Goal: Task Accomplishment & Management: Complete application form

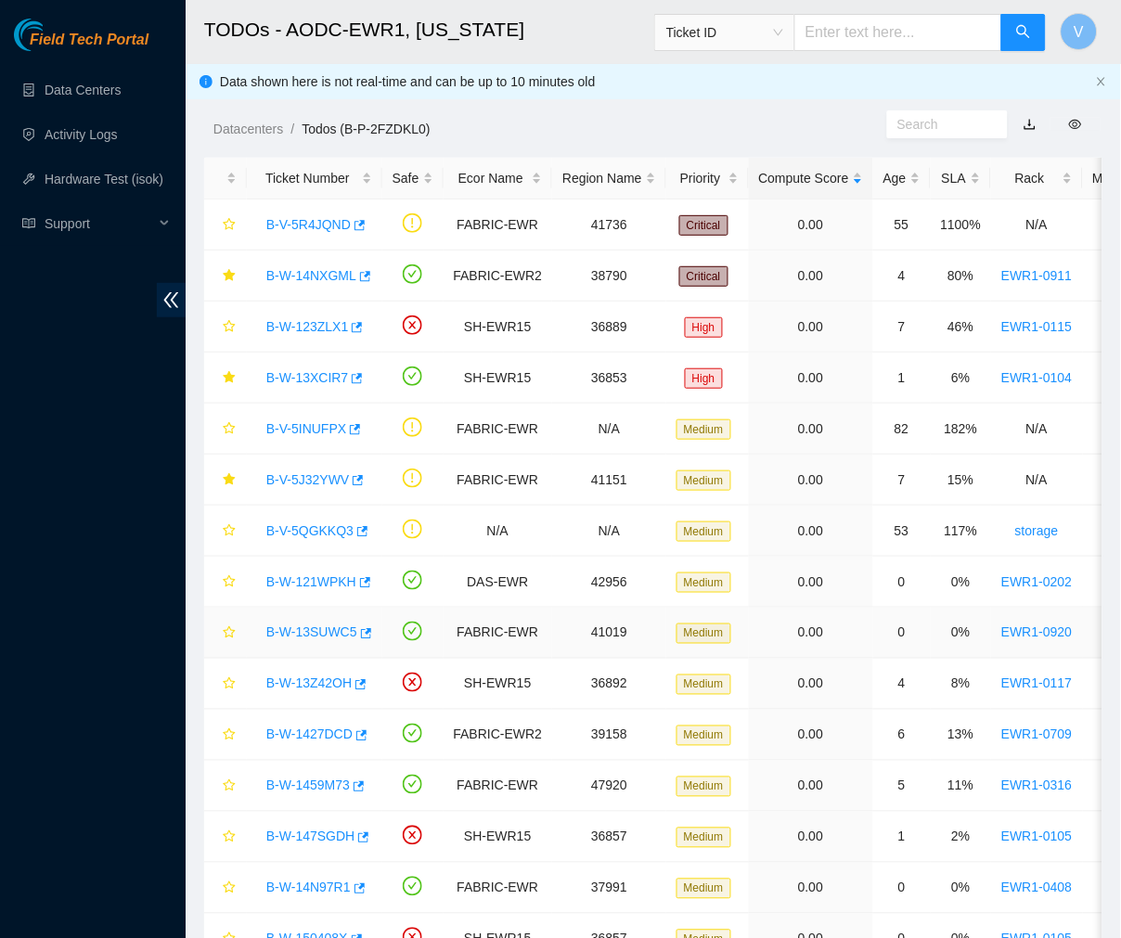
scroll to position [202, 0]
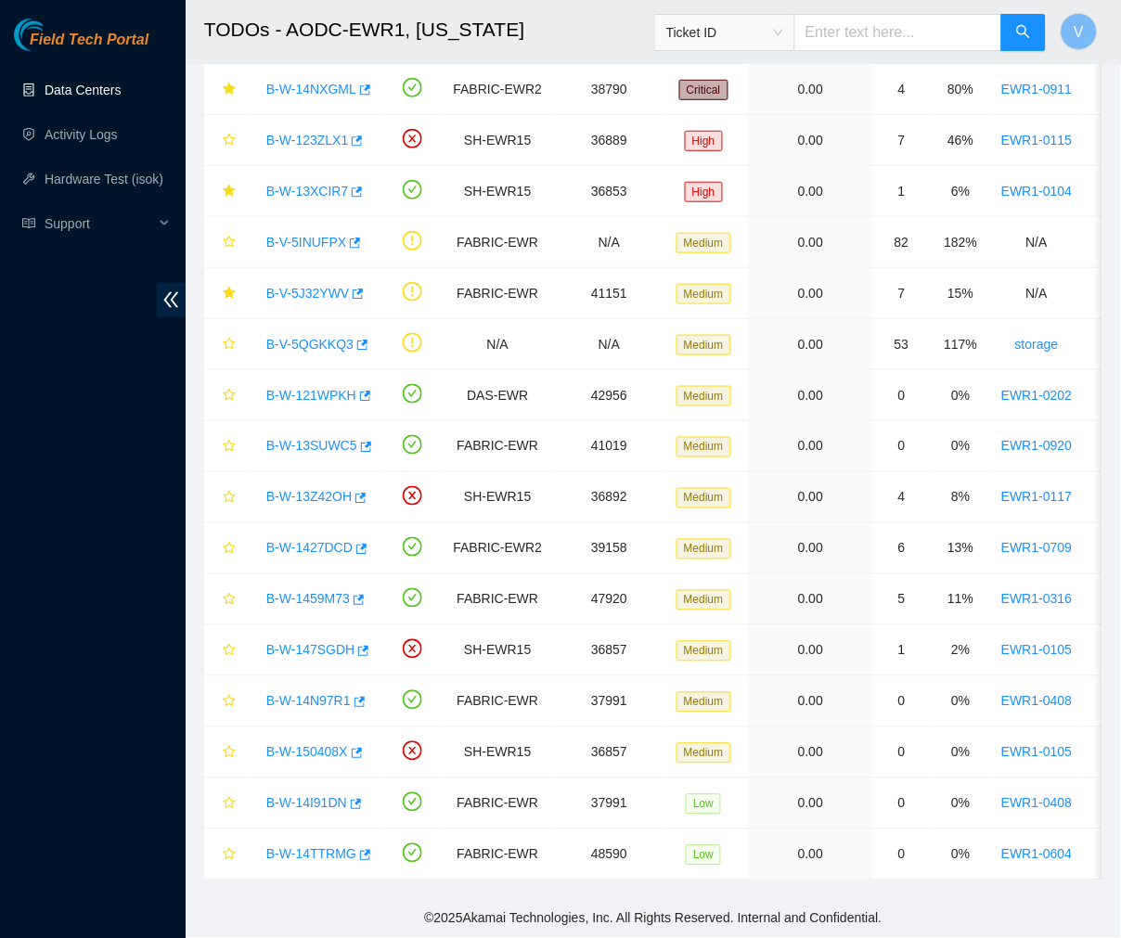
click at [121, 86] on link "Data Centers" at bounding box center [83, 90] width 76 height 15
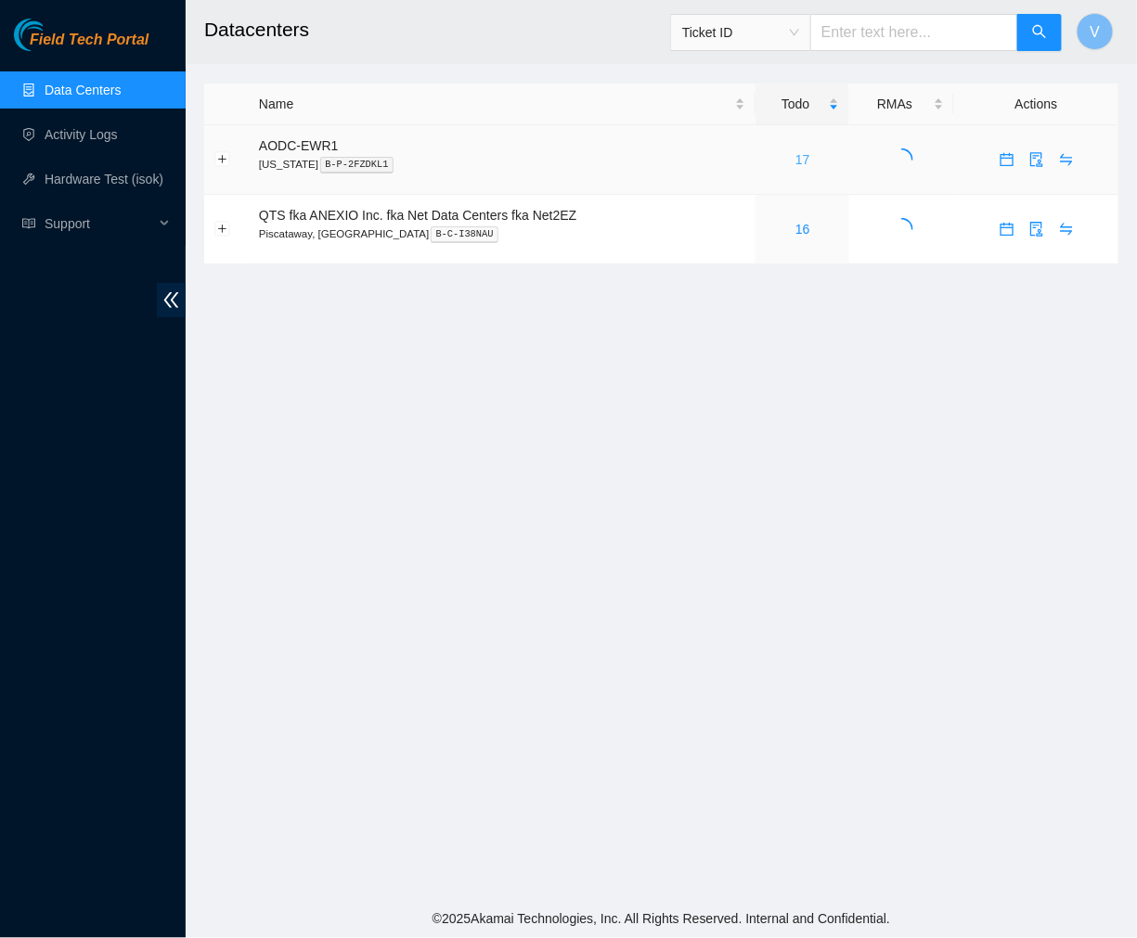
click at [804, 161] on link "17" at bounding box center [802, 159] width 15 height 15
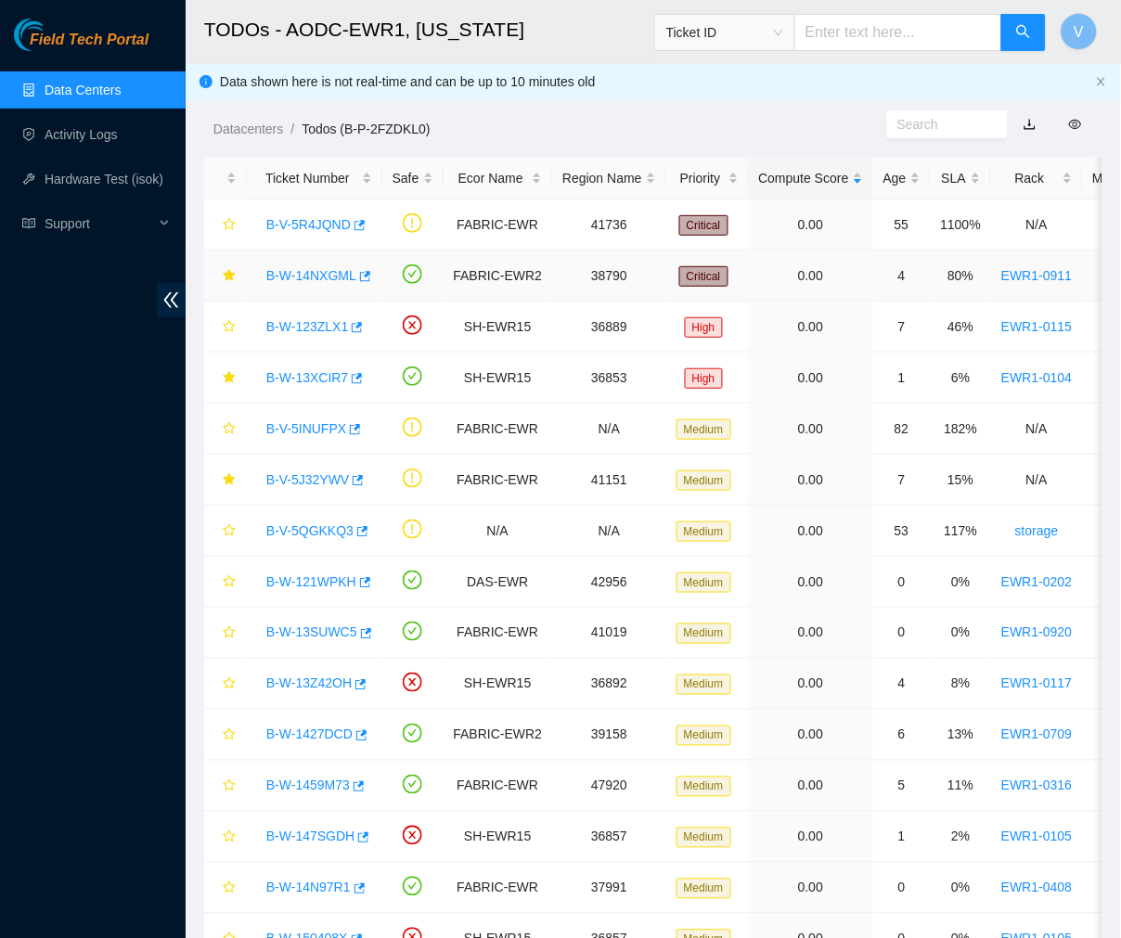
click at [298, 271] on link "B-W-14NXGML" at bounding box center [311, 275] width 90 height 15
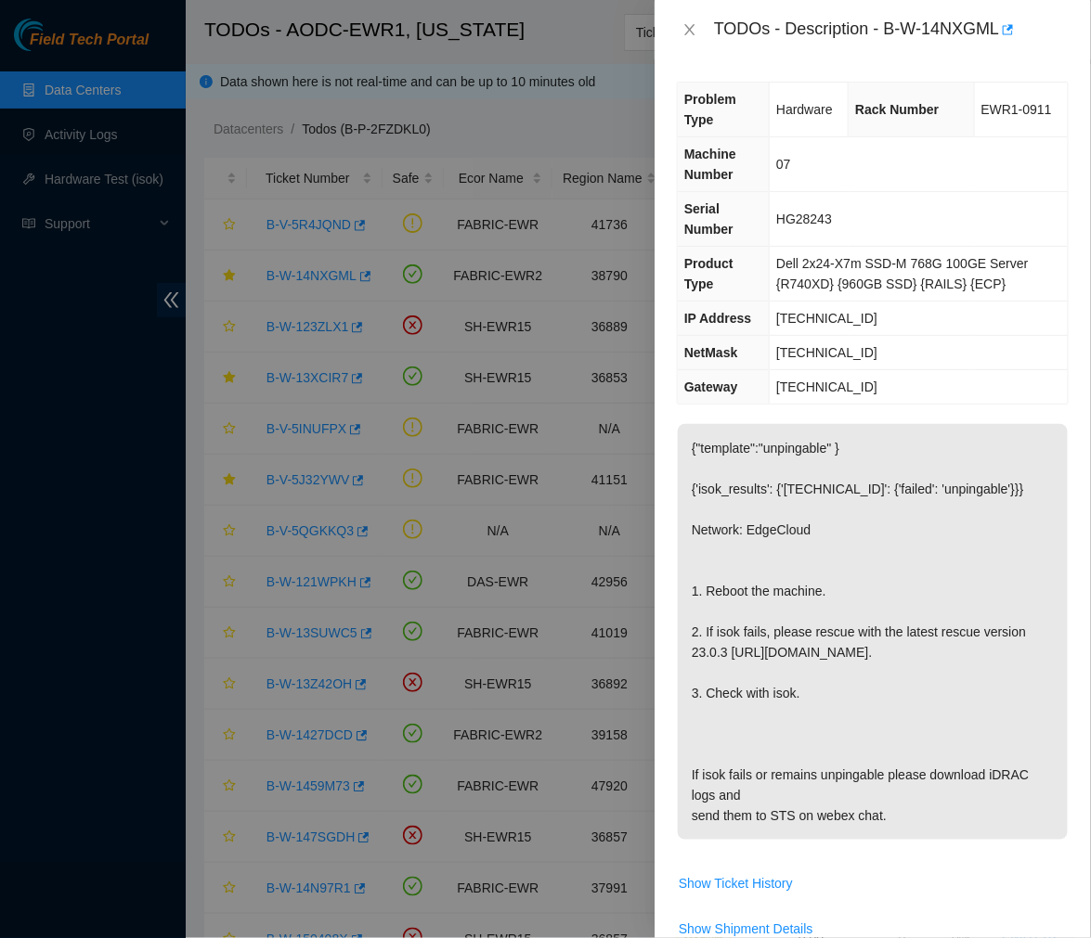
click at [971, 247] on td "Dell 2x24-X7m SSD-M 768G 100GE Server {R740XD} {960GB SSD} {RAILS} {ECP}" at bounding box center [918, 274] width 298 height 55
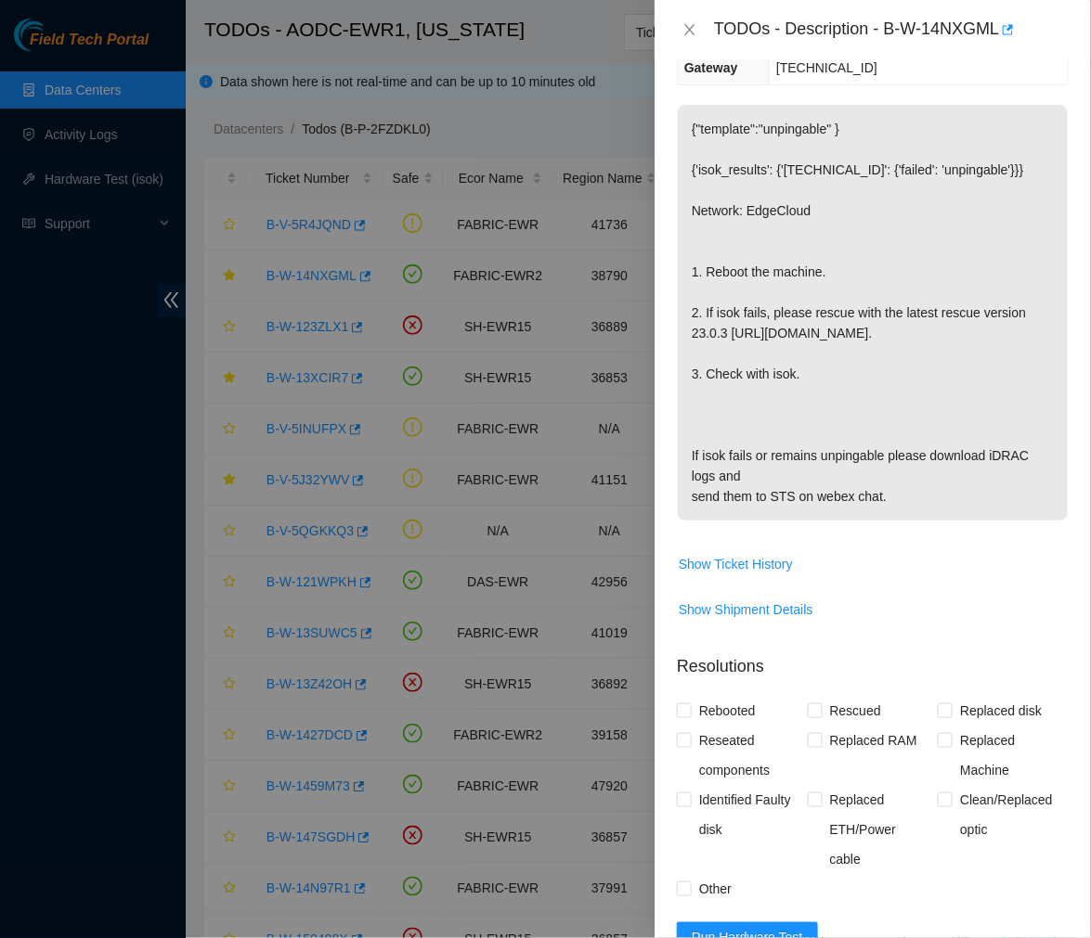
scroll to position [320, 0]
click at [873, 412] on p "{"template":"unpingable" } {'isok_results': {'23.48.101.106': {'failed': 'unpin…" at bounding box center [873, 312] width 390 height 416
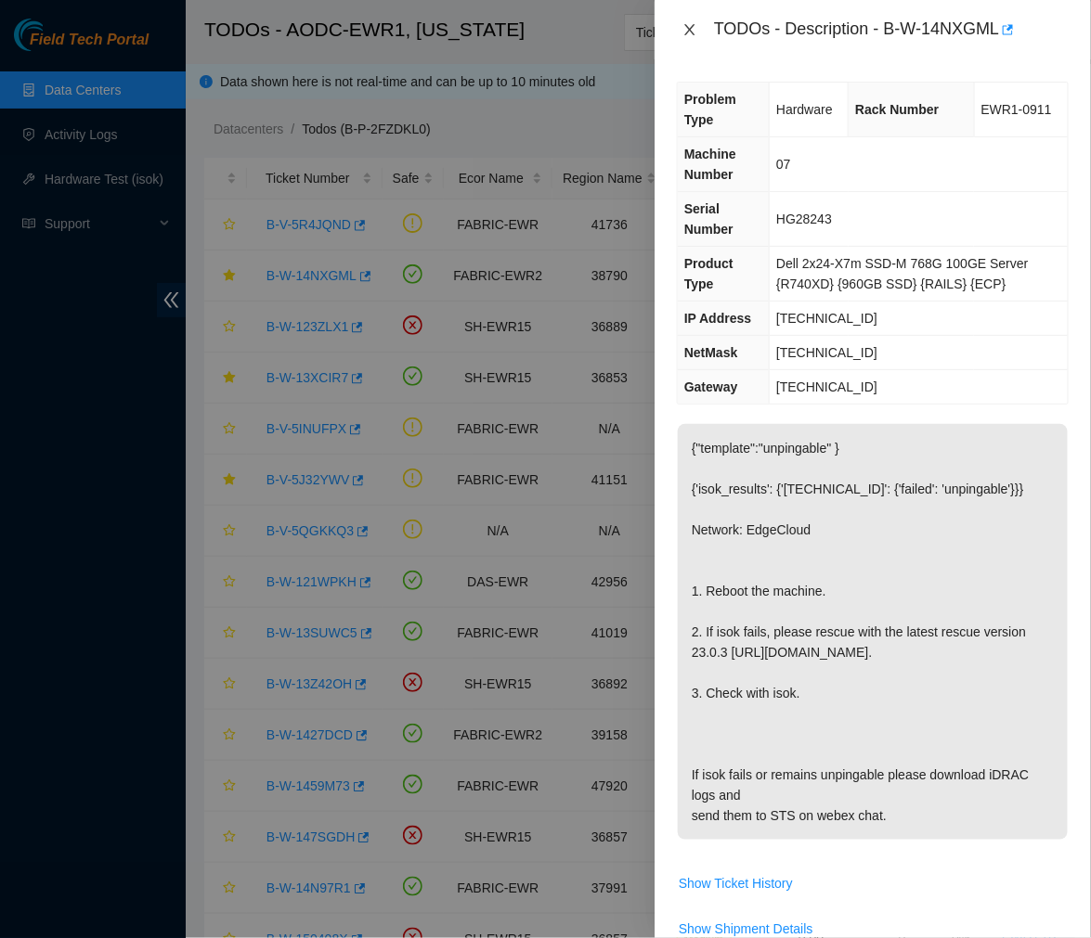
click at [687, 22] on icon "close" at bounding box center [689, 29] width 15 height 15
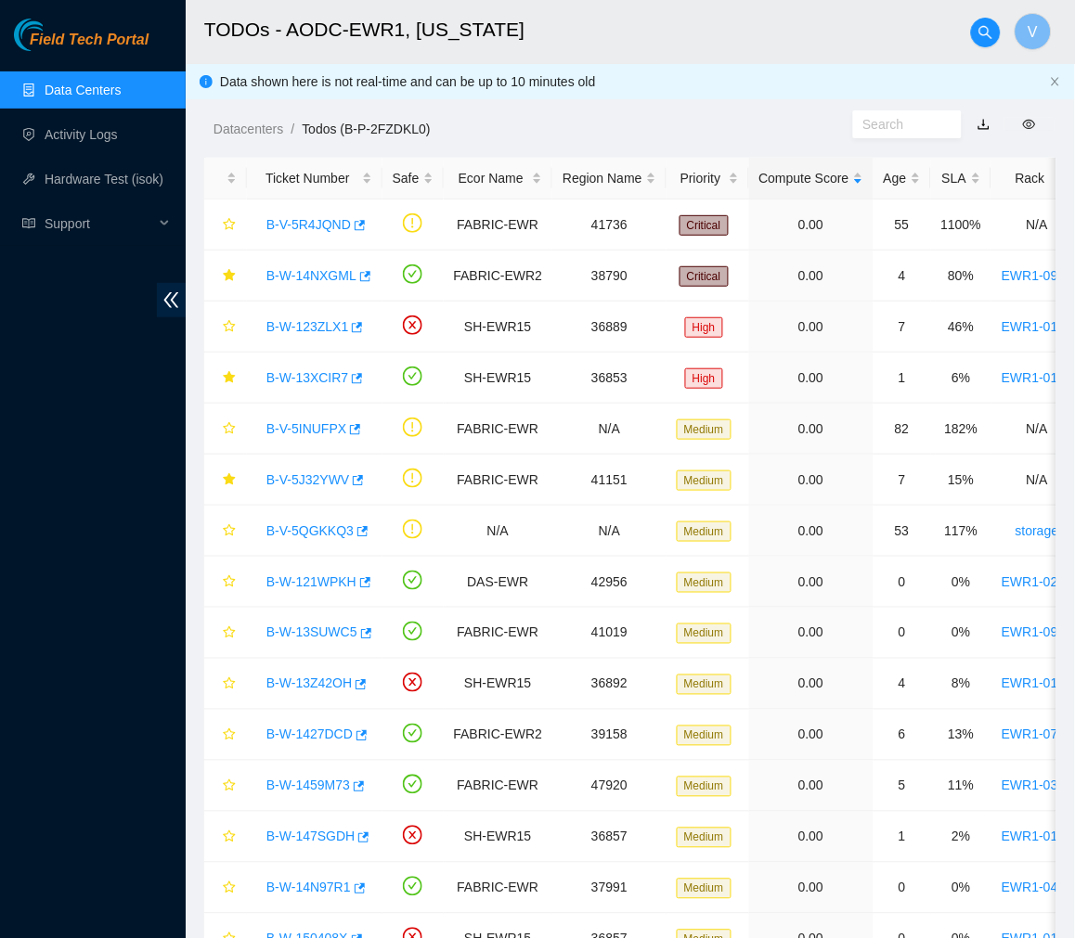
click at [724, 45] on h2 "TODOs - AODC-EWR1, [US_STATE]" at bounding box center [567, 29] width 727 height 59
click at [876, 24] on h2 "TODOs - AODC-EWR1, [US_STATE]" at bounding box center [567, 29] width 727 height 59
click at [329, 270] on link "B-W-14NXGML" at bounding box center [311, 275] width 90 height 15
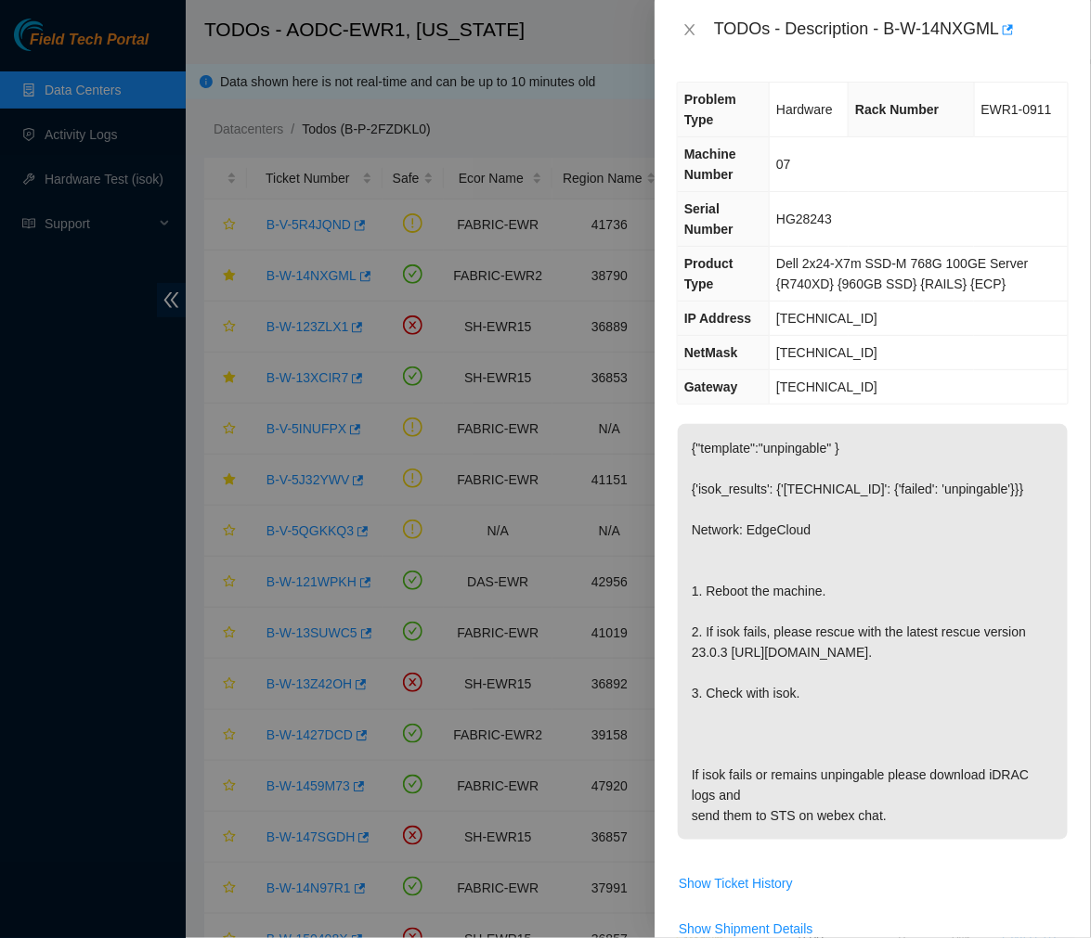
click at [938, 32] on div "TODOs - Description - B-W-14NXGML" at bounding box center [891, 30] width 355 height 30
drag, startPoint x: 885, startPoint y: 30, endPoint x: 1002, endPoint y: 33, distance: 117.9
click at [1002, 33] on div "TODOs - Description - B-W-14NXGML" at bounding box center [891, 30] width 355 height 30
copy div "B-W-14NXGML"
click at [682, 23] on icon "close" at bounding box center [689, 29] width 15 height 15
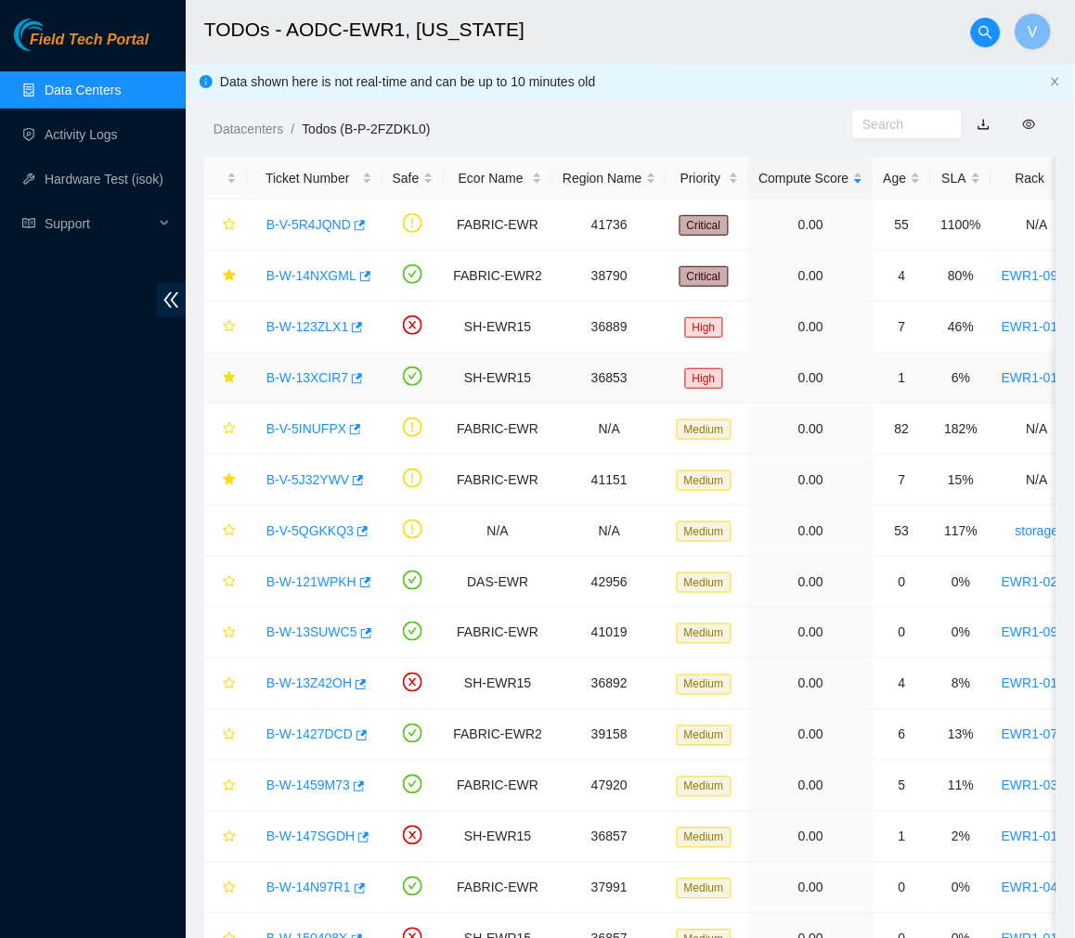
click at [320, 376] on link "B-W-13XCIR7" at bounding box center [307, 377] width 82 height 15
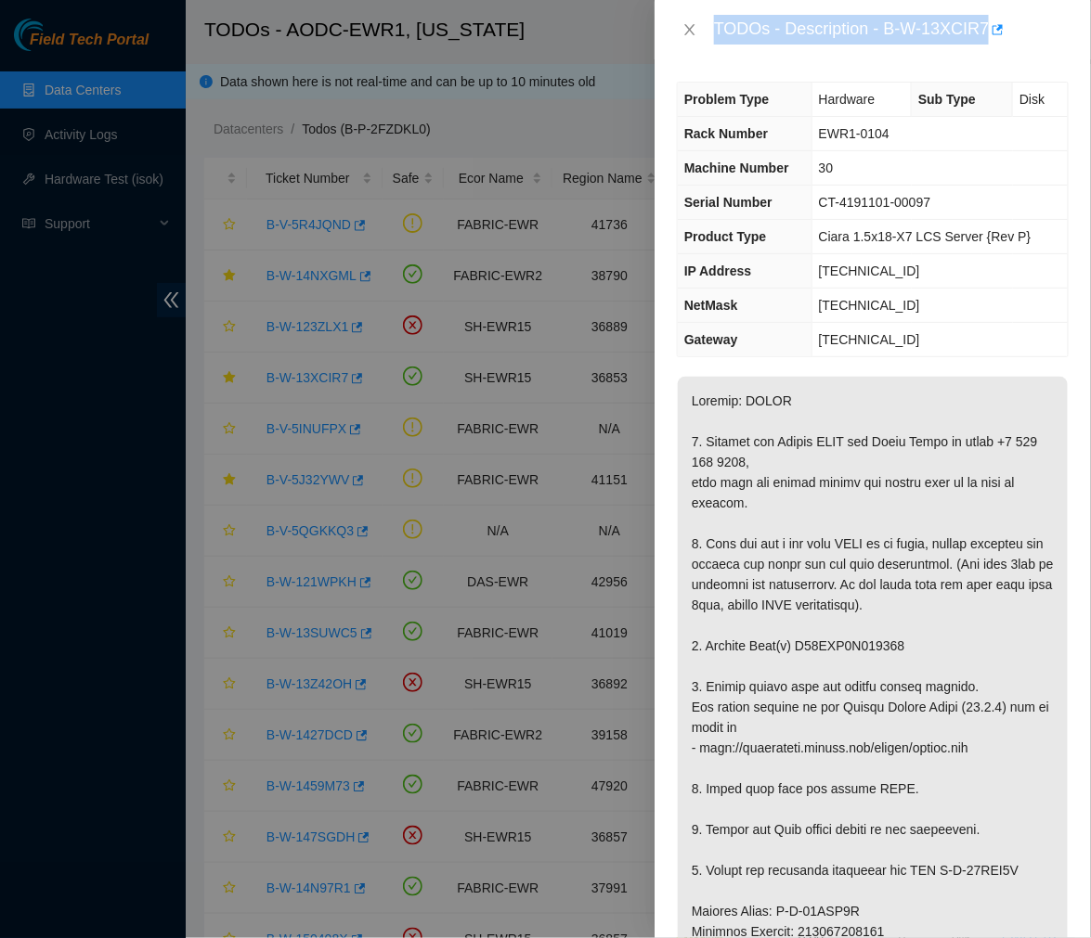
click at [885, 25] on div "TODOs - Description - B-W-13XCIR7" at bounding box center [891, 30] width 355 height 30
drag, startPoint x: 885, startPoint y: 25, endPoint x: 985, endPoint y: 25, distance: 99.3
click at [985, 25] on div "TODOs - Description - B-W-13XCIR7" at bounding box center [891, 30] width 355 height 30
copy div "B-W-13XCIR7"
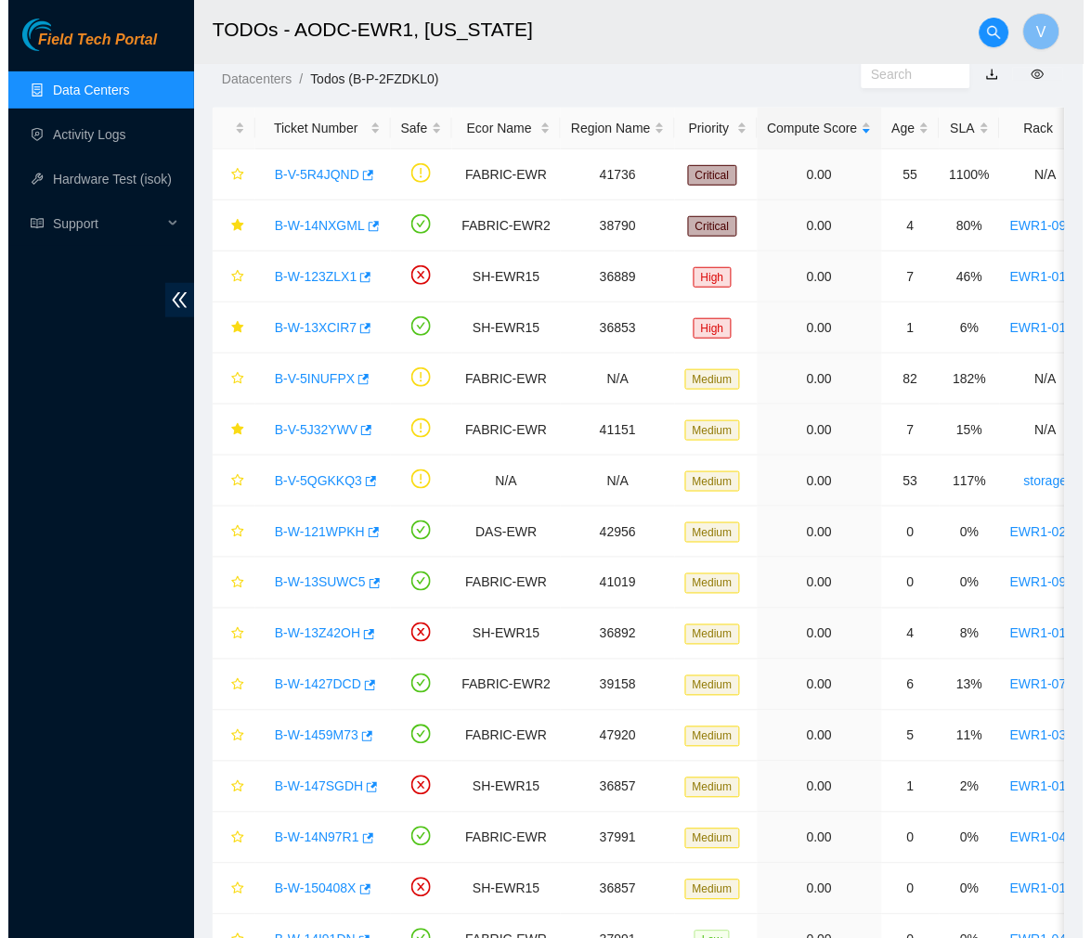
scroll to position [48, 0]
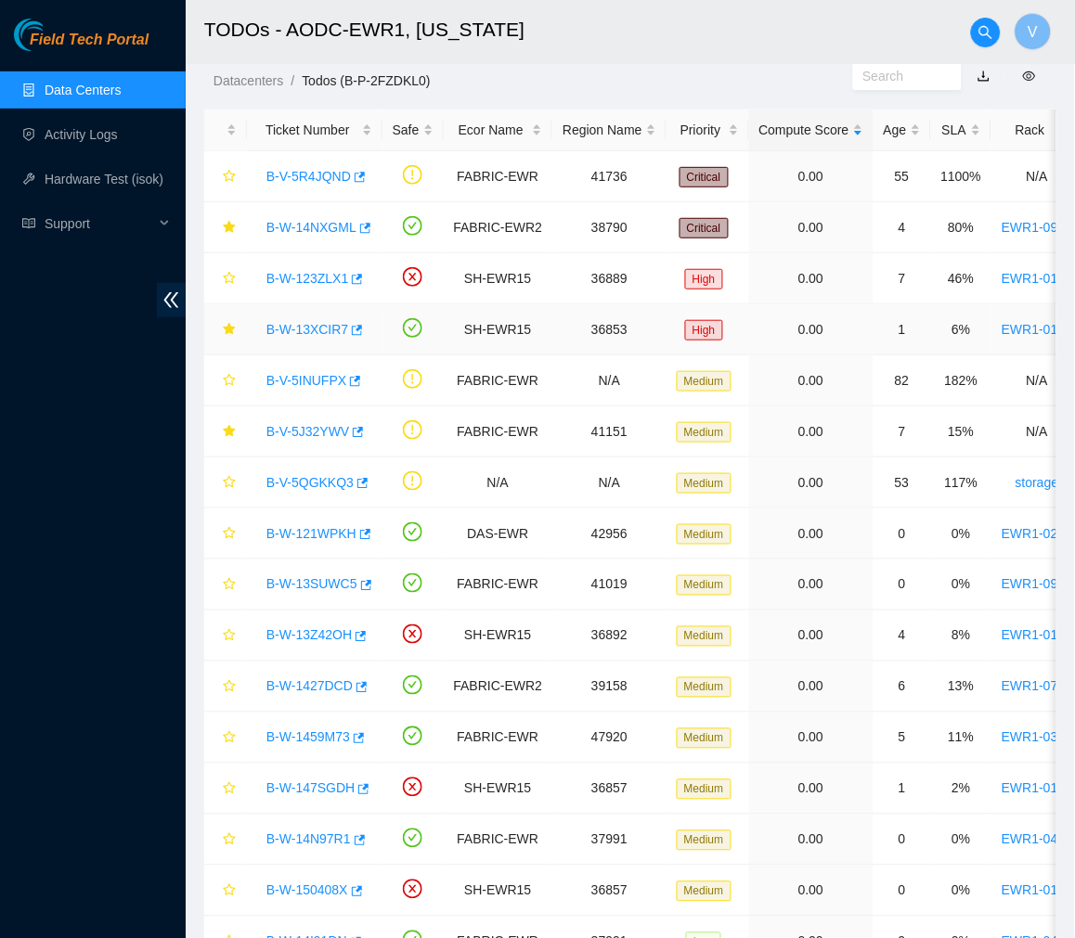
click at [303, 322] on link "B-W-13XCIR7" at bounding box center [307, 329] width 82 height 15
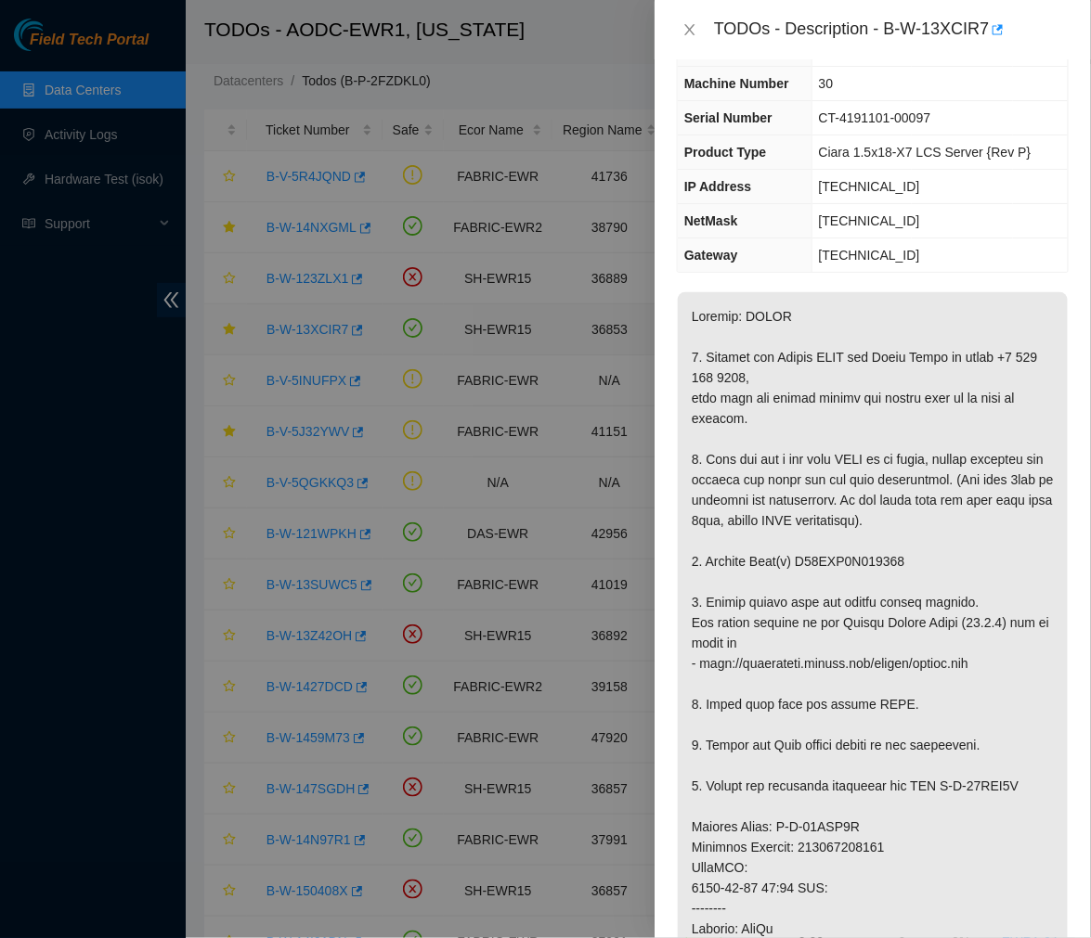
scroll to position [63, 0]
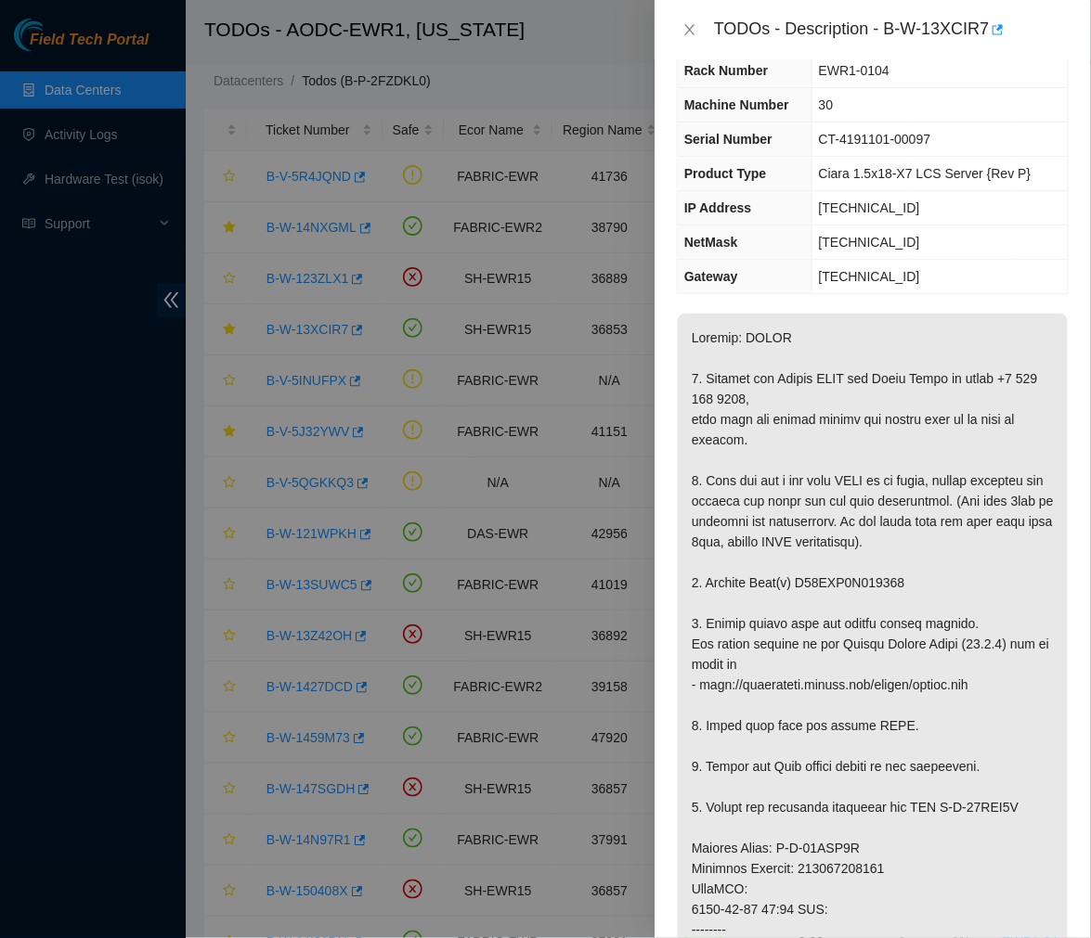
click at [904, 564] on p at bounding box center [873, 848] width 390 height 1069
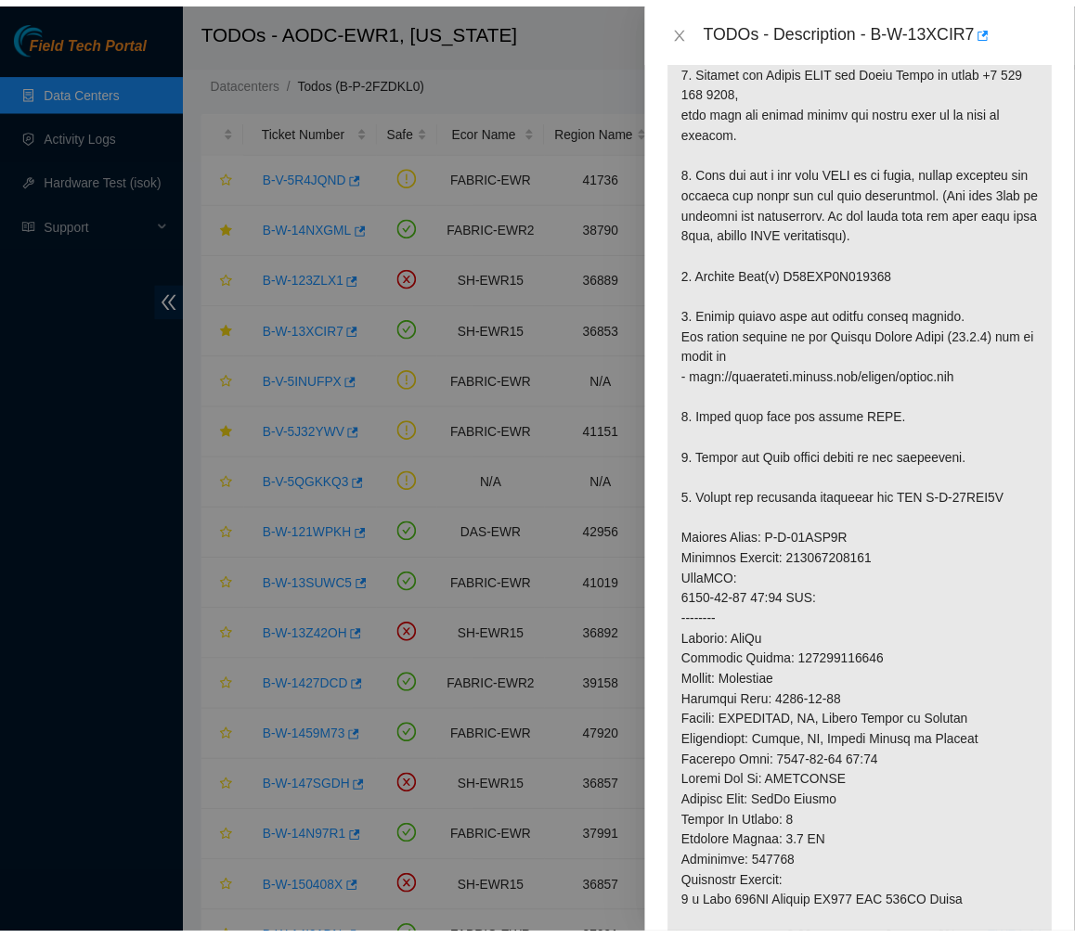
scroll to position [371, 0]
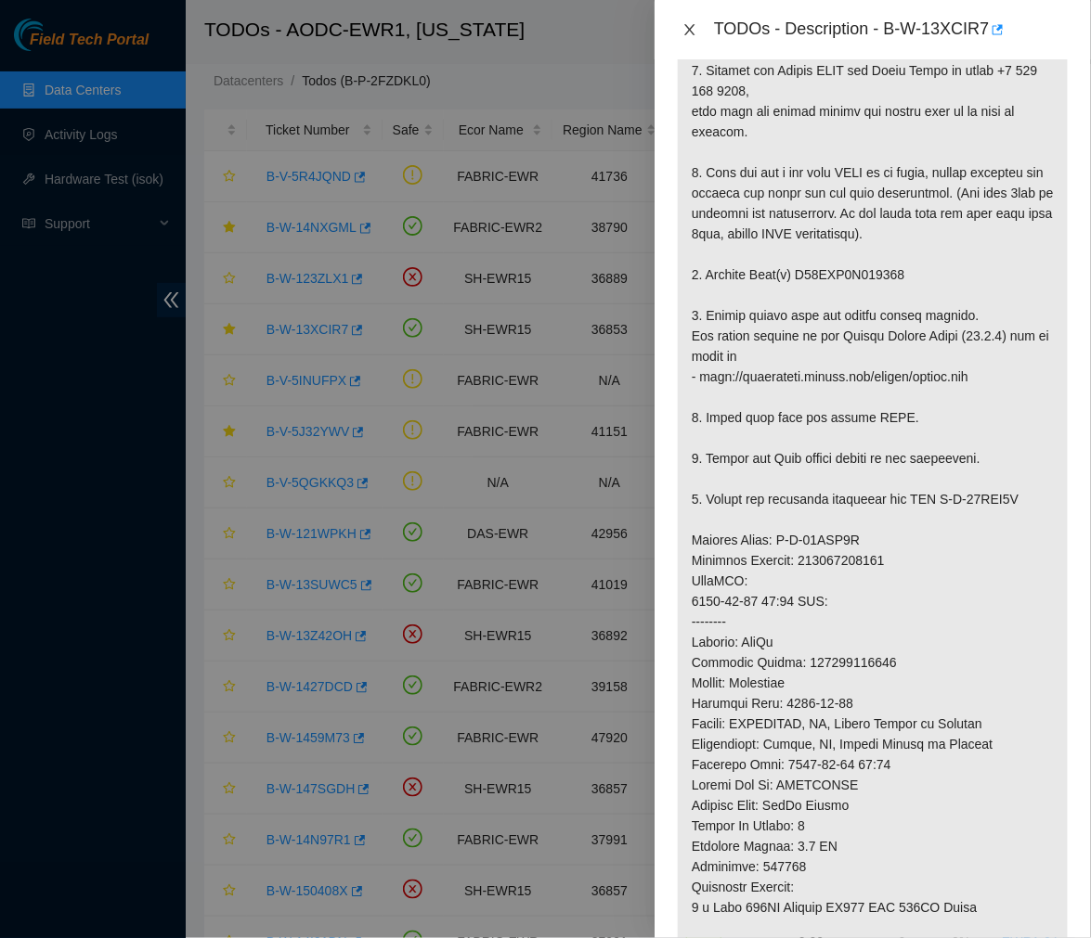
click at [682, 28] on icon "close" at bounding box center [689, 29] width 15 height 15
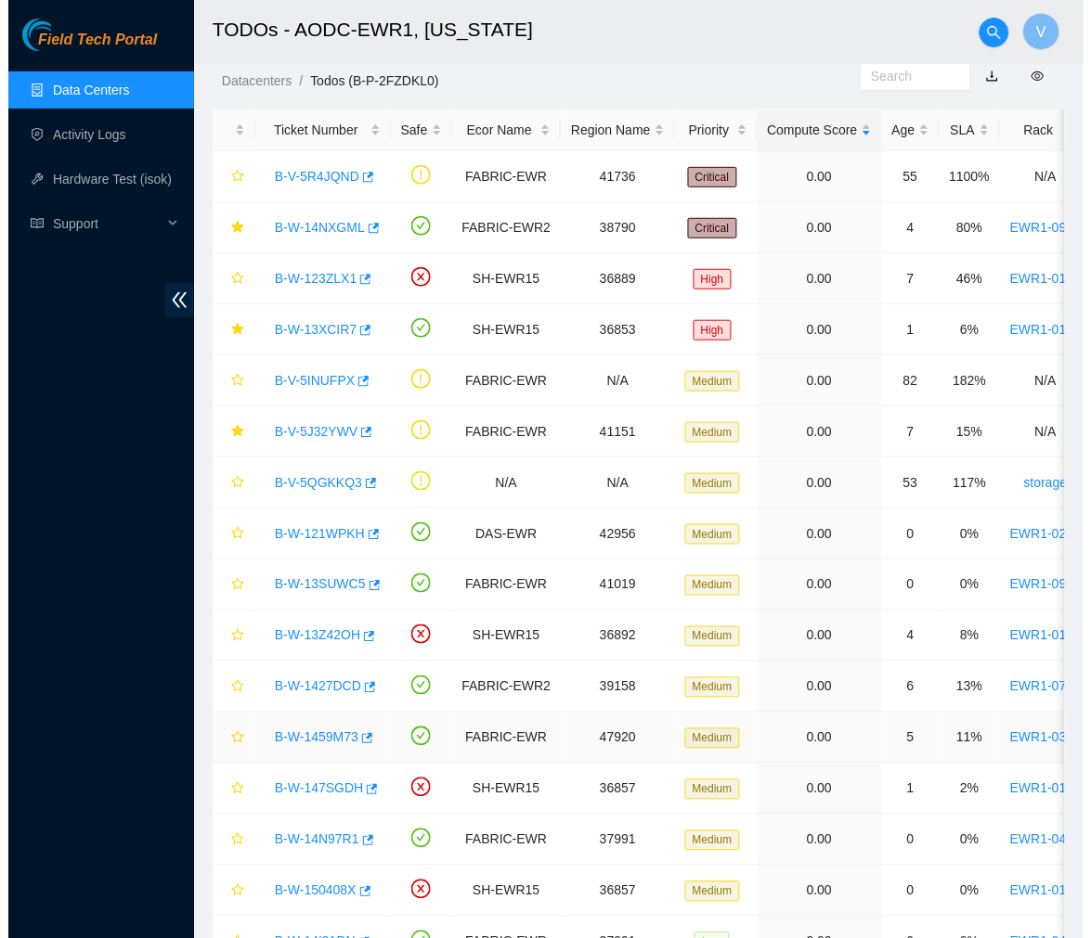
scroll to position [311, 0]
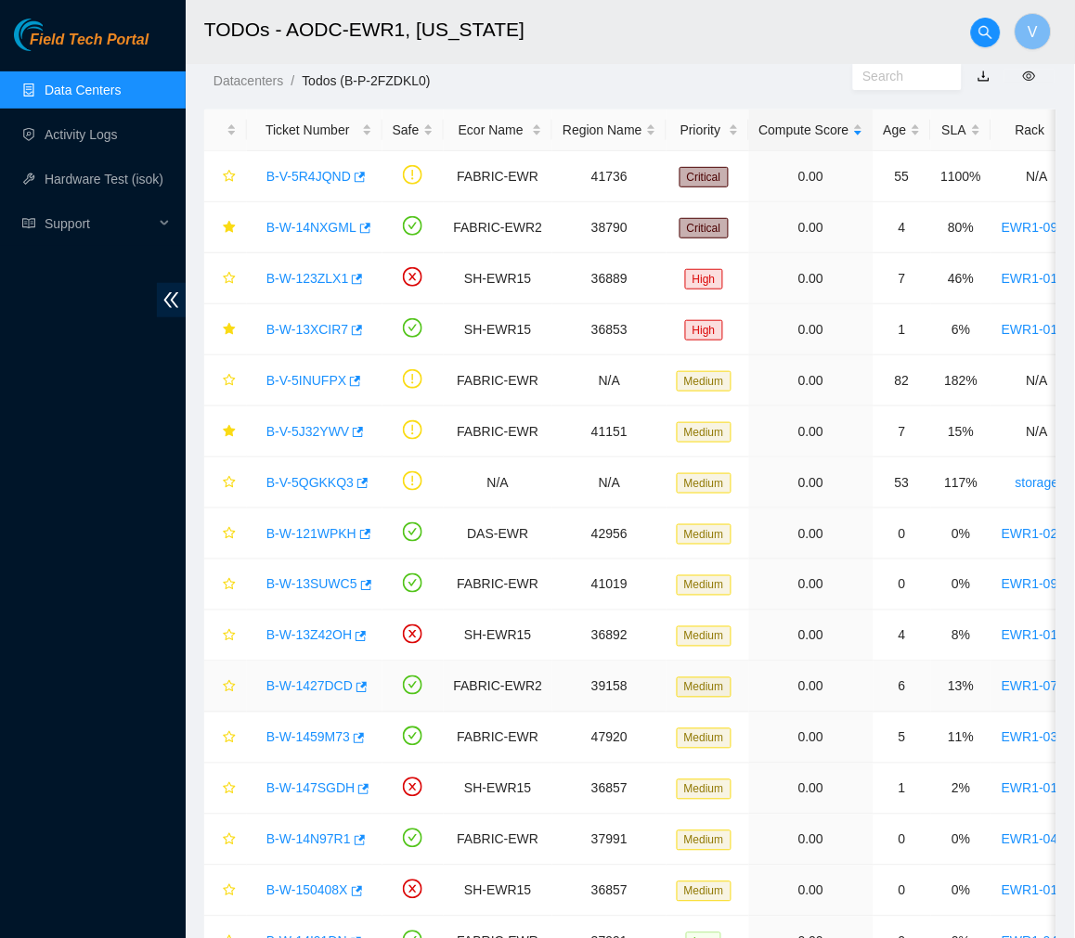
click at [306, 683] on link "B-W-1427DCD" at bounding box center [309, 686] width 86 height 15
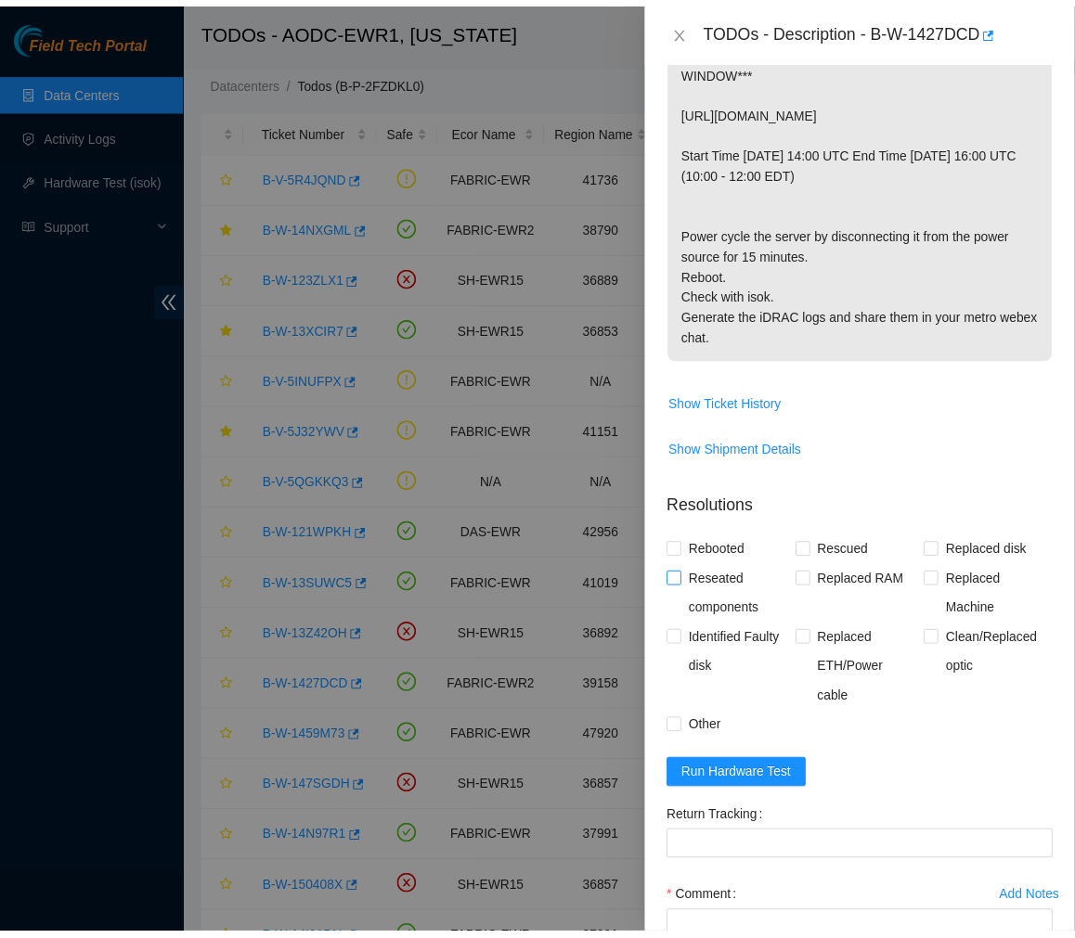
scroll to position [295, 0]
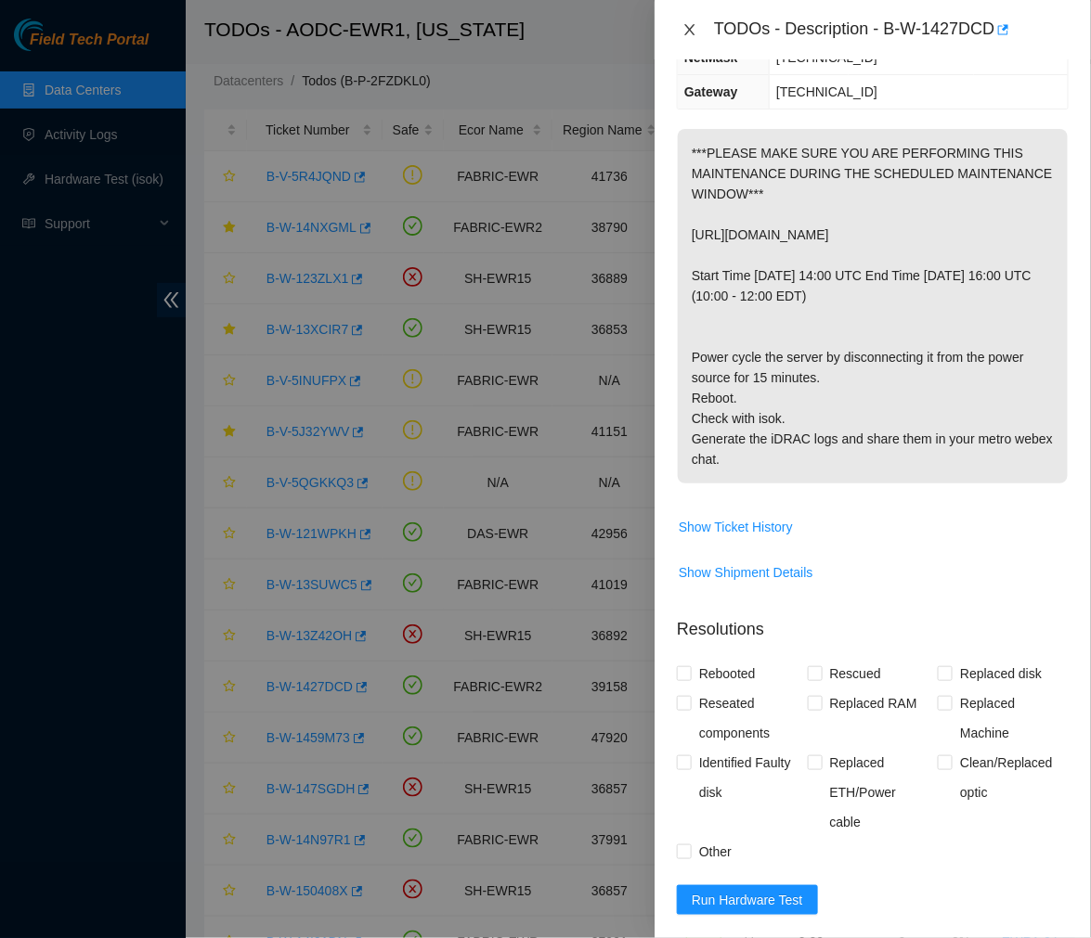
click at [689, 28] on icon "close" at bounding box center [689, 29] width 10 height 11
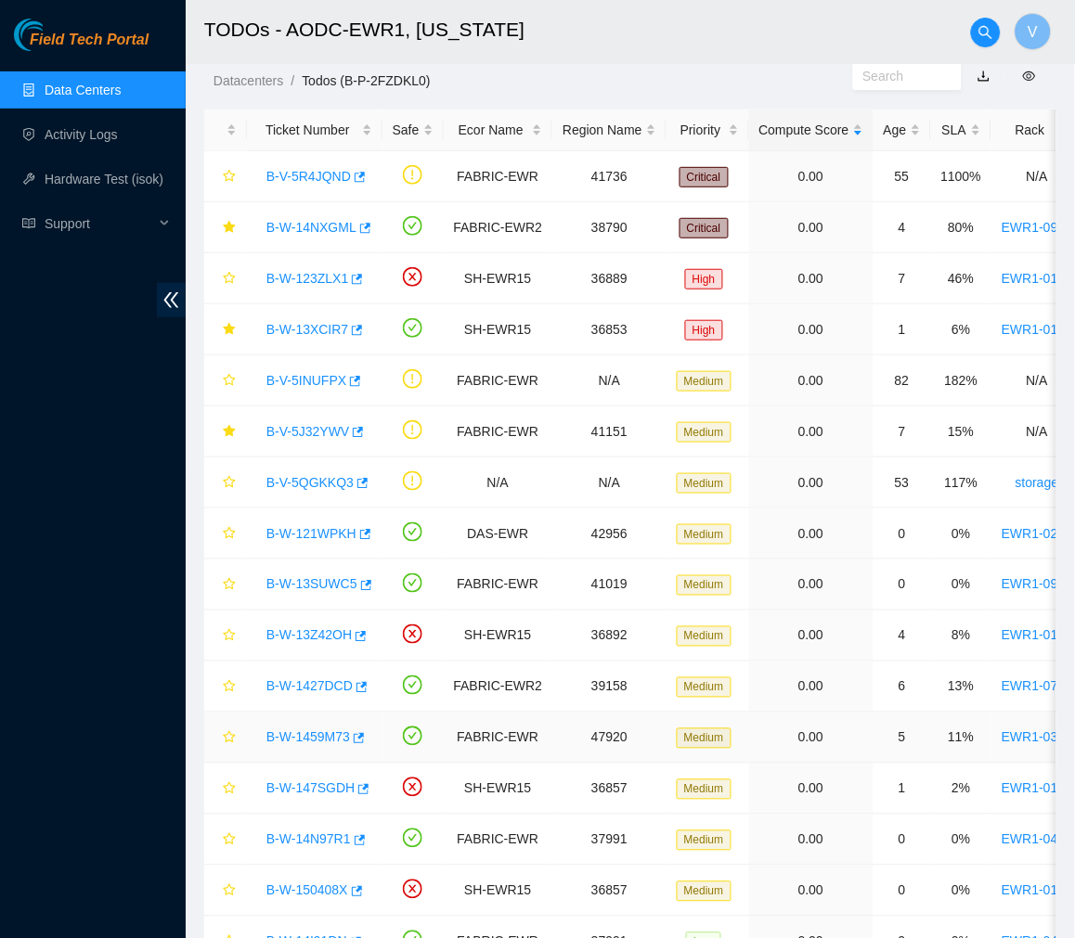
click at [325, 736] on link "B-W-1459M73" at bounding box center [308, 737] width 84 height 15
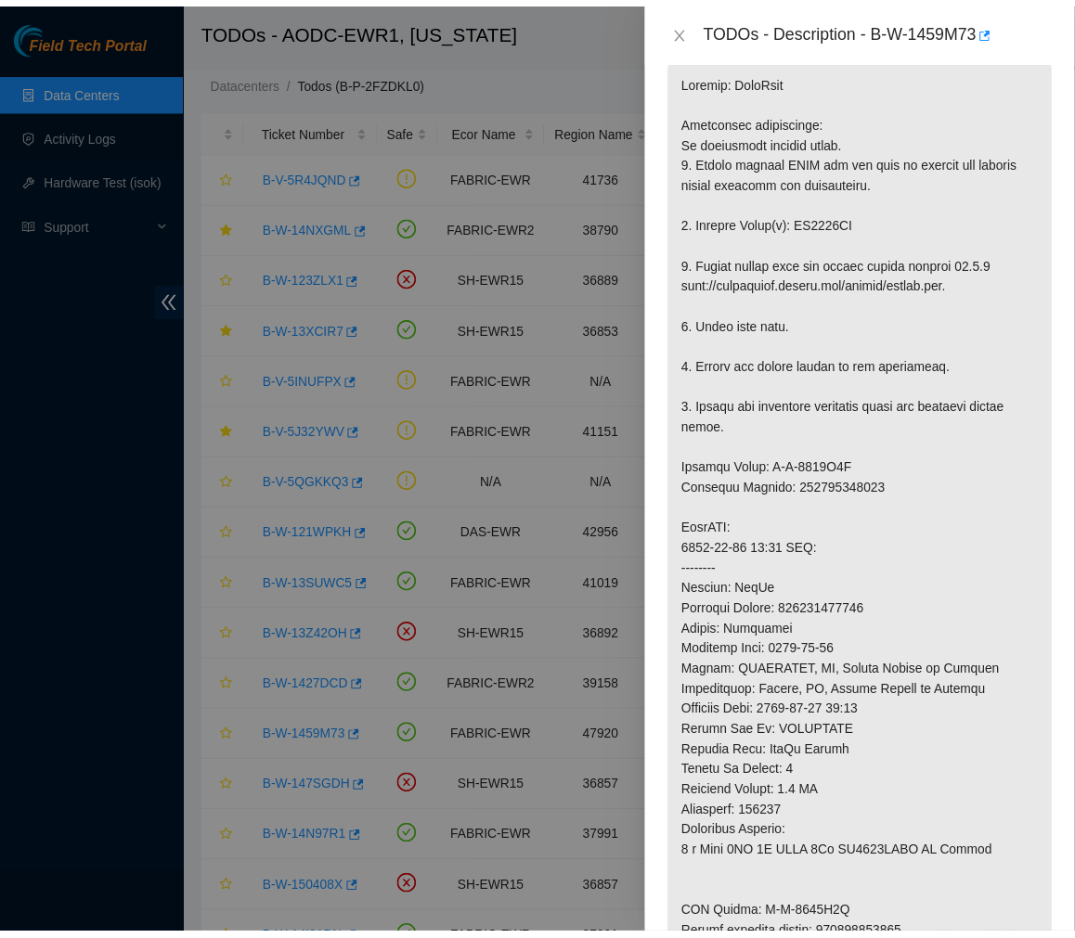
scroll to position [363, 0]
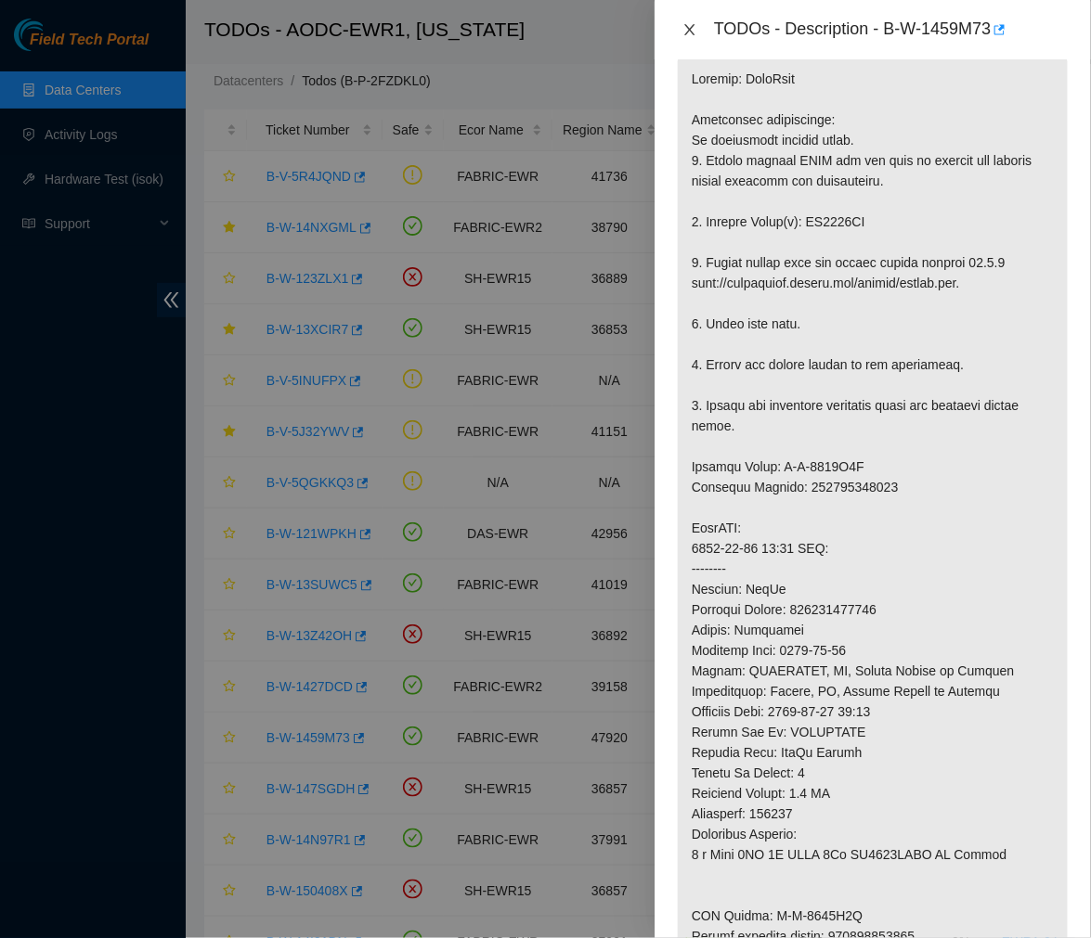
click at [685, 37] on icon "close" at bounding box center [689, 29] width 15 height 15
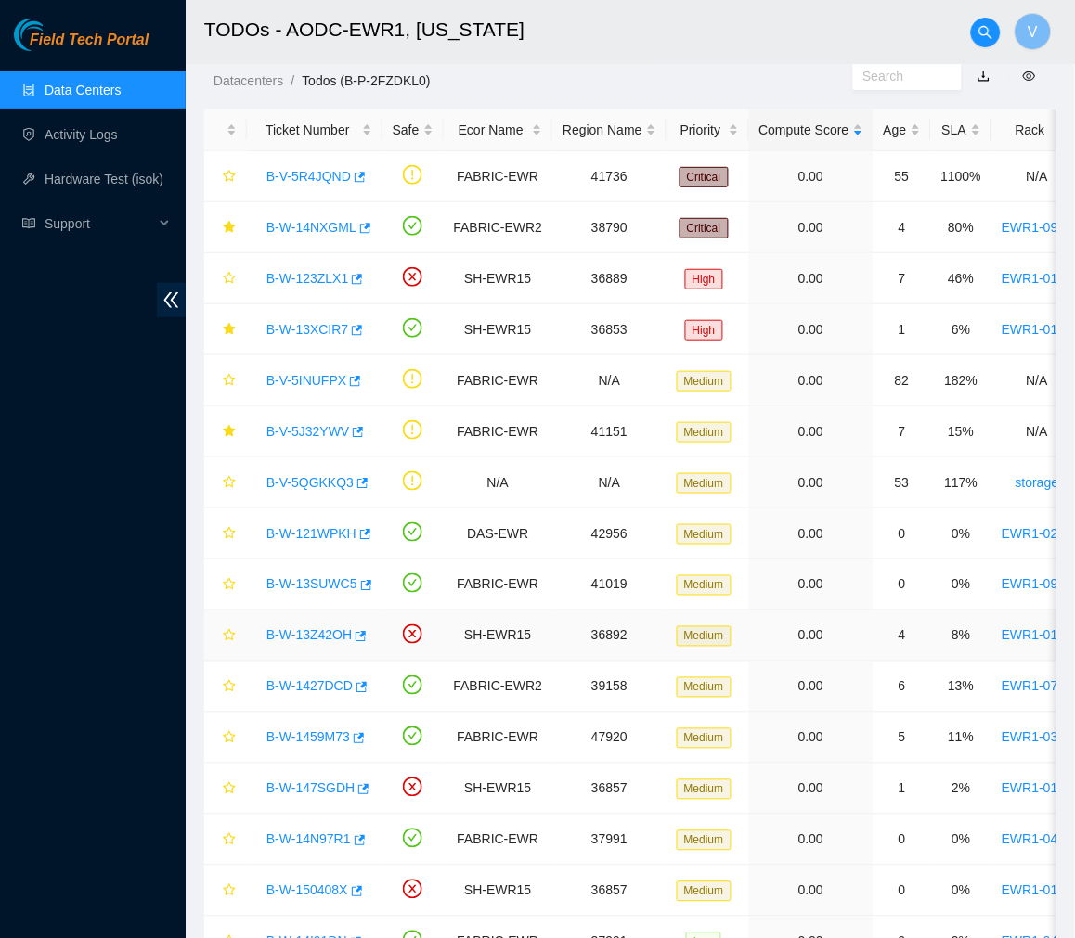
scroll to position [311, 0]
click at [224, 737] on icon "star" at bounding box center [229, 737] width 12 height 12
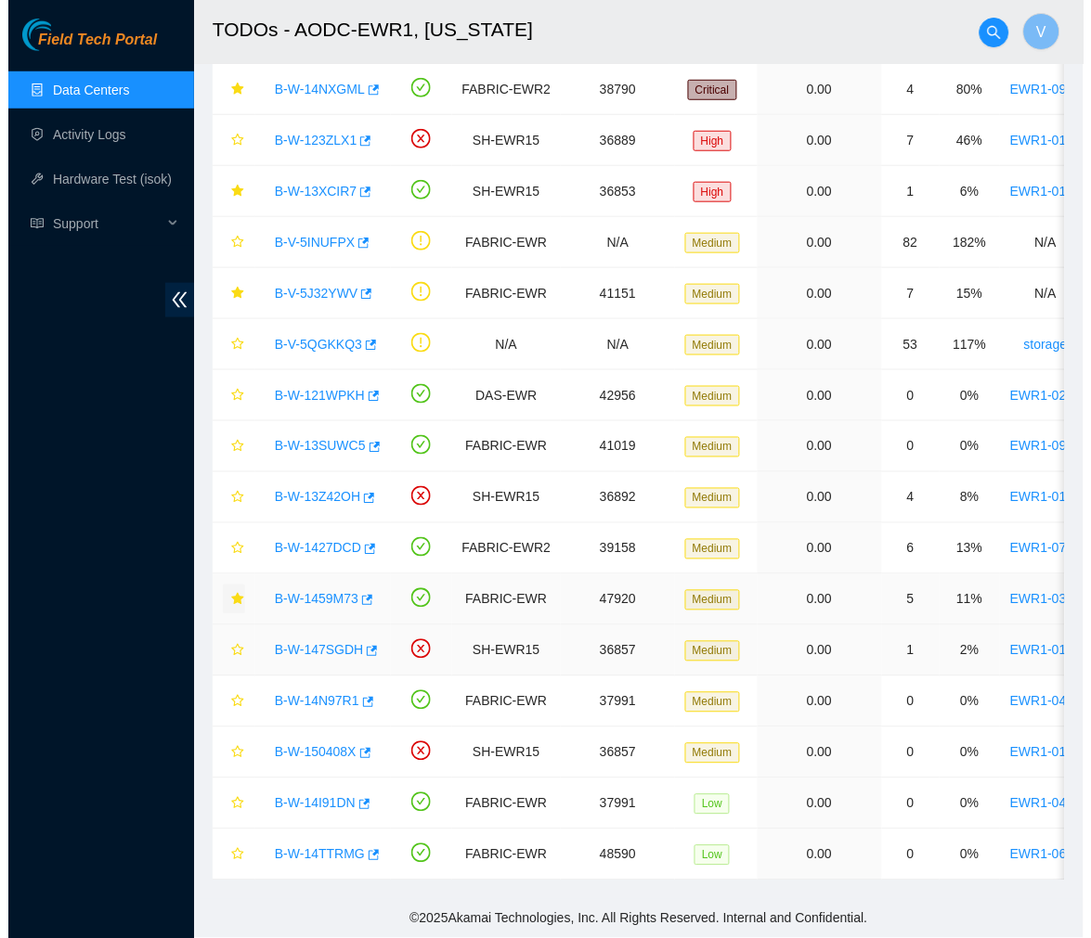
scroll to position [202, 0]
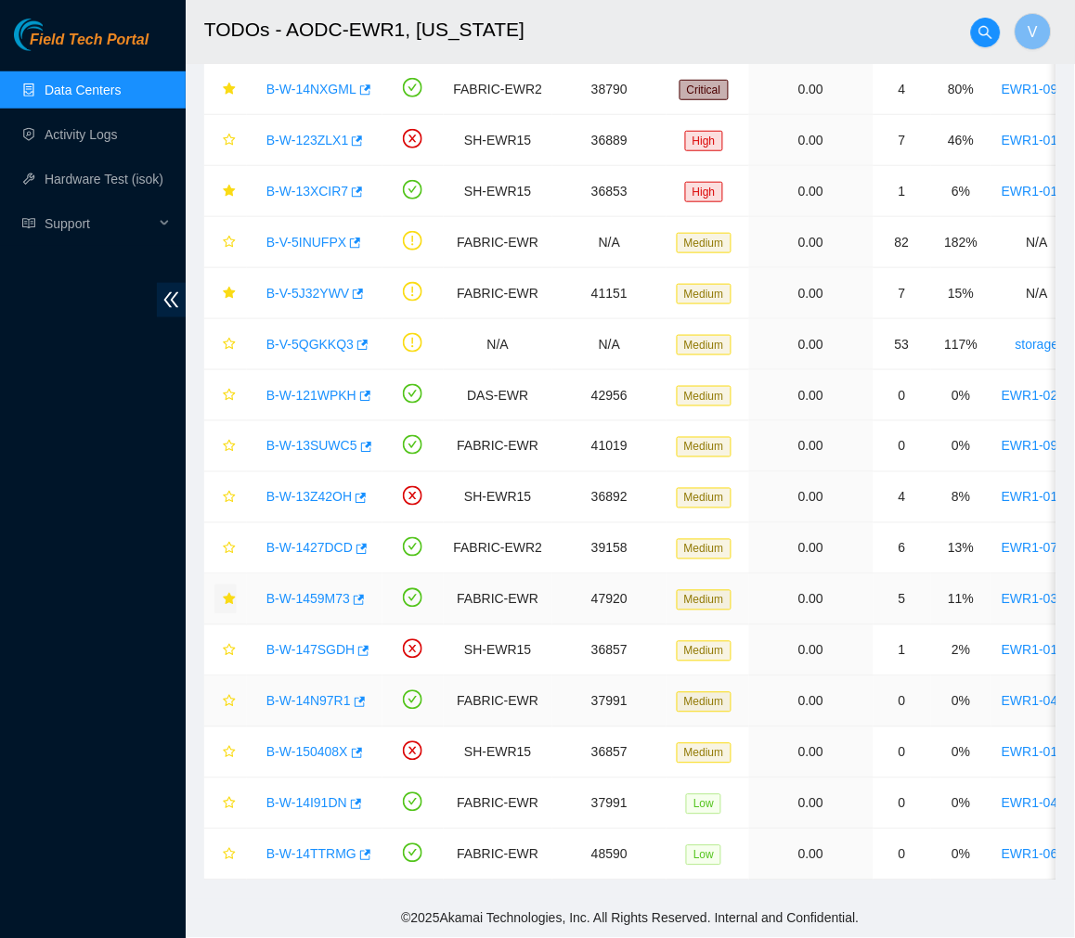
click at [318, 694] on link "B-W-14N97R1" at bounding box center [308, 701] width 84 height 15
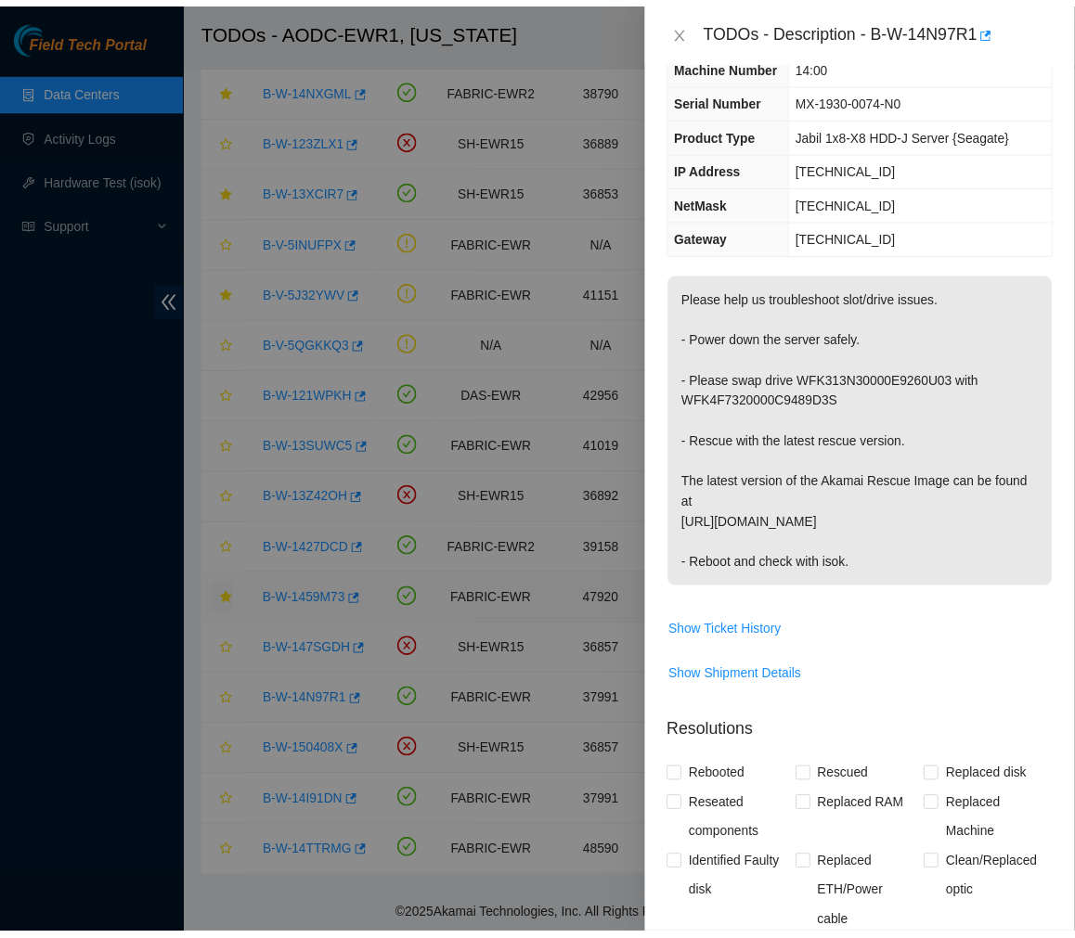
scroll to position [102, 0]
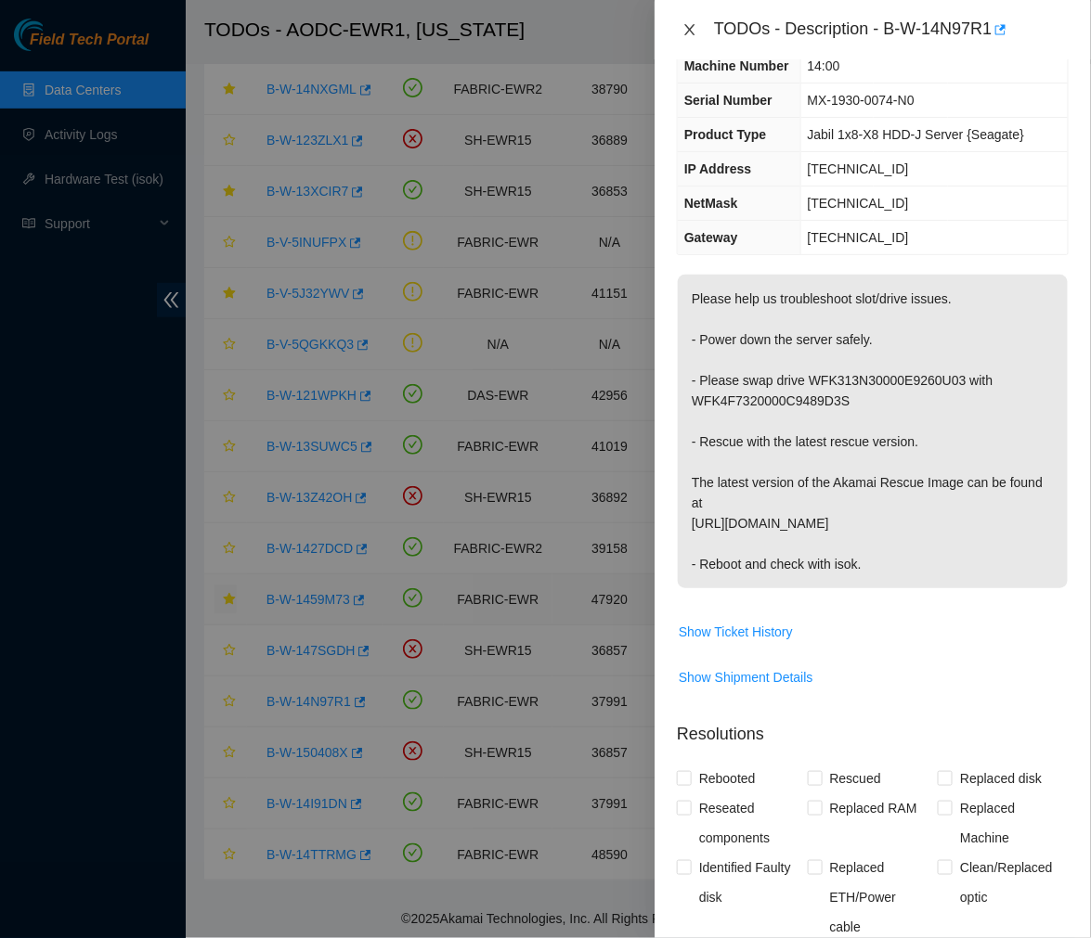
click at [691, 32] on icon "close" at bounding box center [689, 29] width 10 height 11
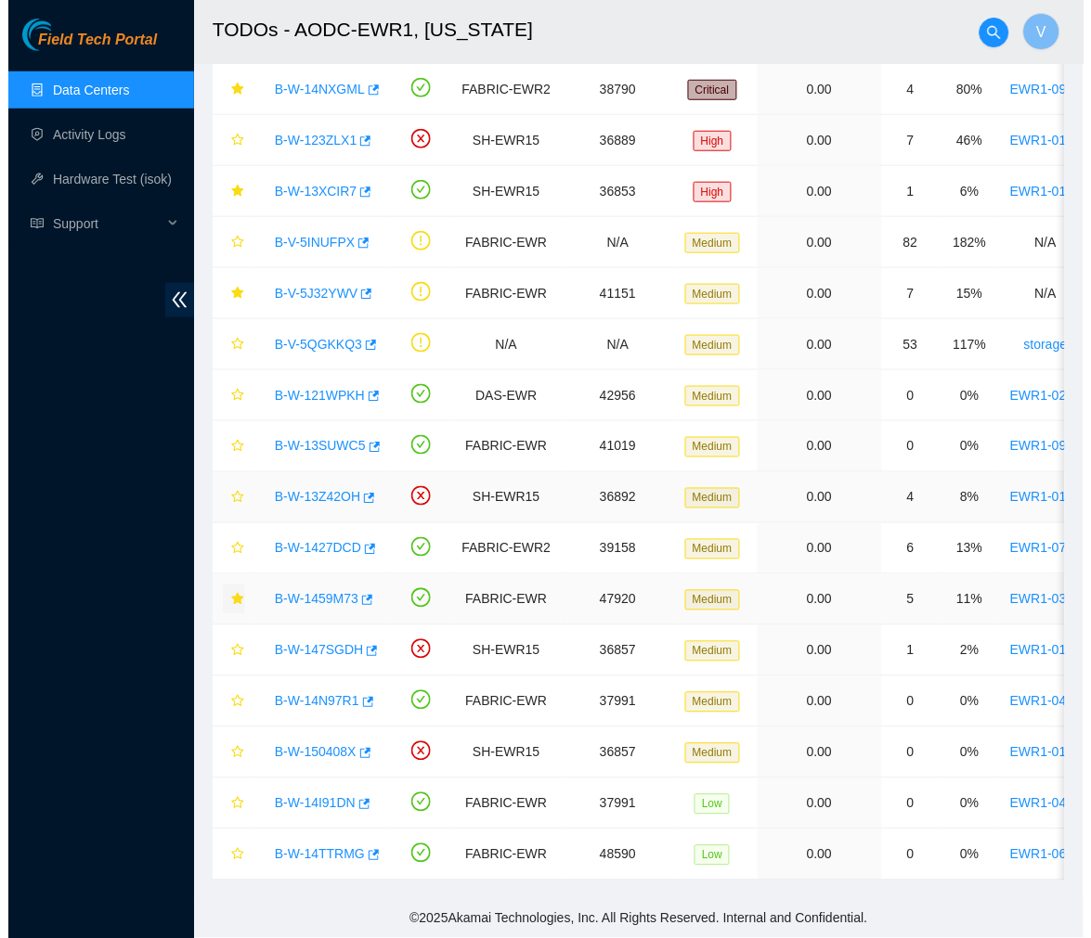
scroll to position [142, 0]
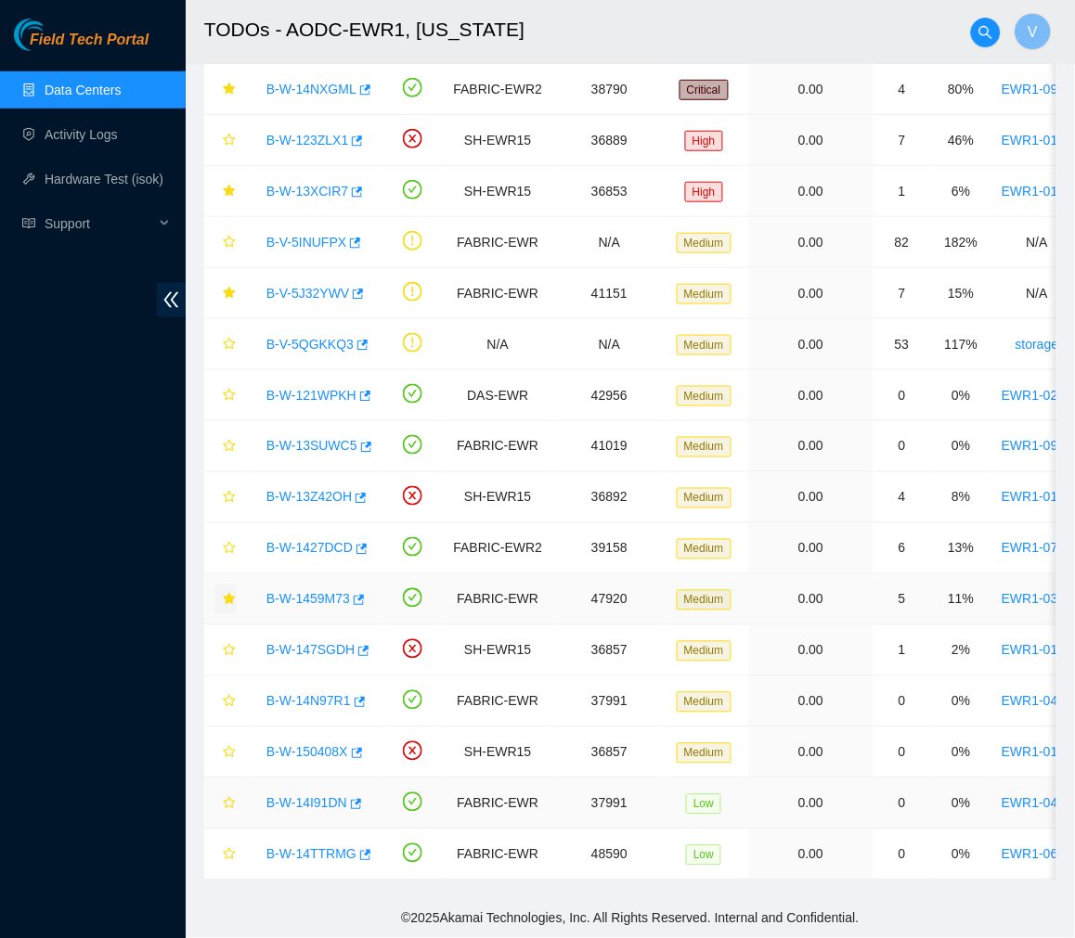
click at [313, 796] on link "B-W-14I91DN" at bounding box center [306, 803] width 81 height 15
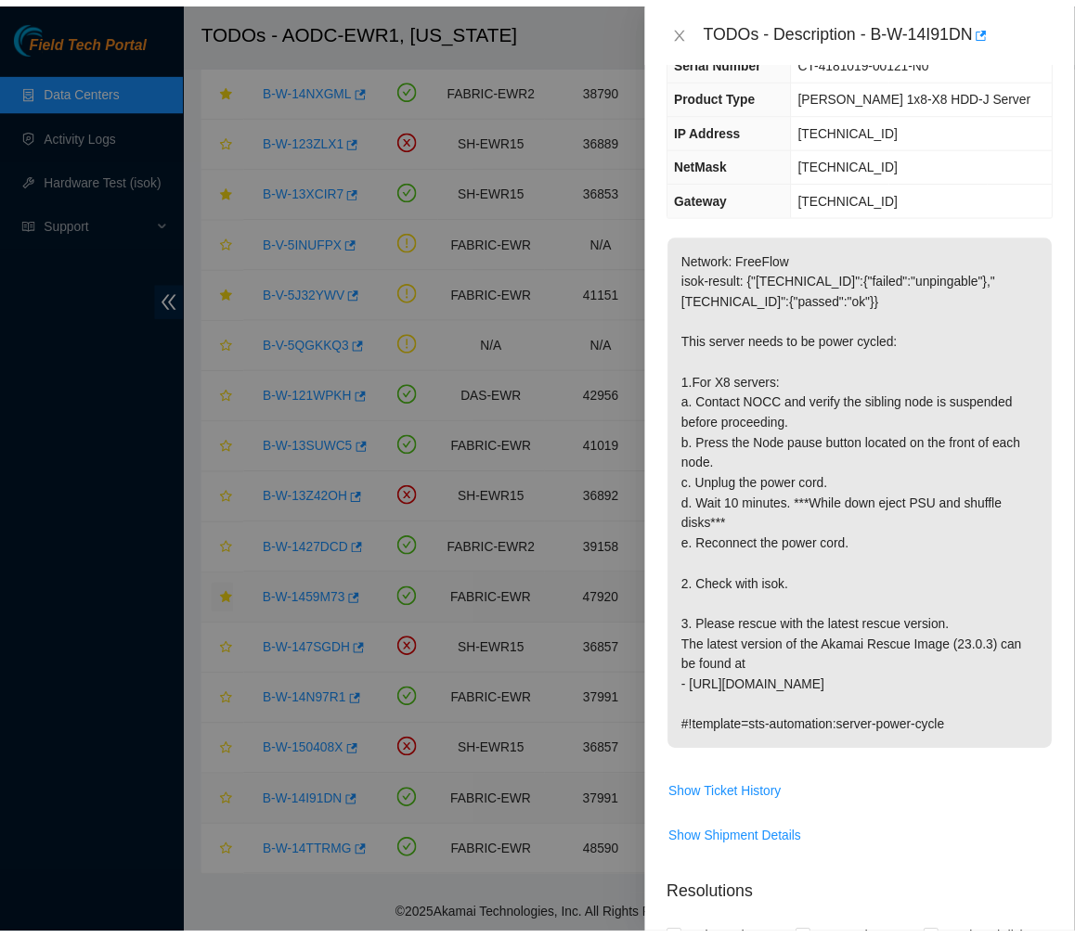
scroll to position [102, 0]
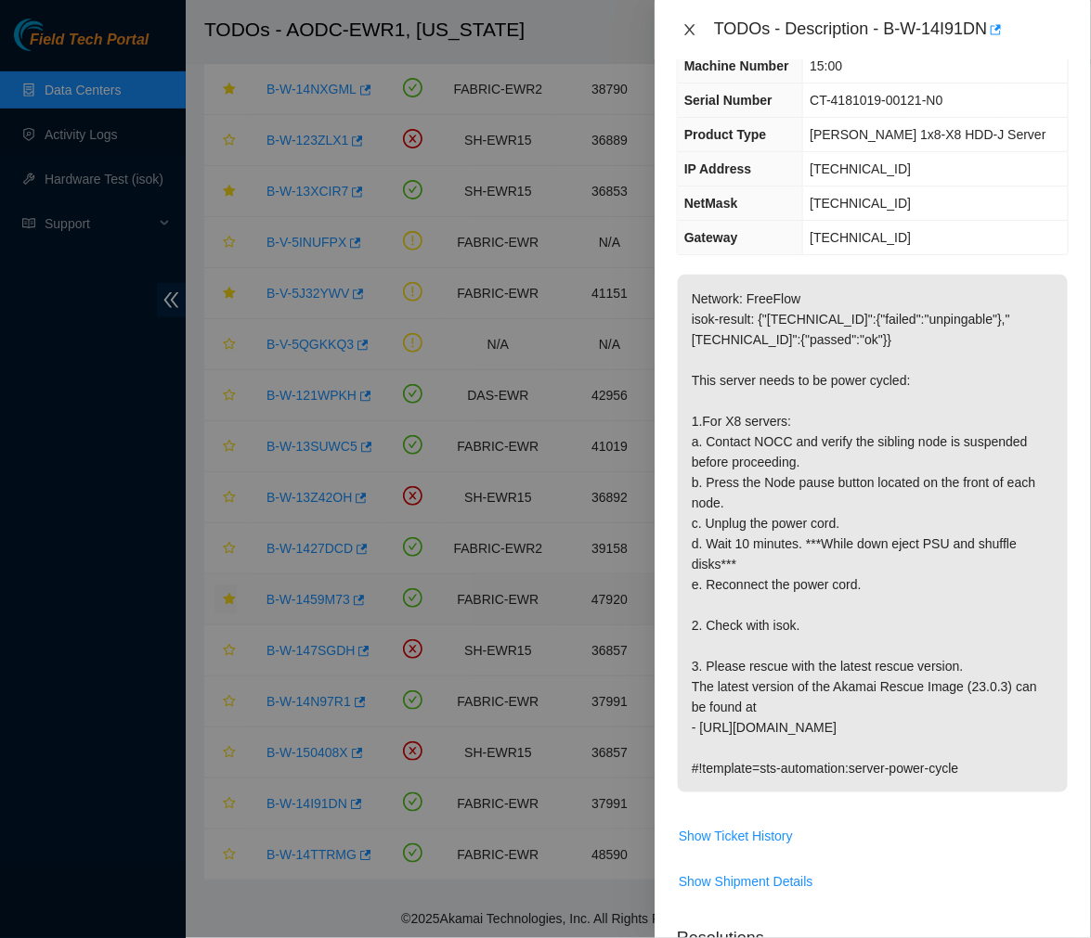
click at [691, 26] on icon "close" at bounding box center [689, 29] width 15 height 15
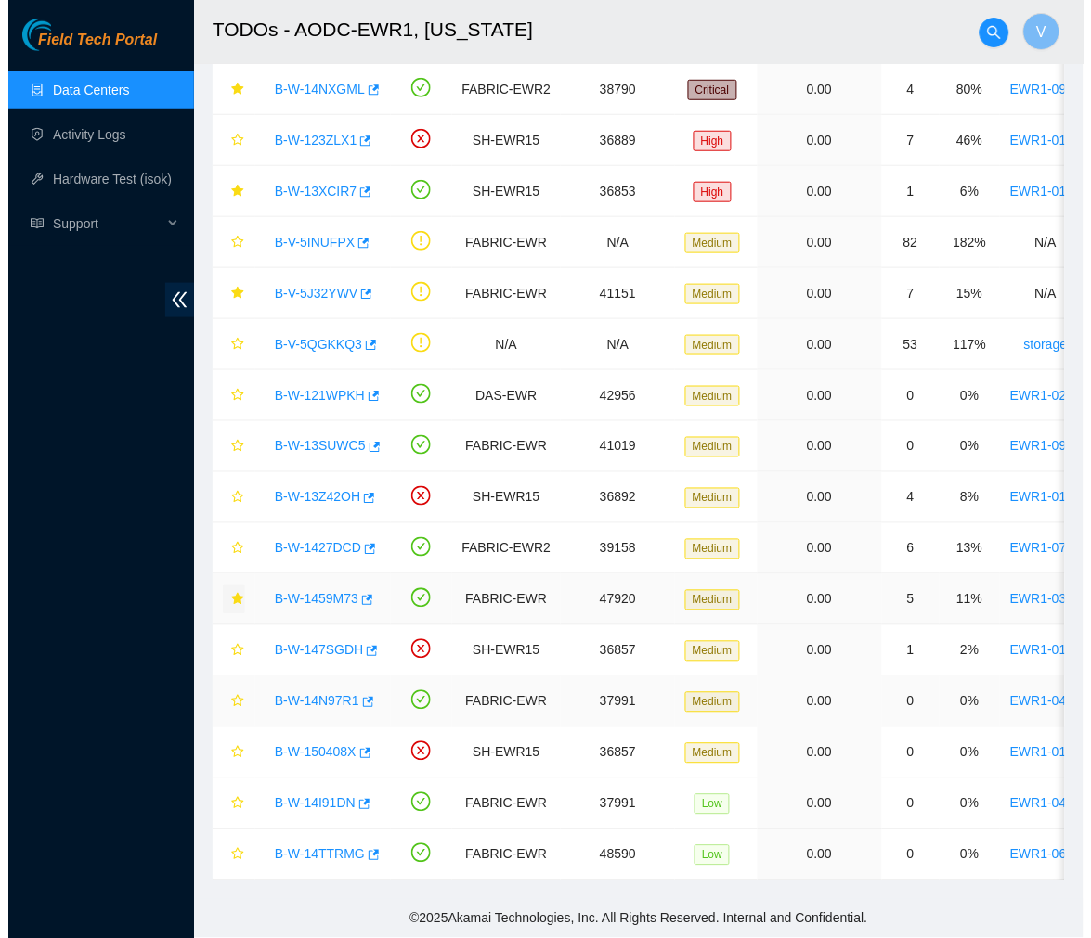
scroll to position [142, 0]
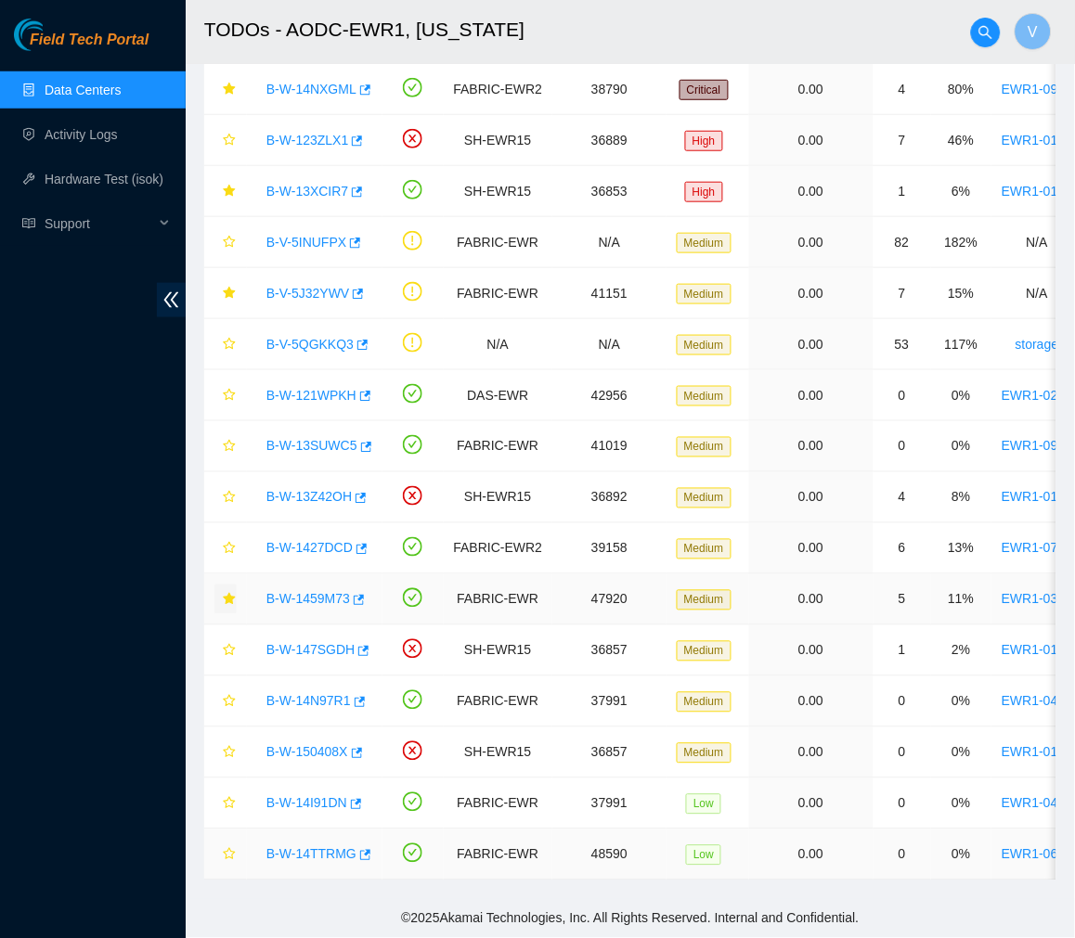
click at [314, 847] on link "B-W-14TTRMG" at bounding box center [311, 854] width 90 height 15
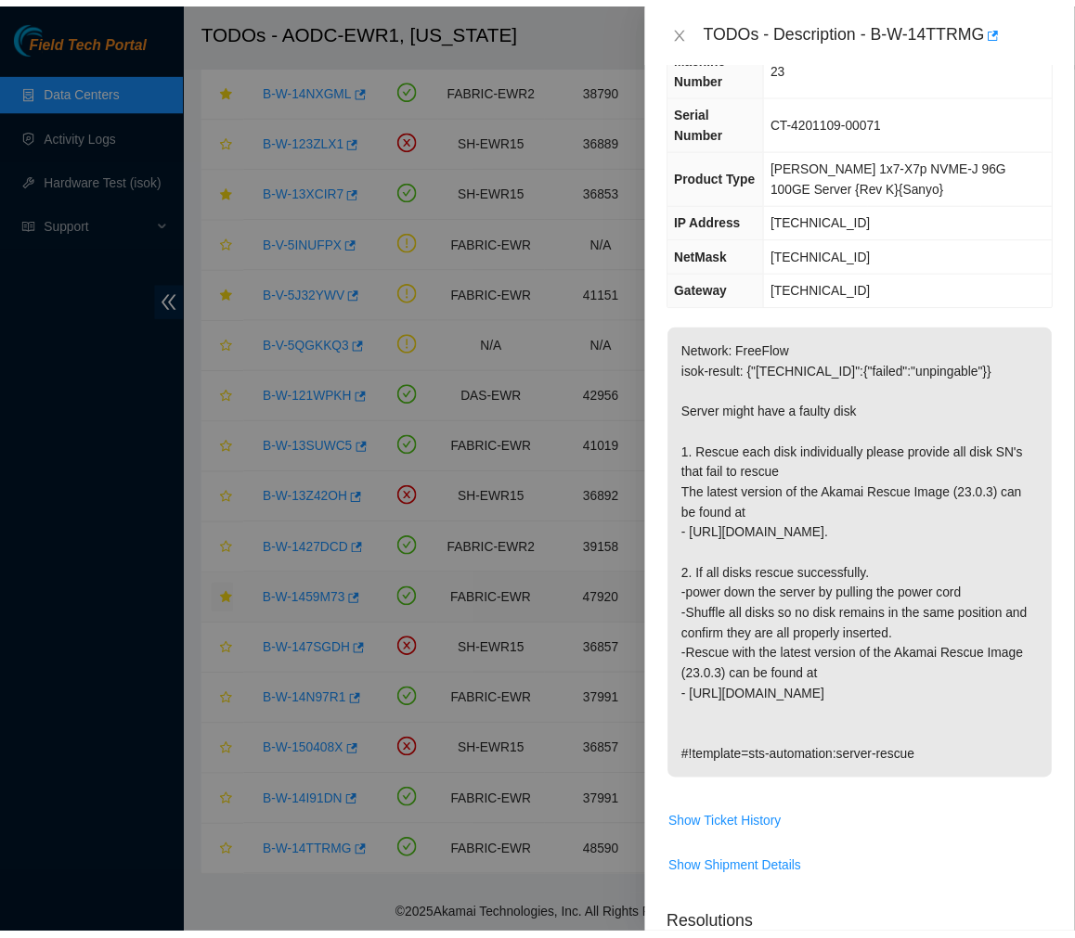
scroll to position [132, 0]
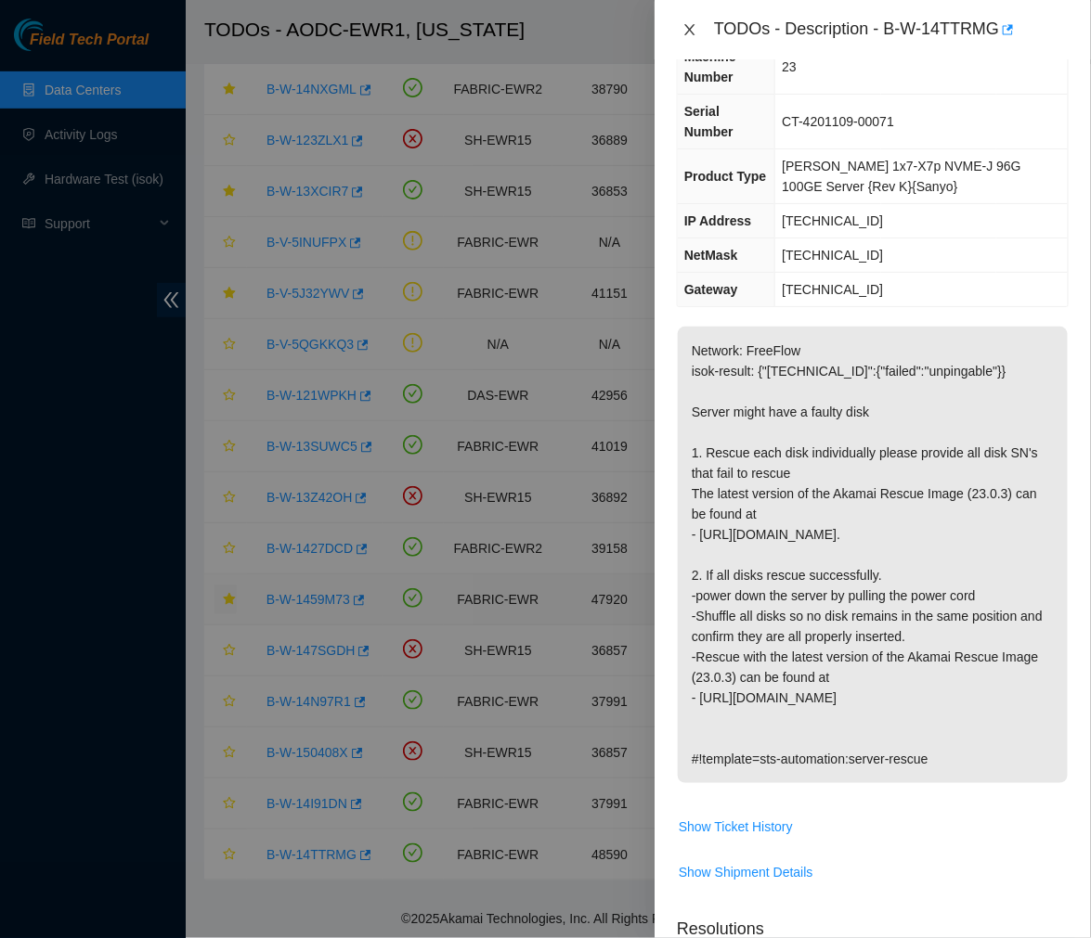
click at [691, 25] on icon "close" at bounding box center [689, 29] width 15 height 15
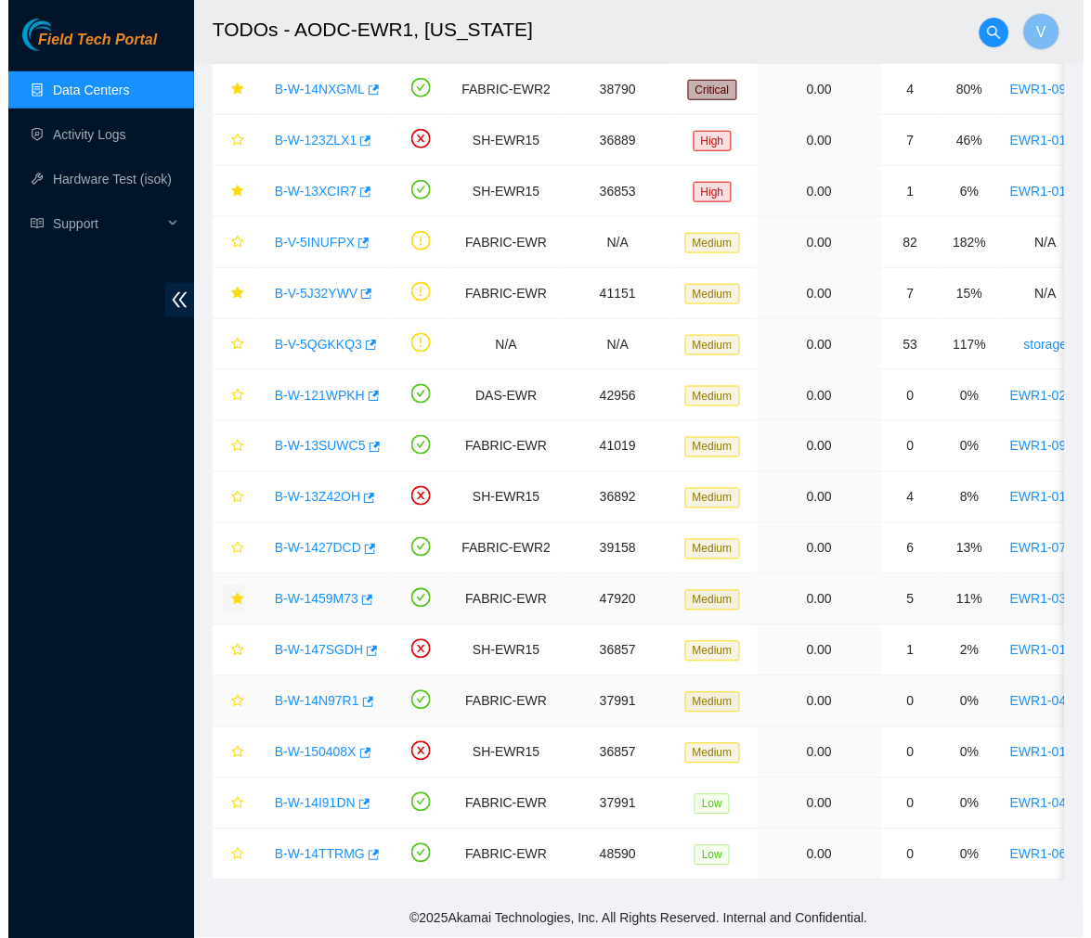
scroll to position [172, 0]
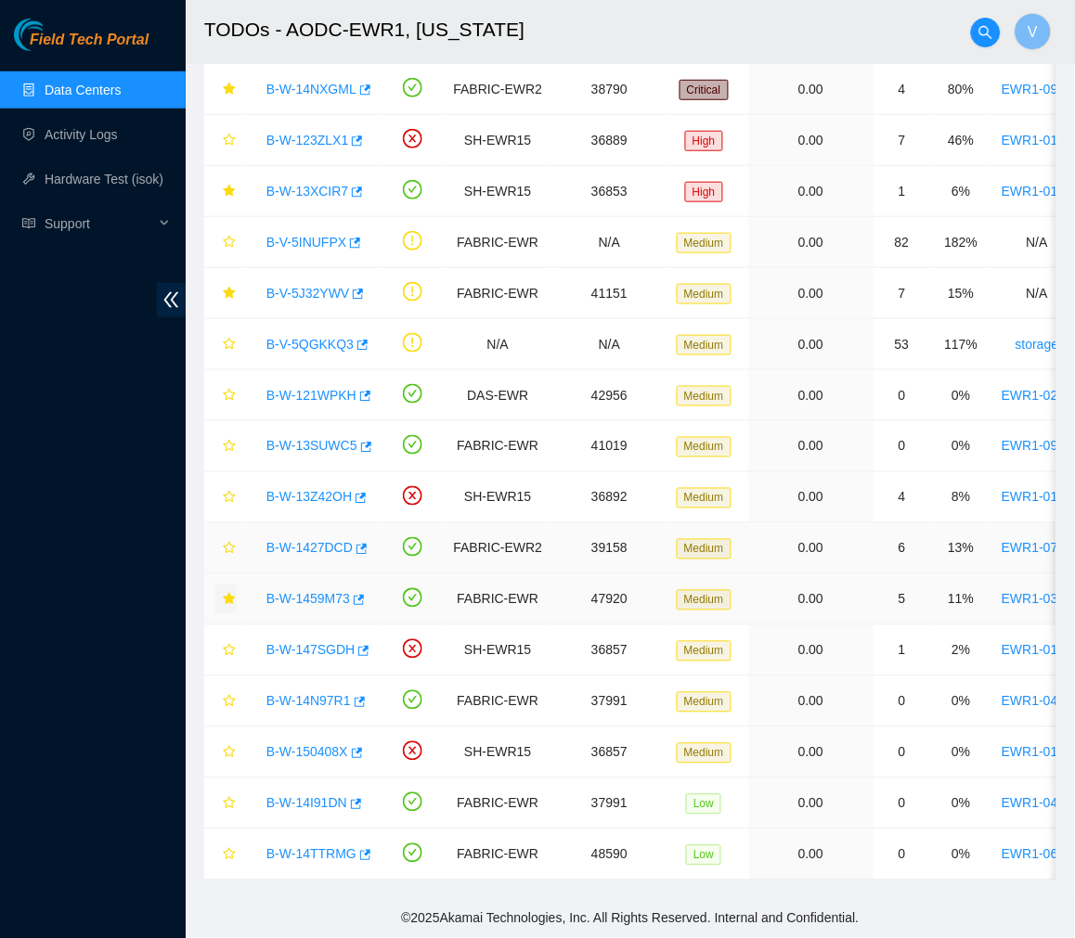
click at [331, 541] on link "B-W-1427DCD" at bounding box center [309, 548] width 86 height 15
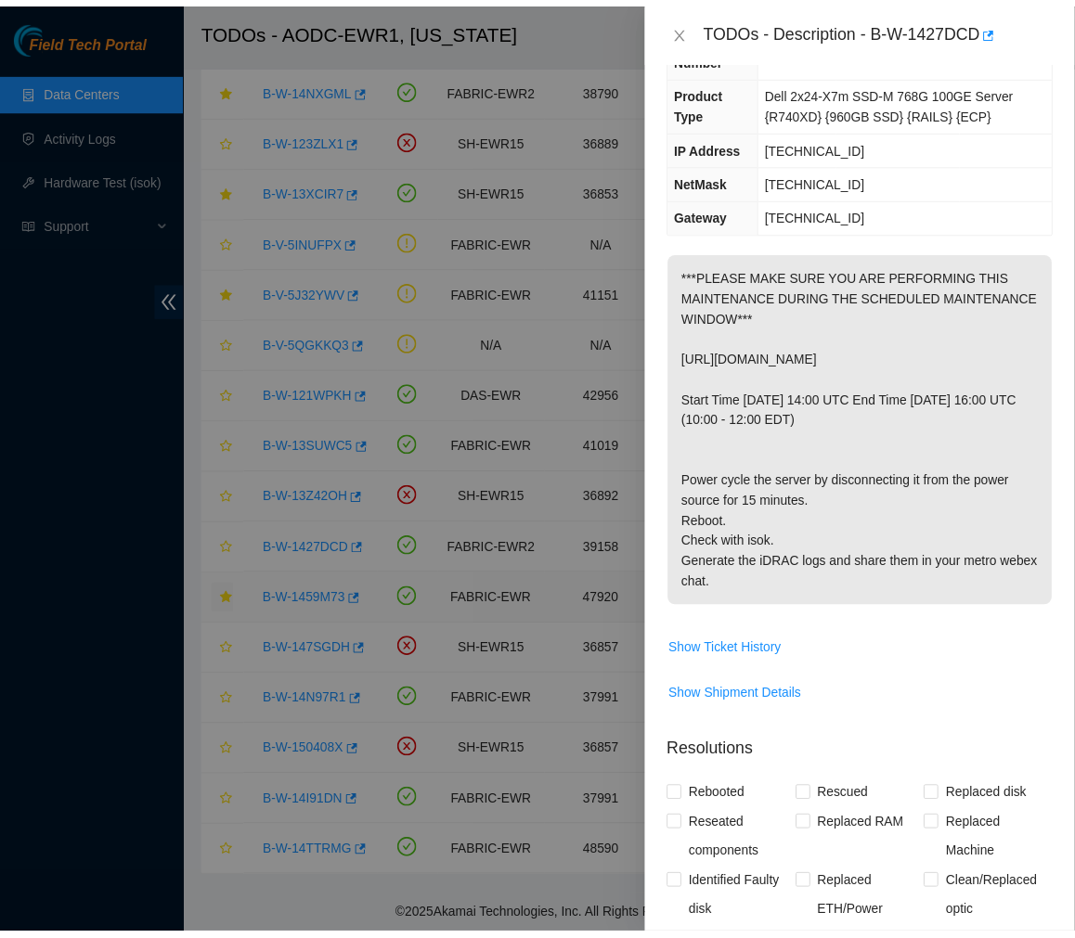
scroll to position [212, 0]
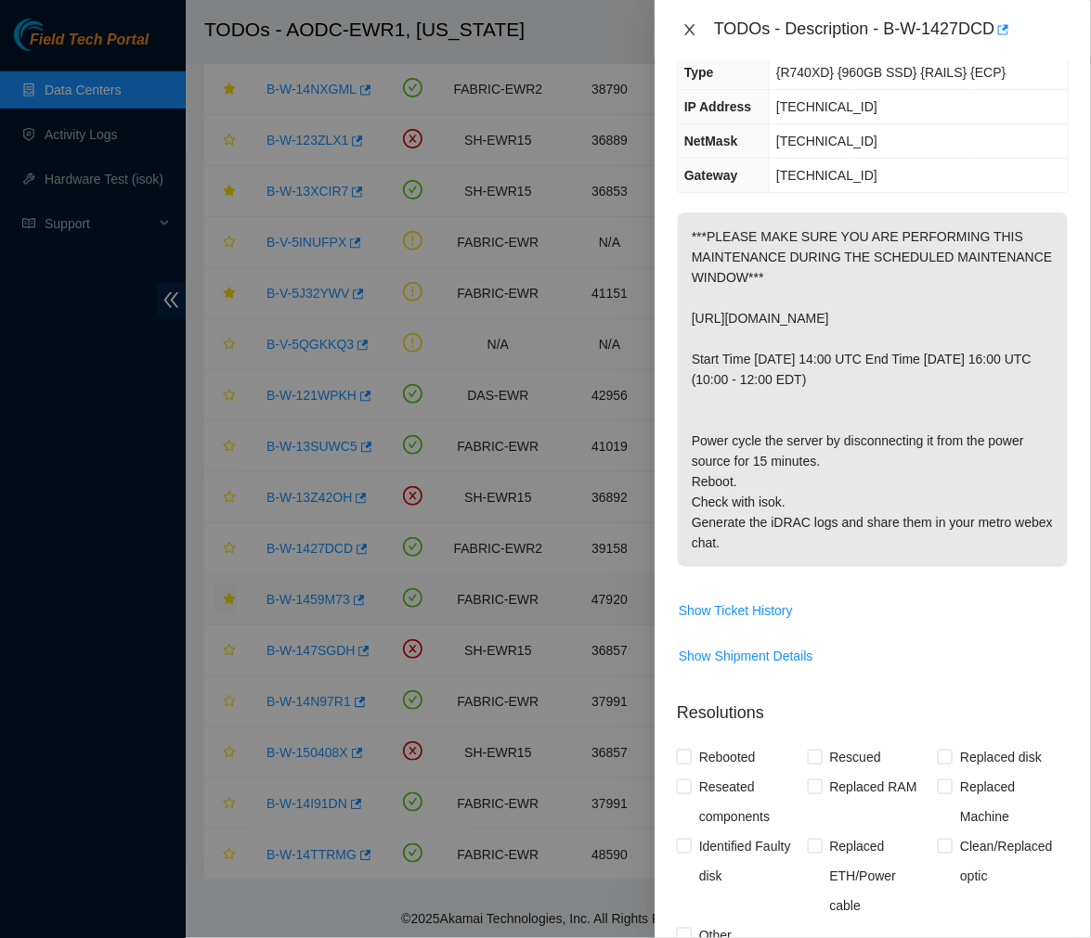
click at [693, 31] on icon "close" at bounding box center [689, 29] width 15 height 15
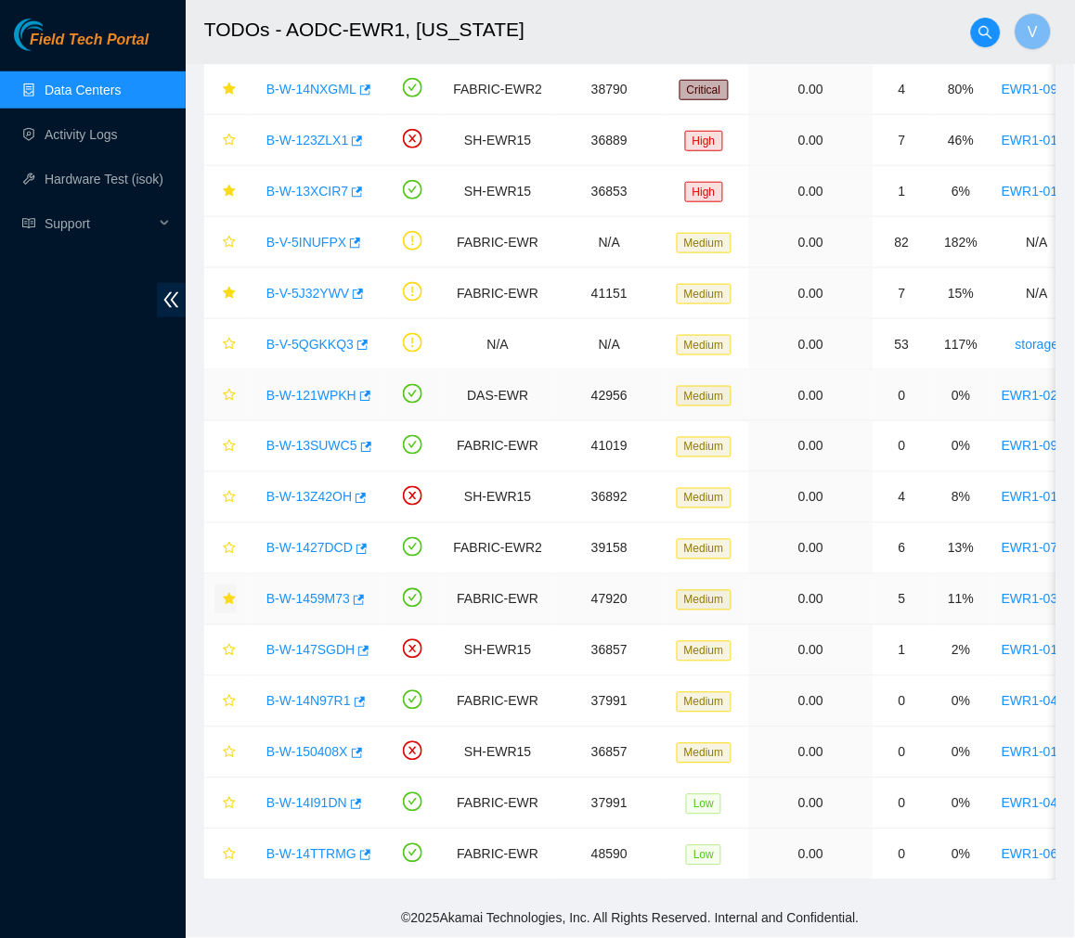
click at [306, 388] on link "B-W-121WPKH" at bounding box center [311, 395] width 90 height 15
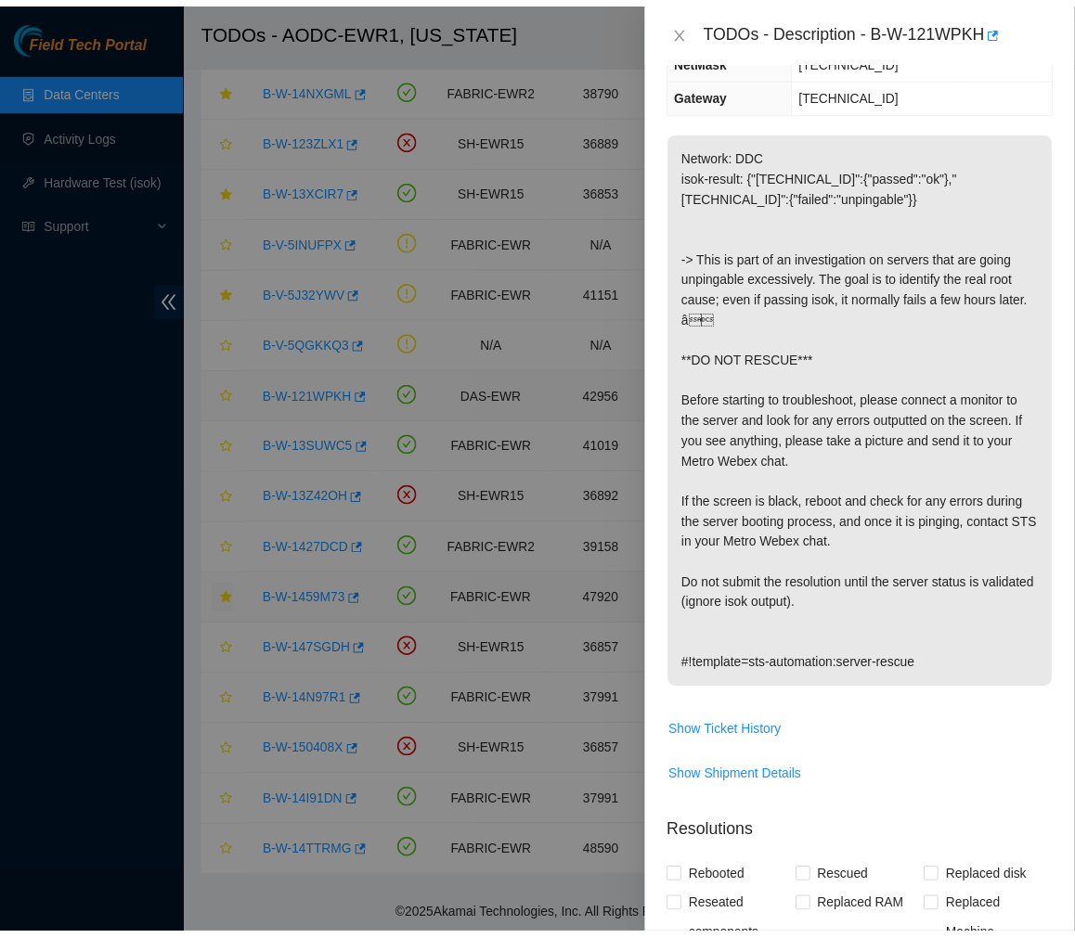
scroll to position [151, 0]
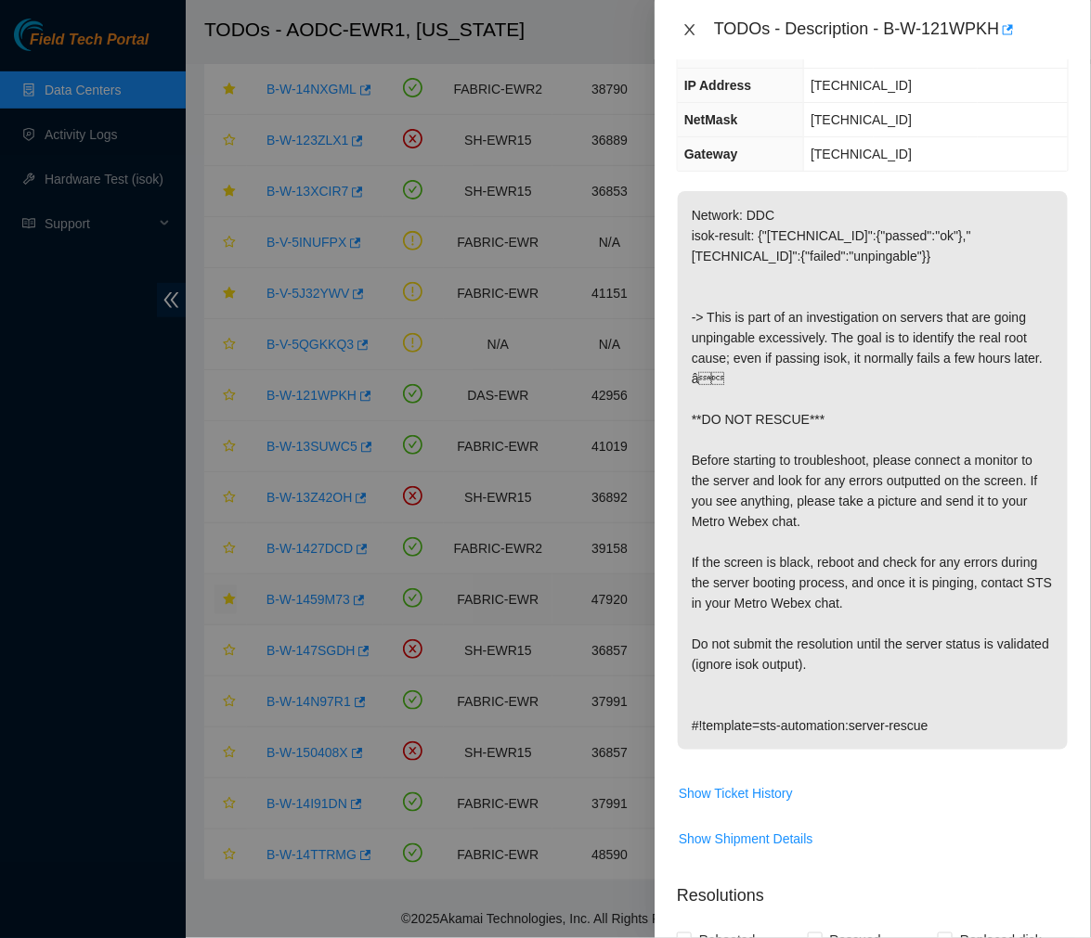
click at [688, 28] on icon "close" at bounding box center [689, 29] width 10 height 11
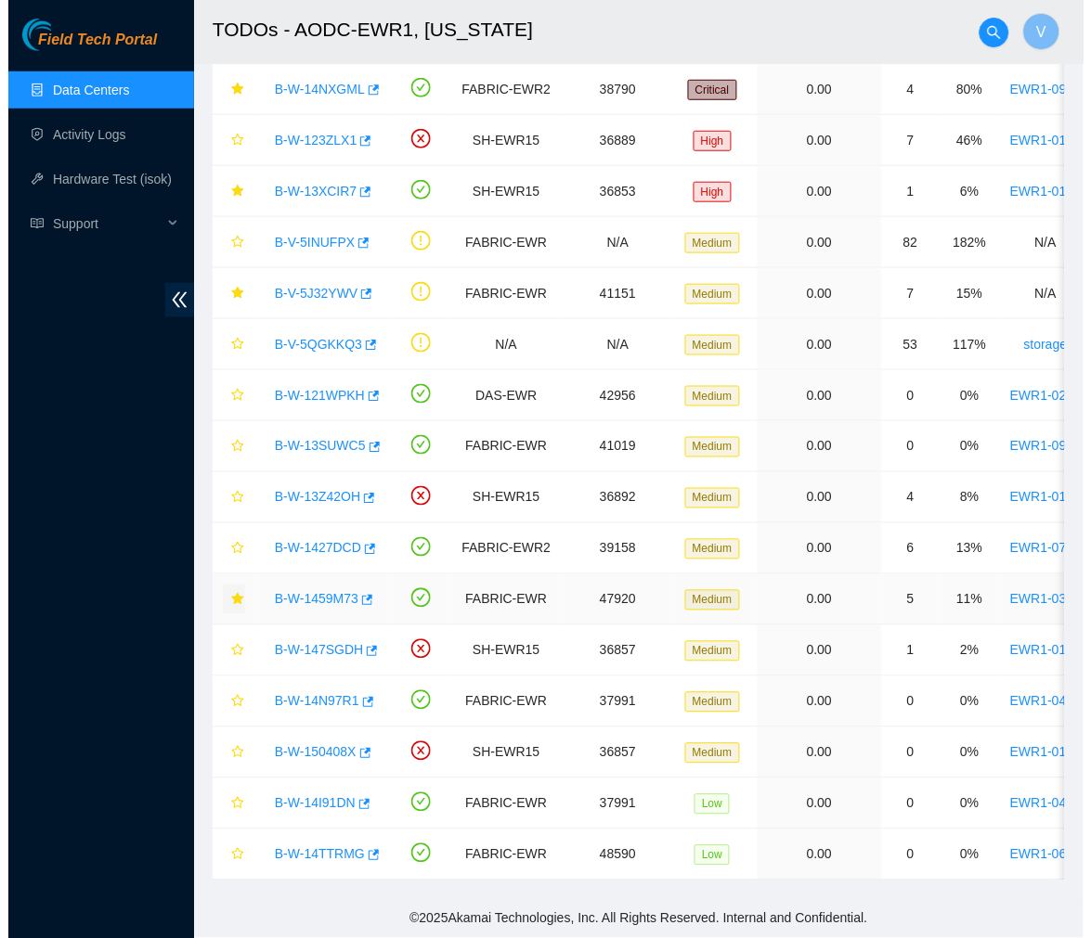
scroll to position [212, 0]
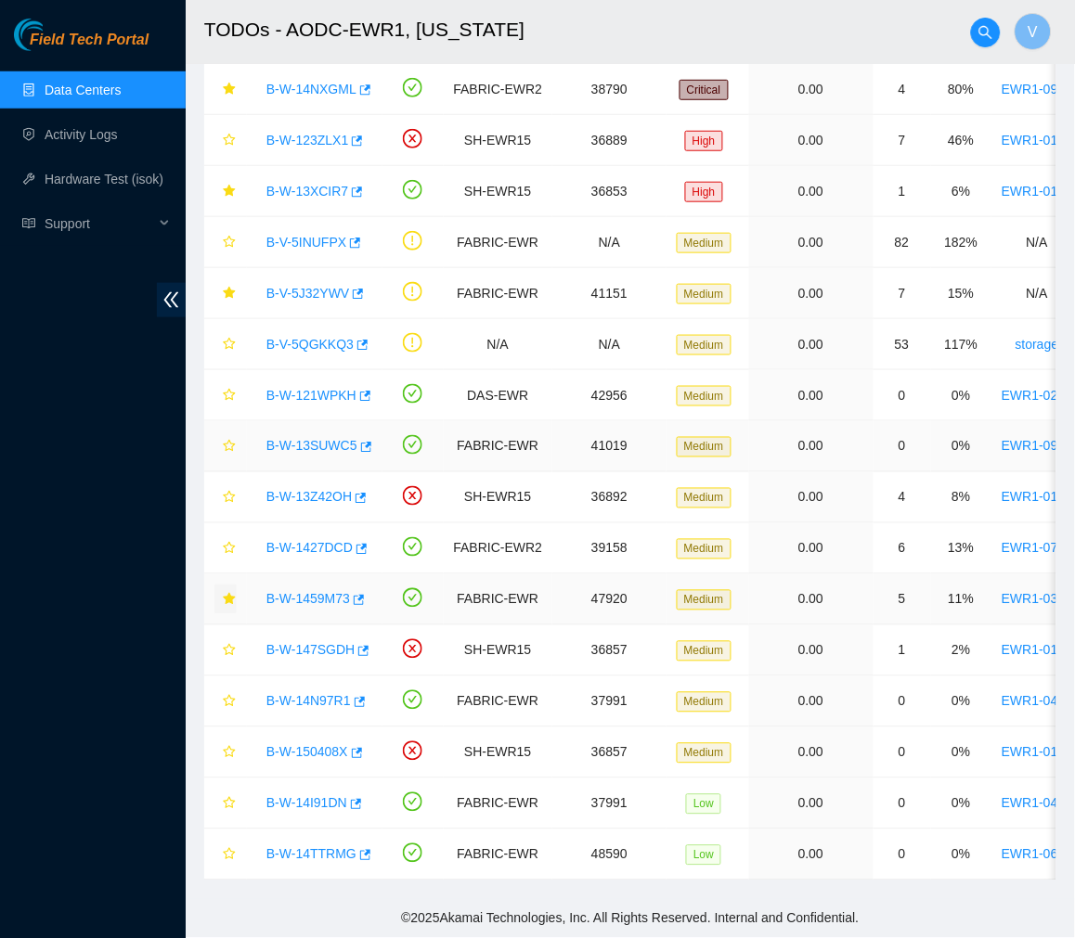
click at [330, 432] on div "B-W-13SUWC5" at bounding box center [314, 447] width 115 height 30
click at [320, 441] on div "B-W-13SUWC5" at bounding box center [314, 447] width 115 height 30
click at [320, 439] on link "B-W-13SUWC5" at bounding box center [311, 446] width 91 height 15
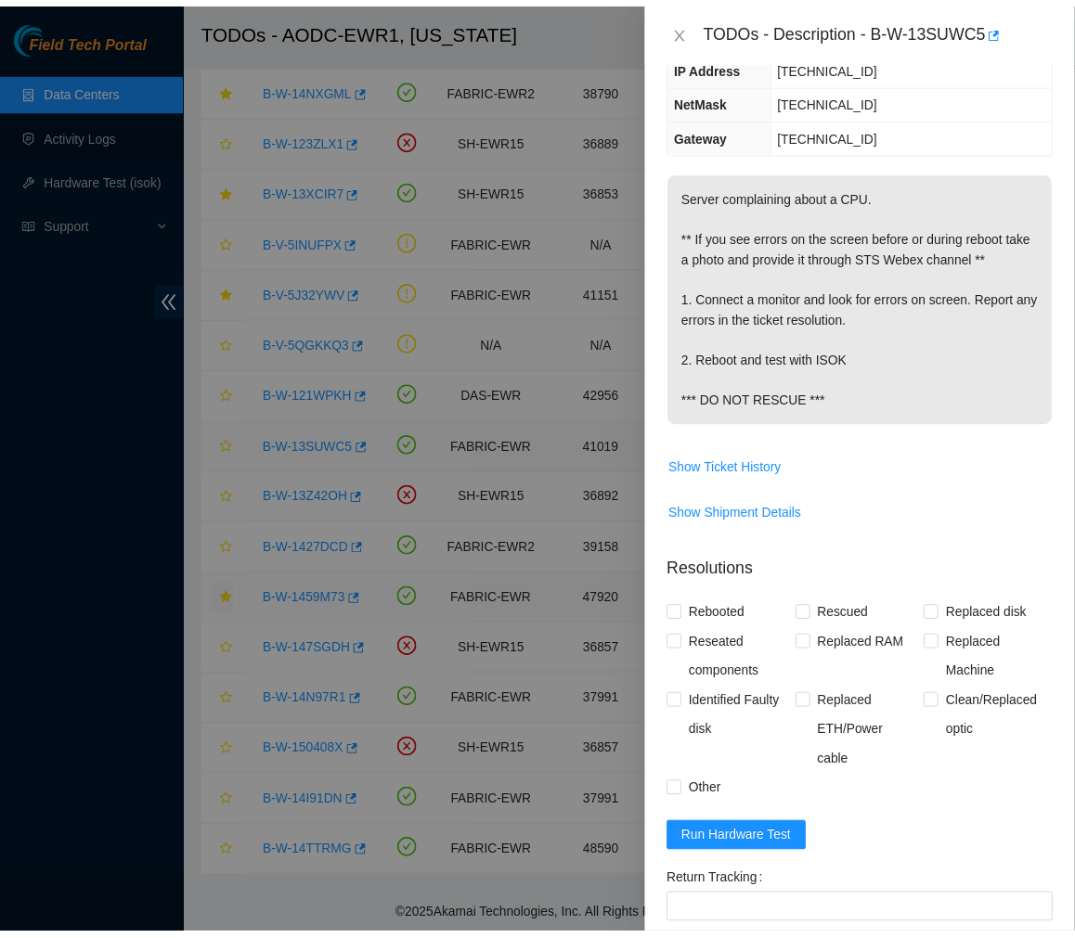
scroll to position [182, 0]
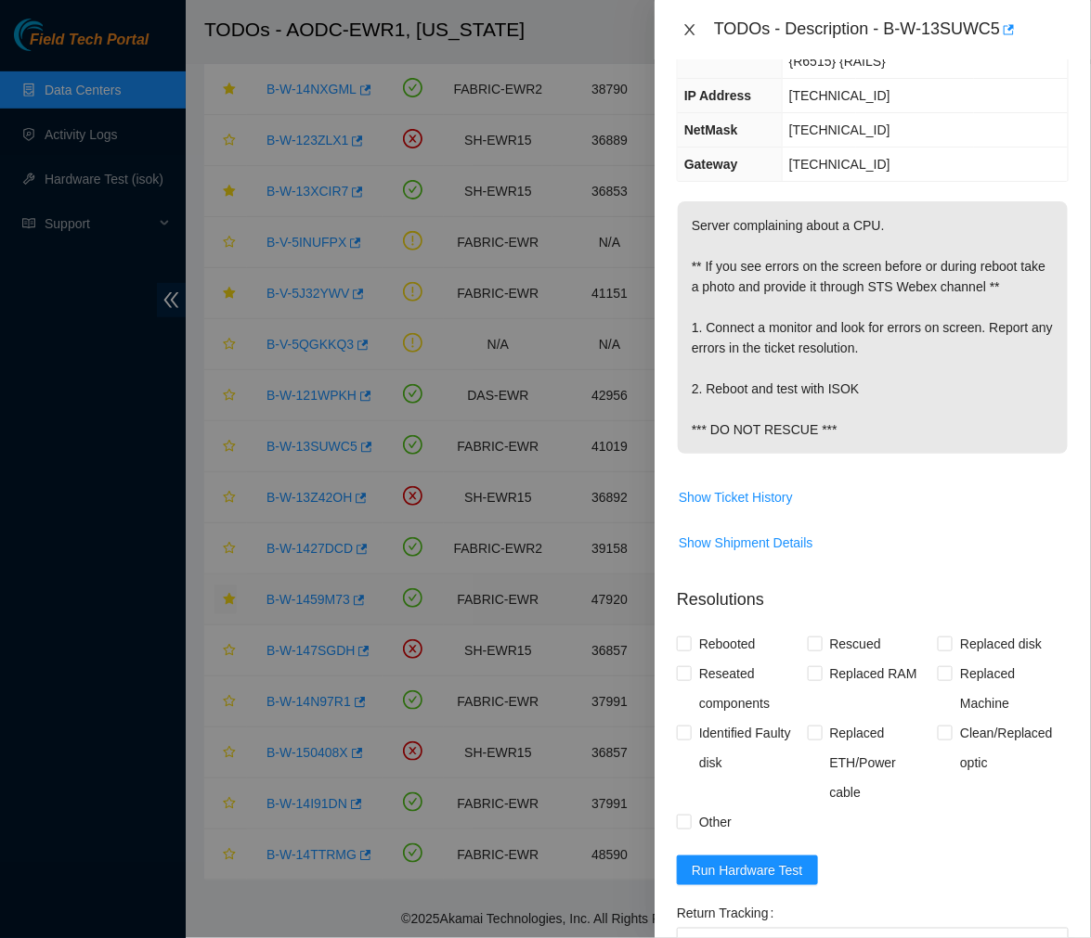
click at [685, 29] on icon "close" at bounding box center [689, 29] width 15 height 15
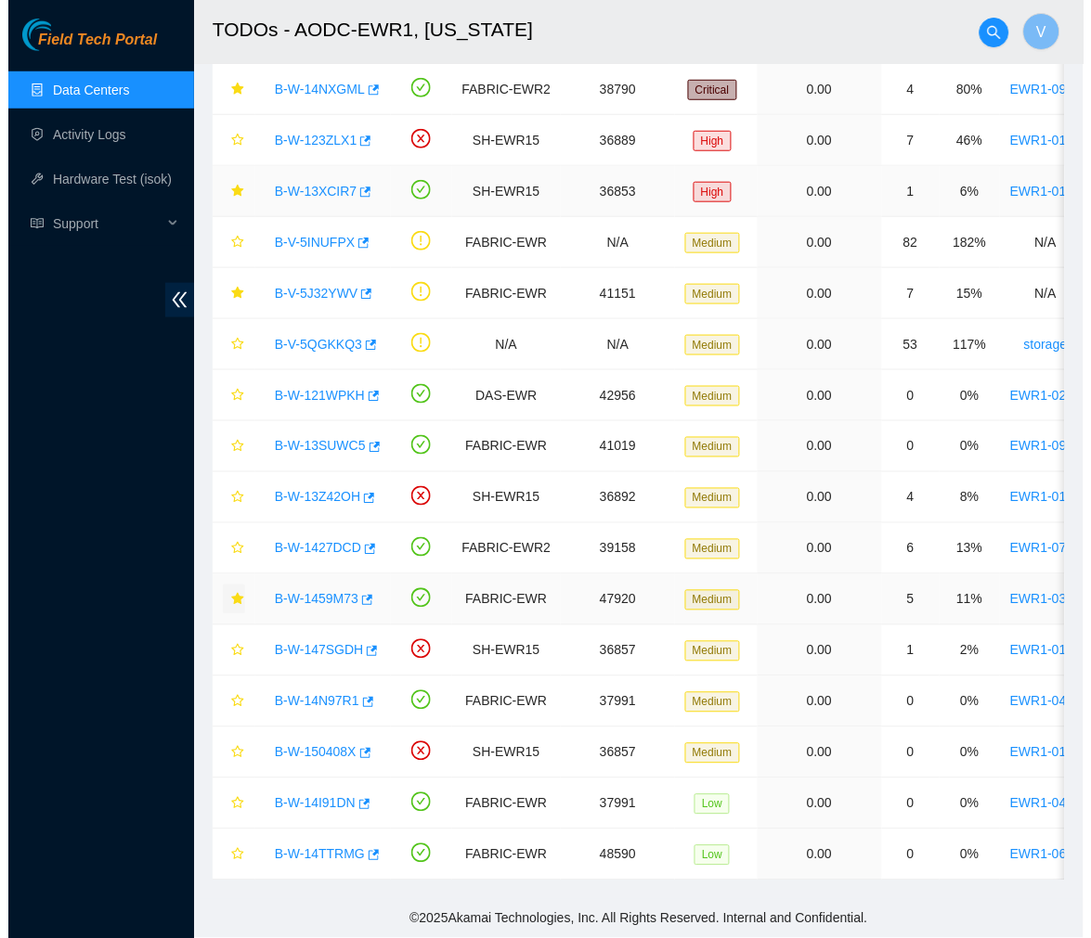
scroll to position [0, 0]
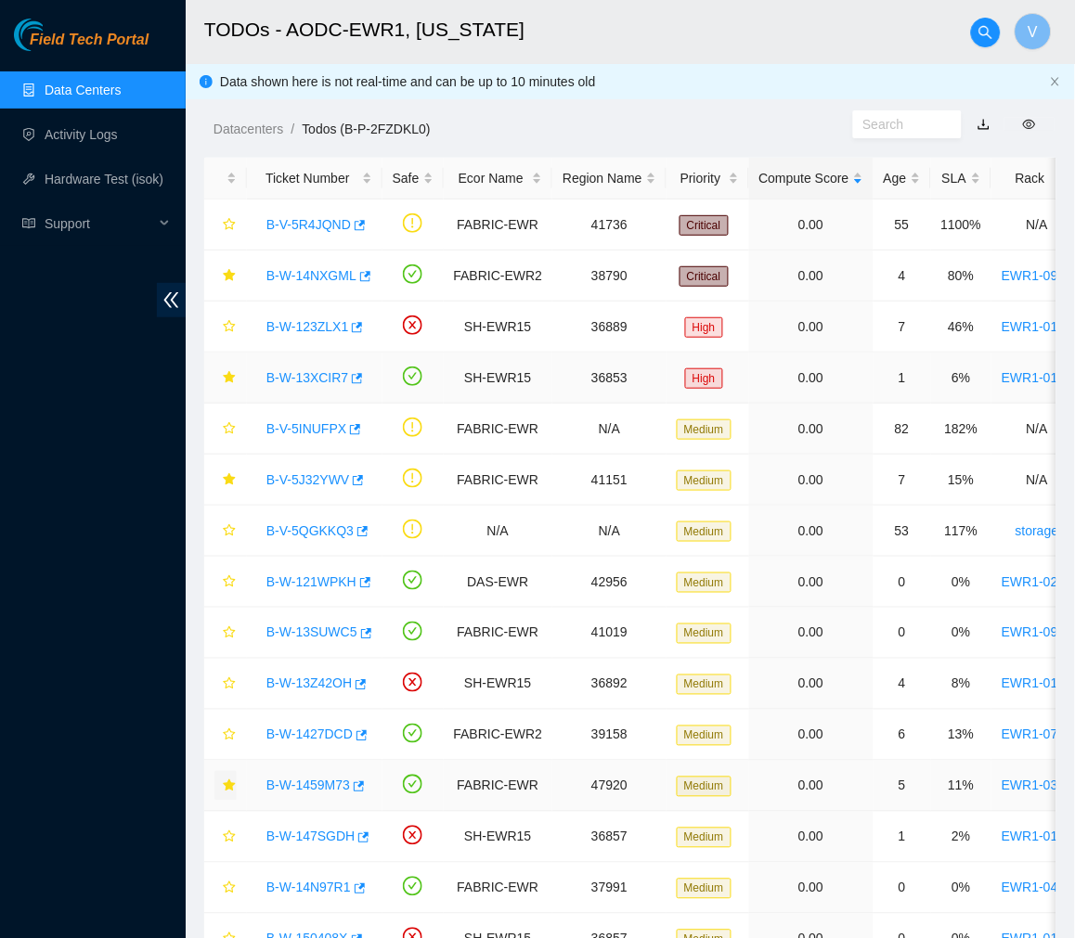
click at [321, 382] on link "B-W-13XCIR7" at bounding box center [307, 377] width 82 height 15
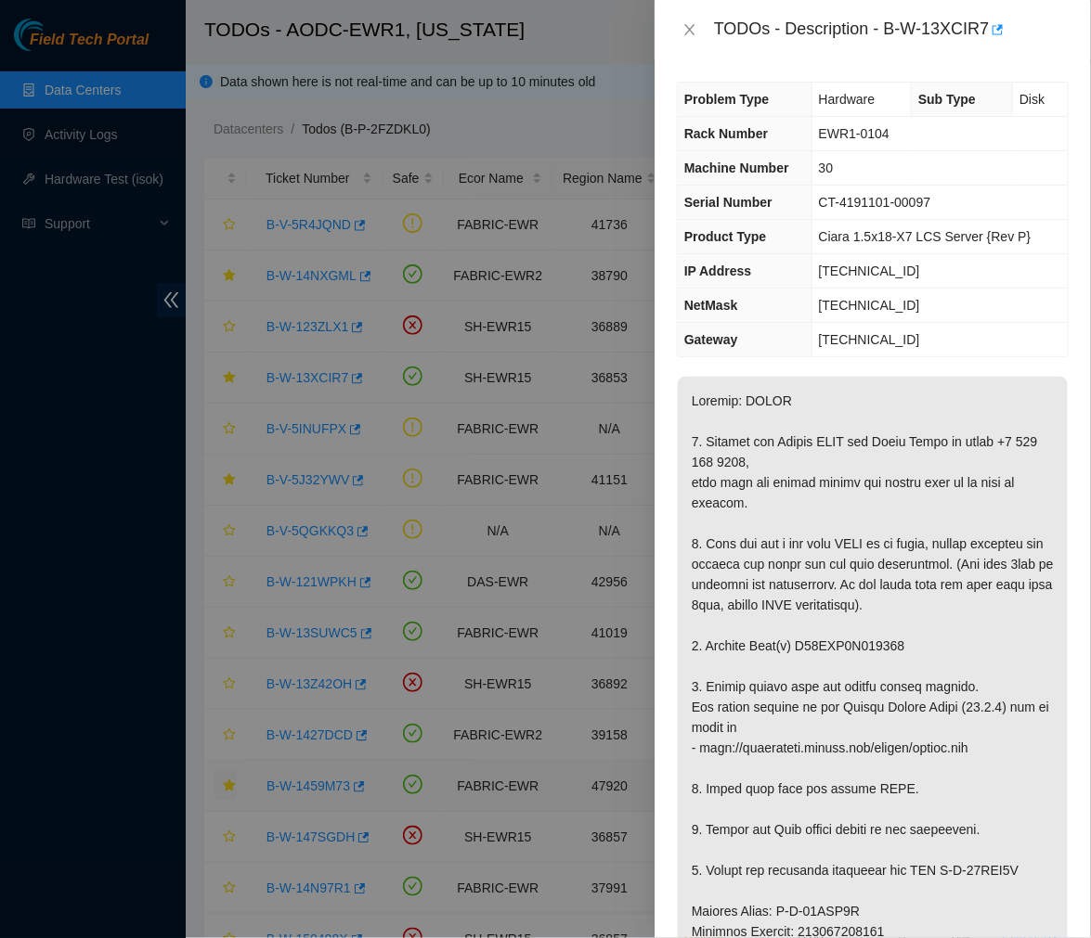
click at [871, 32] on div "TODOs - Description - B-W-13XCIR7" at bounding box center [891, 30] width 355 height 30
drag, startPoint x: 901, startPoint y: 703, endPoint x: 795, endPoint y: 716, distance: 106.6
click at [795, 716] on p at bounding box center [873, 911] width 390 height 1069
copy p "S45RNA0R330920"
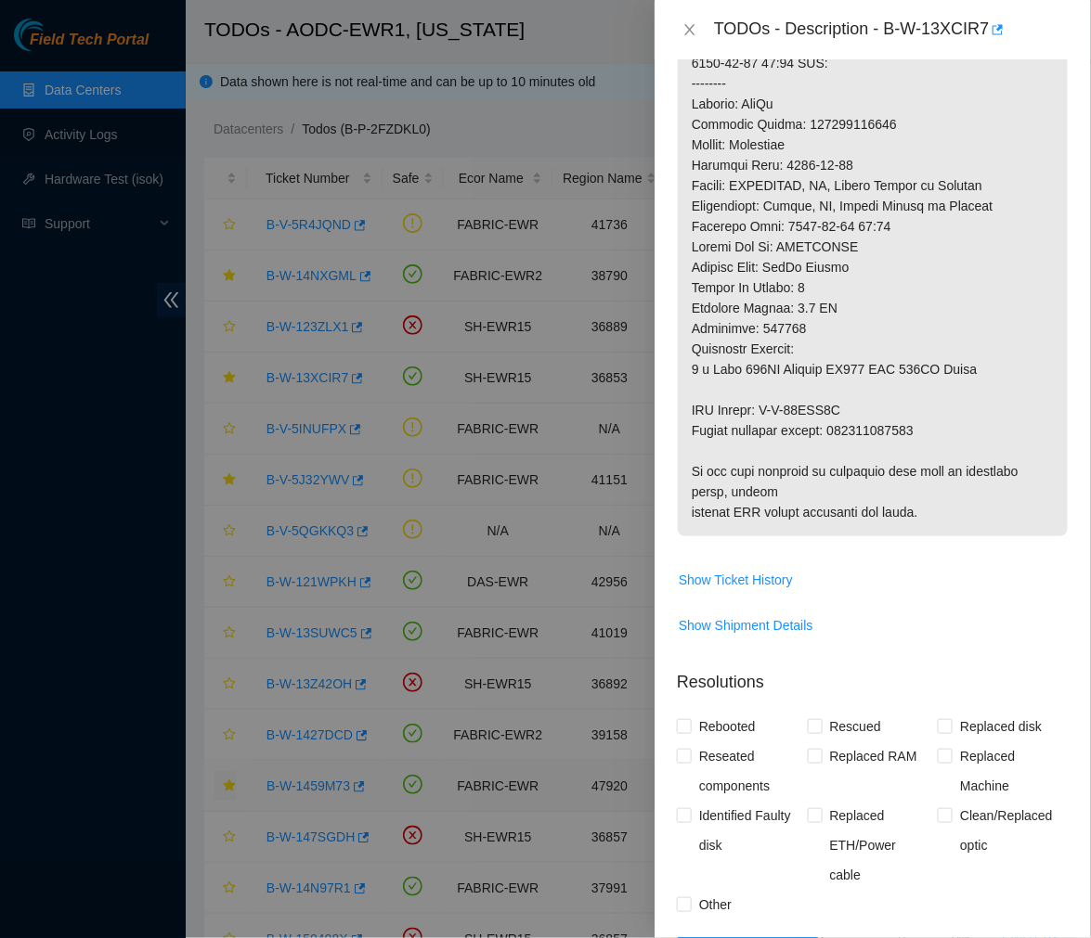
scroll to position [977, 0]
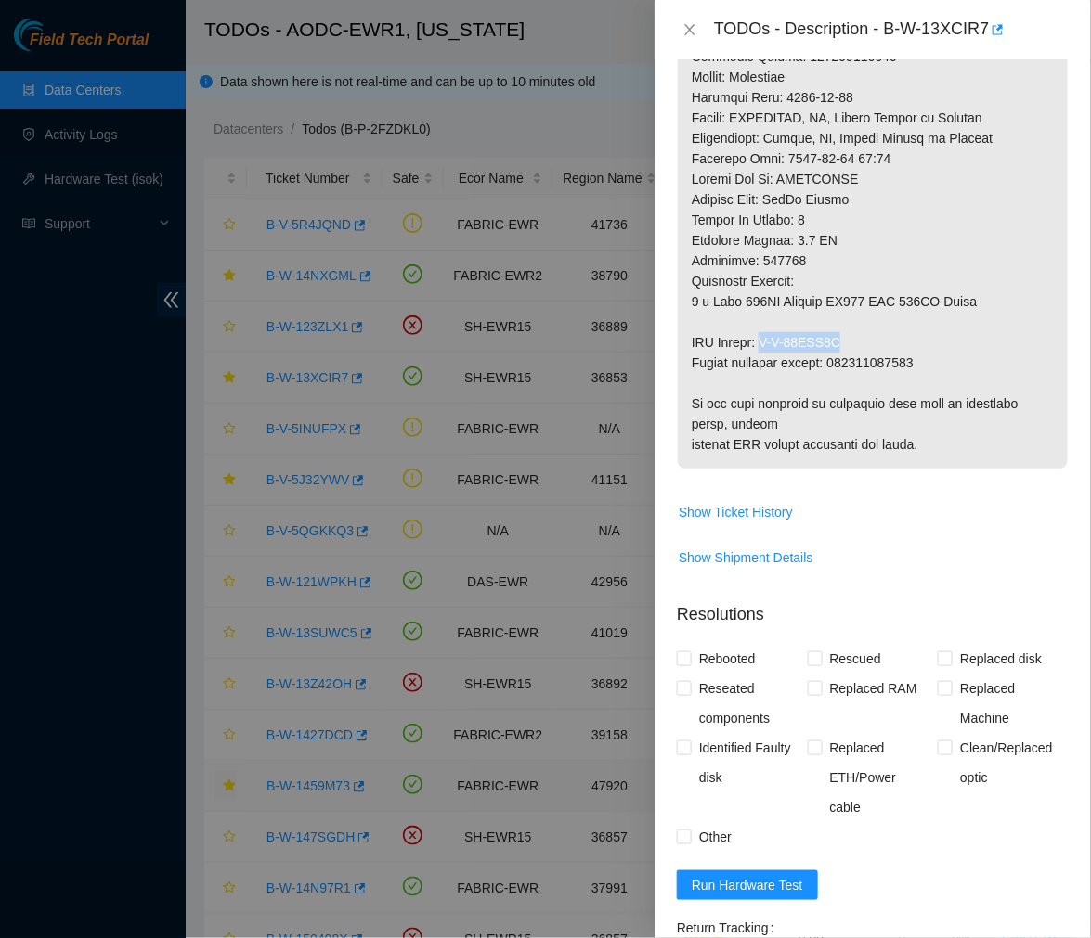
drag, startPoint x: 852, startPoint y: 396, endPoint x: 769, endPoint y: 405, distance: 84.0
copy p "B-W-14HAB3L"
drag, startPoint x: 925, startPoint y: 420, endPoint x: 835, endPoint y: 430, distance: 90.5
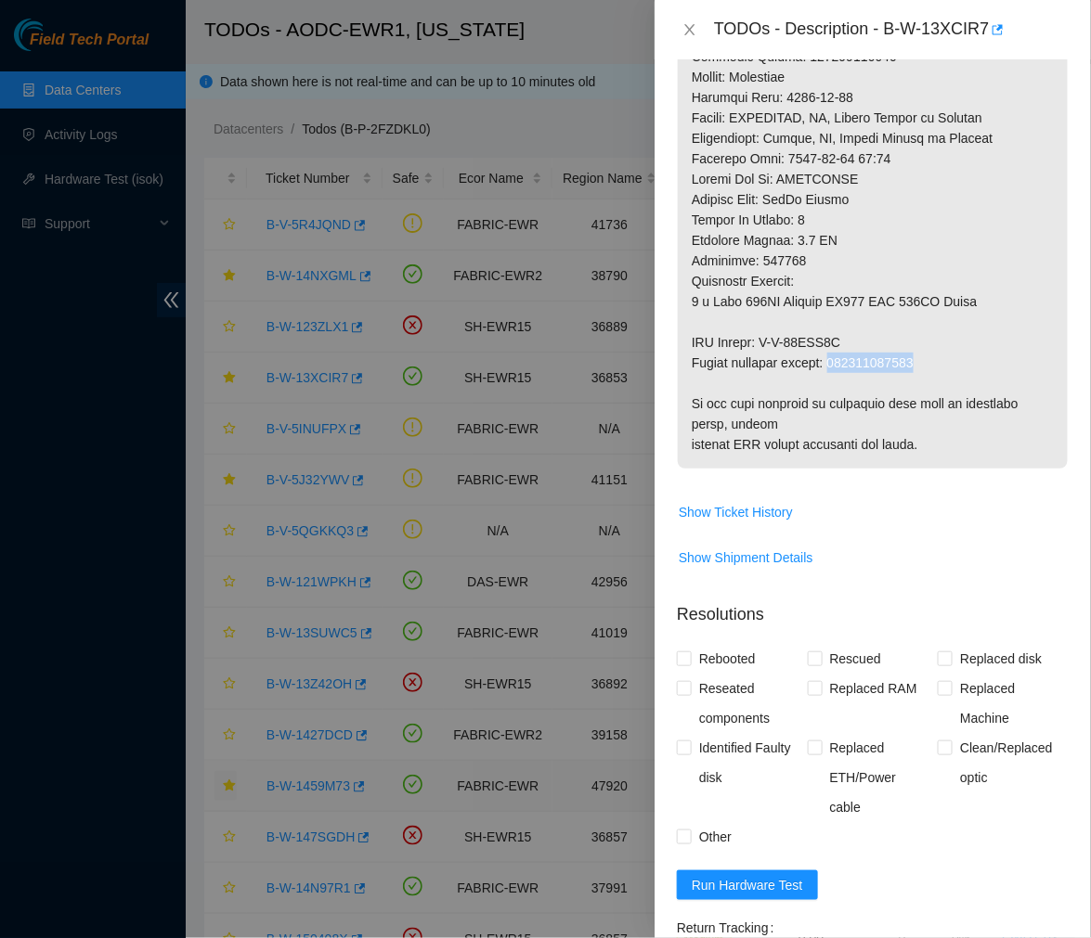
copy p "473665212179"
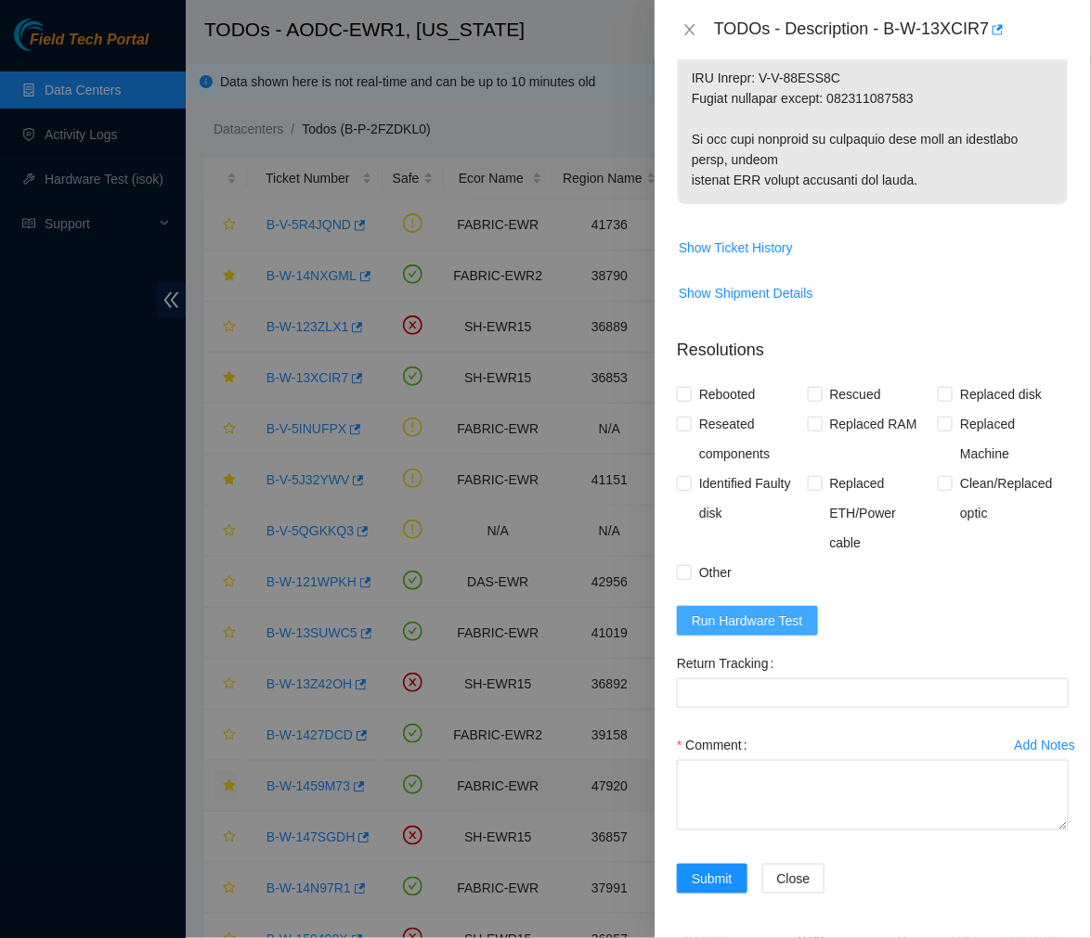
click at [743, 619] on span "Run Hardware Test" at bounding box center [746, 621] width 111 height 20
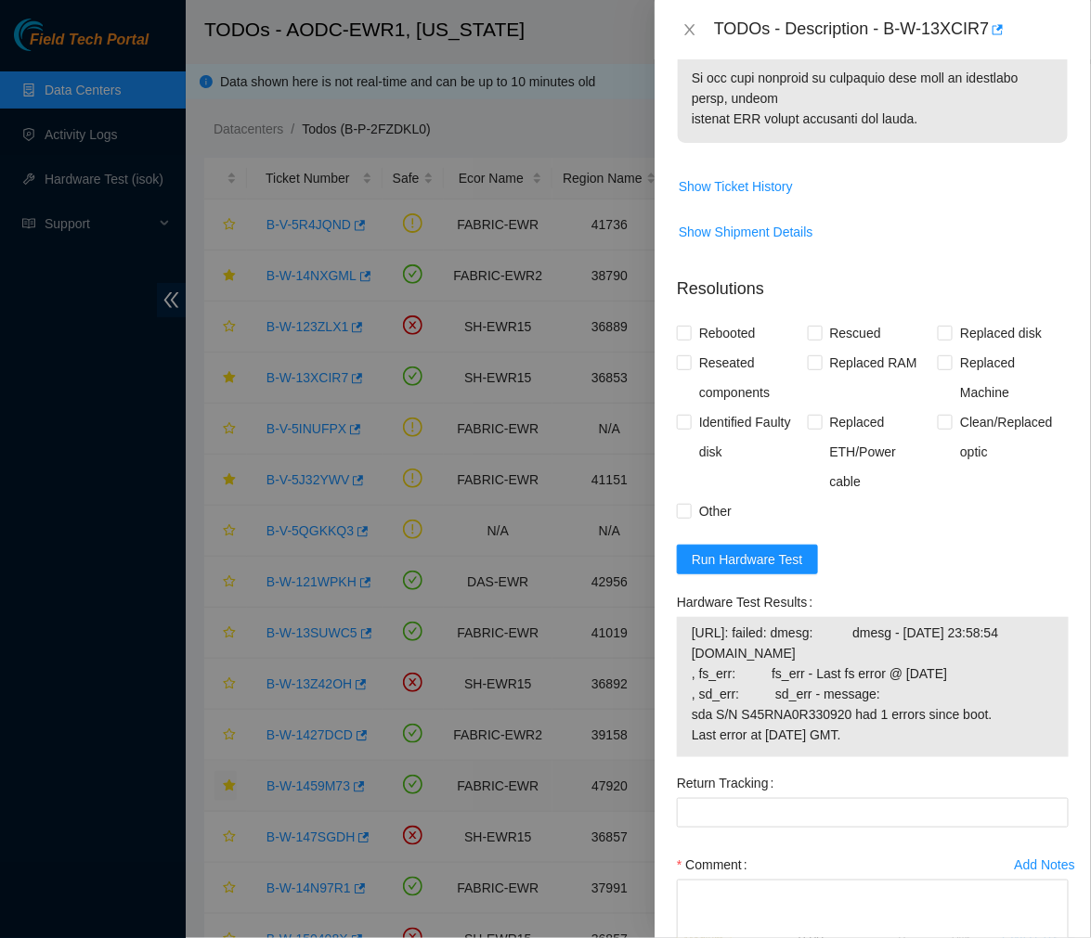
drag, startPoint x: 691, startPoint y: 696, endPoint x: 993, endPoint y: 789, distance: 315.6
click at [993, 745] on span "23.37.121.33: failed: dmesg: dmesg - Aug 22 23:58:54 a23-37-121-33.deploy.akama…" at bounding box center [872, 684] width 362 height 123
copy span "23.37.121.33: failed: dmesg: dmesg - Aug 22 23:58:54 a23-37-121-33.deploy.akama…"
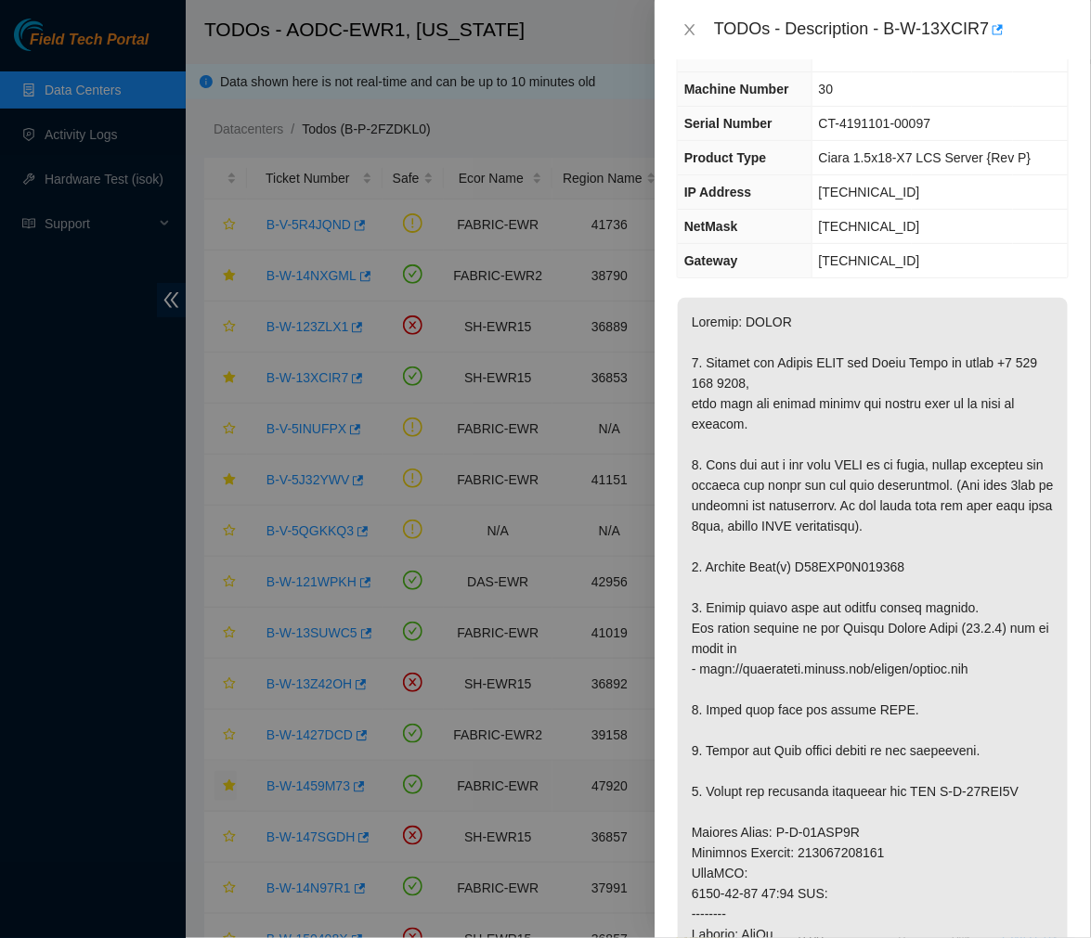
scroll to position [0, 0]
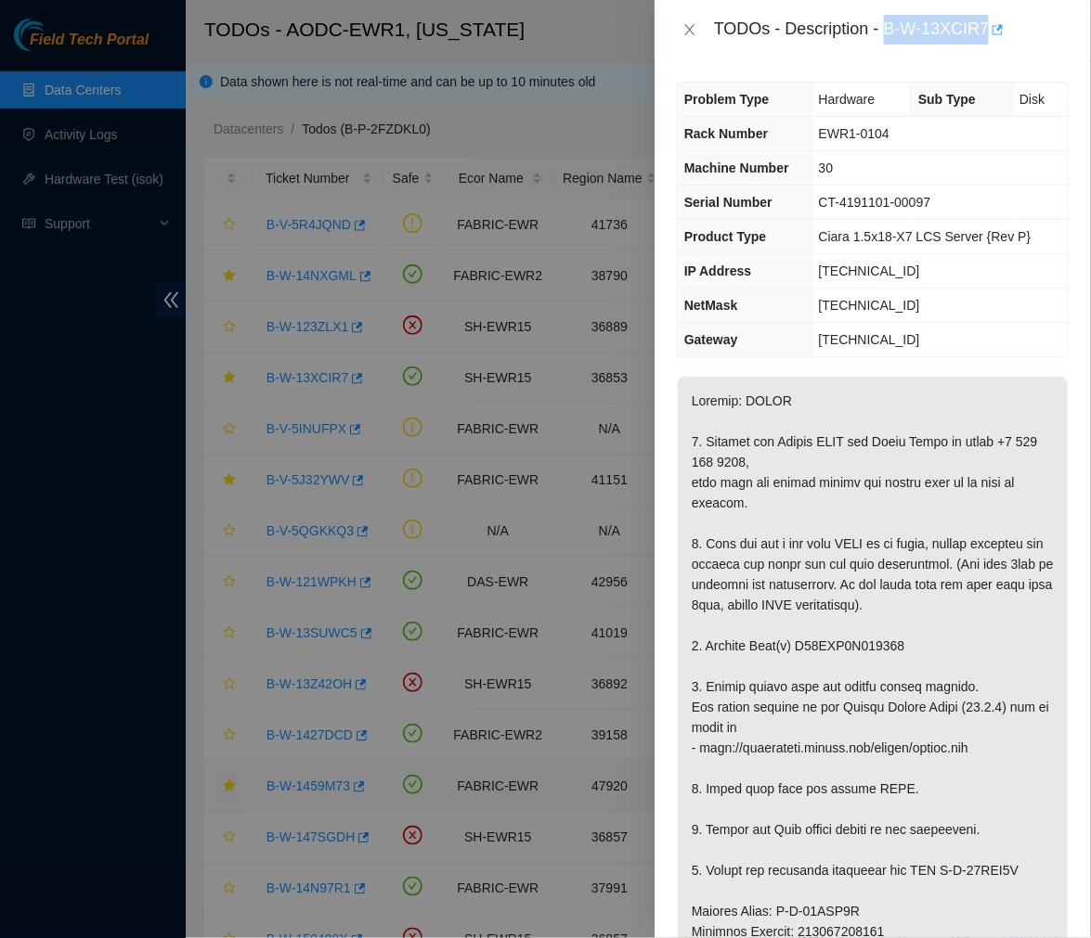
drag, startPoint x: 884, startPoint y: 28, endPoint x: 988, endPoint y: 38, distance: 104.5
click at [988, 38] on div "TODOs - Description - B-W-13XCIR7" at bounding box center [891, 30] width 355 height 30
copy div "B-W-13XCIR7"
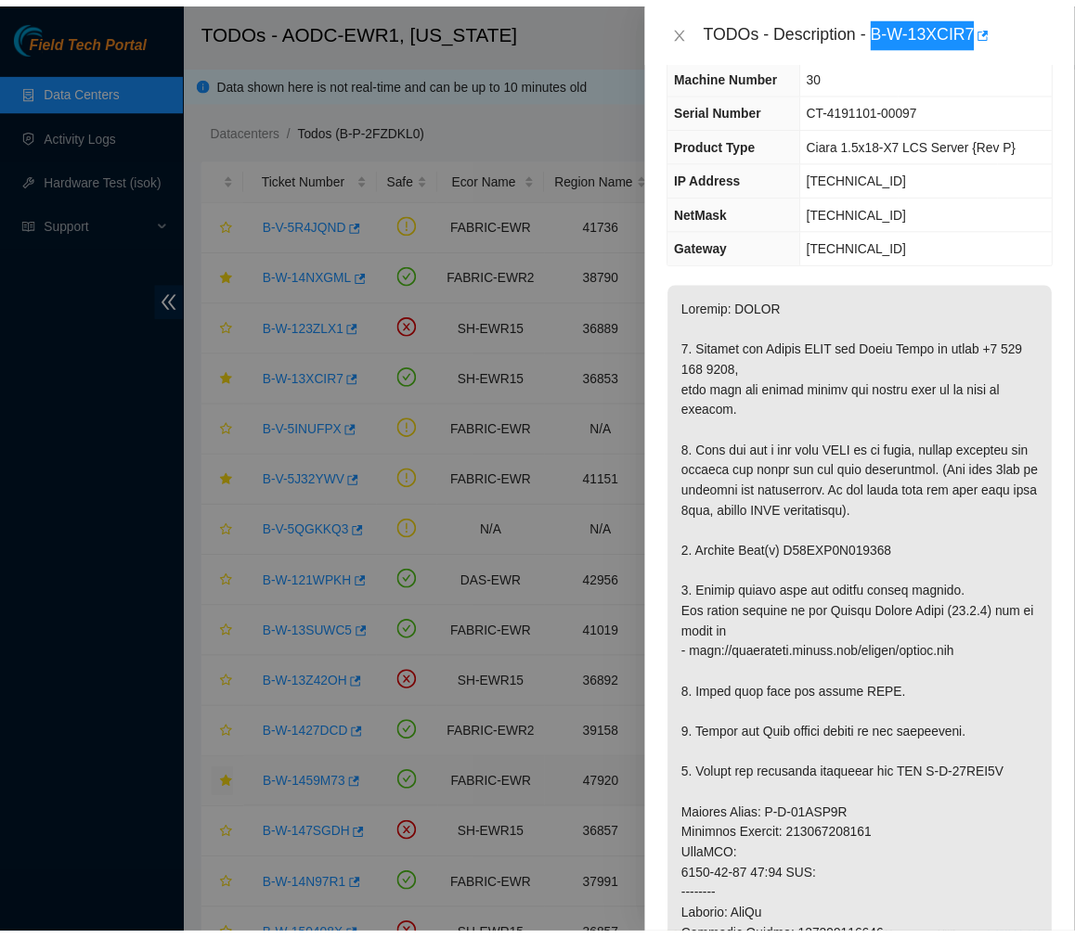
scroll to position [95, 0]
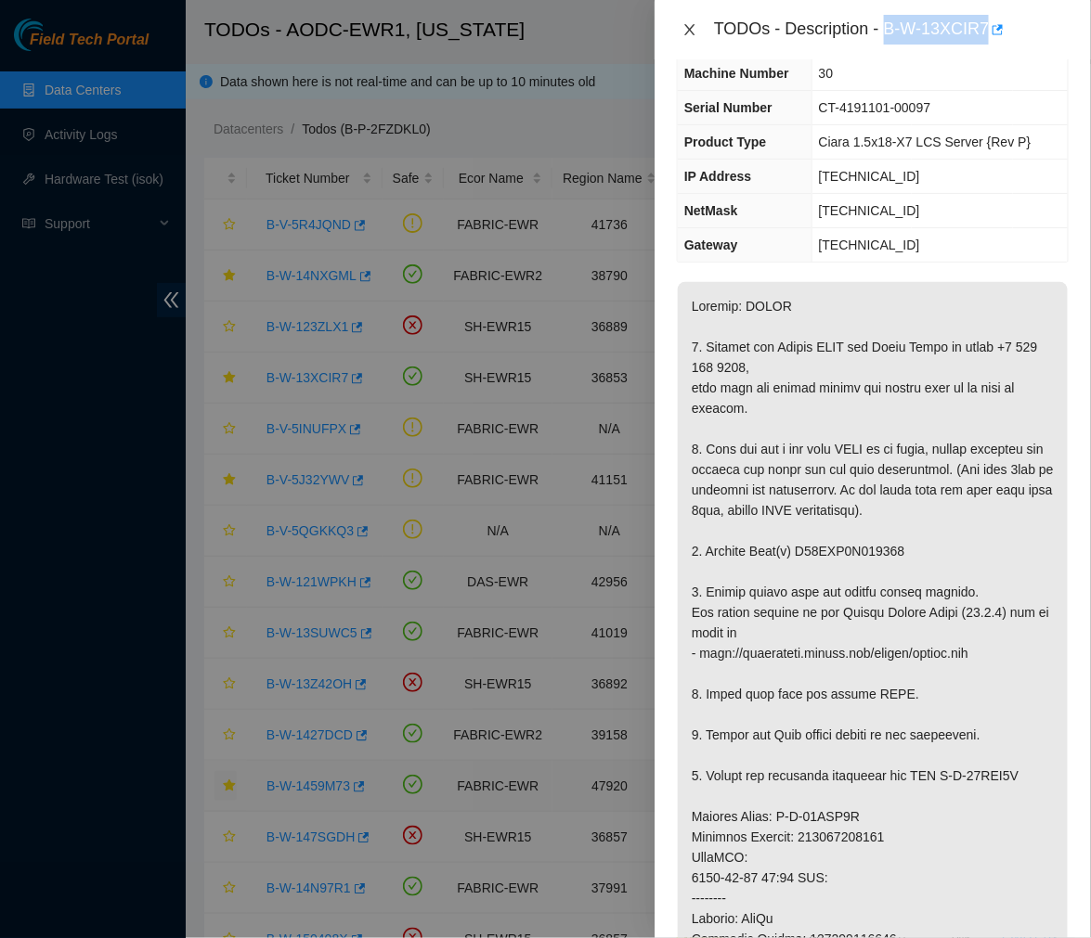
click at [684, 34] on icon "close" at bounding box center [689, 29] width 10 height 11
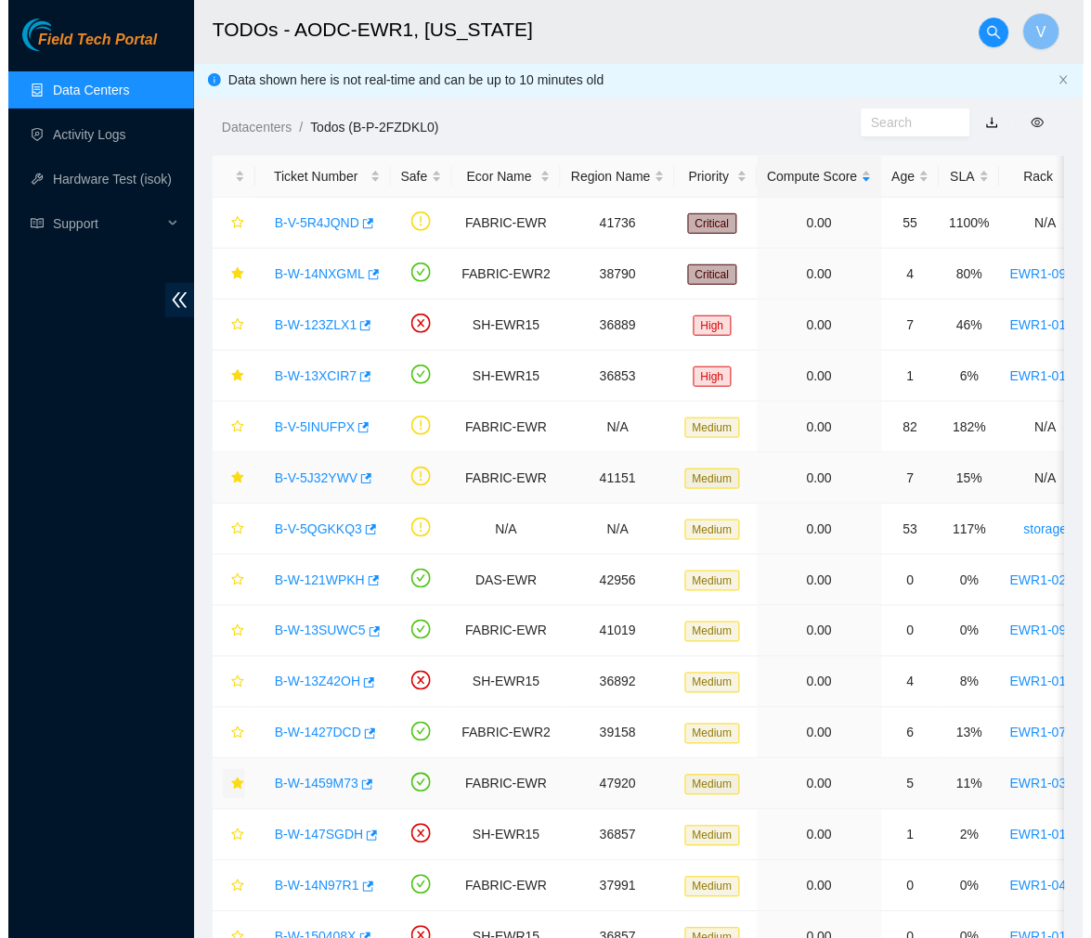
scroll to position [3, 0]
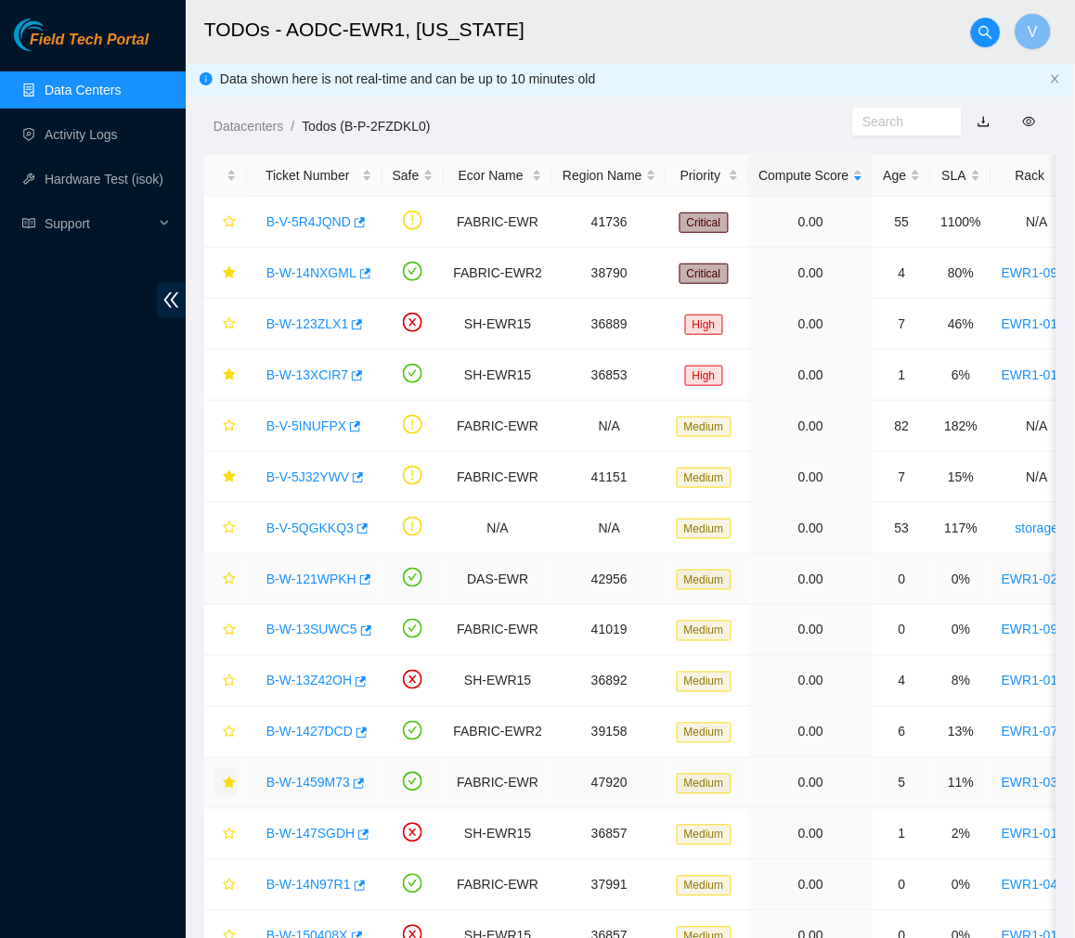
click at [318, 580] on link "B-W-121WPKH" at bounding box center [311, 579] width 90 height 15
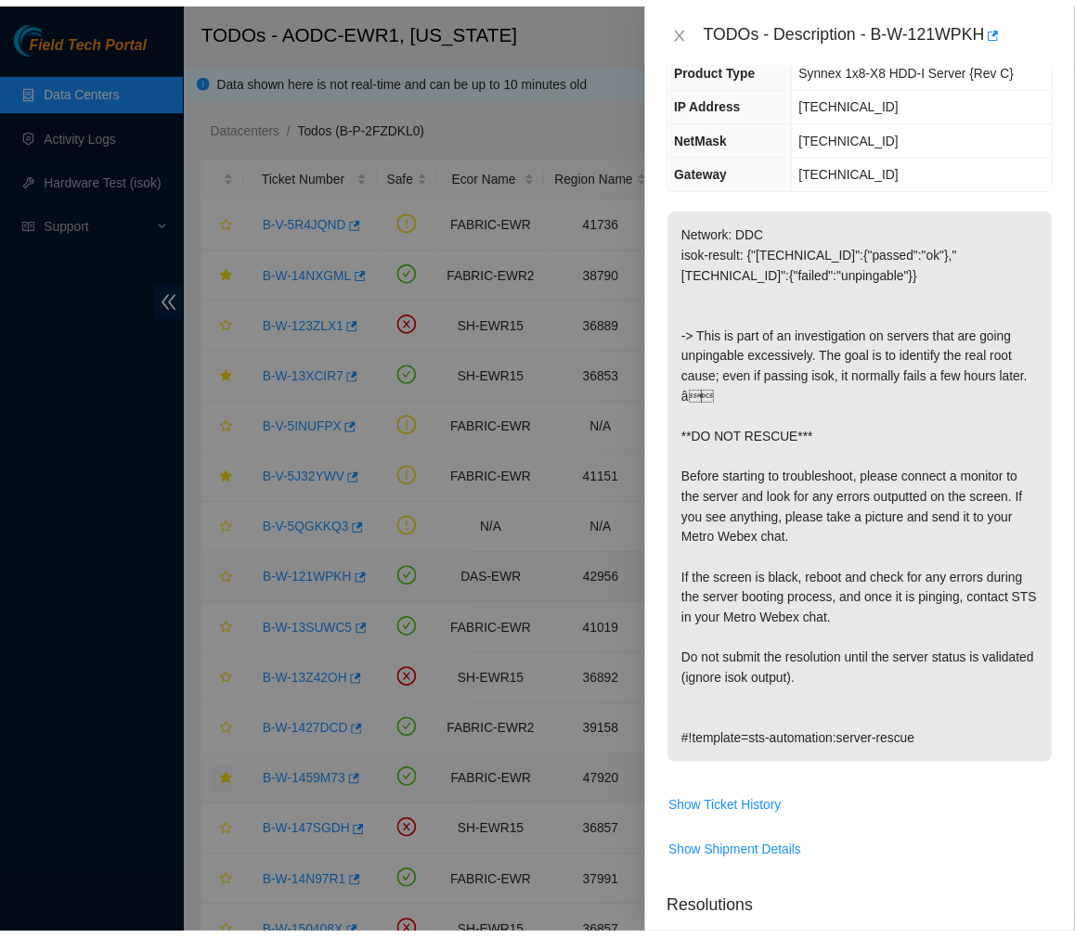
scroll to position [95, 0]
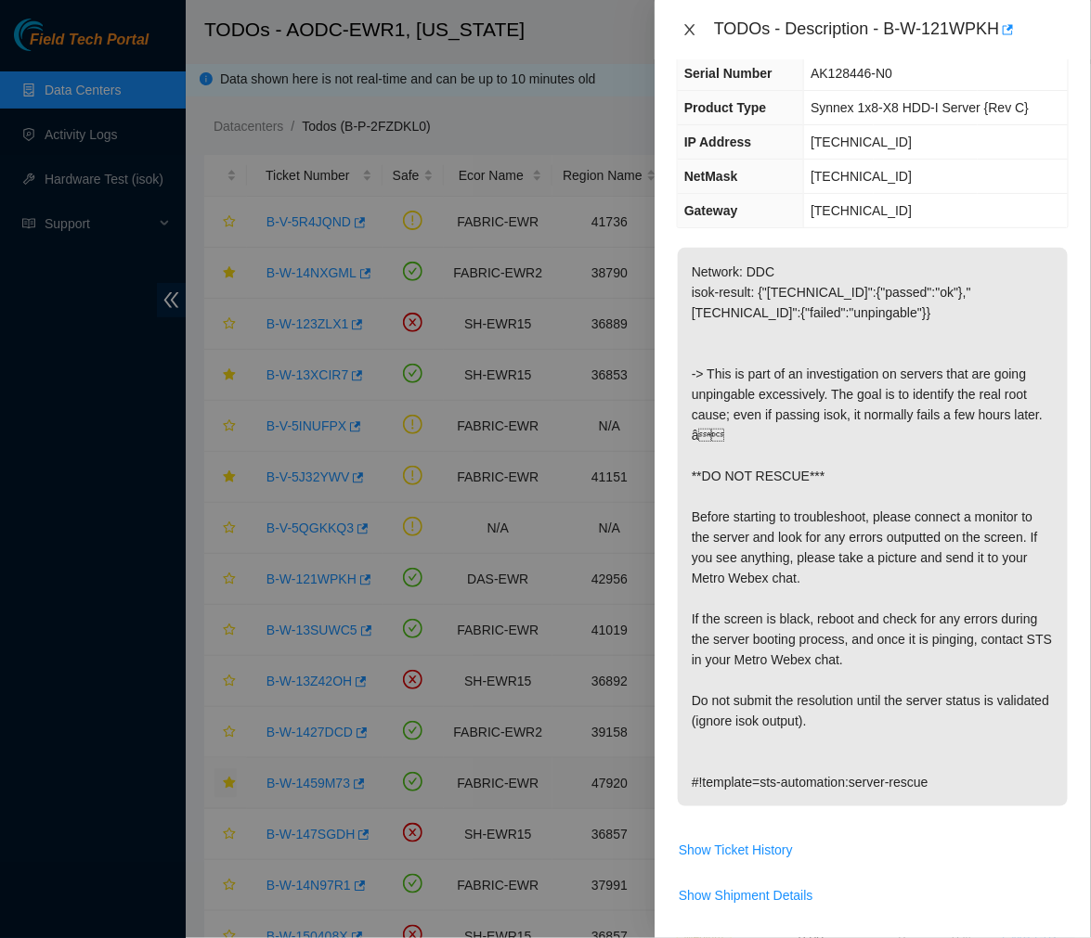
click at [683, 37] on icon "close" at bounding box center [689, 29] width 15 height 15
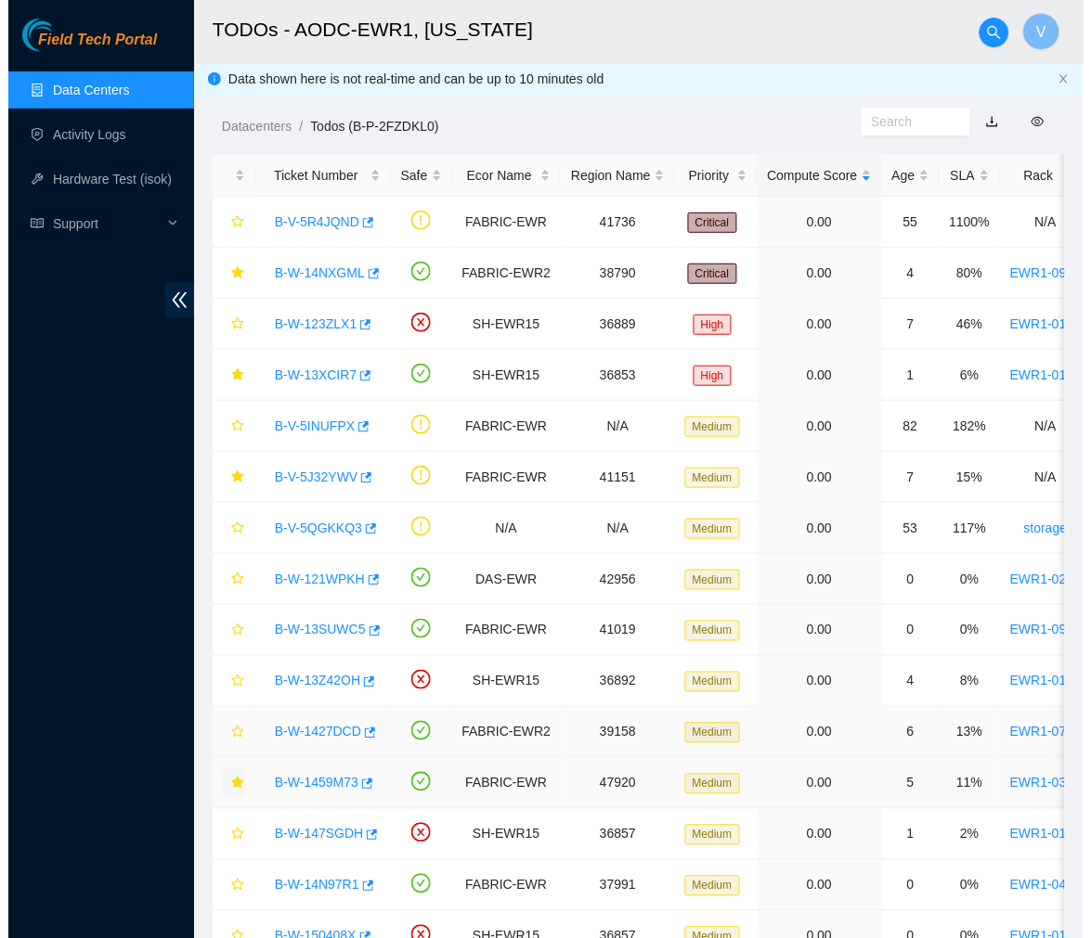
scroll to position [202, 0]
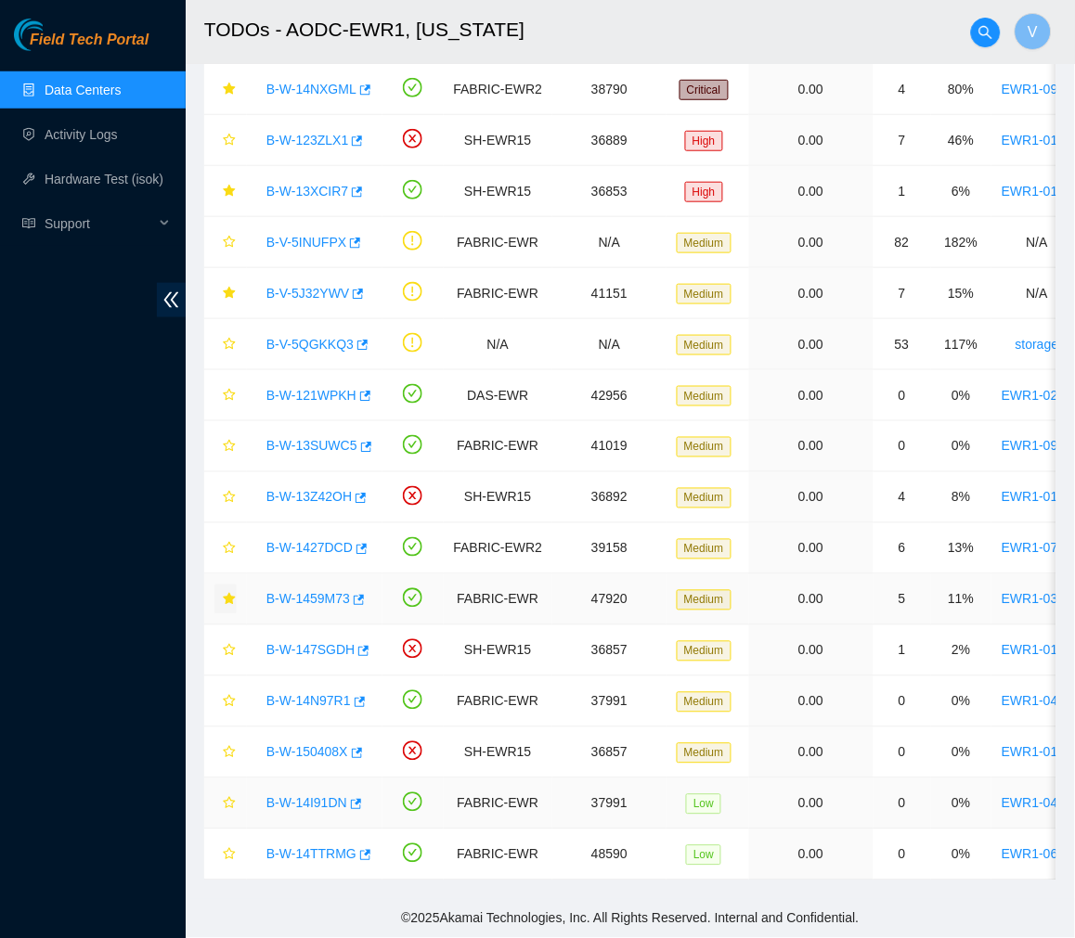
click at [318, 796] on link "B-W-14I91DN" at bounding box center [306, 803] width 81 height 15
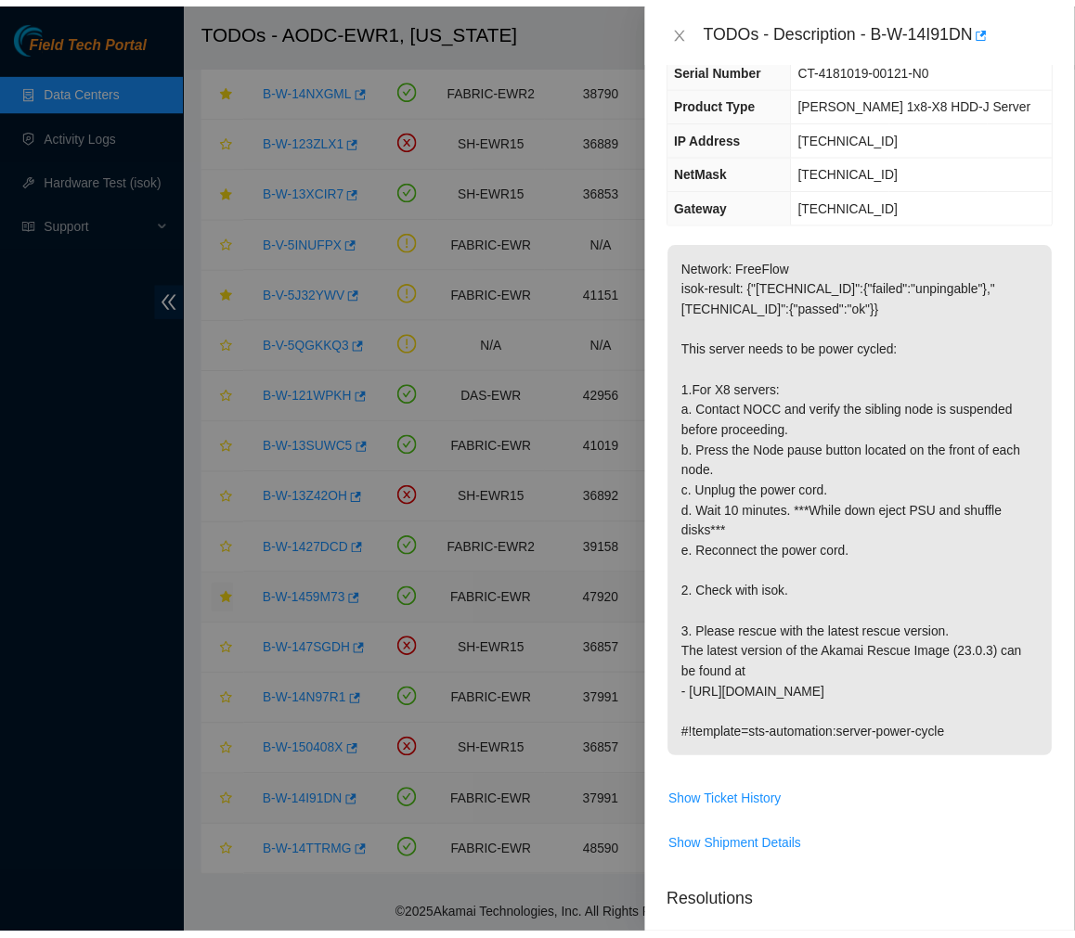
scroll to position [95, 0]
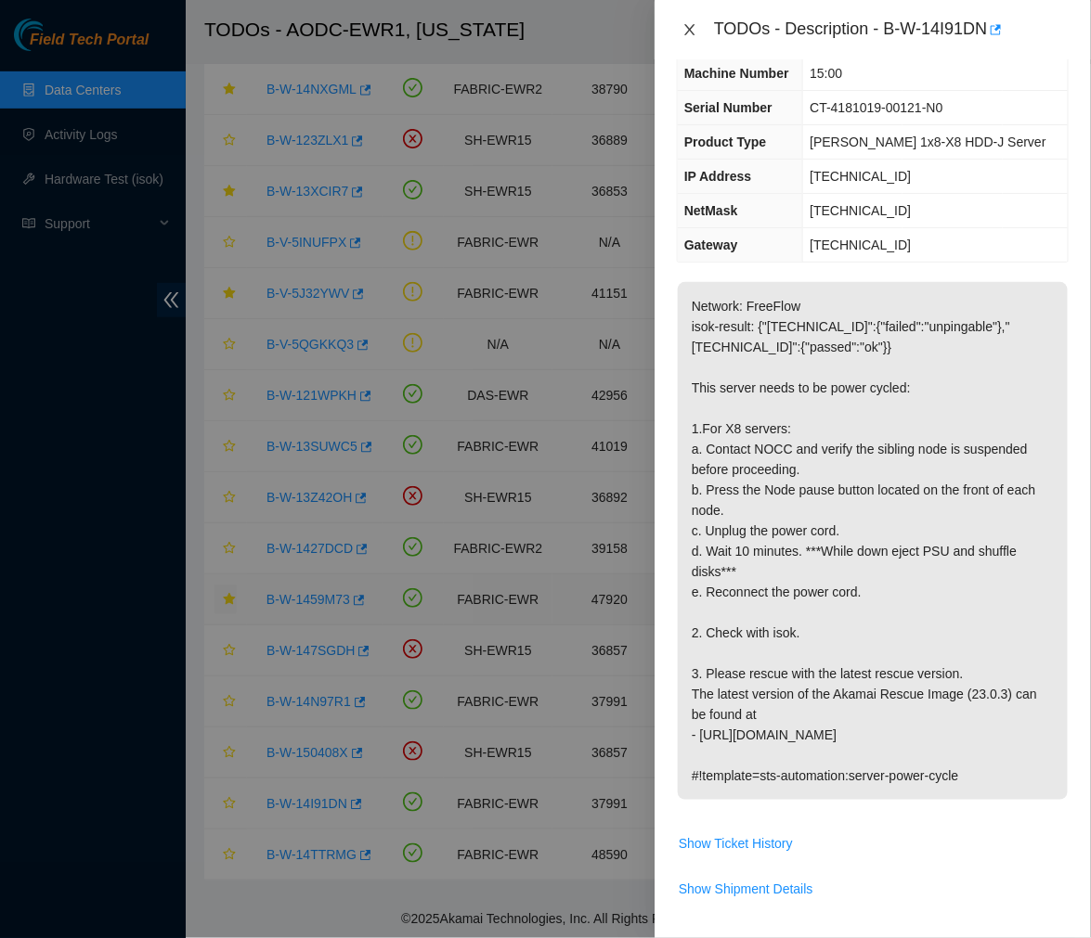
click at [694, 25] on icon "close" at bounding box center [689, 29] width 15 height 15
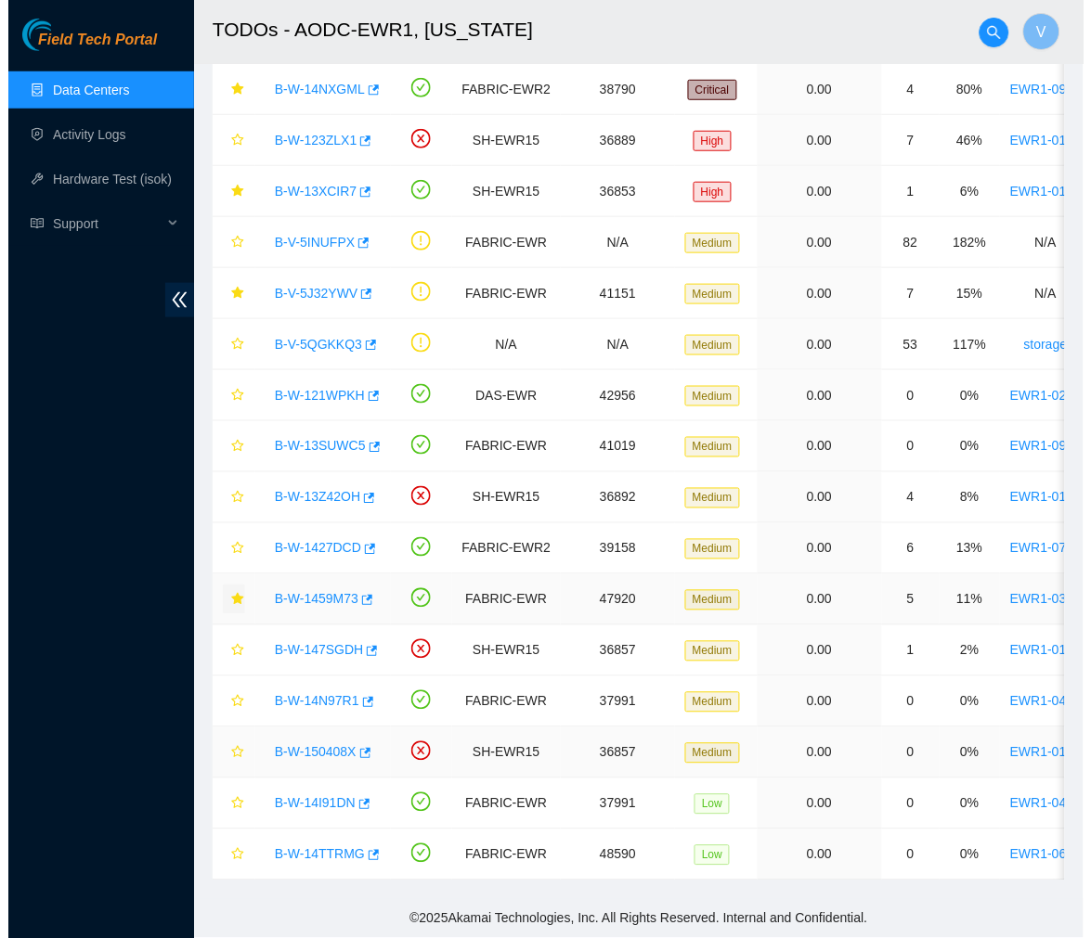
scroll to position [135, 0]
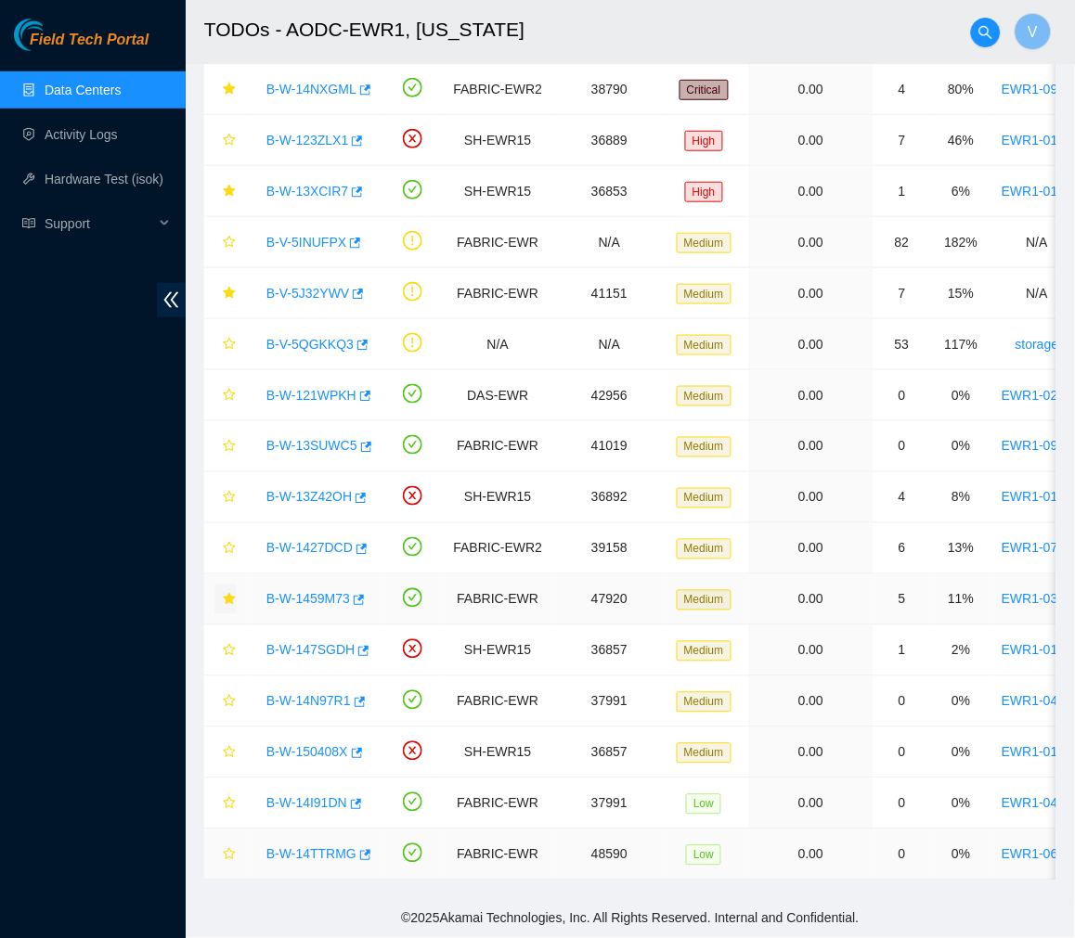
click at [312, 847] on link "B-W-14TTRMG" at bounding box center [311, 854] width 90 height 15
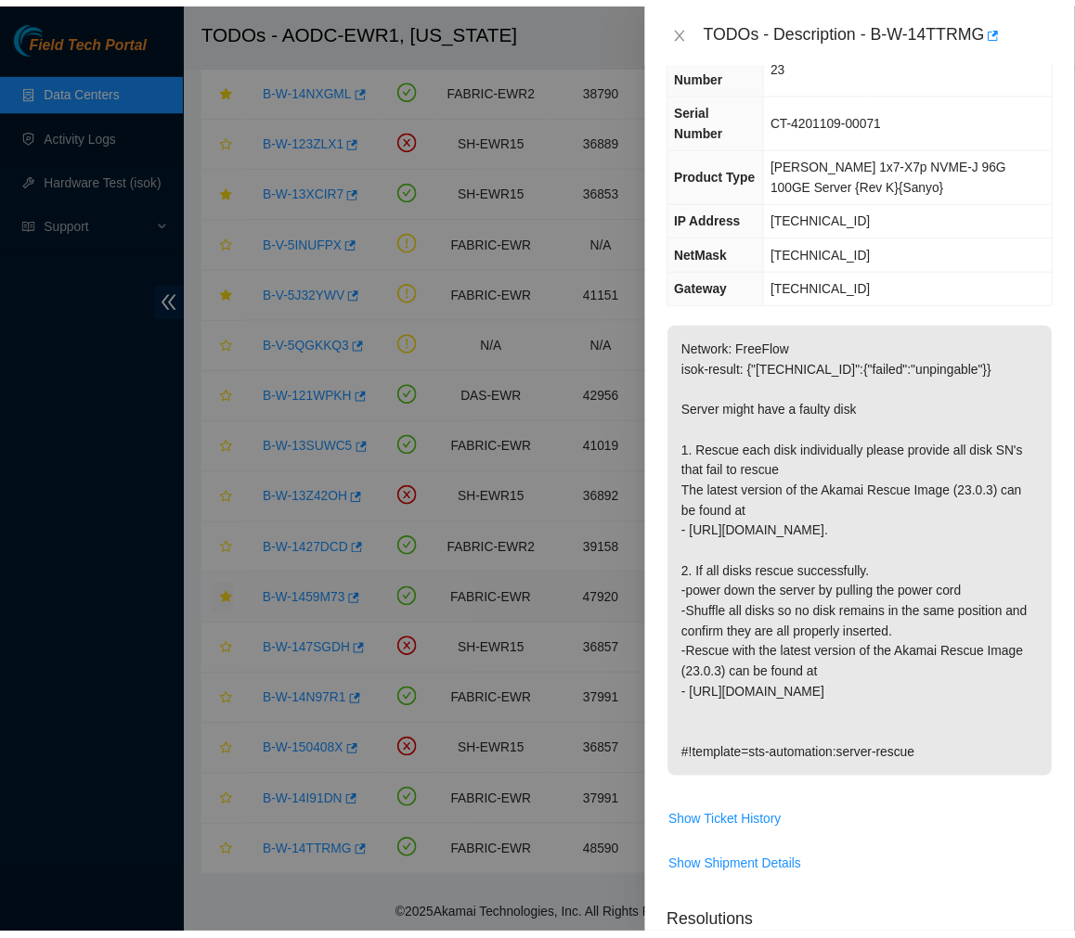
scroll to position [95, 0]
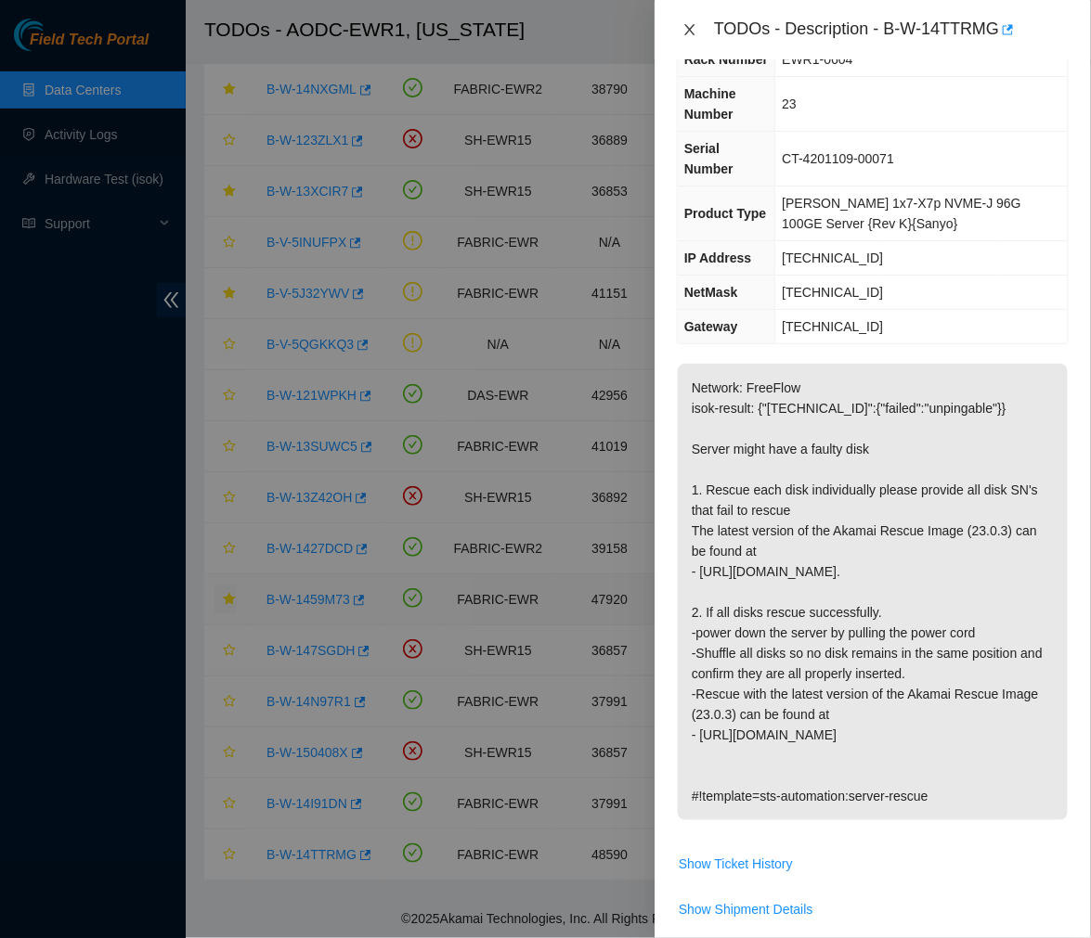
click at [691, 26] on icon "close" at bounding box center [689, 29] width 10 height 11
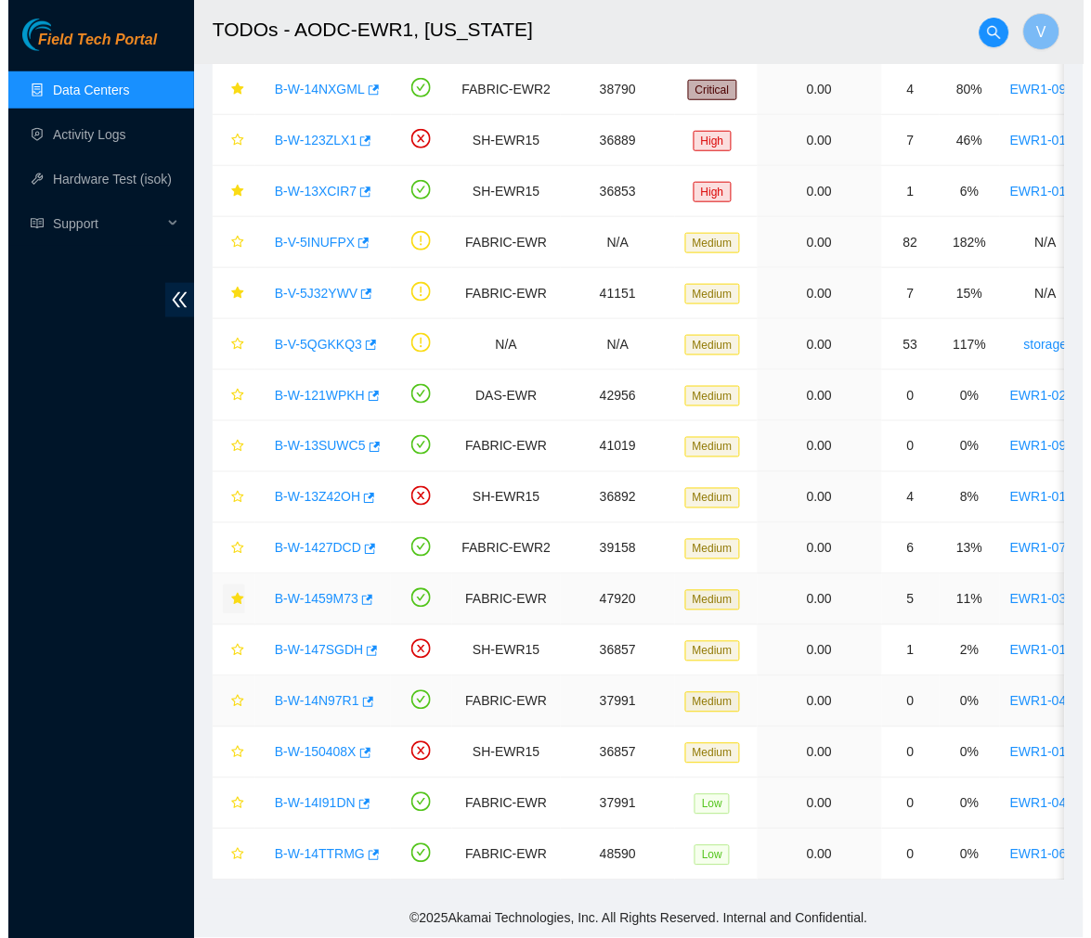
scroll to position [135, 0]
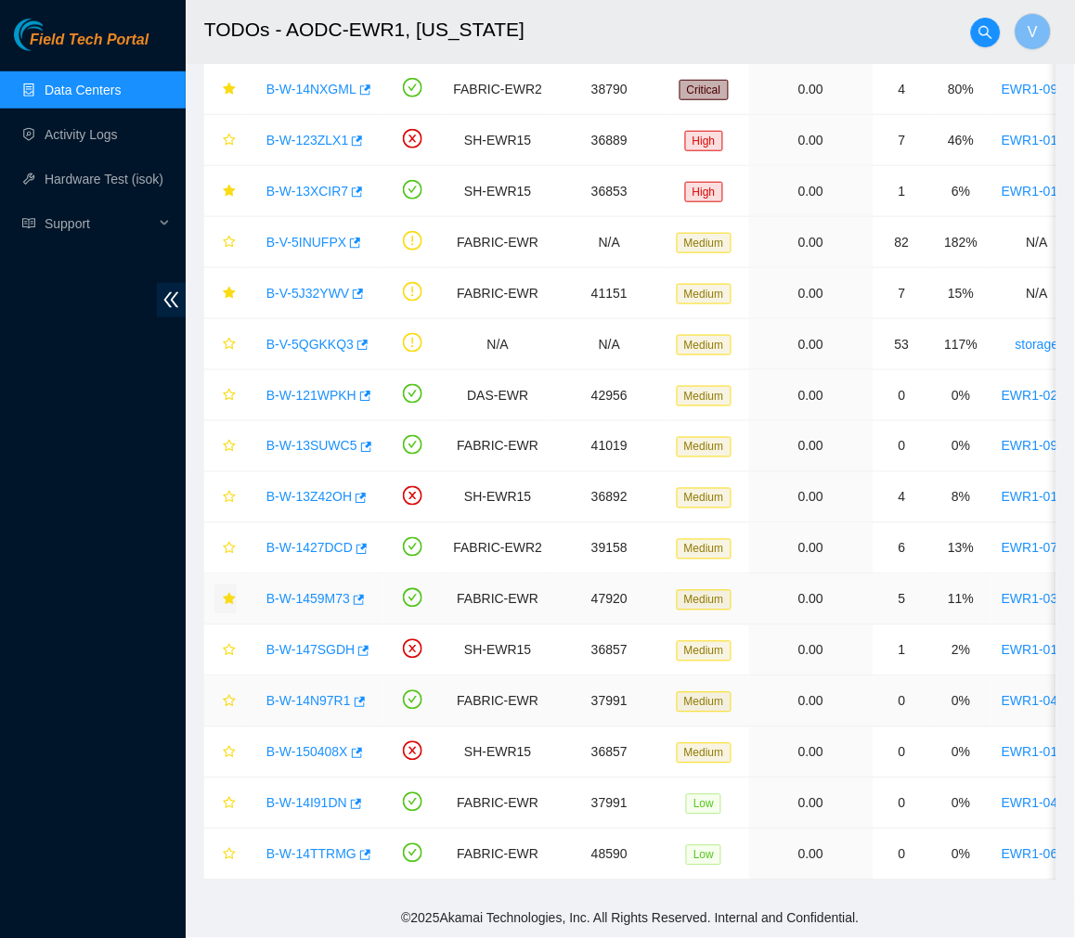
click at [320, 694] on link "B-W-14N97R1" at bounding box center [308, 701] width 84 height 15
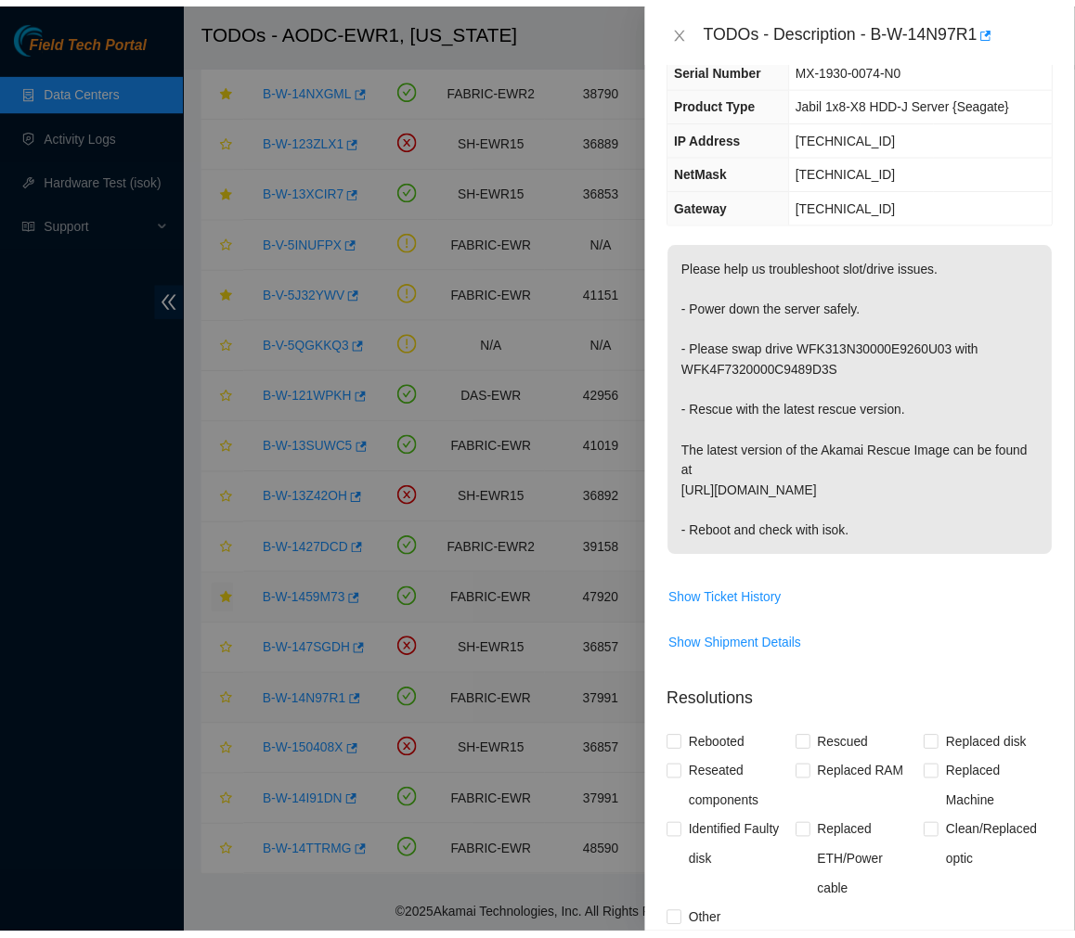
scroll to position [95, 0]
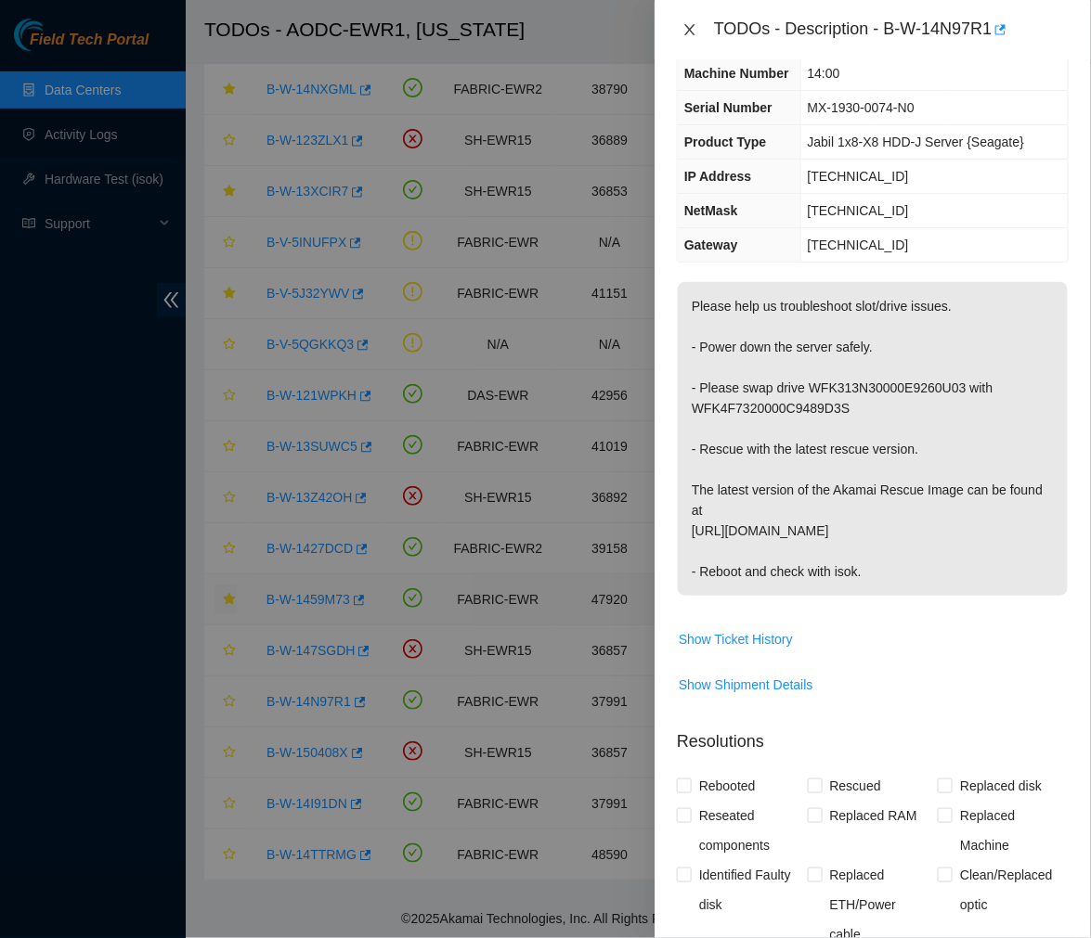
click at [685, 26] on icon "close" at bounding box center [689, 29] width 15 height 15
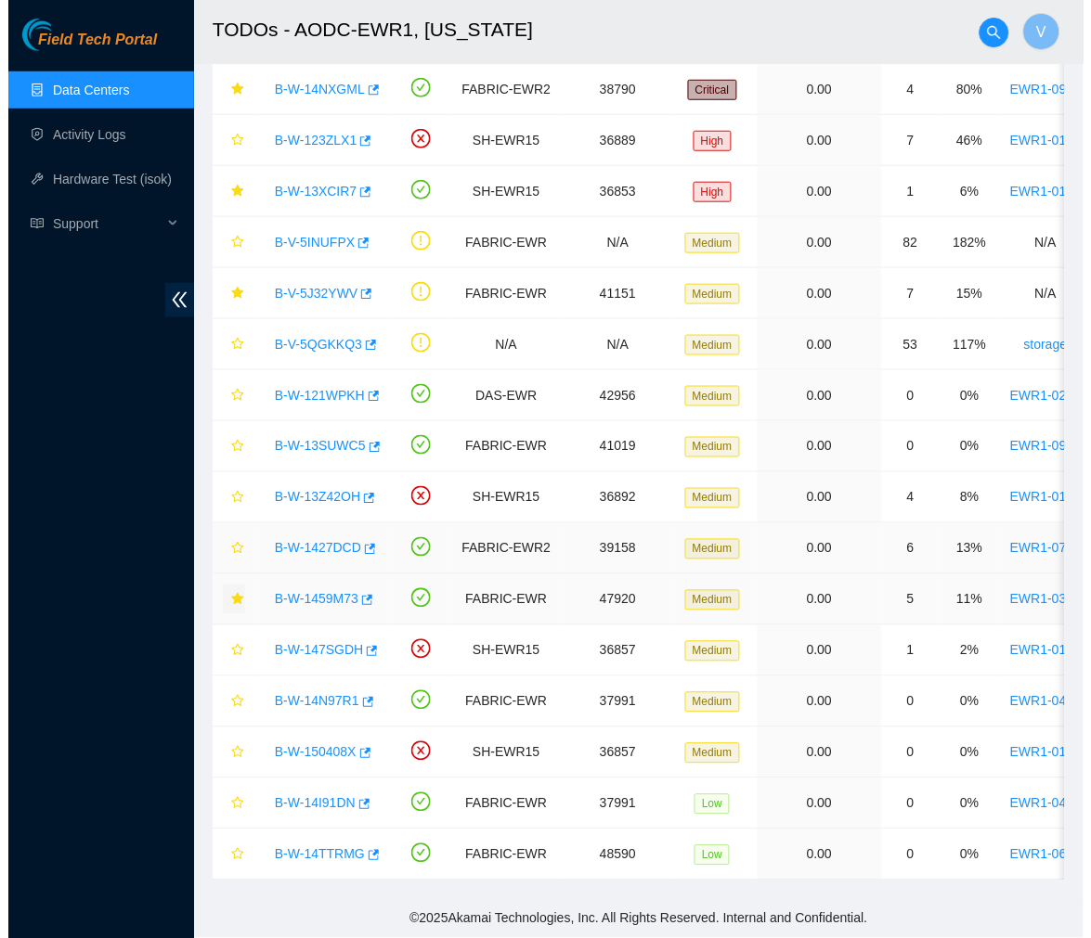
scroll to position [135, 0]
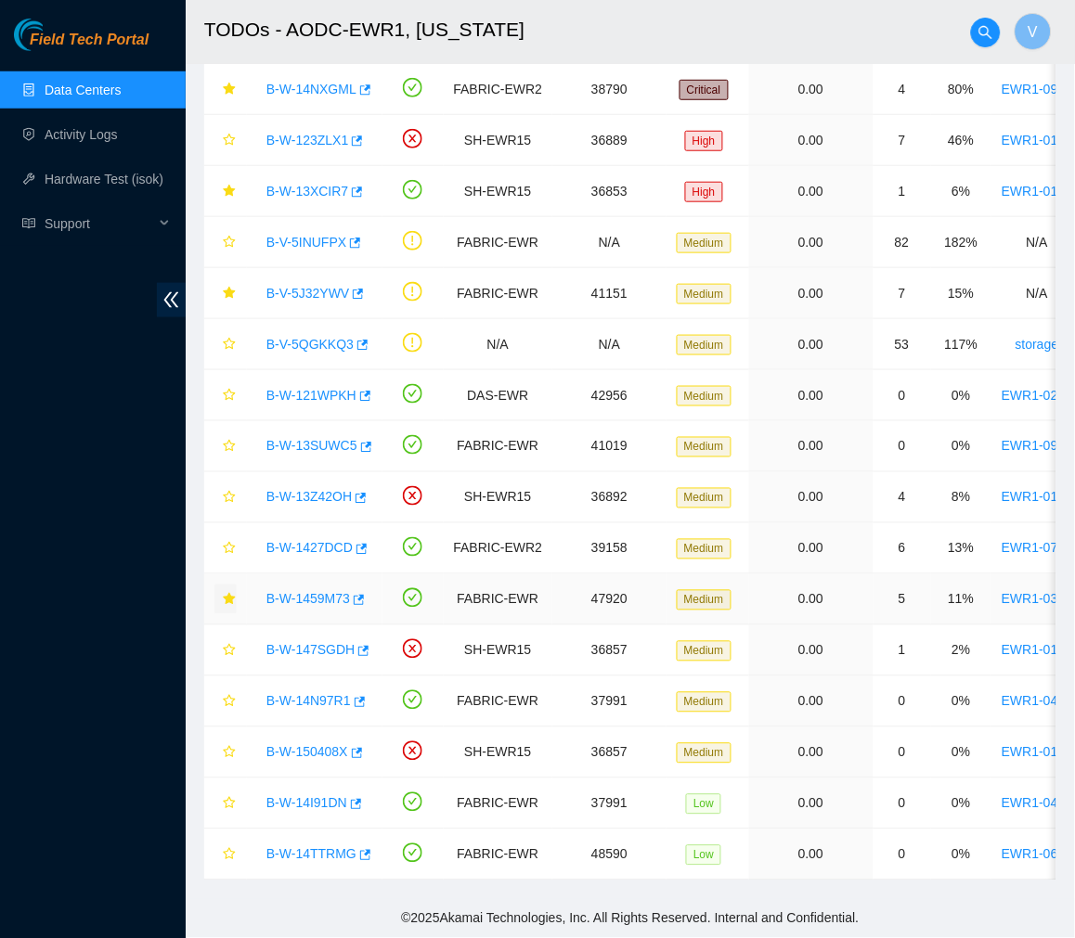
click at [308, 592] on link "B-W-1459M73" at bounding box center [308, 599] width 84 height 15
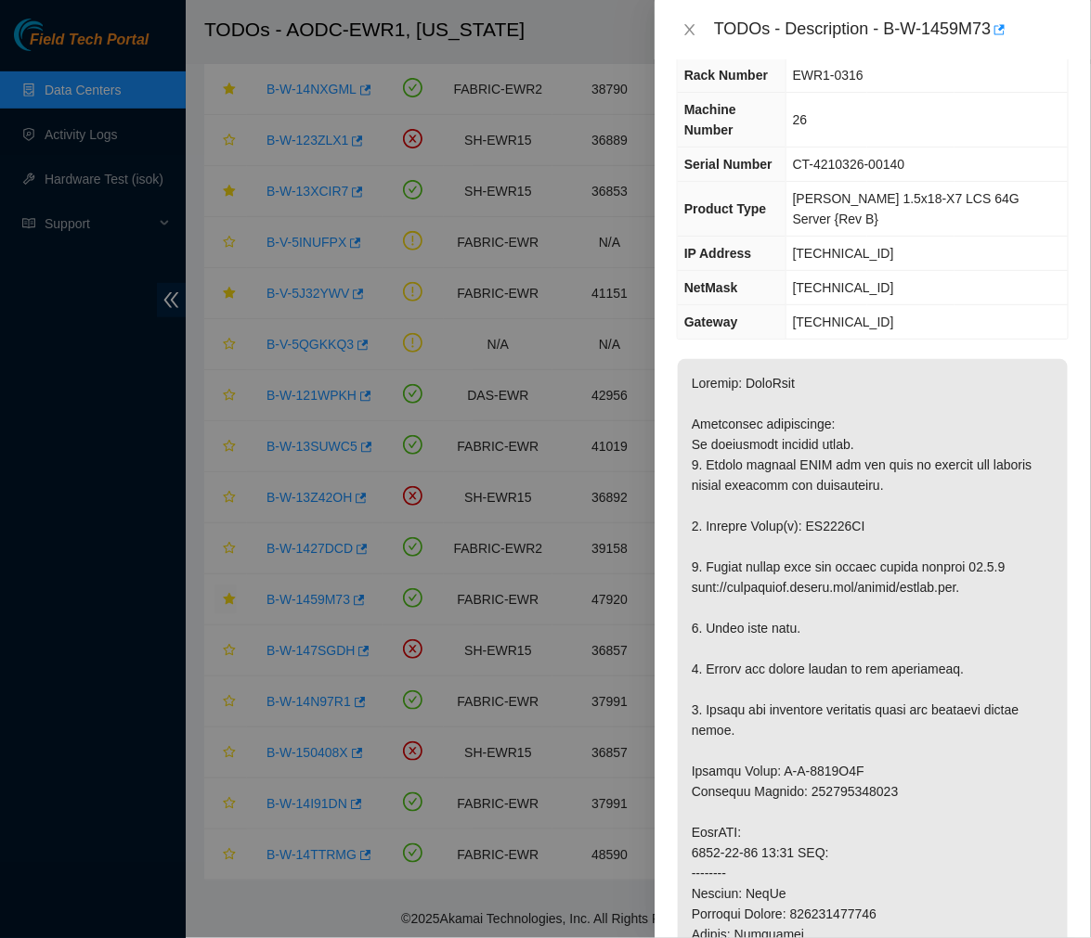
scroll to position [0, 0]
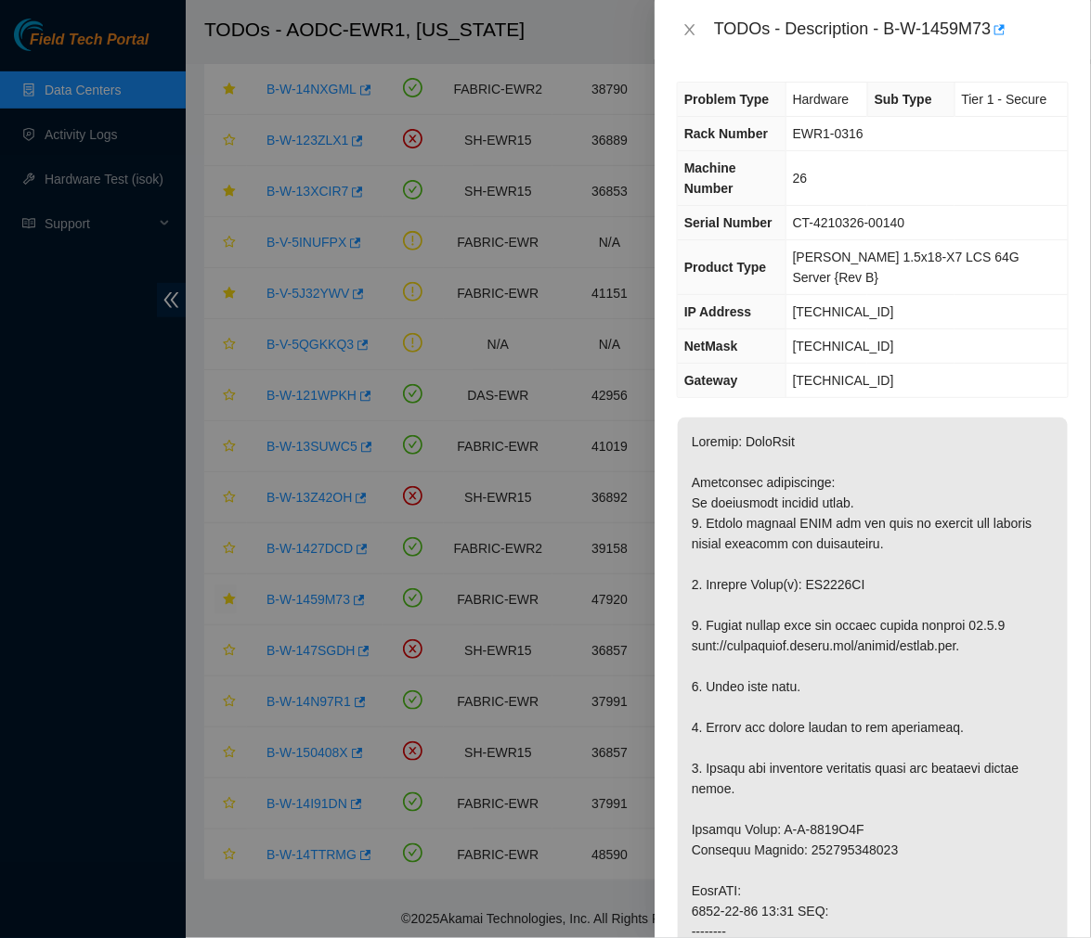
click at [898, 506] on p at bounding box center [873, 922] width 390 height 1008
click at [680, 33] on button "Close" at bounding box center [690, 30] width 26 height 18
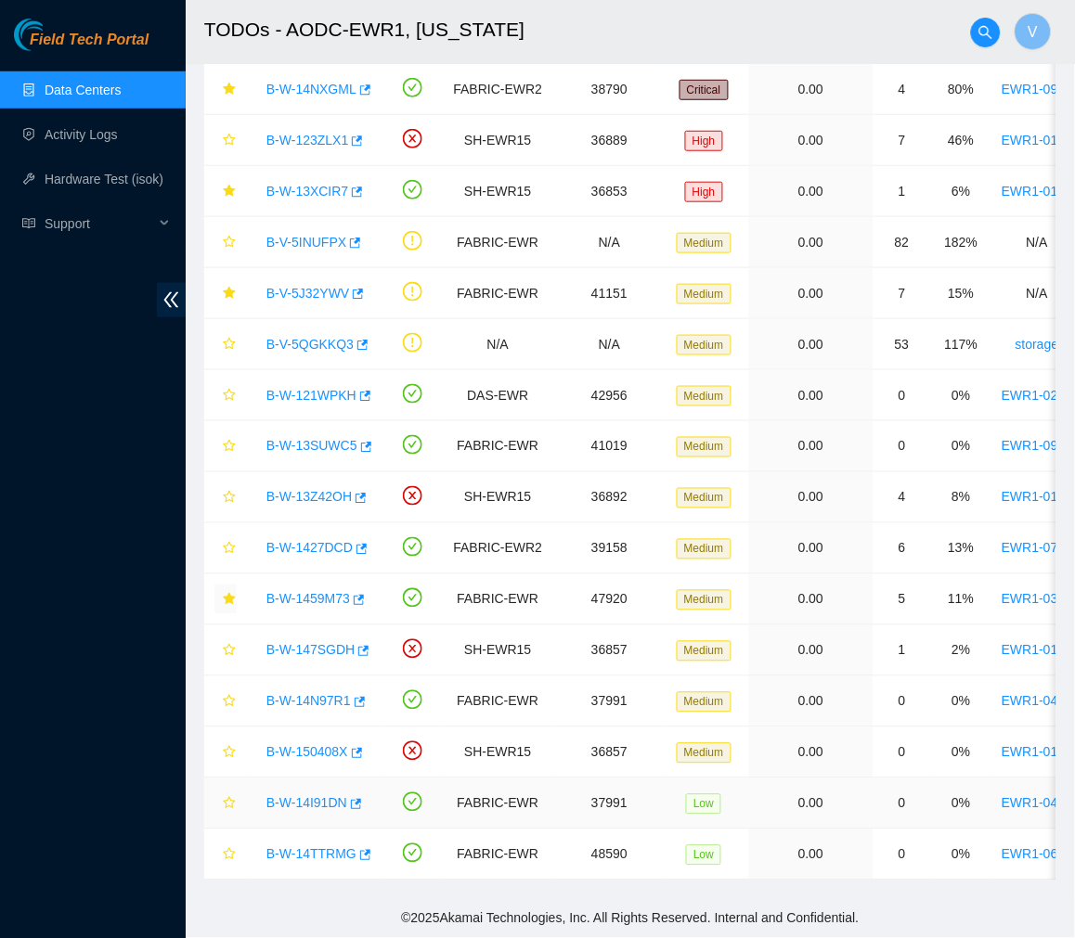
click at [312, 796] on link "B-W-14I91DN" at bounding box center [306, 803] width 81 height 15
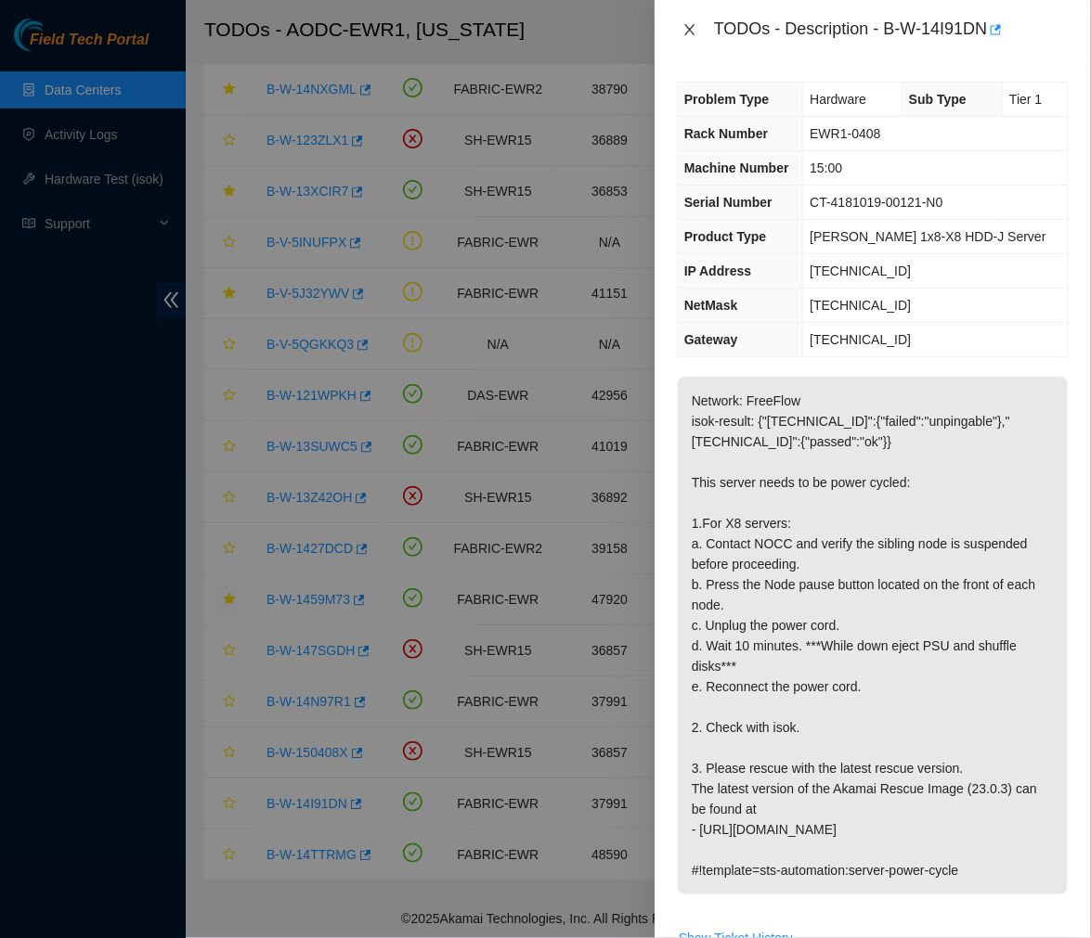
click at [692, 33] on icon "close" at bounding box center [689, 29] width 10 height 11
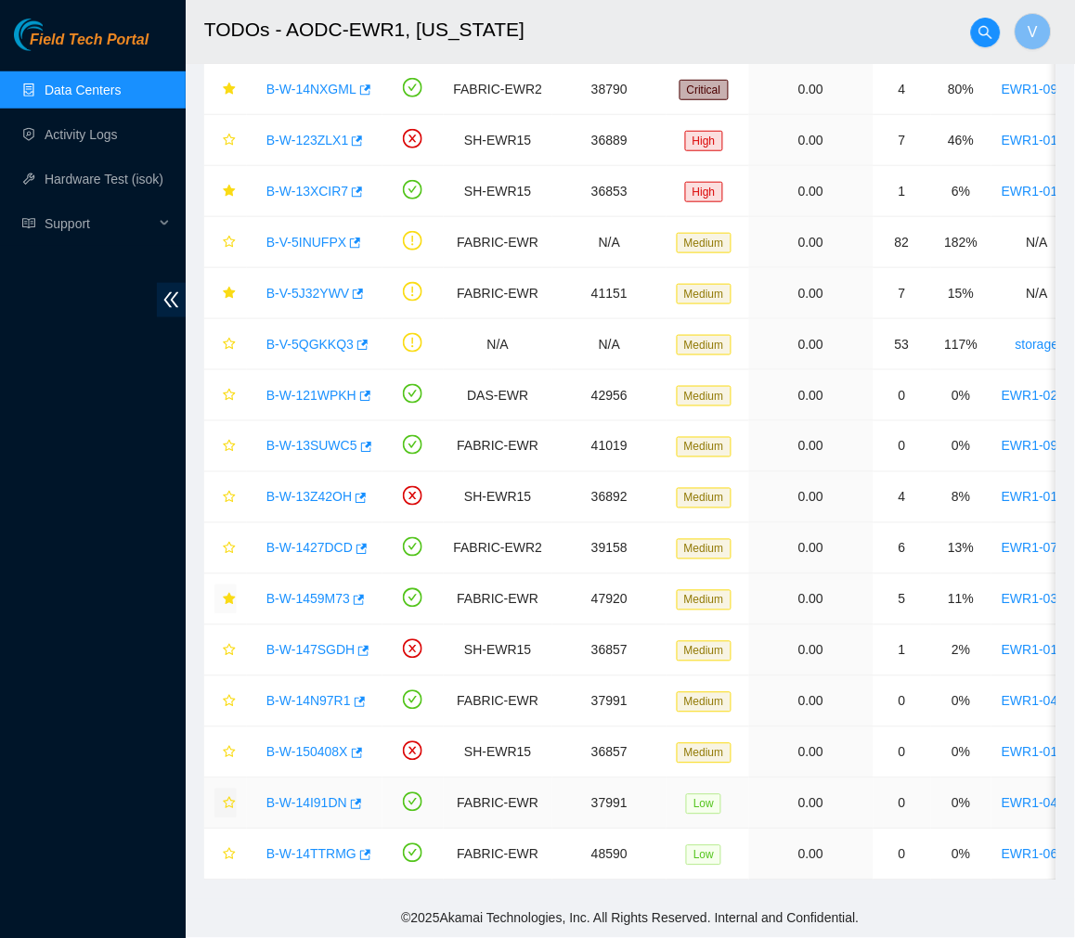
click at [228, 797] on icon "star" at bounding box center [229, 803] width 12 height 12
click at [304, 847] on link "B-W-14TTRMG" at bounding box center [311, 854] width 90 height 15
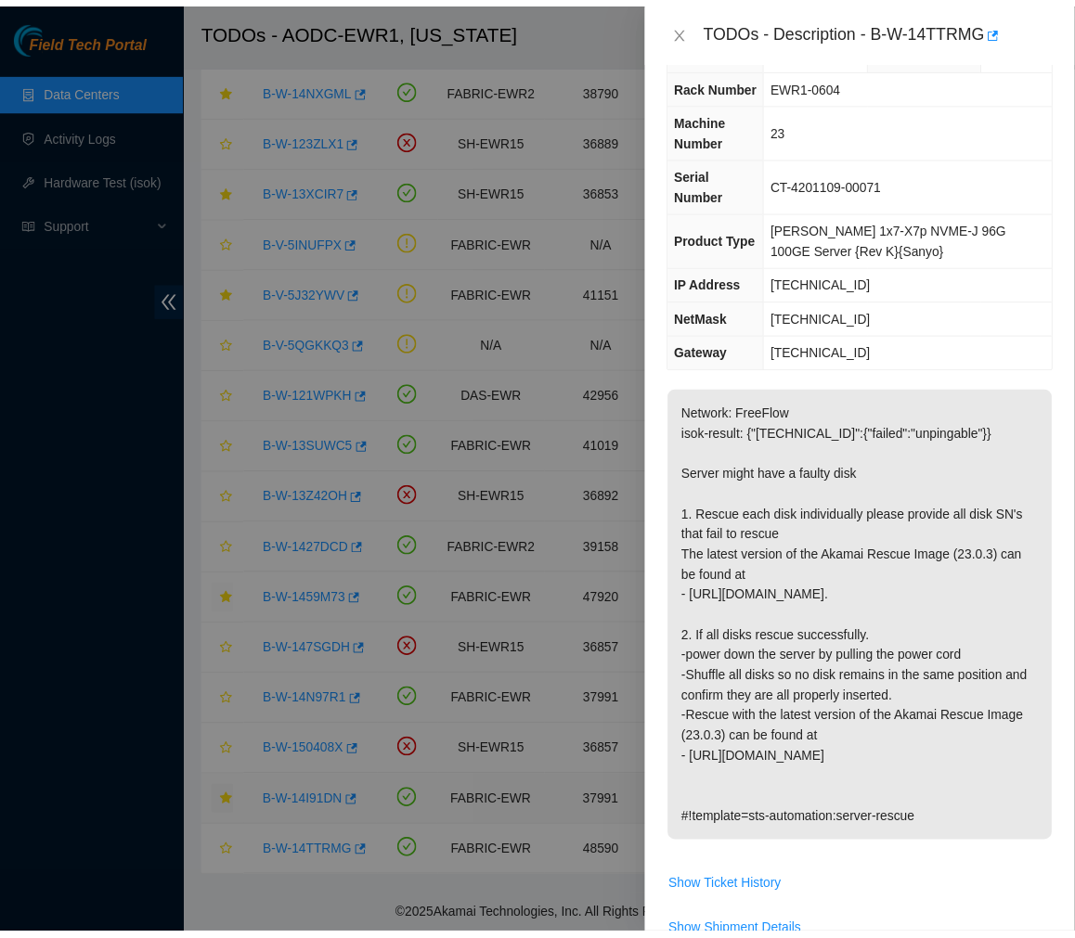
scroll to position [71, 0]
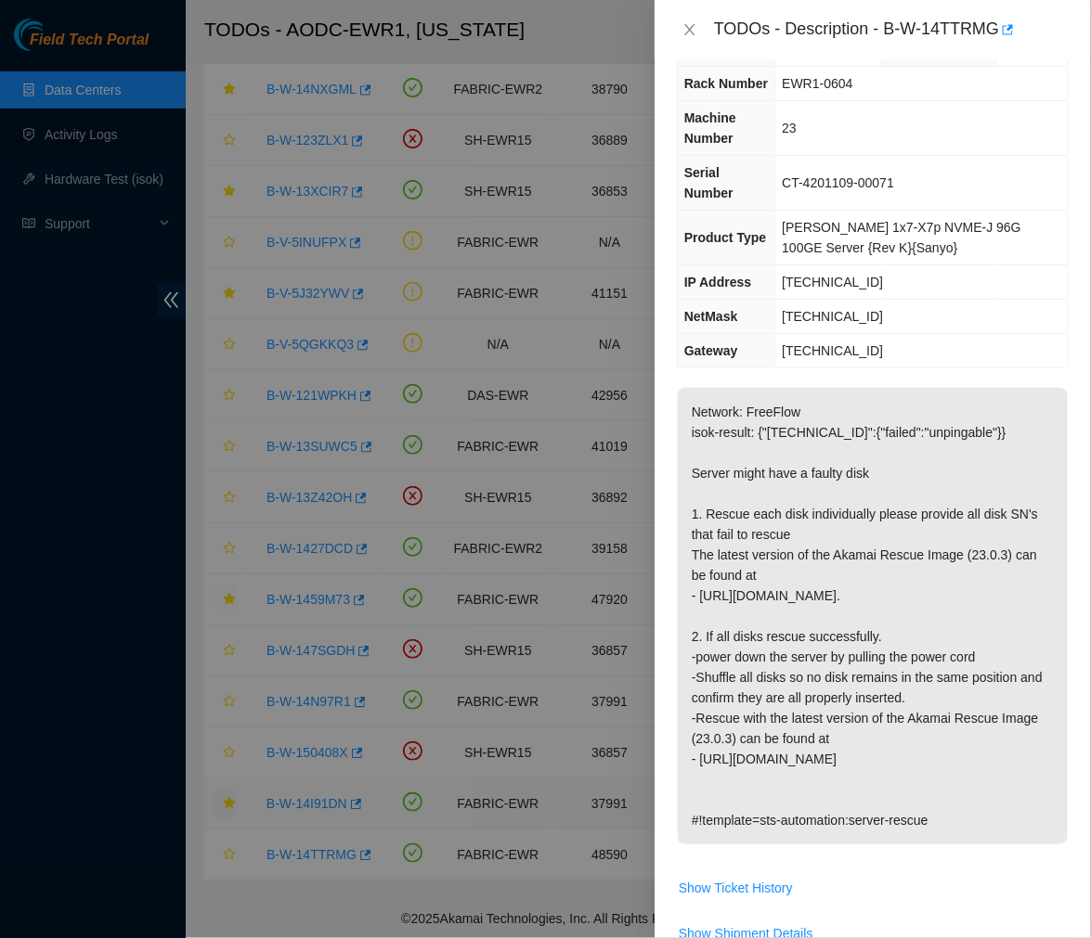
click at [945, 34] on div "TODOs - Description - B-W-14TTRMG" at bounding box center [891, 30] width 355 height 30
click at [759, 388] on p "Network: FreeFlow isok-result: {"23.35.17.90":{"failed":"unpingable"}} Server m…" at bounding box center [873, 616] width 390 height 457
click at [689, 29] on icon "close" at bounding box center [689, 29] width 10 height 11
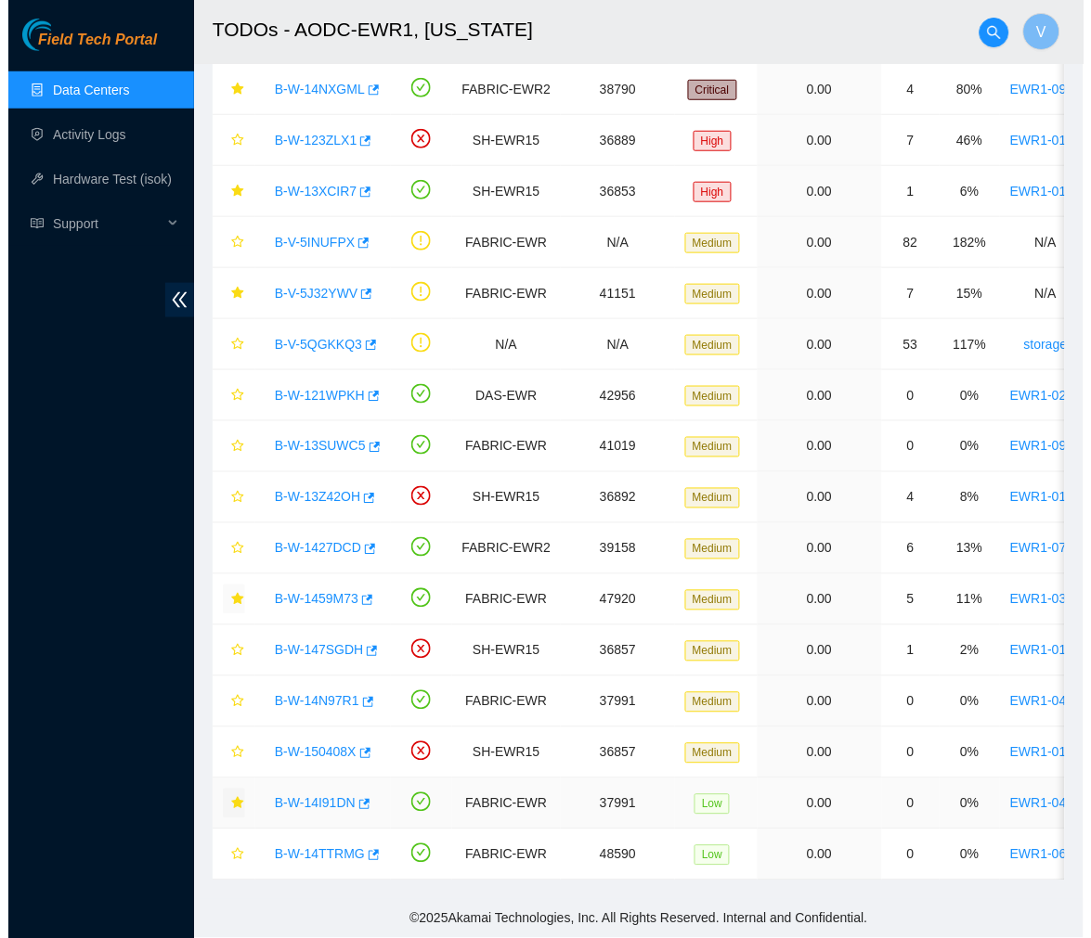
scroll to position [91, 0]
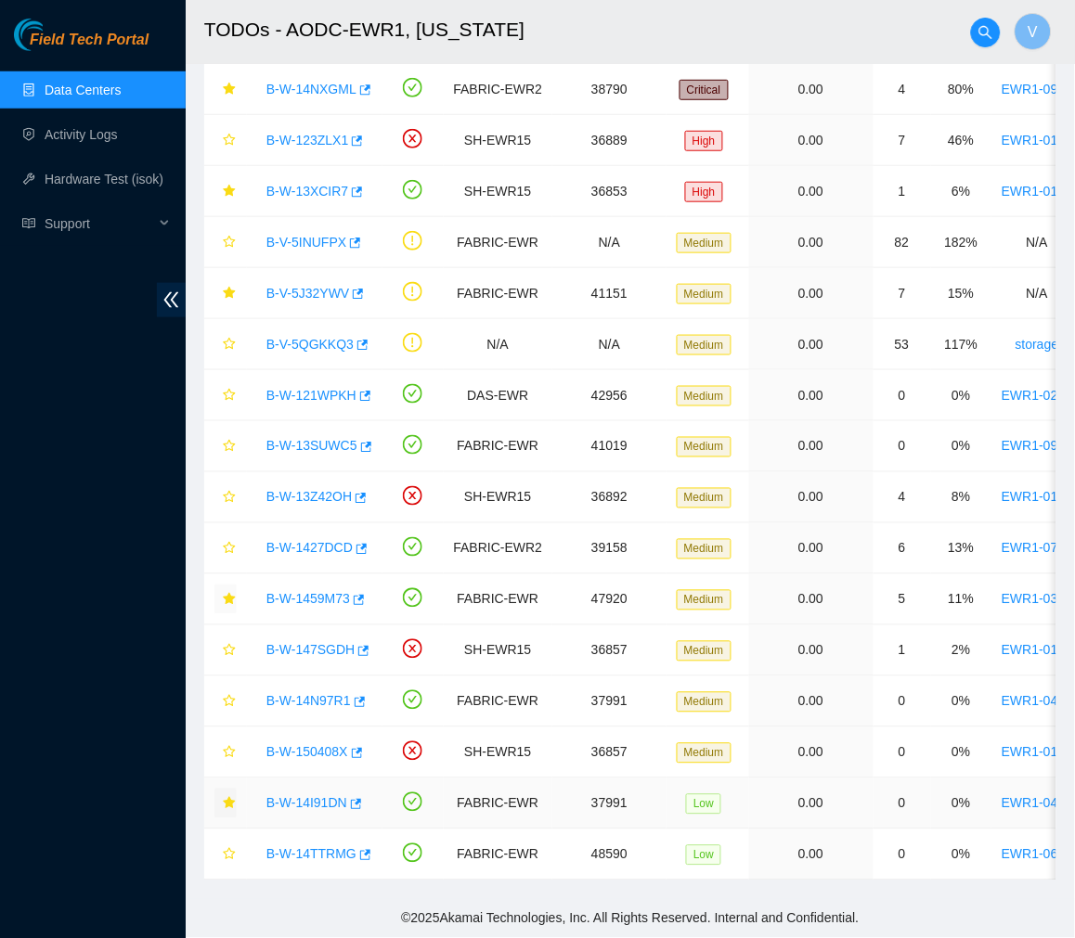
click at [304, 796] on link "B-W-14I91DN" at bounding box center [306, 803] width 81 height 15
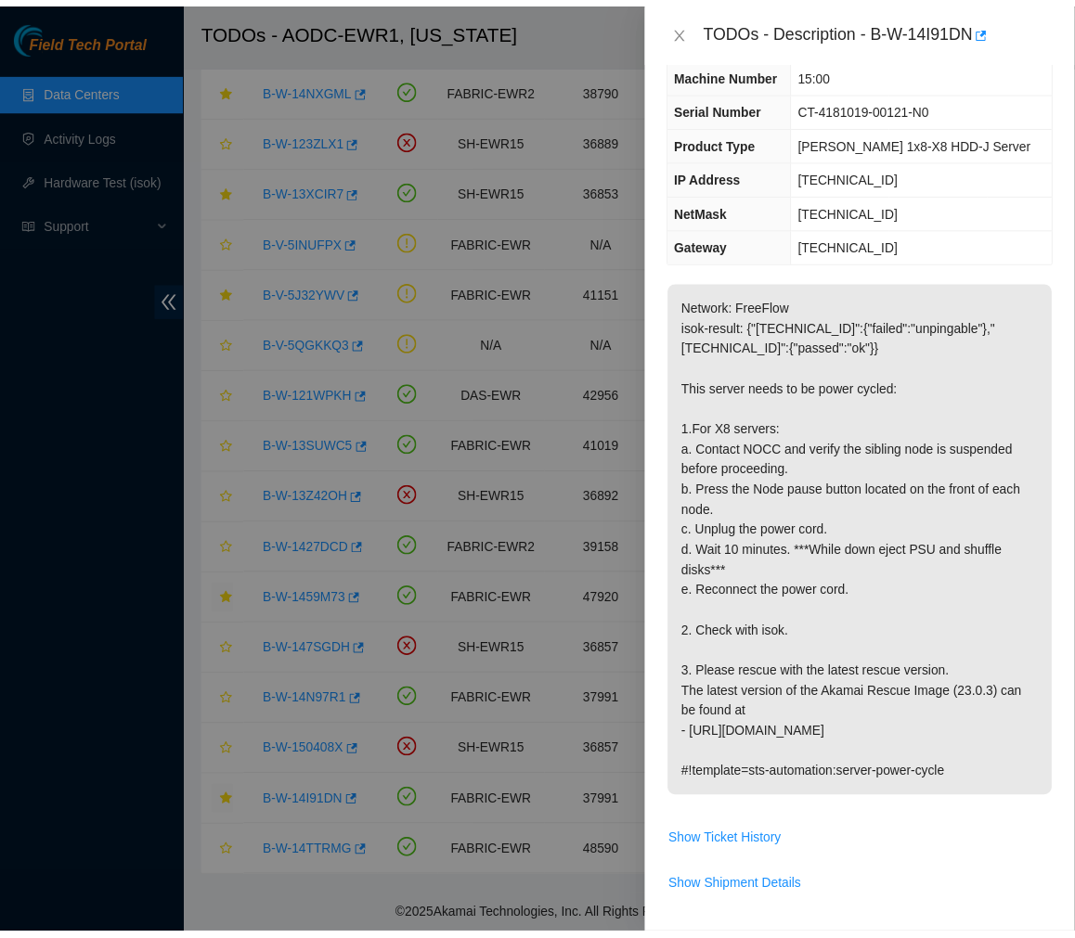
scroll to position [96, 0]
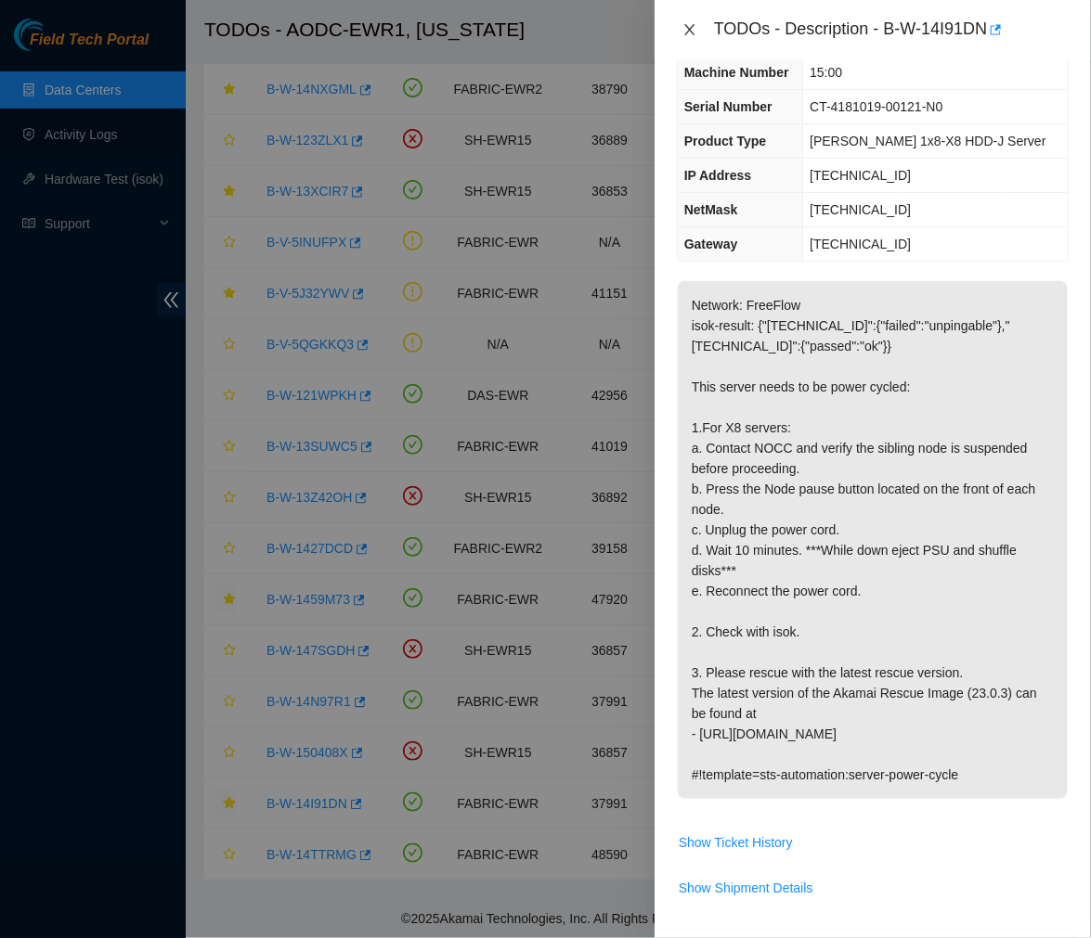
click at [685, 34] on icon "close" at bounding box center [689, 29] width 10 height 11
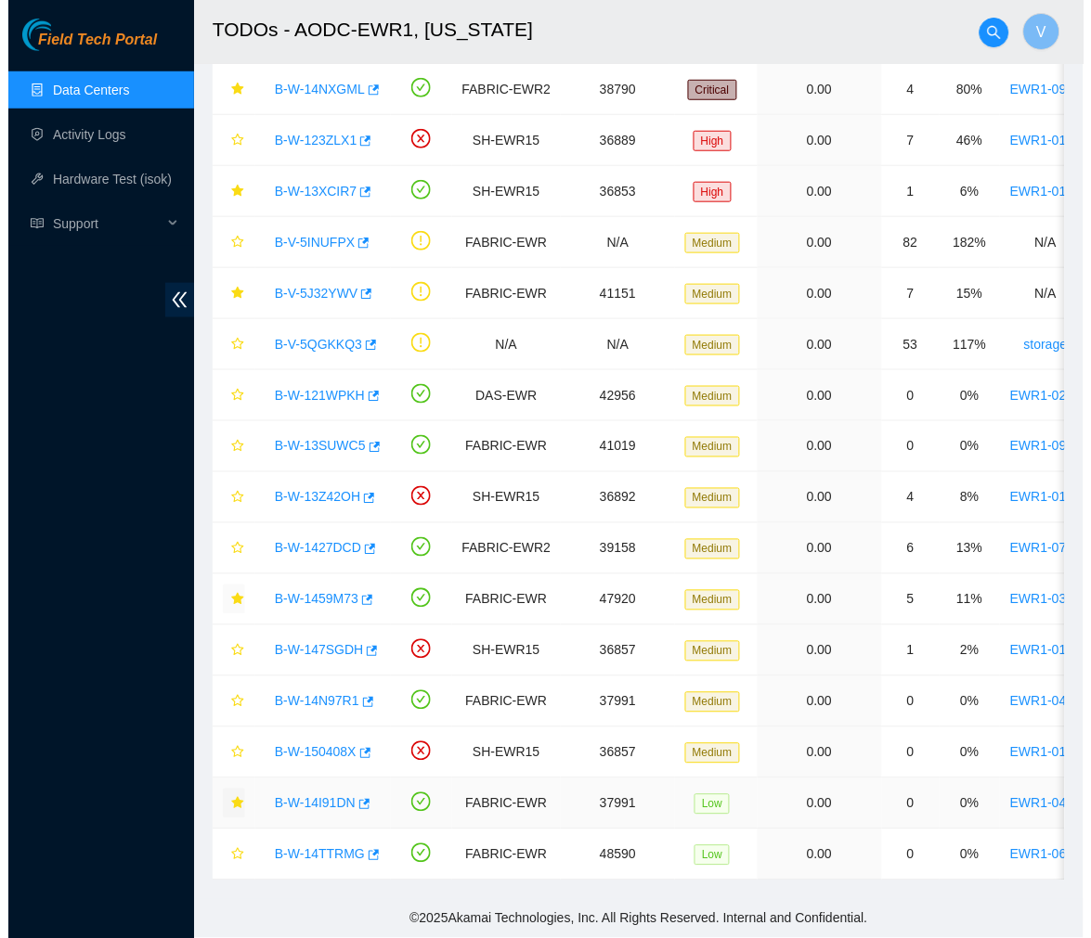
scroll to position [136, 0]
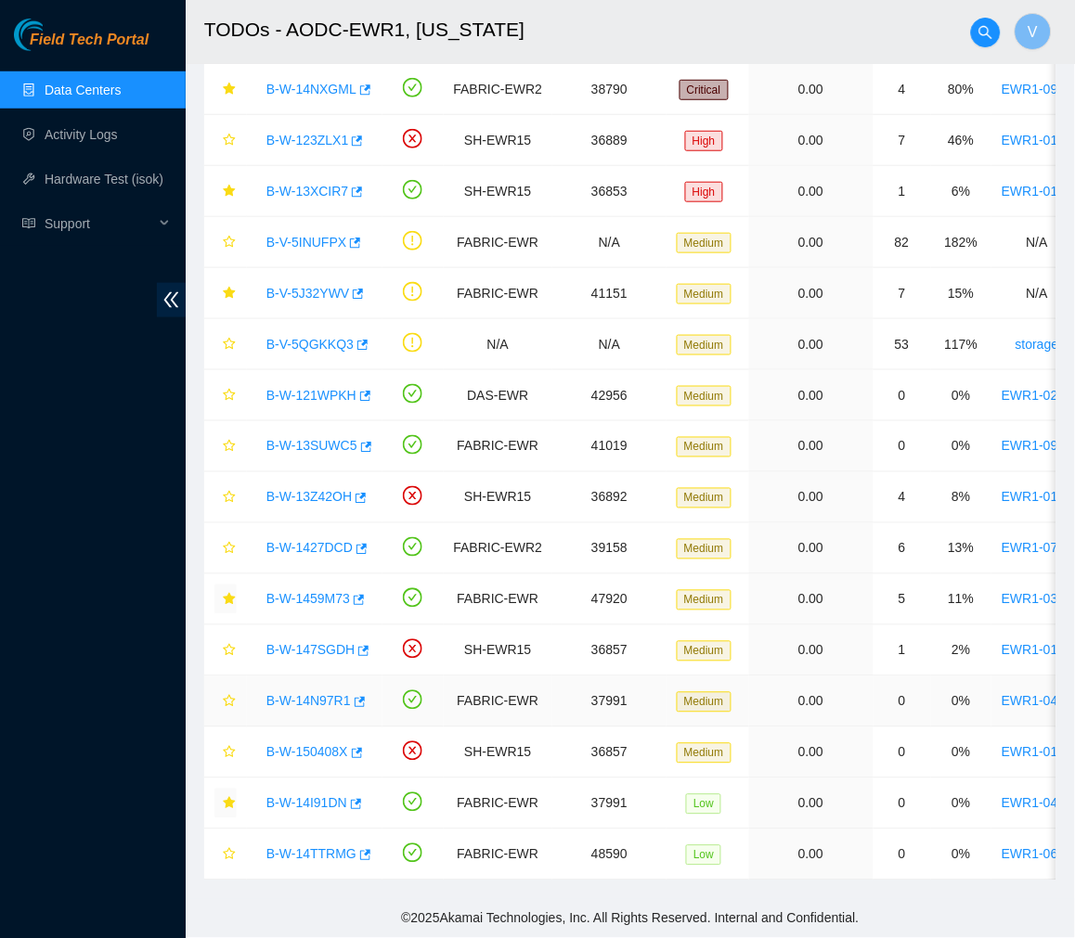
click at [318, 694] on link "B-W-14N97R1" at bounding box center [308, 701] width 84 height 15
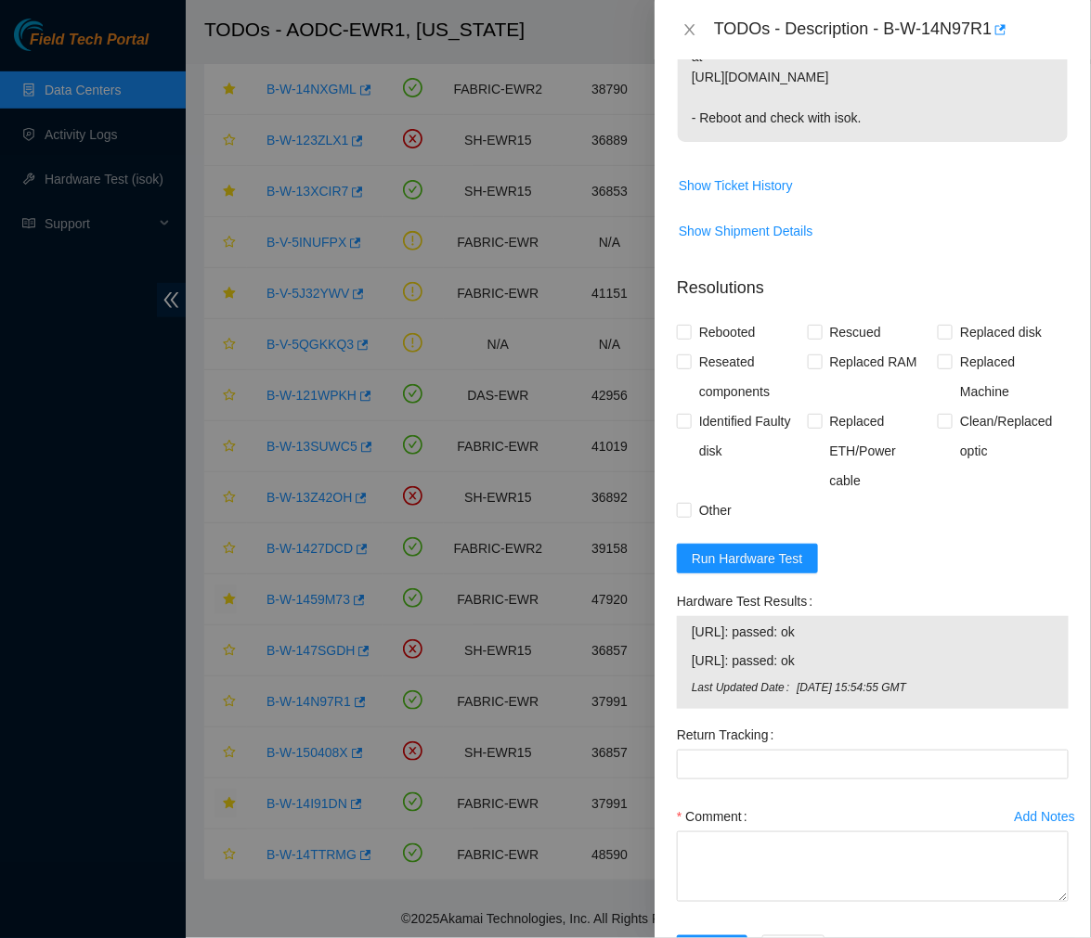
scroll to position [554, 0]
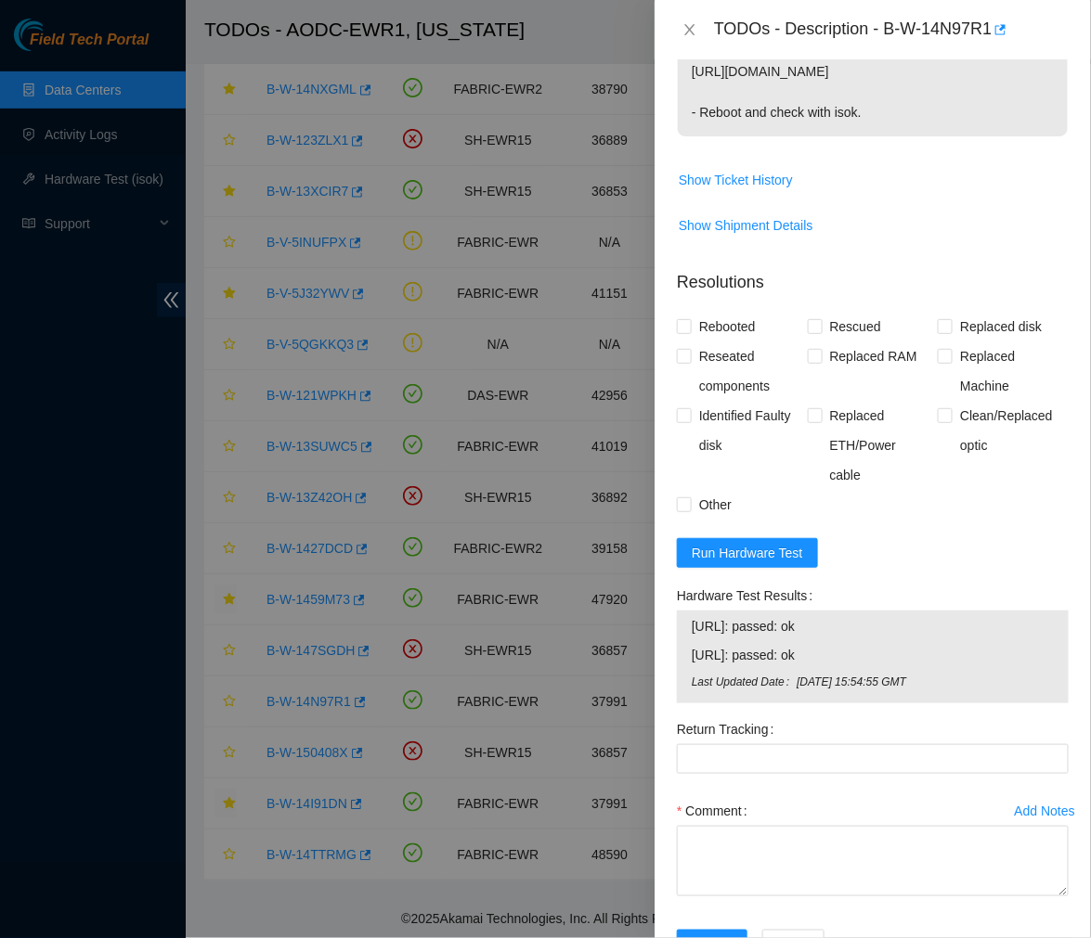
drag, startPoint x: 683, startPoint y: 616, endPoint x: 856, endPoint y: 653, distance: 176.4
click at [856, 653] on div "23.212.188.30: passed: ok 23.212.188.31: passed: ok Last Updated Date Tue, 02 S…" at bounding box center [873, 657] width 392 height 93
copy tbody "23.212.188.30: passed: ok 23.212.188.31: passed: ok"
click at [769, 549] on span "Run Hardware Test" at bounding box center [746, 553] width 111 height 20
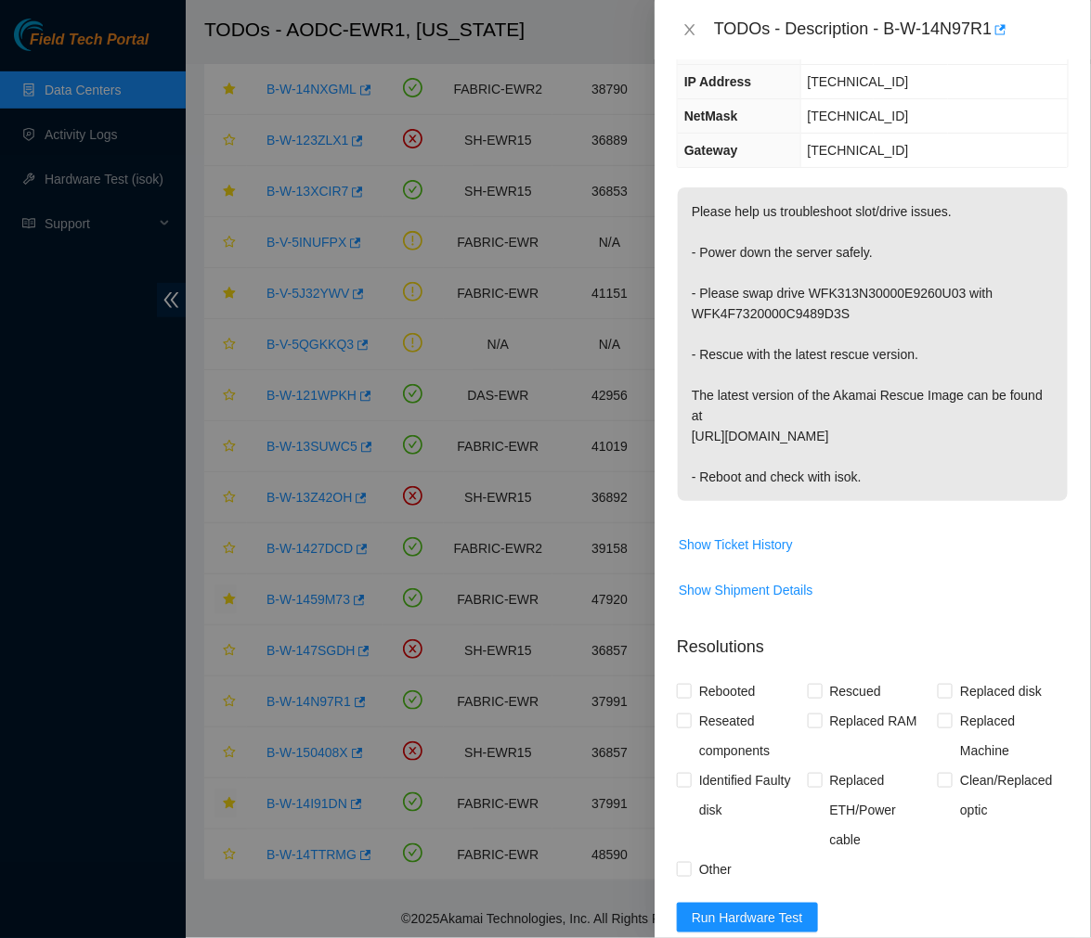
scroll to position [0, 0]
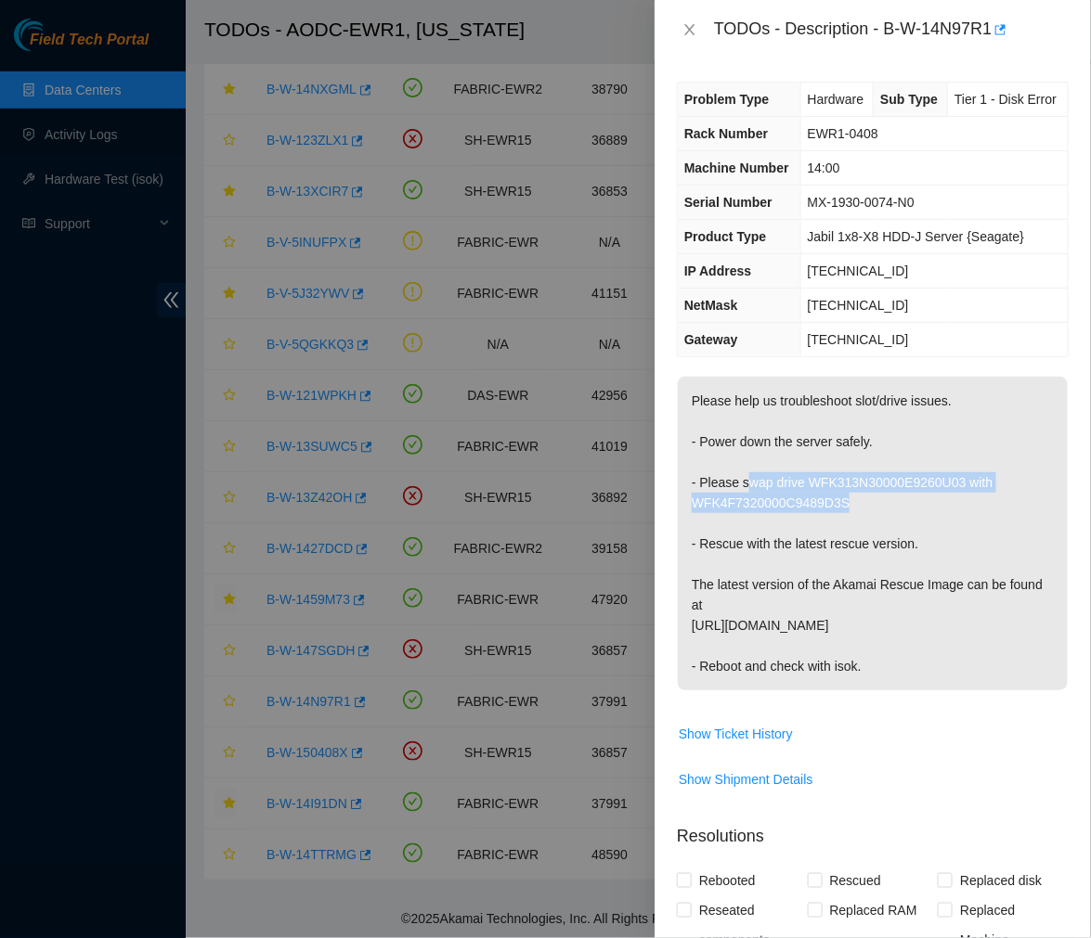
drag, startPoint x: 744, startPoint y: 485, endPoint x: 840, endPoint y: 502, distance: 97.2
click at [840, 502] on p "Please help us troubleshoot slot/drive issues. - Power down the server safely. …" at bounding box center [873, 534] width 390 height 314
drag, startPoint x: 741, startPoint y: 481, endPoint x: 866, endPoint y: 505, distance: 127.6
click at [866, 505] on p "Please help us troubleshoot slot/drive issues. - Power down the server safely. …" at bounding box center [873, 534] width 390 height 314
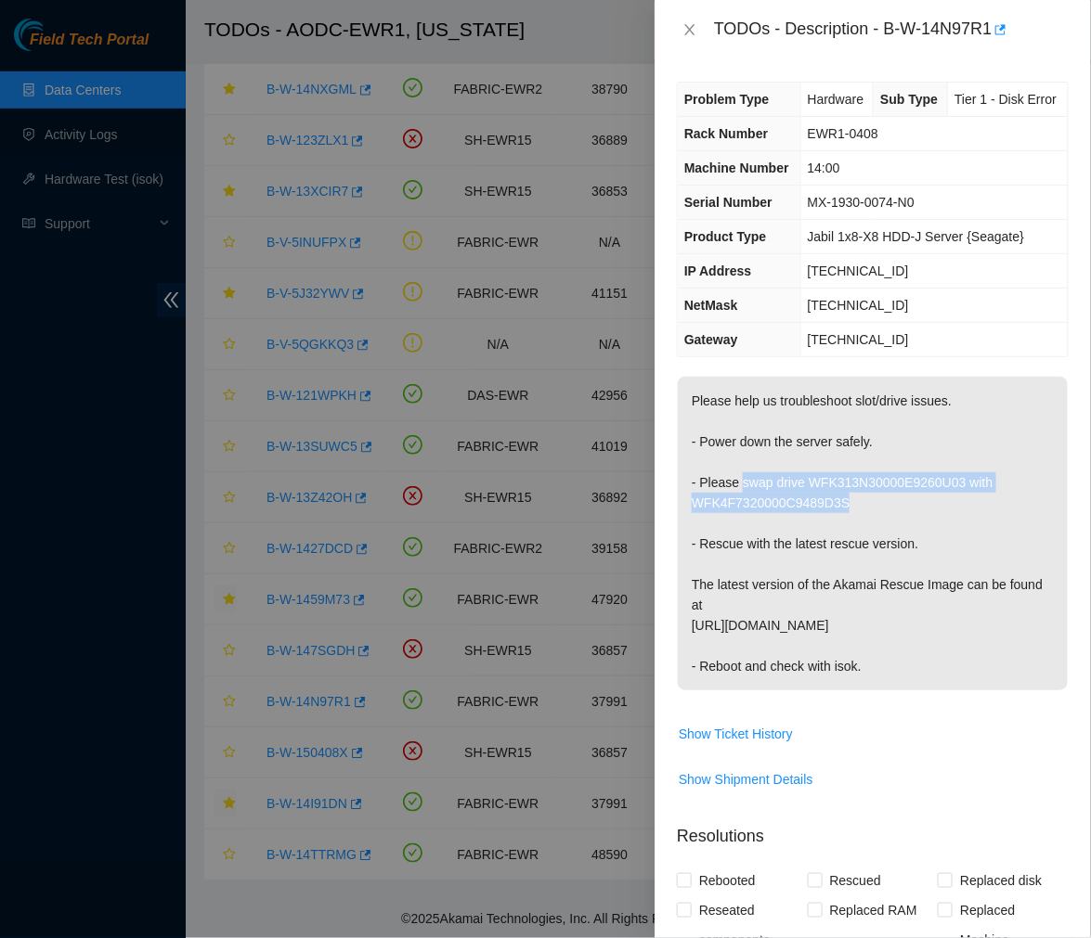
copy p "swap drive WFK313N30000E9260U03 with WFK4F7320000C9489D3S"
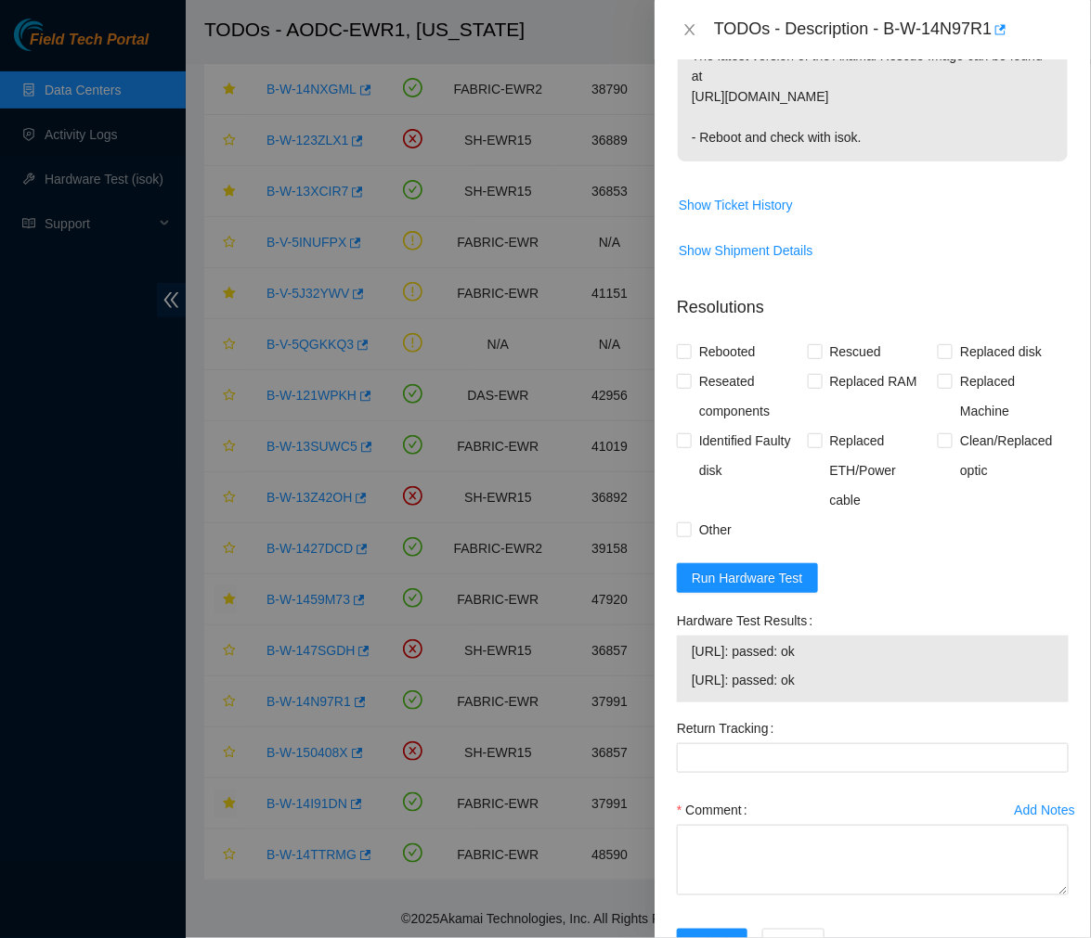
scroll to position [570, 0]
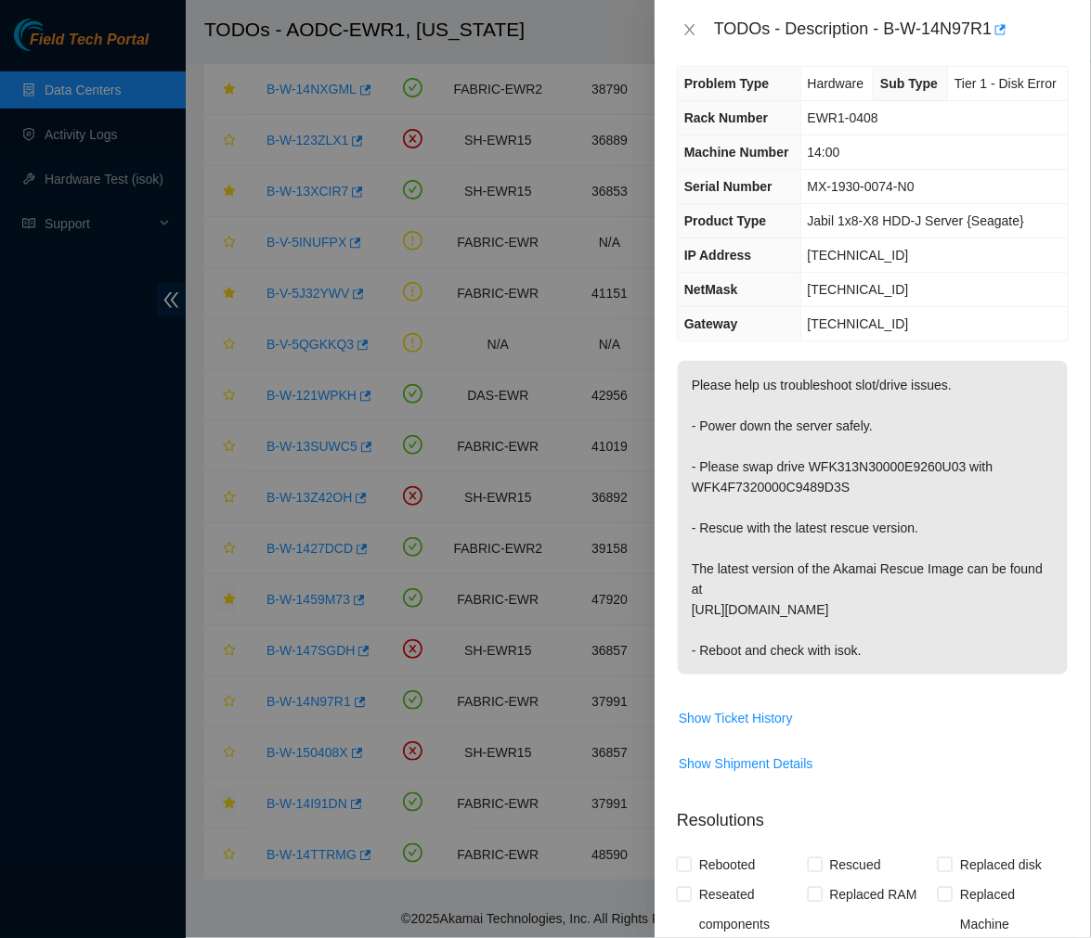
scroll to position [0, 0]
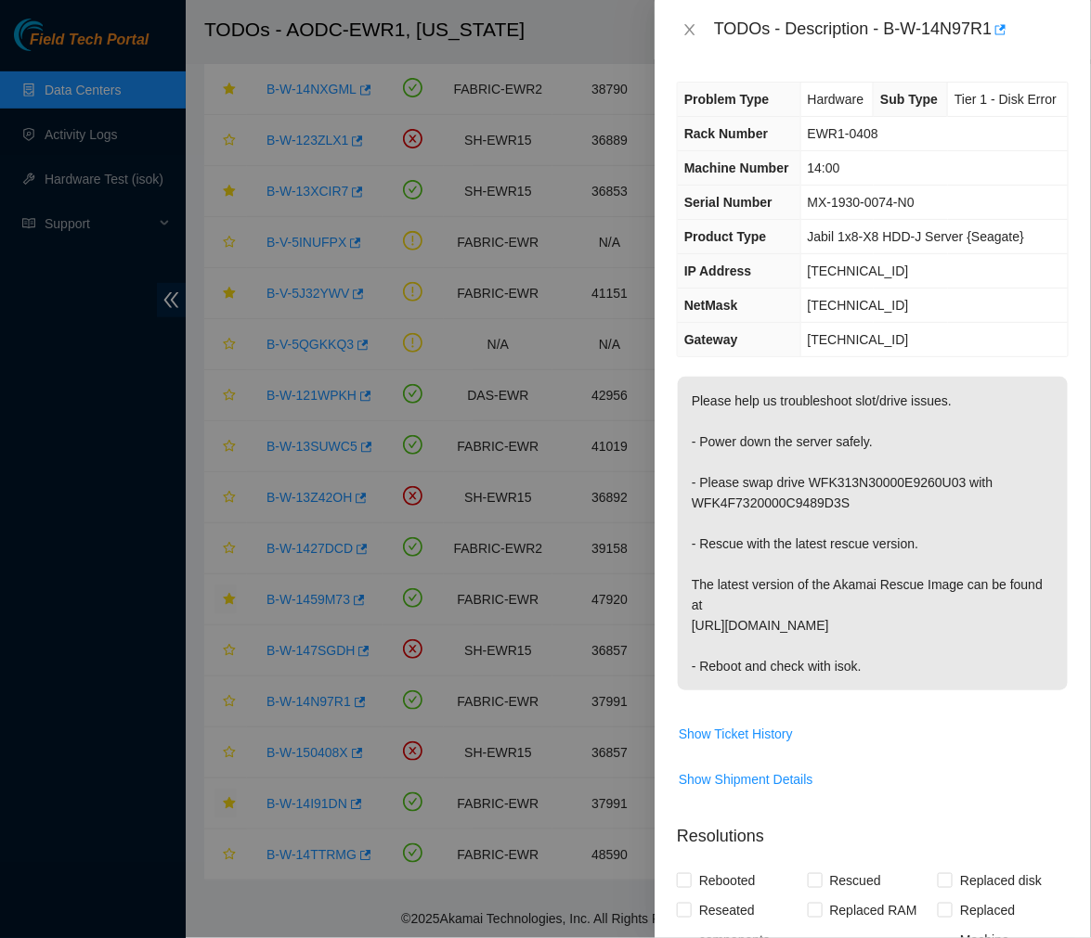
click at [929, 308] on td "255.255.255.192" at bounding box center [933, 306] width 267 height 34
click at [689, 22] on button "Close" at bounding box center [690, 30] width 26 height 18
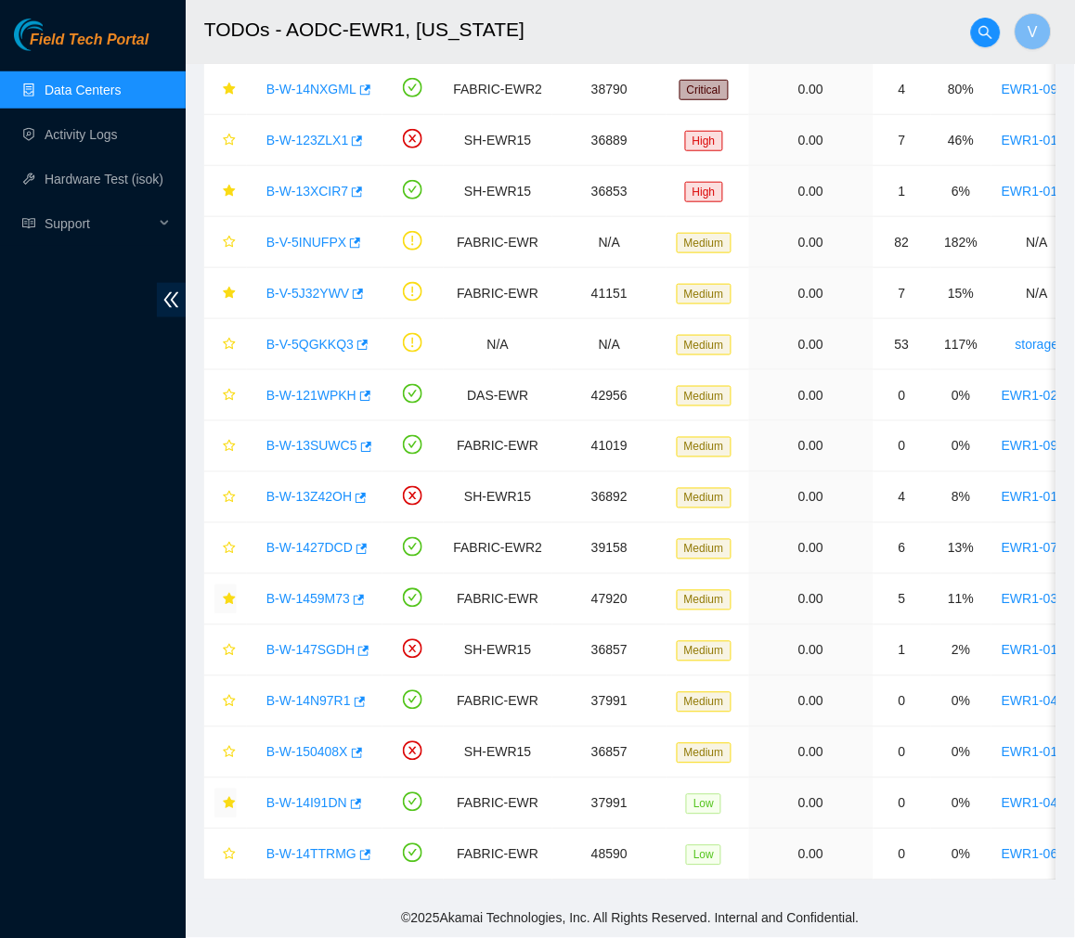
click at [689, 22] on body "Field Tech Portal Data Centers Activity Logs Hardware Test (isok) Support TODOs…" at bounding box center [537, 282] width 1075 height 938
click at [294, 184] on link "B-W-13XCIR7" at bounding box center [307, 191] width 82 height 15
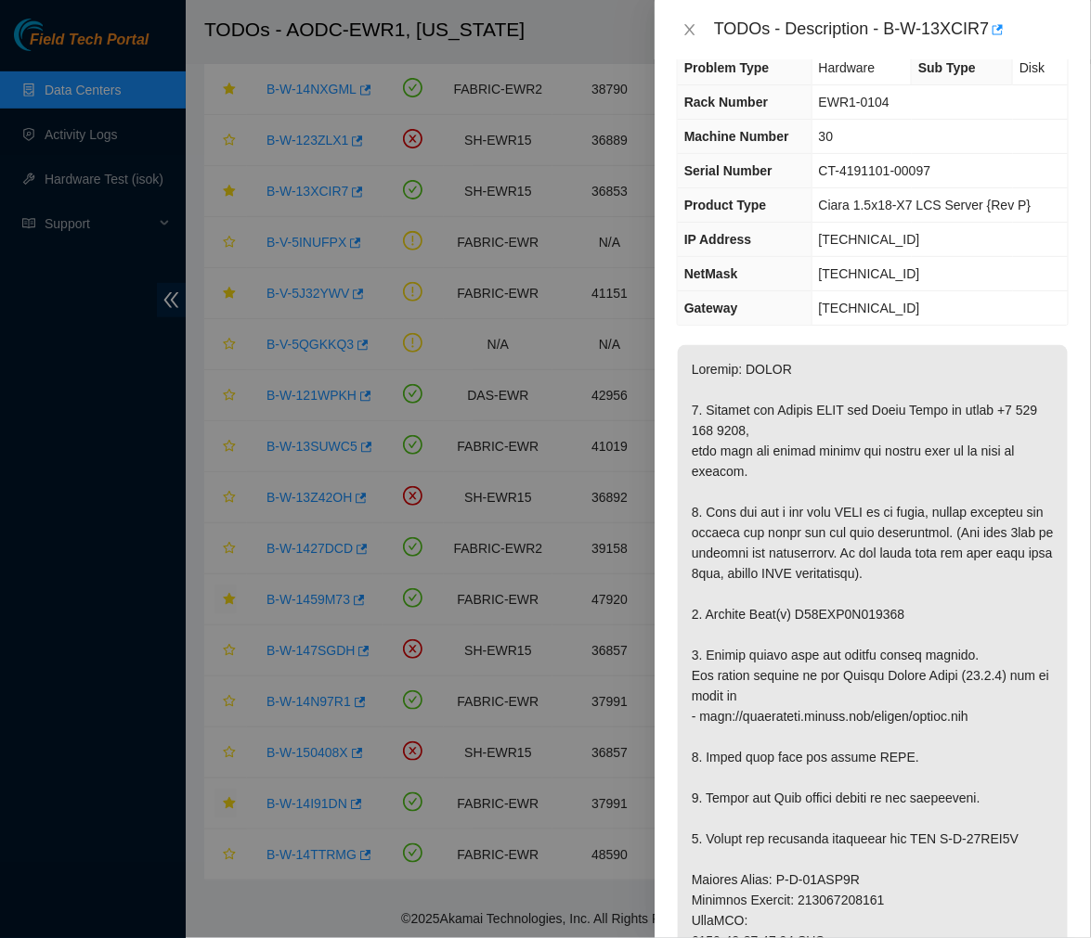
scroll to position [32, 0]
click at [993, 238] on td "[TECHNICAL_ID]" at bounding box center [939, 239] width 256 height 34
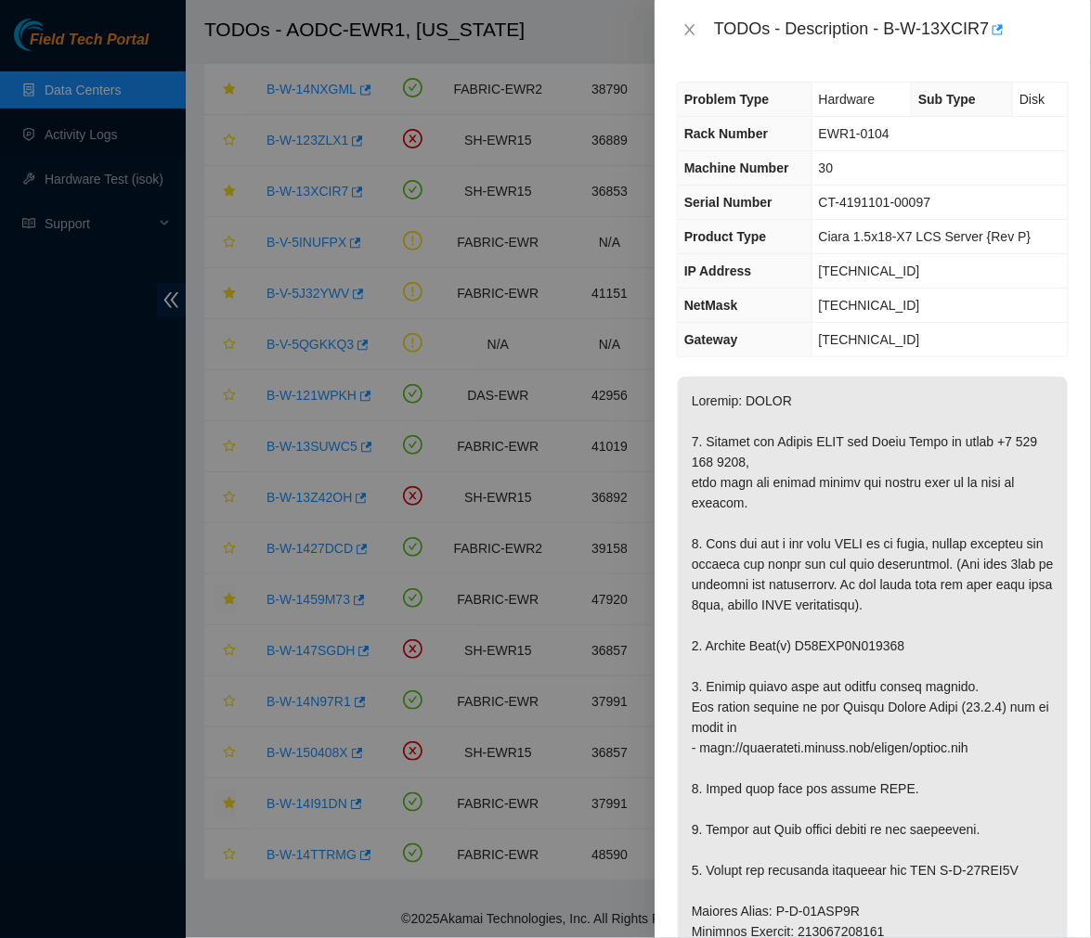
click at [942, 824] on p at bounding box center [873, 911] width 390 height 1069
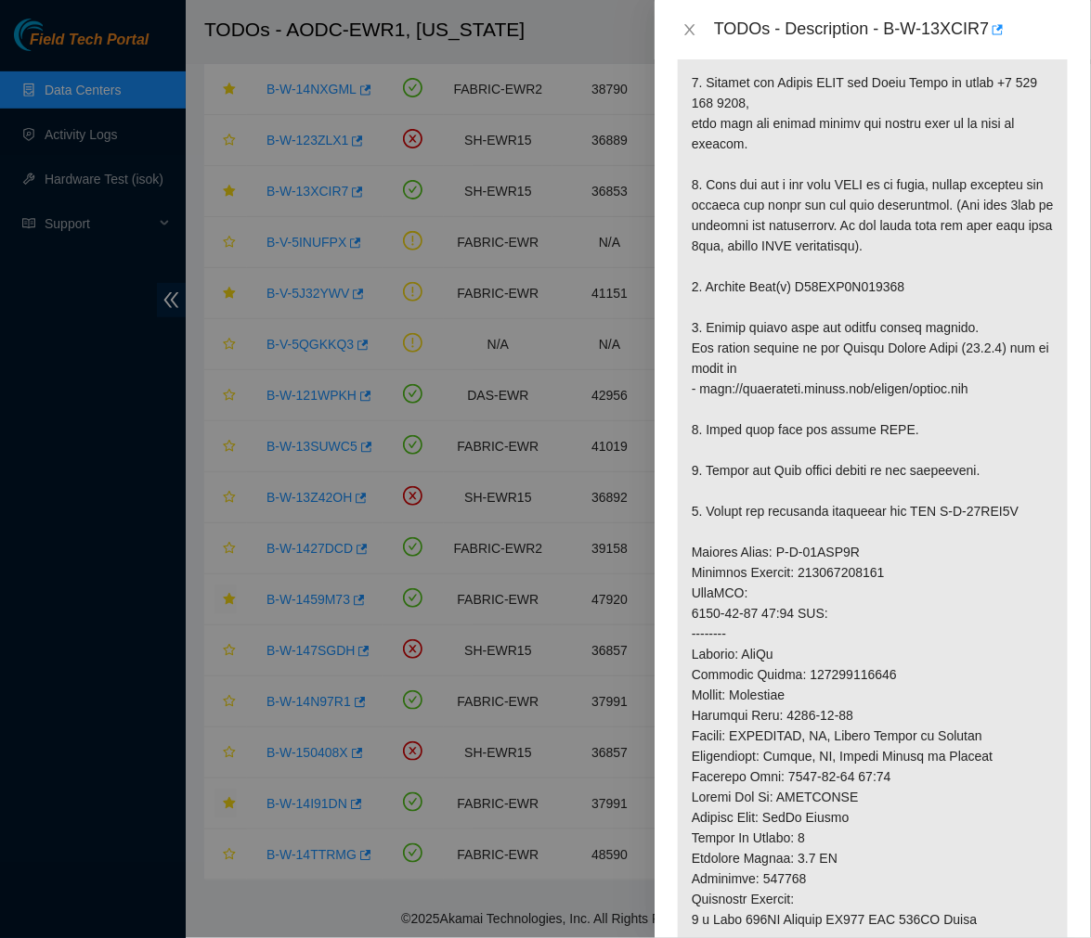
scroll to position [360, 0]
click at [801, 555] on p at bounding box center [873, 551] width 390 height 1069
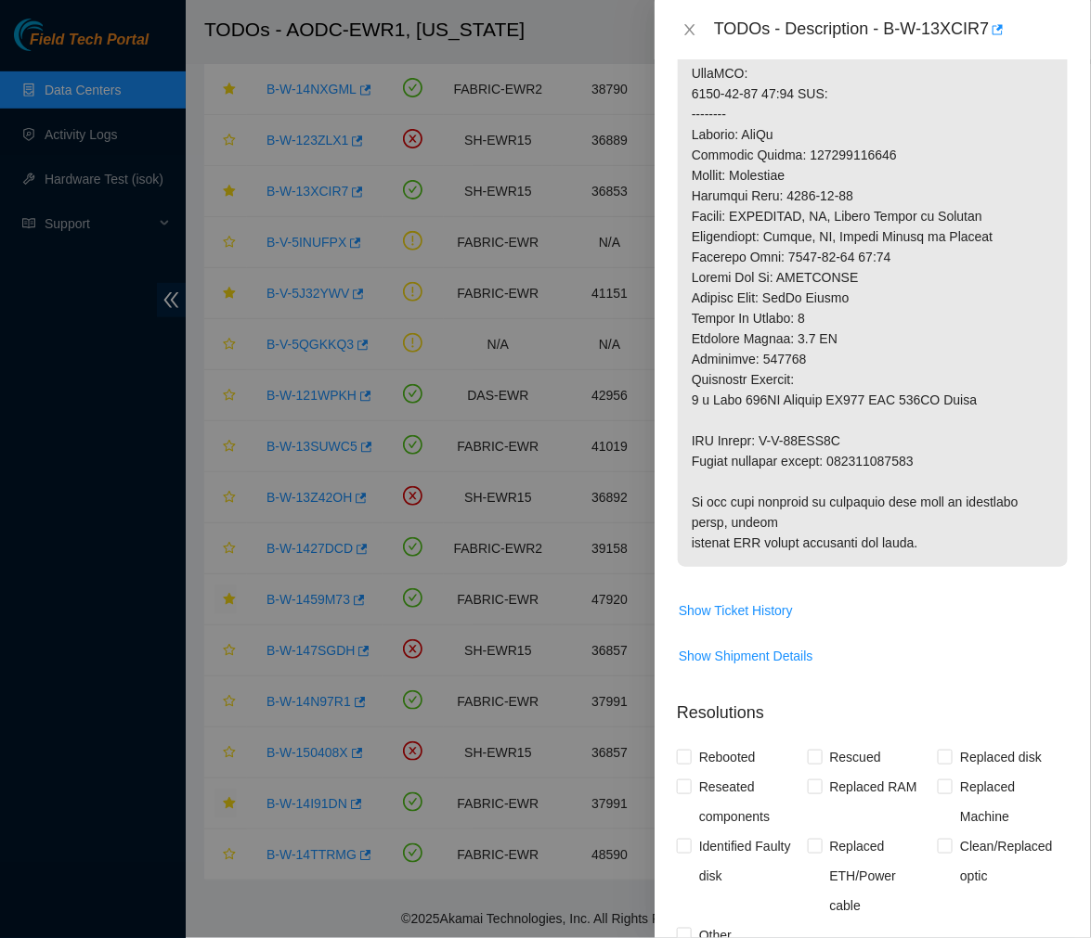
scroll to position [880, 0]
click at [877, 563] on p at bounding box center [873, 31] width 390 height 1069
click at [878, 437] on p at bounding box center [873, 31] width 390 height 1069
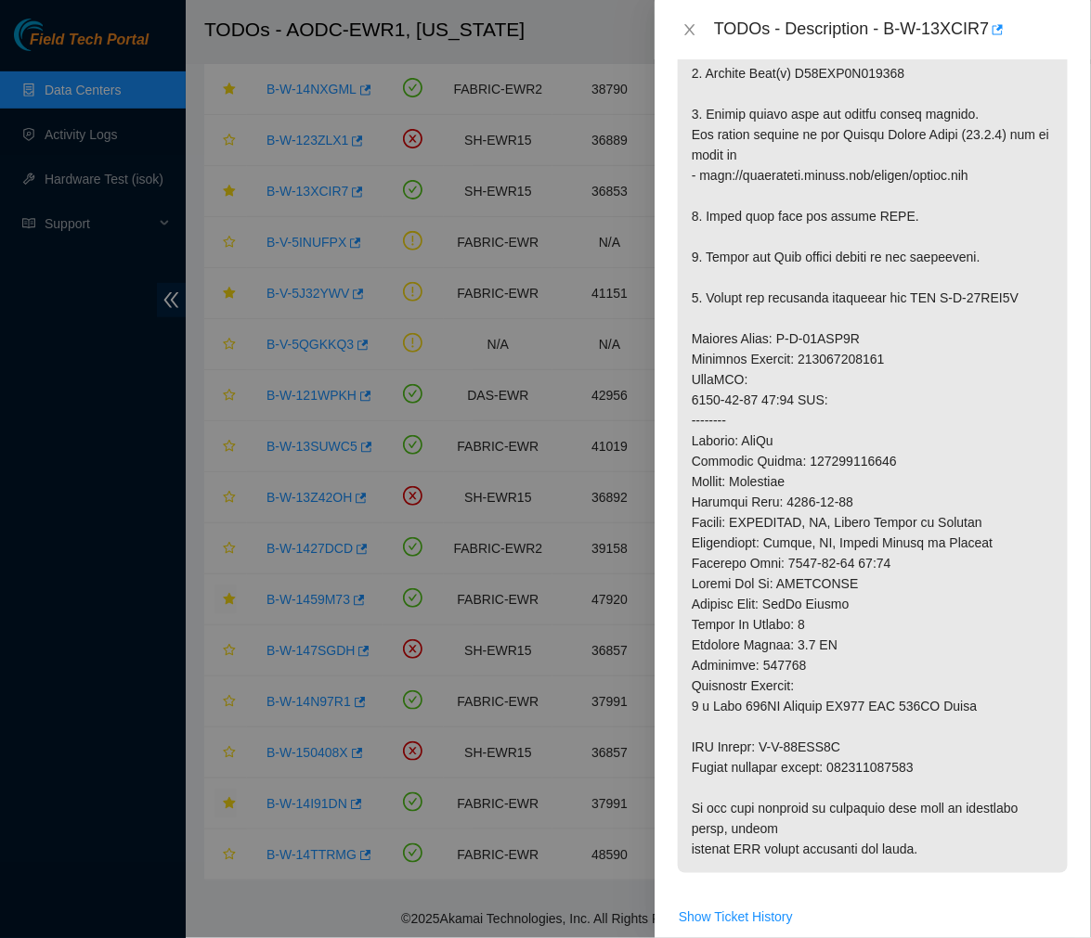
scroll to position [574, 0]
click at [780, 549] on p at bounding box center [873, 337] width 390 height 1069
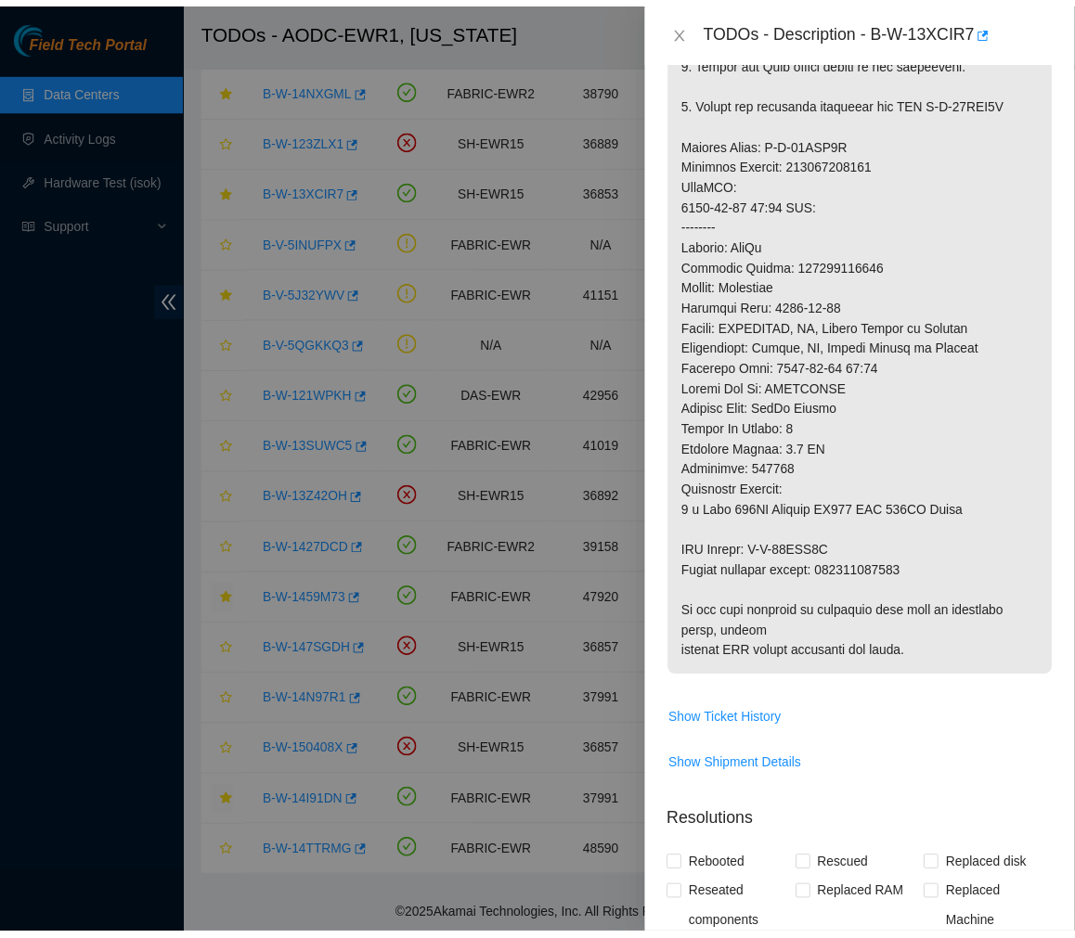
scroll to position [770, 0]
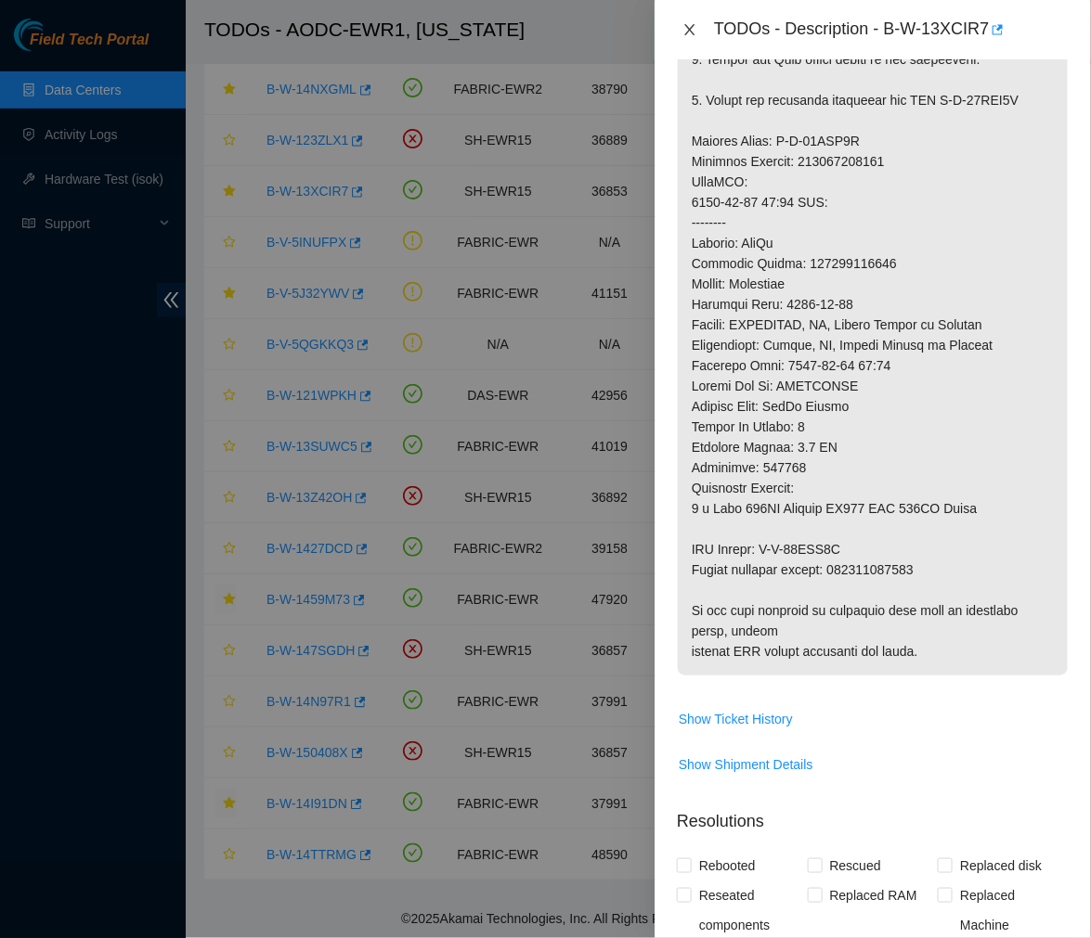
click at [683, 24] on icon "close" at bounding box center [689, 29] width 15 height 15
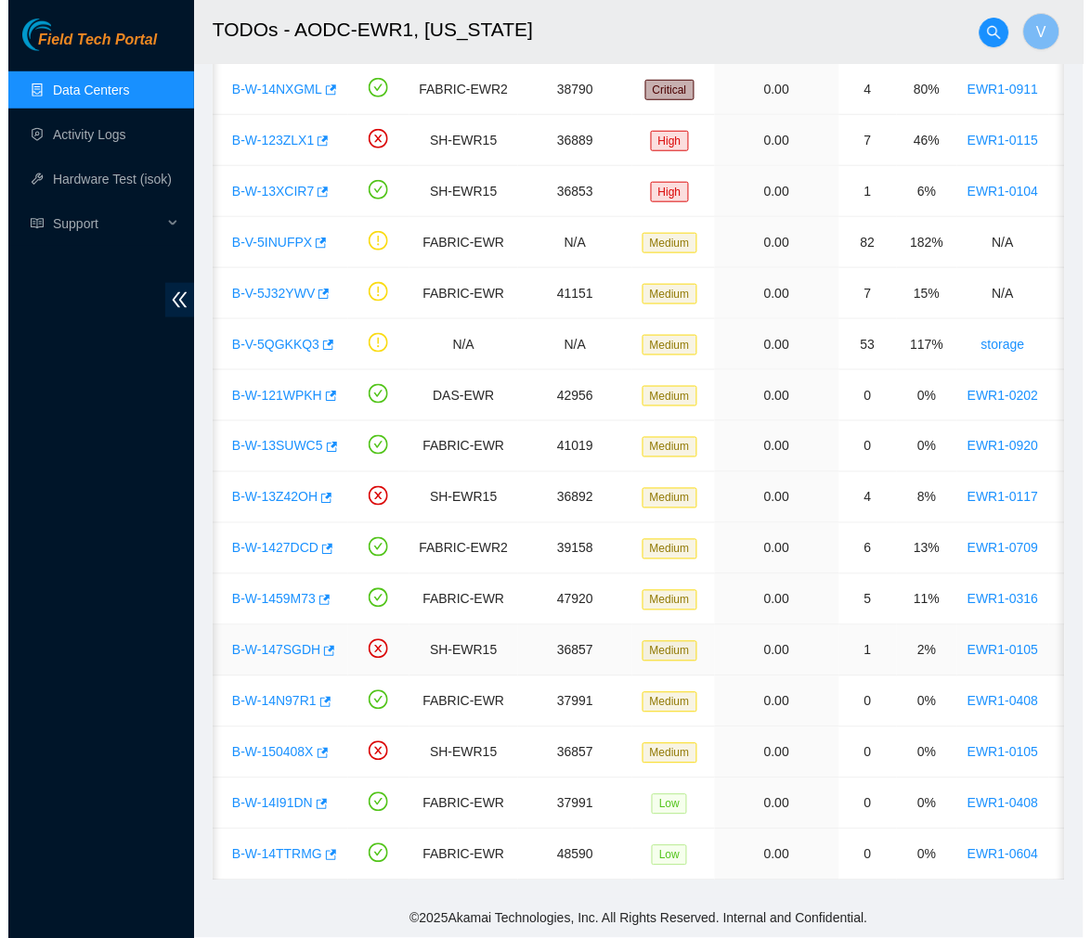
scroll to position [0, 23]
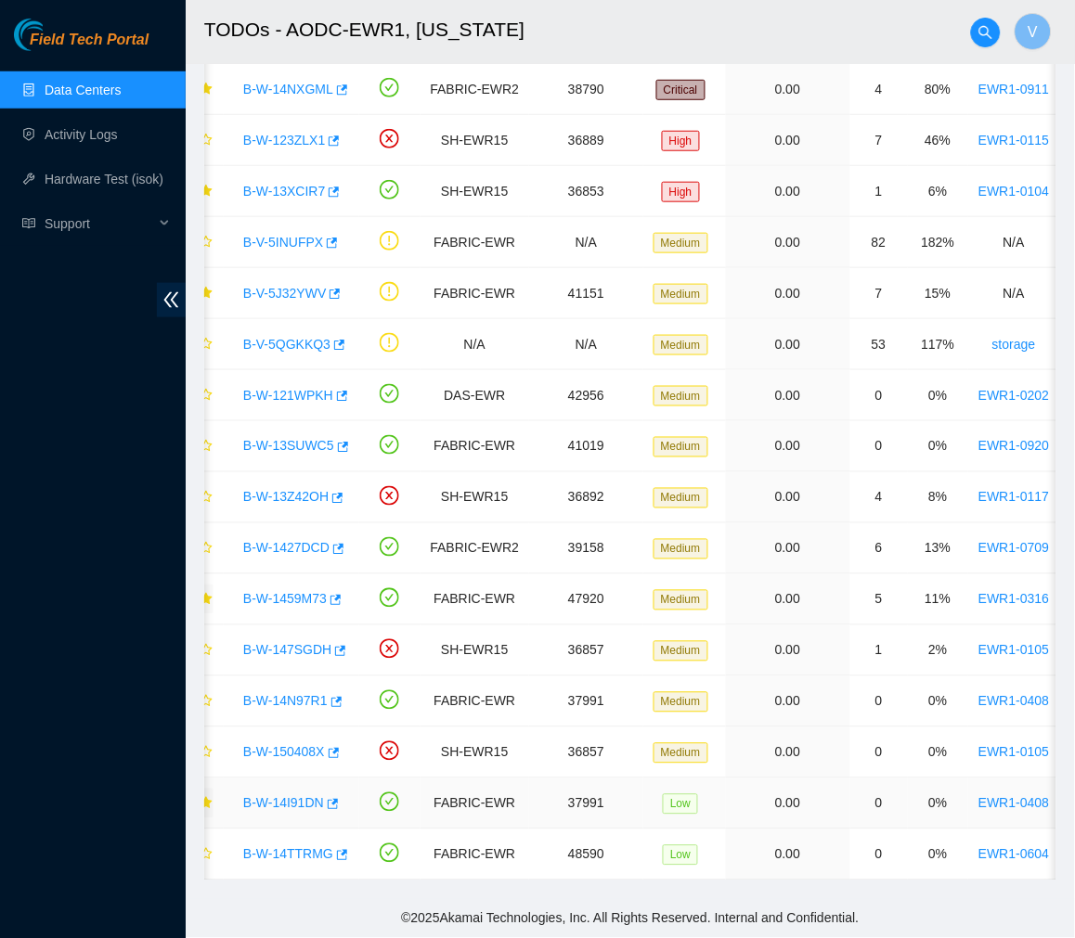
click at [292, 796] on link "B-W-14I91DN" at bounding box center [283, 803] width 81 height 15
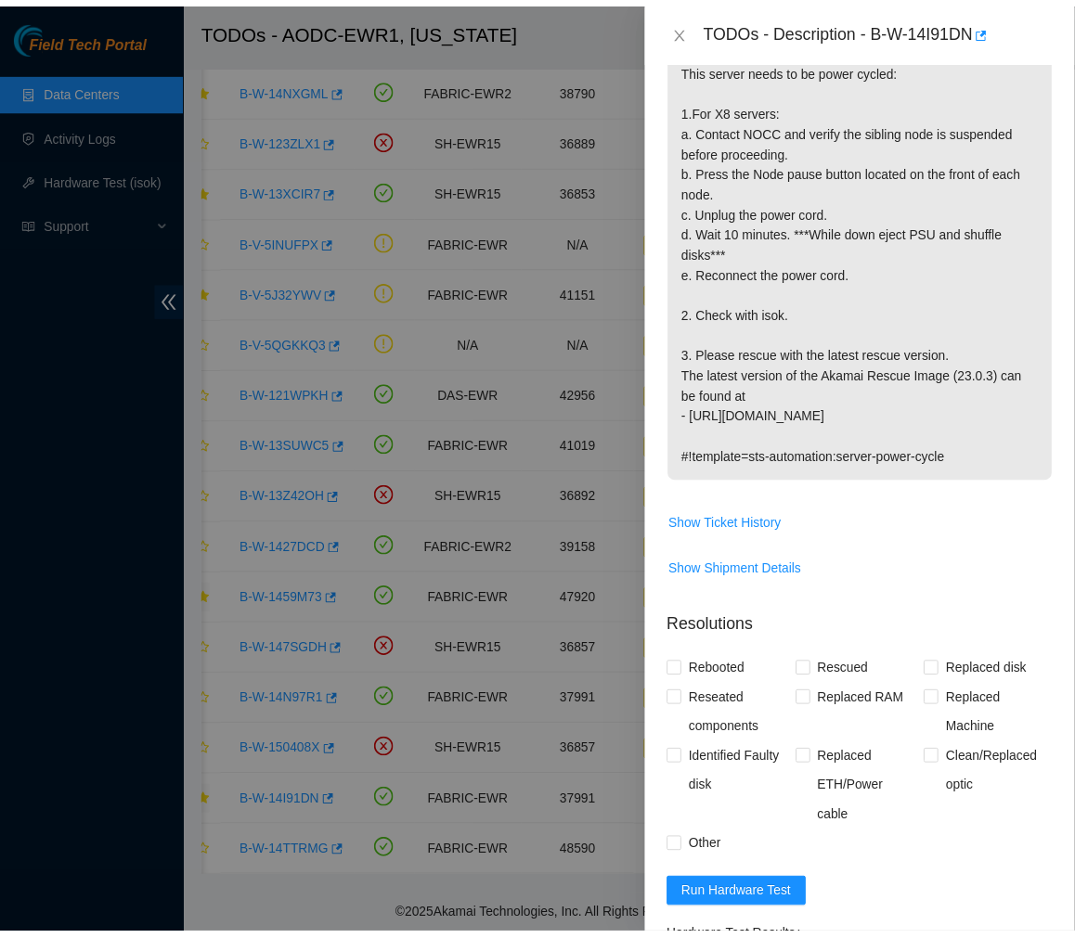
scroll to position [415, 0]
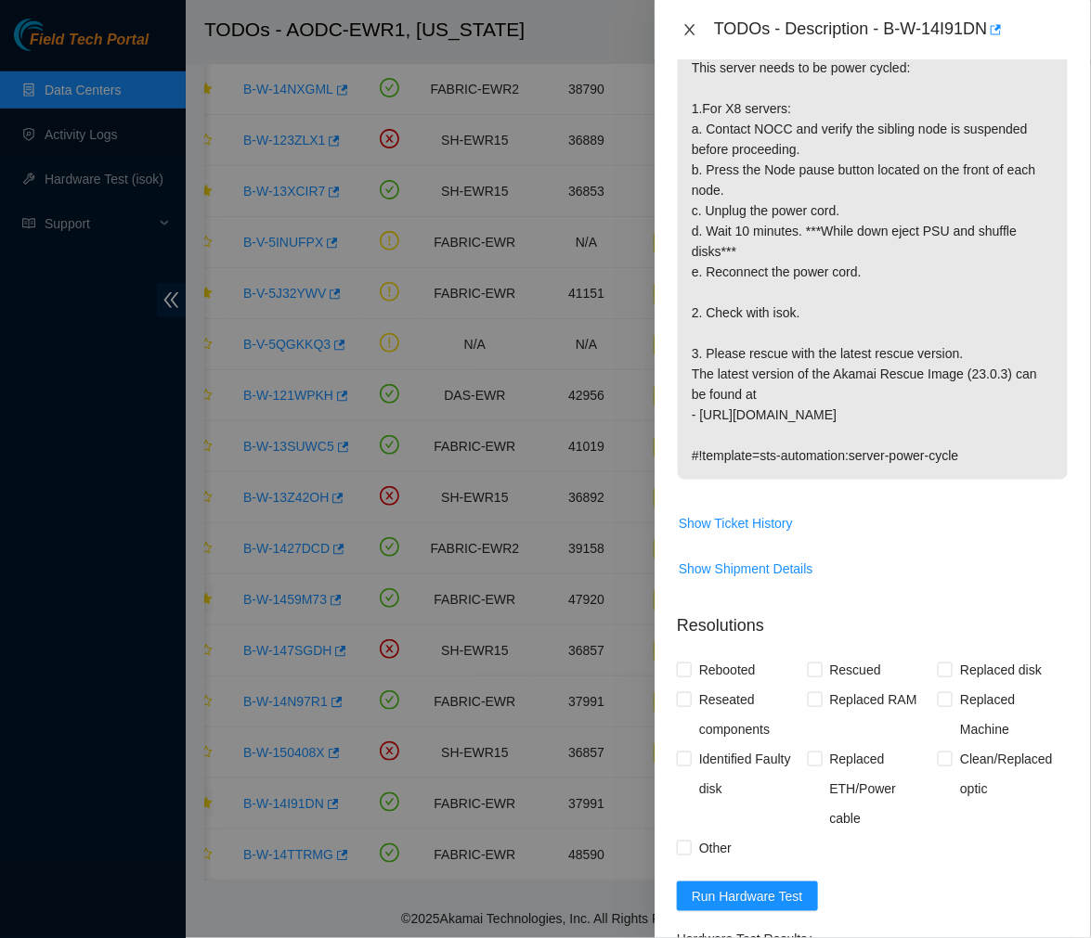
click at [689, 26] on icon "close" at bounding box center [689, 29] width 15 height 15
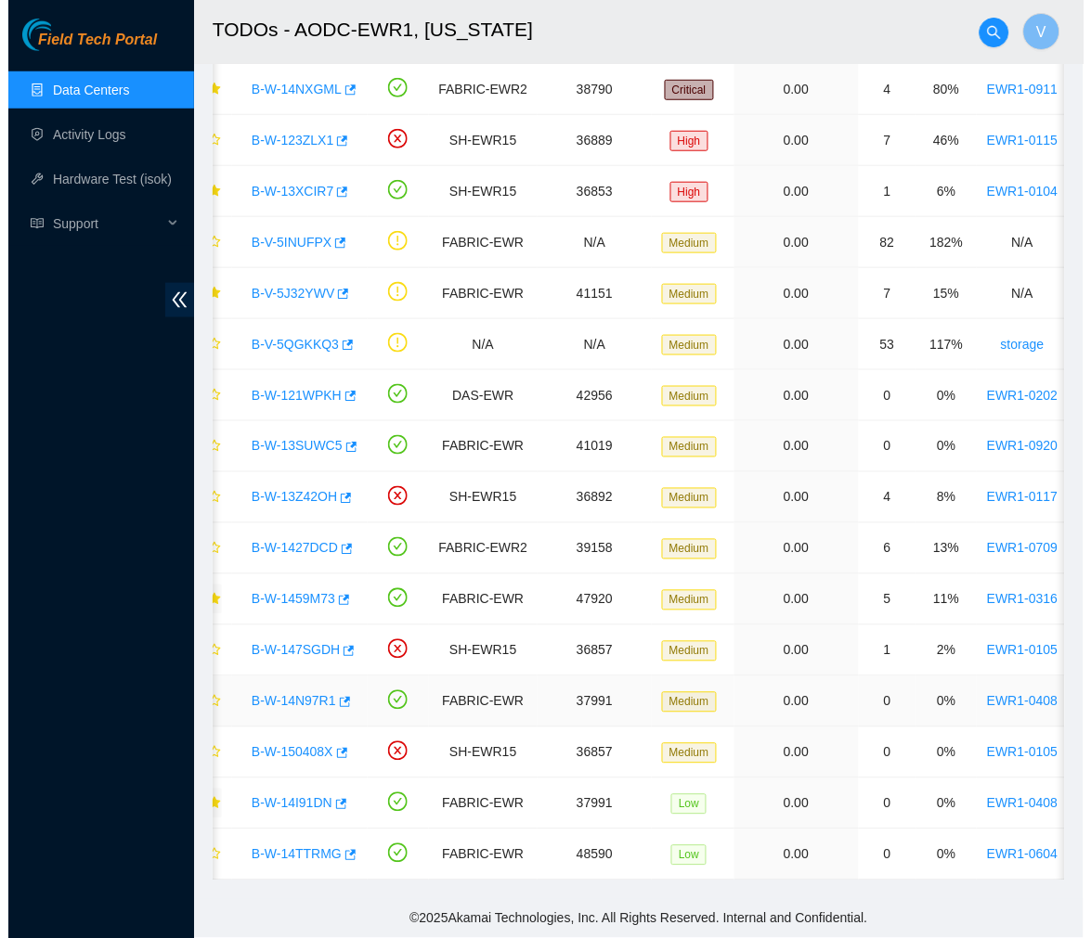
scroll to position [311, 0]
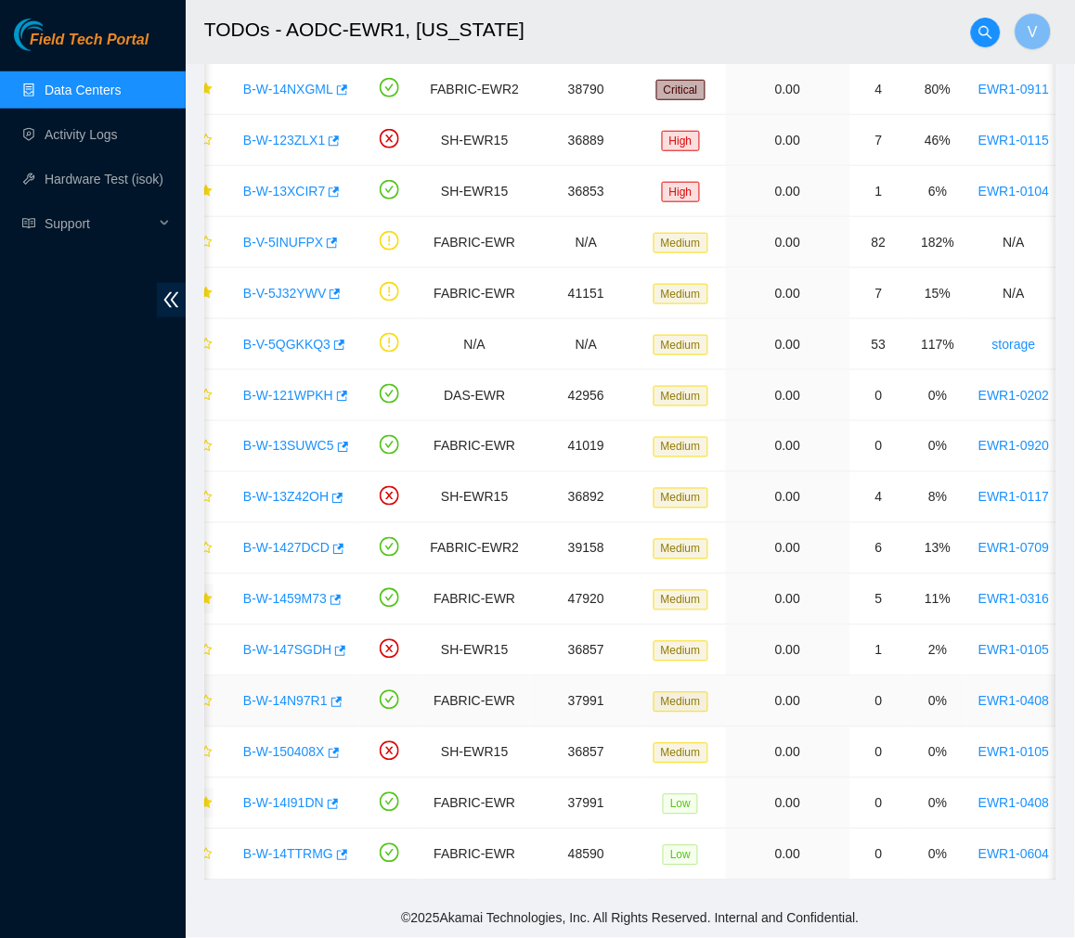
click at [294, 694] on link "B-W-14N97R1" at bounding box center [285, 701] width 84 height 15
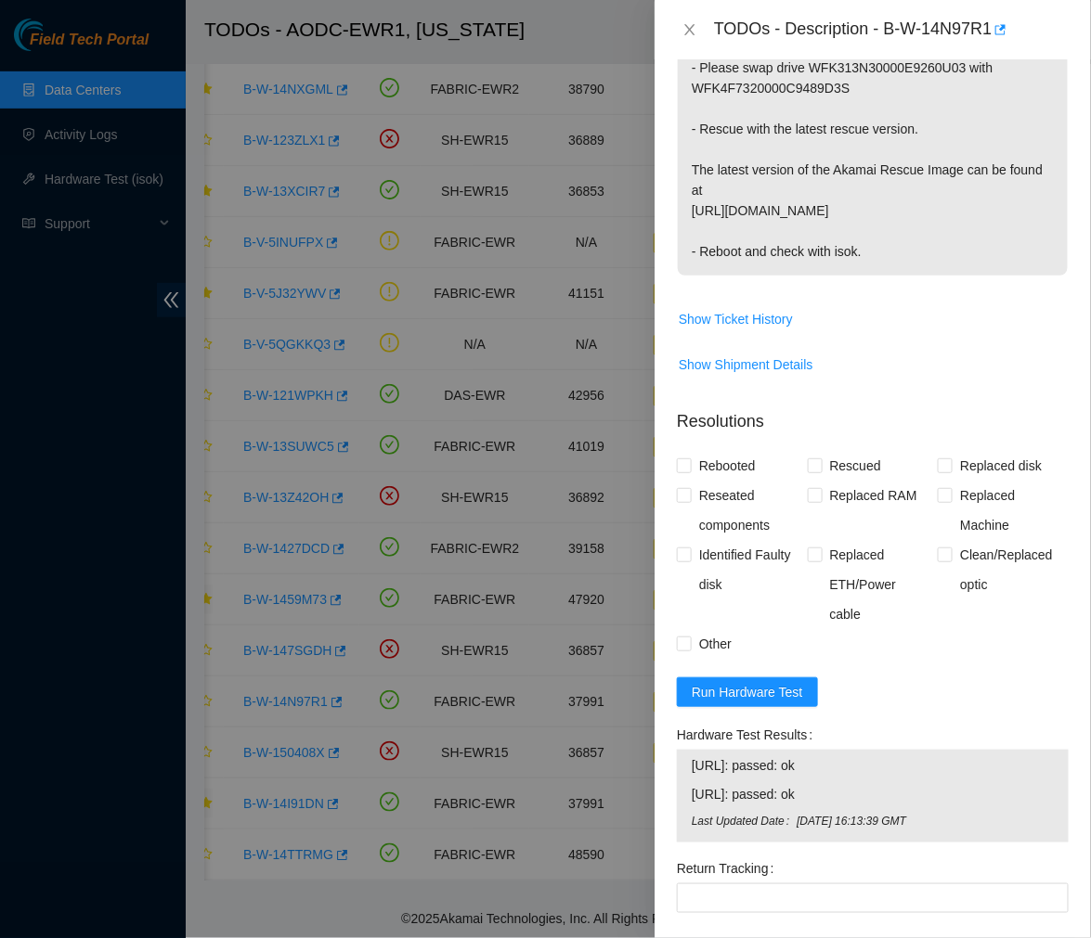
scroll to position [0, 0]
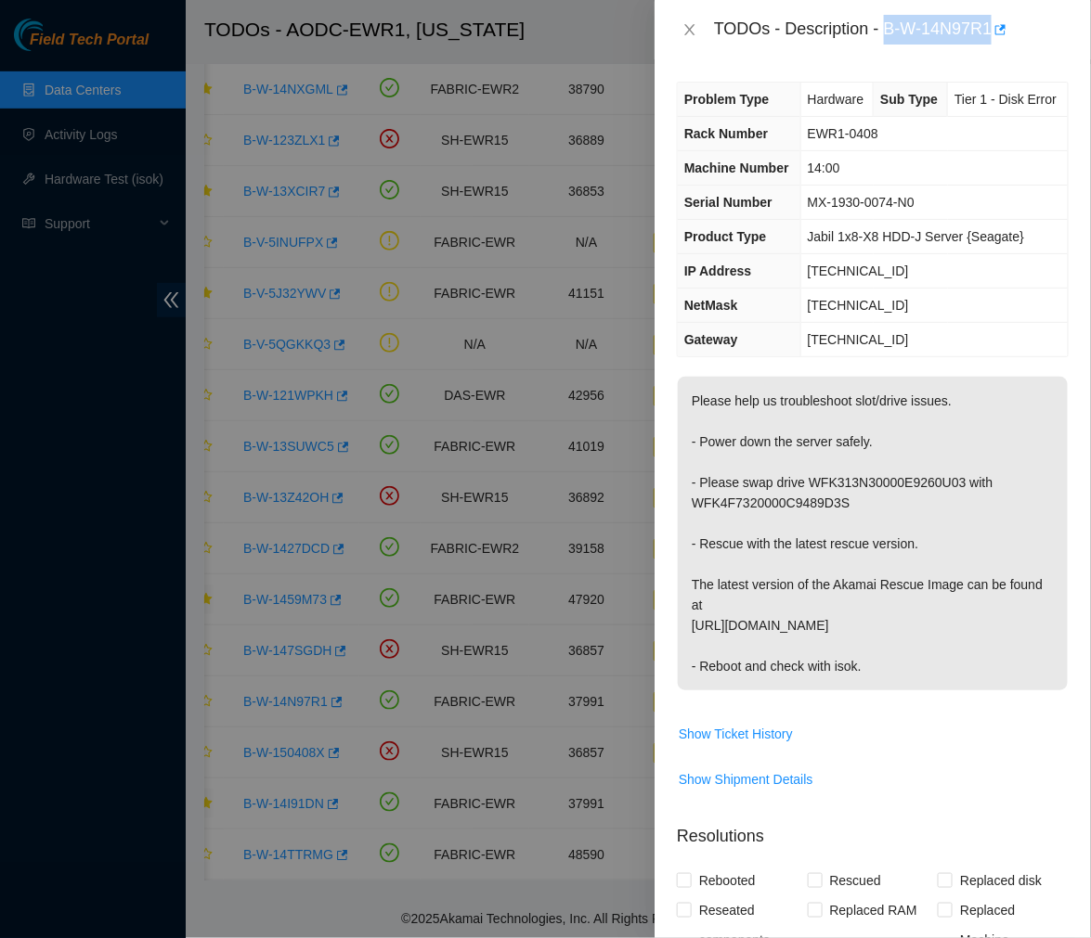
drag, startPoint x: 885, startPoint y: 26, endPoint x: 991, endPoint y: 31, distance: 106.8
click at [991, 31] on div "TODOs - Description - B-W-14N97R1" at bounding box center [891, 30] width 355 height 30
copy div "B-W-14N97R1"
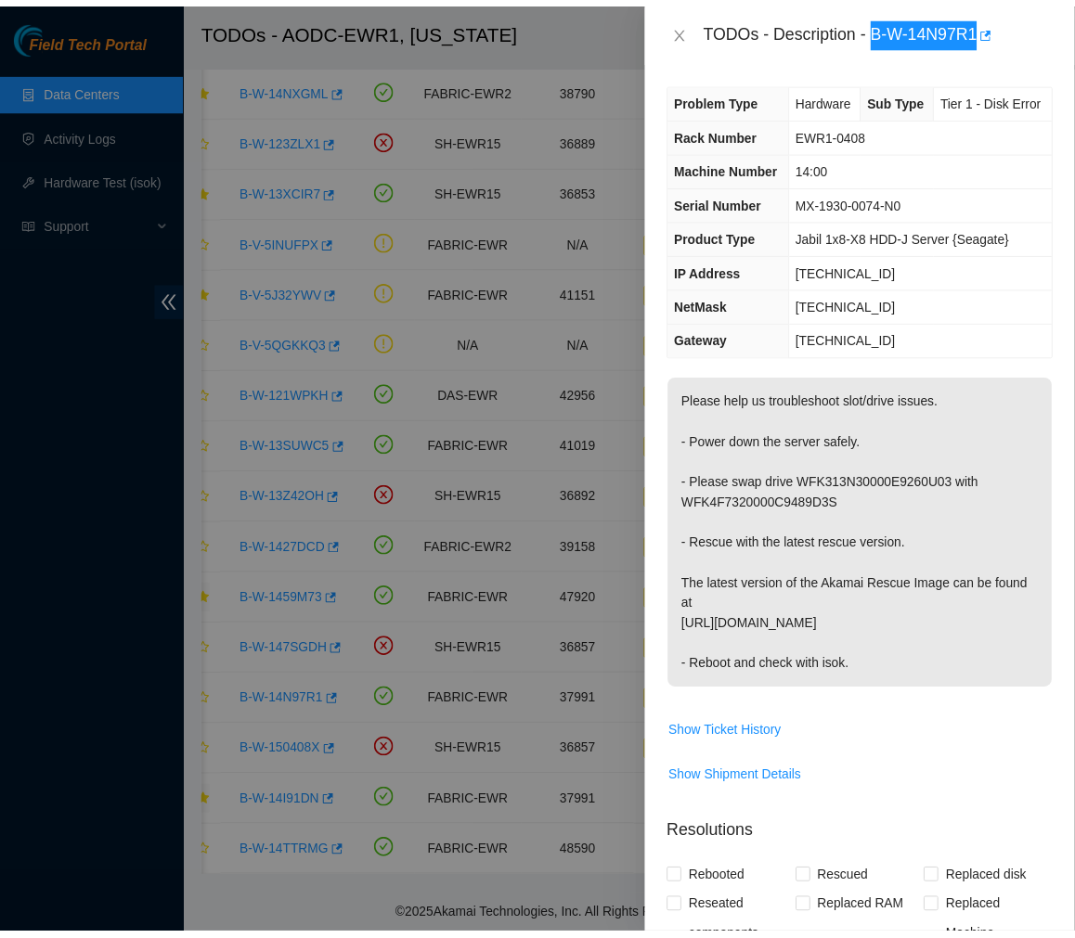
scroll to position [620, 0]
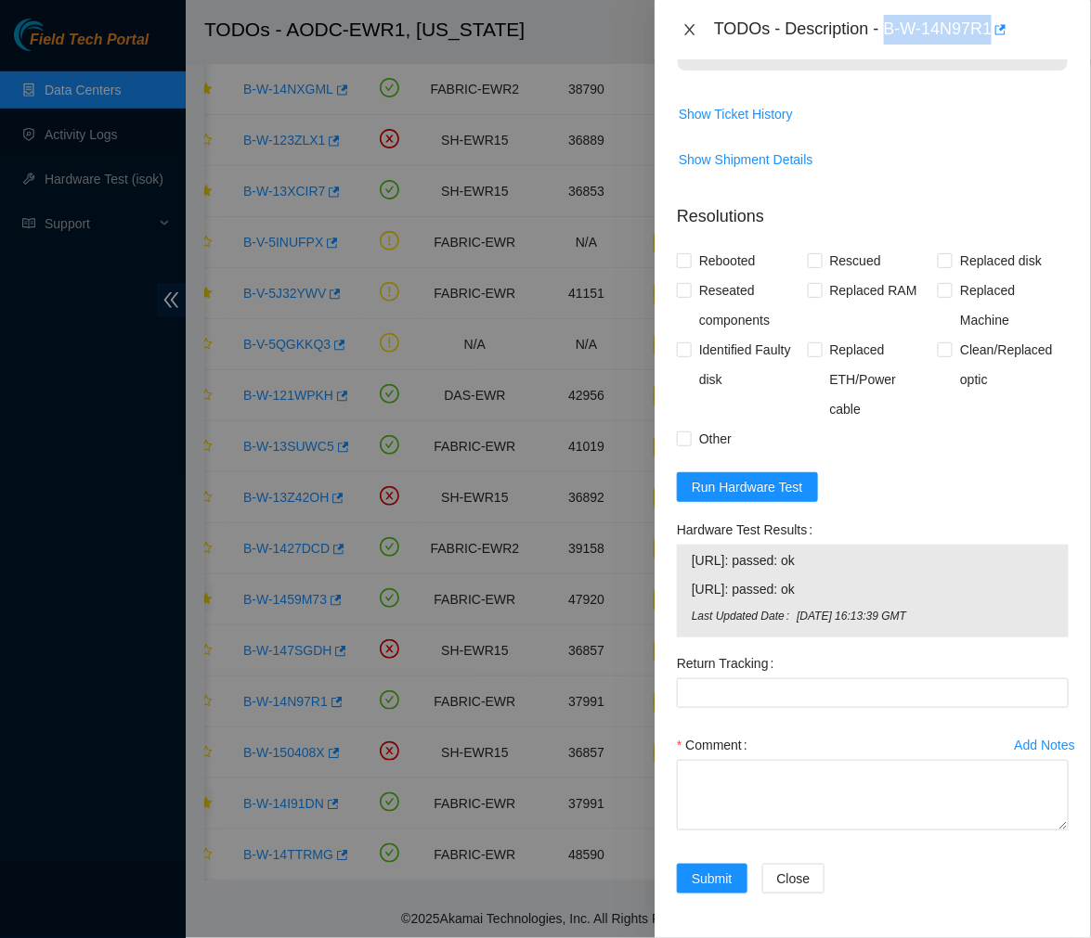
click at [687, 28] on icon "close" at bounding box center [689, 29] width 15 height 15
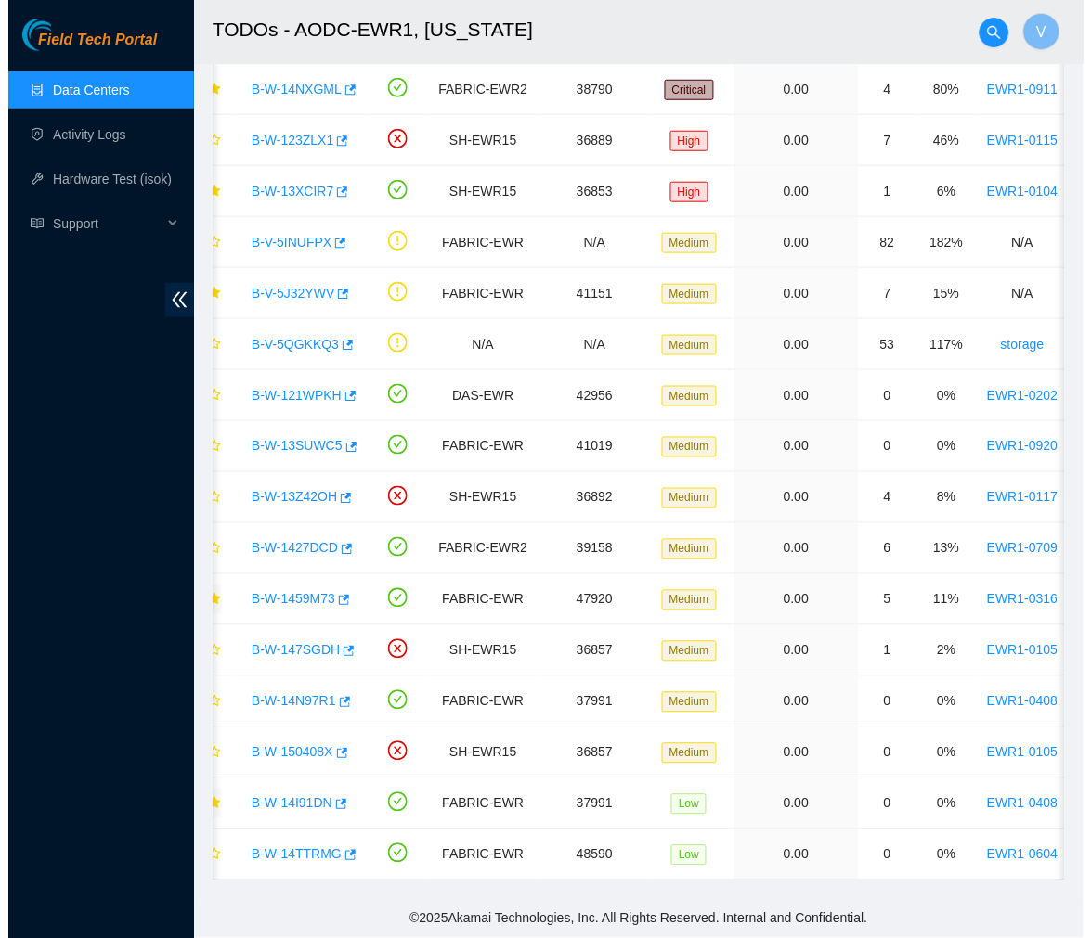
scroll to position [311, 0]
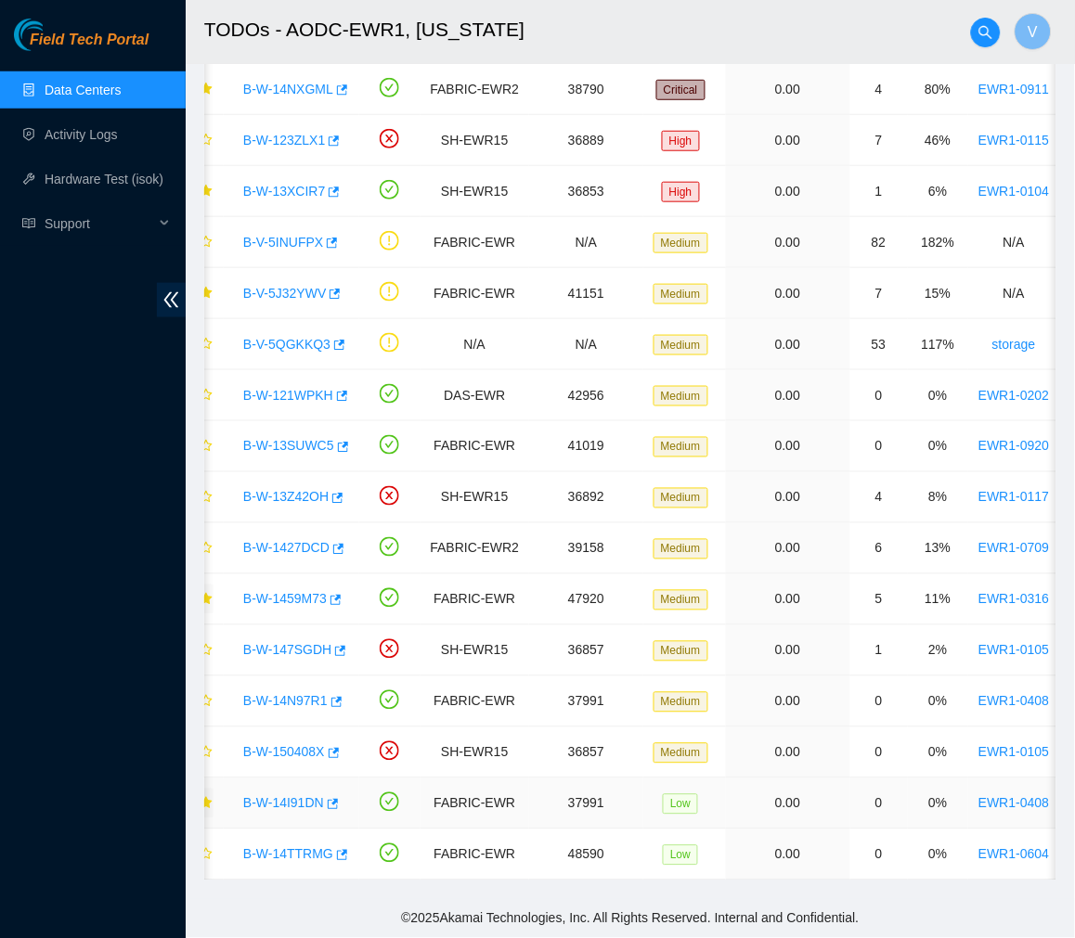
click at [289, 796] on link "B-W-14I91DN" at bounding box center [283, 803] width 81 height 15
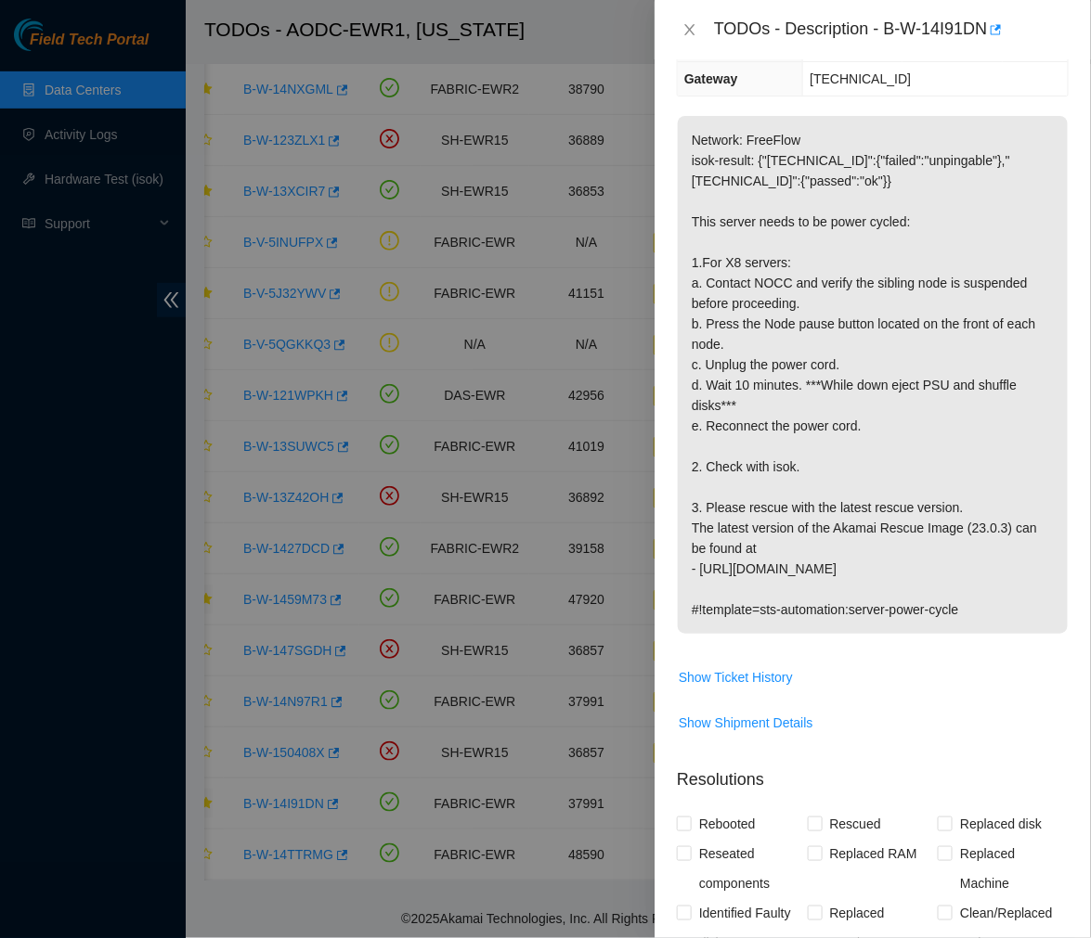
scroll to position [0, 0]
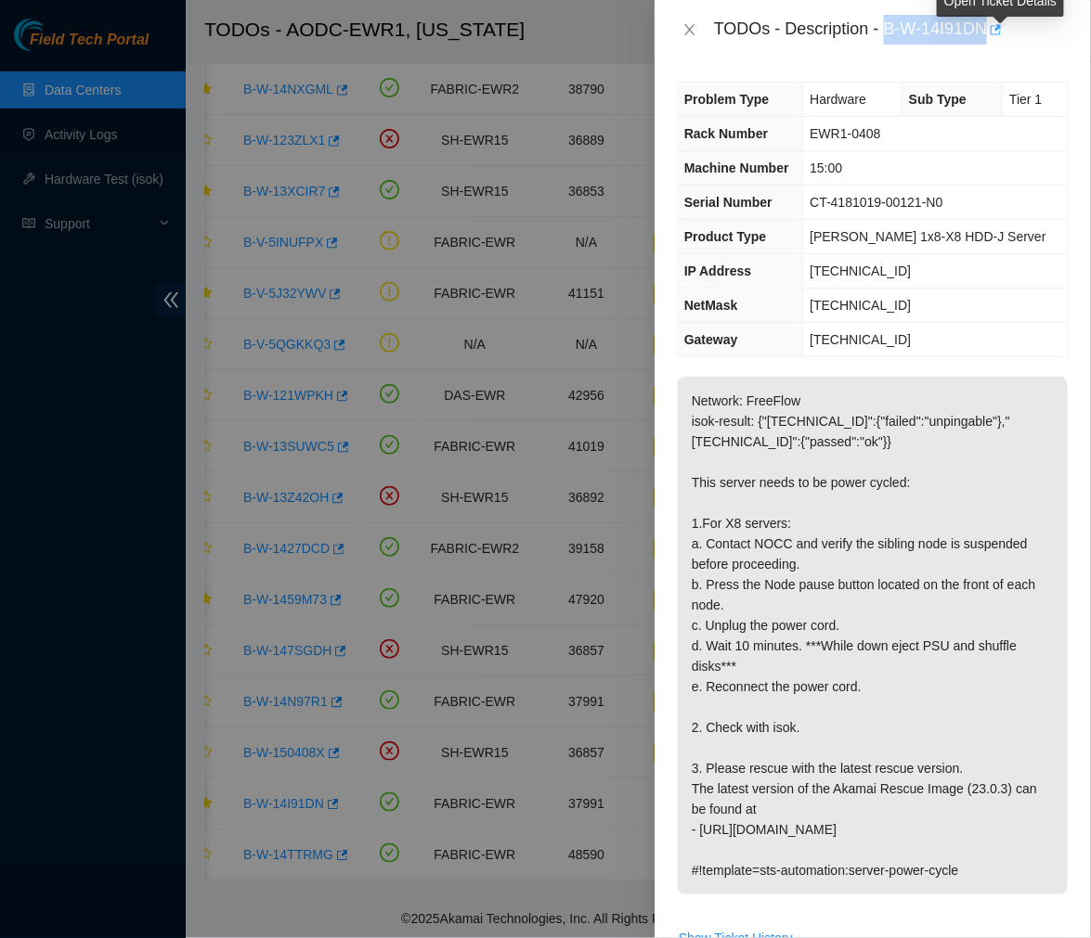
drag, startPoint x: 885, startPoint y: 29, endPoint x: 1001, endPoint y: 23, distance: 115.2
click at [1001, 23] on div "TODOs - Description - B-W-14I91DN" at bounding box center [891, 30] width 355 height 30
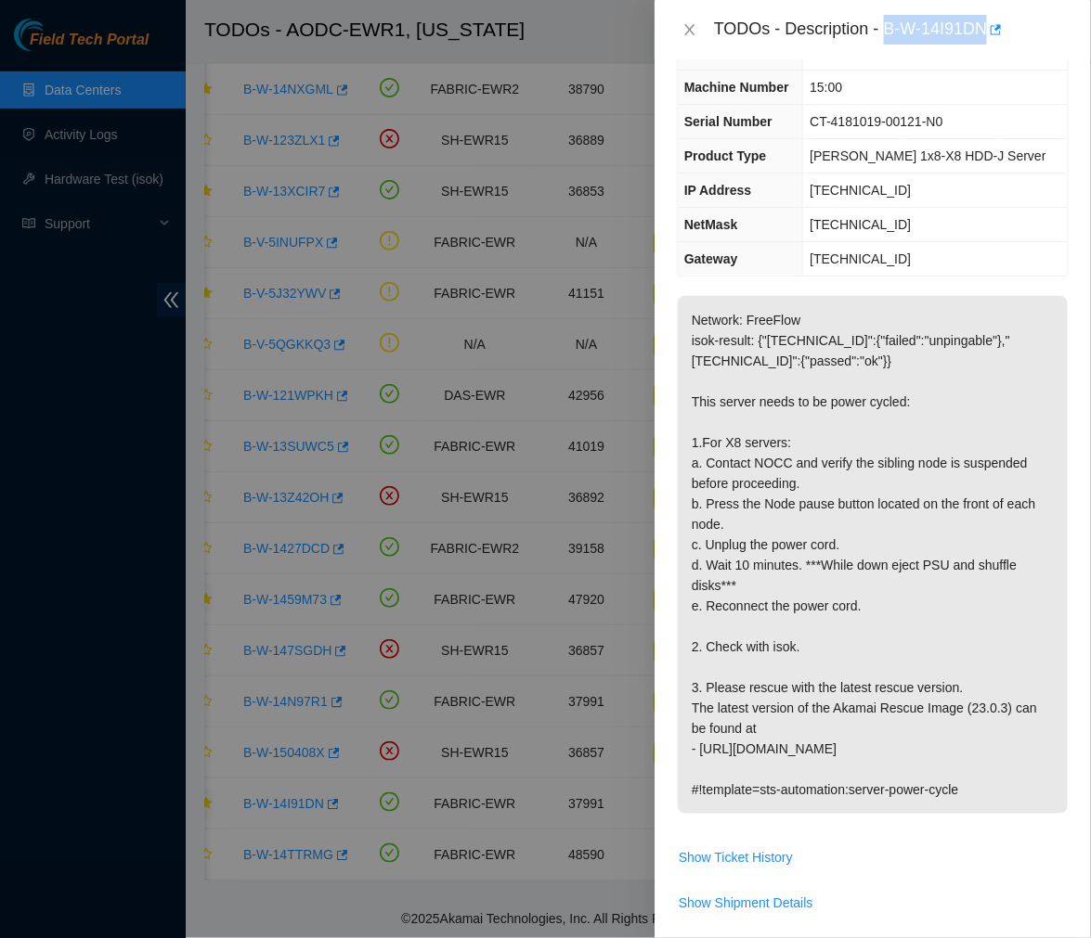
scroll to position [84, 0]
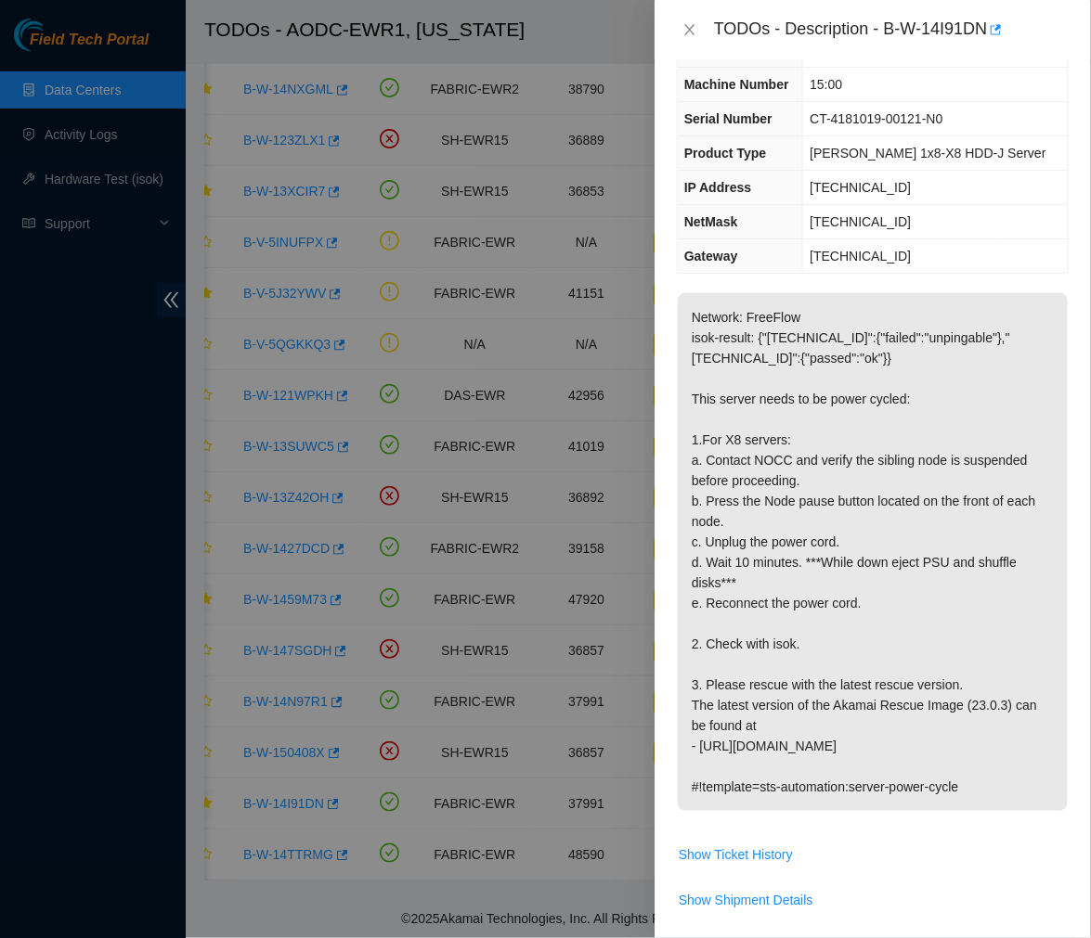
click at [814, 33] on div "TODOs - Description - B-W-14I91DN" at bounding box center [891, 30] width 355 height 30
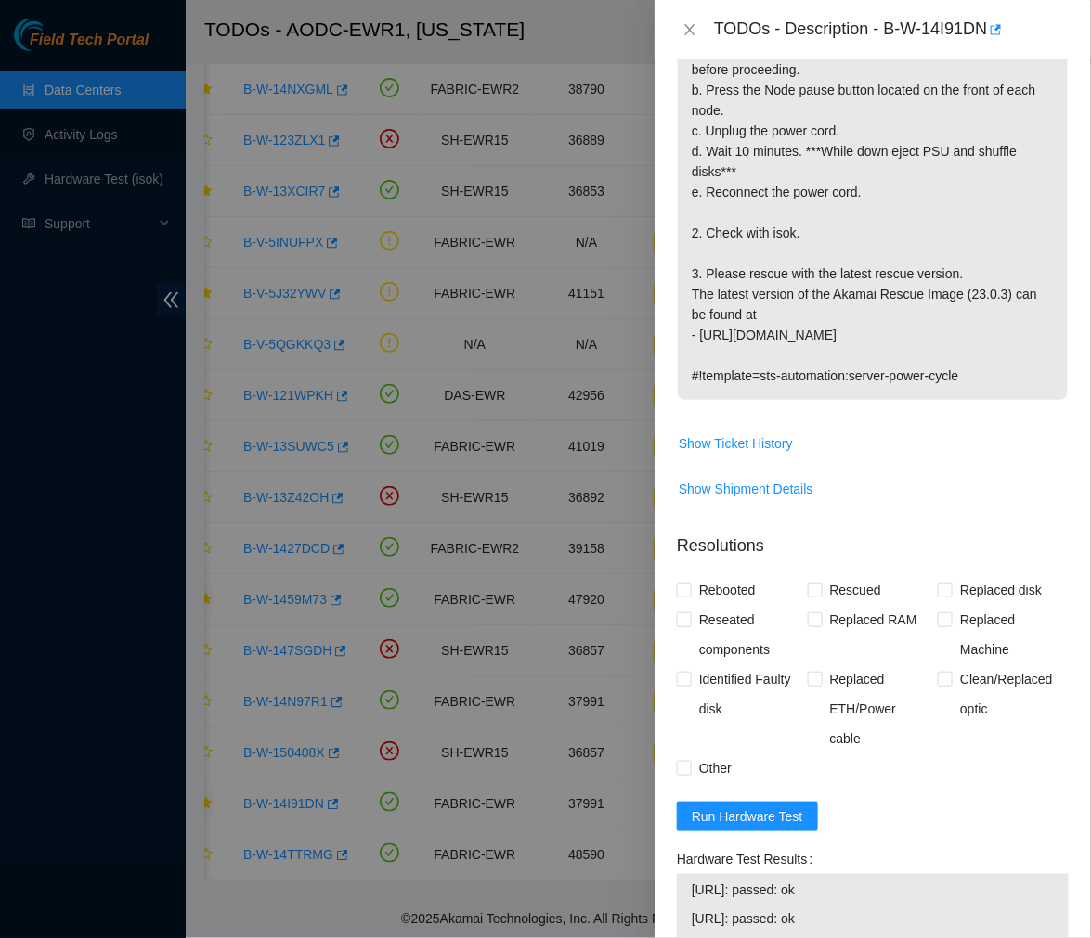
scroll to position [561, 0]
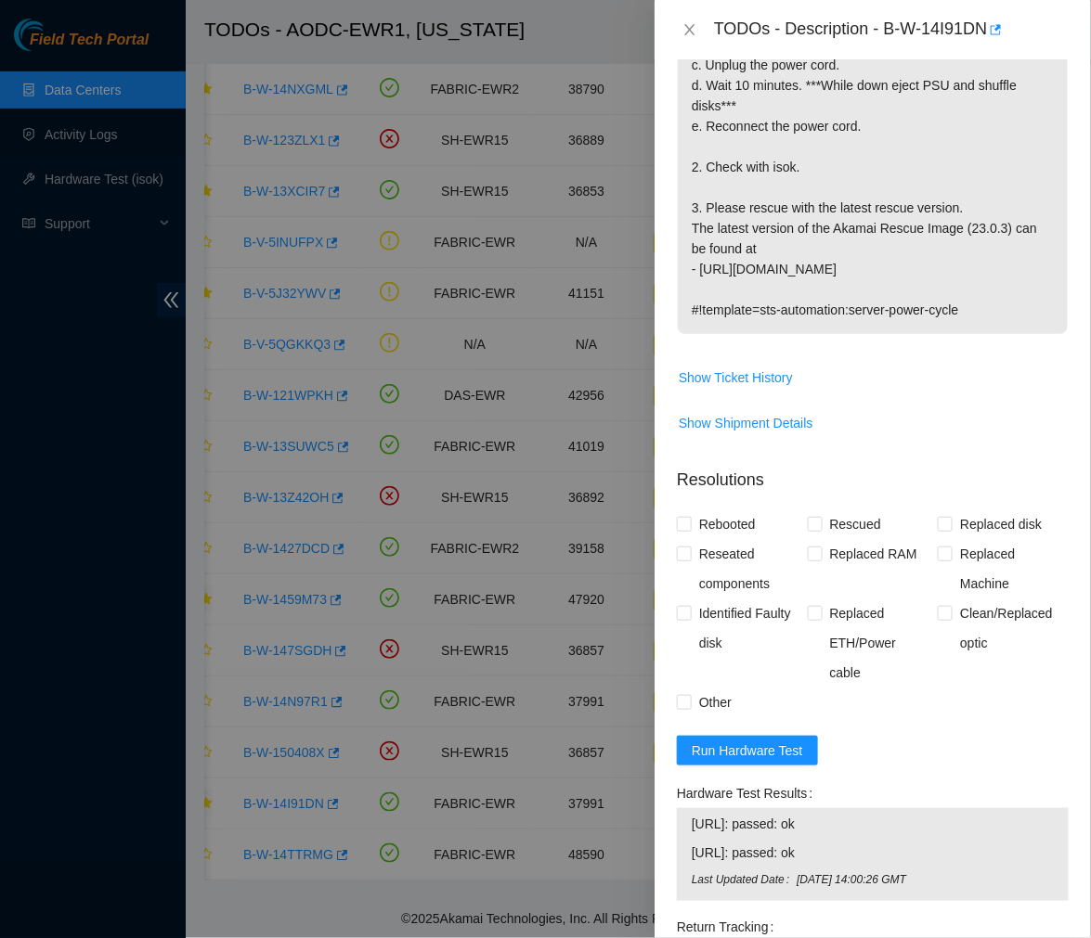
click at [857, 77] on p "Network: FreeFlow isok-result: {"23.212.188.32":{"failed":"unpingable"},"23.212…" at bounding box center [873, 75] width 390 height 518
drag, startPoint x: 886, startPoint y: 25, endPoint x: 995, endPoint y: 30, distance: 108.7
click at [995, 30] on div "TODOs - Description - B-W-14I91DN" at bounding box center [891, 30] width 355 height 30
drag, startPoint x: 859, startPoint y: 843, endPoint x: 666, endPoint y: 828, distance: 194.6
click at [666, 828] on div "Problem Type Hardware Sub Type Tier 1 Rack Number EWR1-0408 Machine Number 15:0…" at bounding box center [872, 498] width 436 height 879
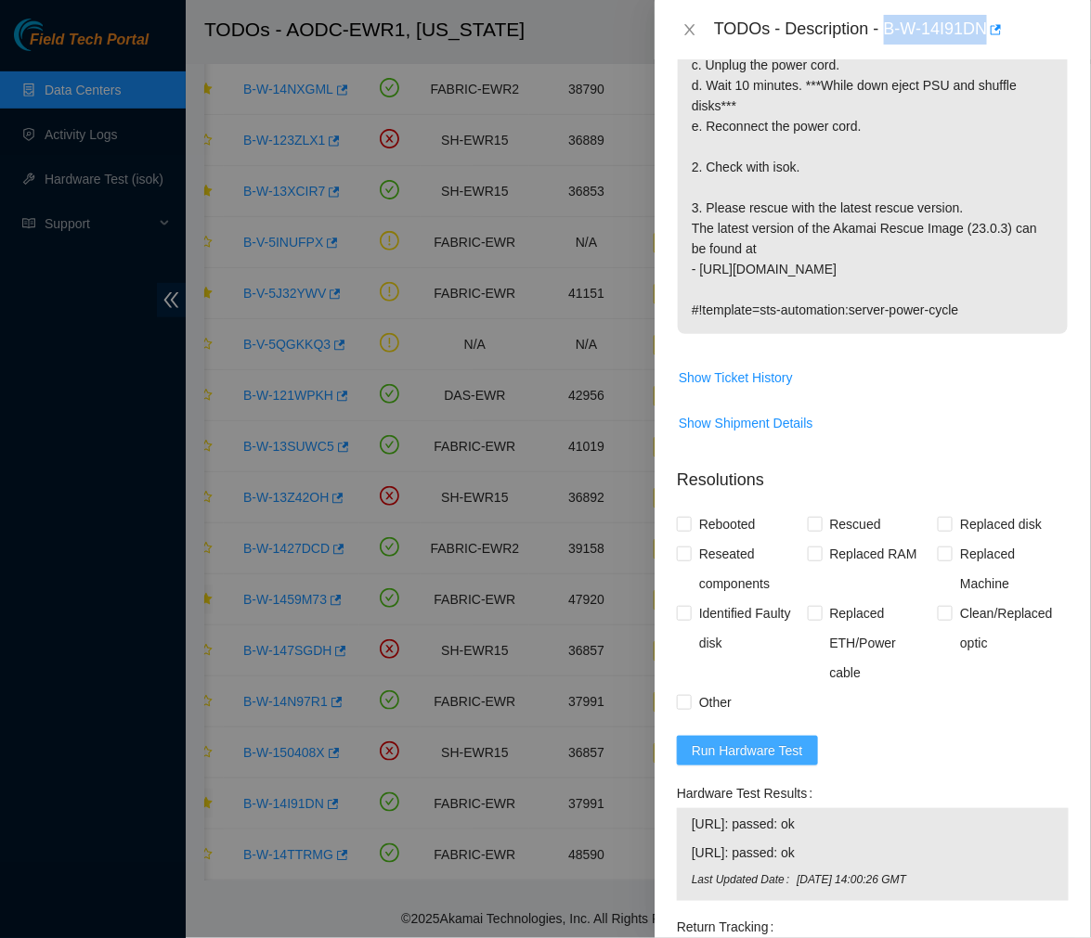
click at [726, 748] on span "Run Hardware Test" at bounding box center [746, 751] width 111 height 20
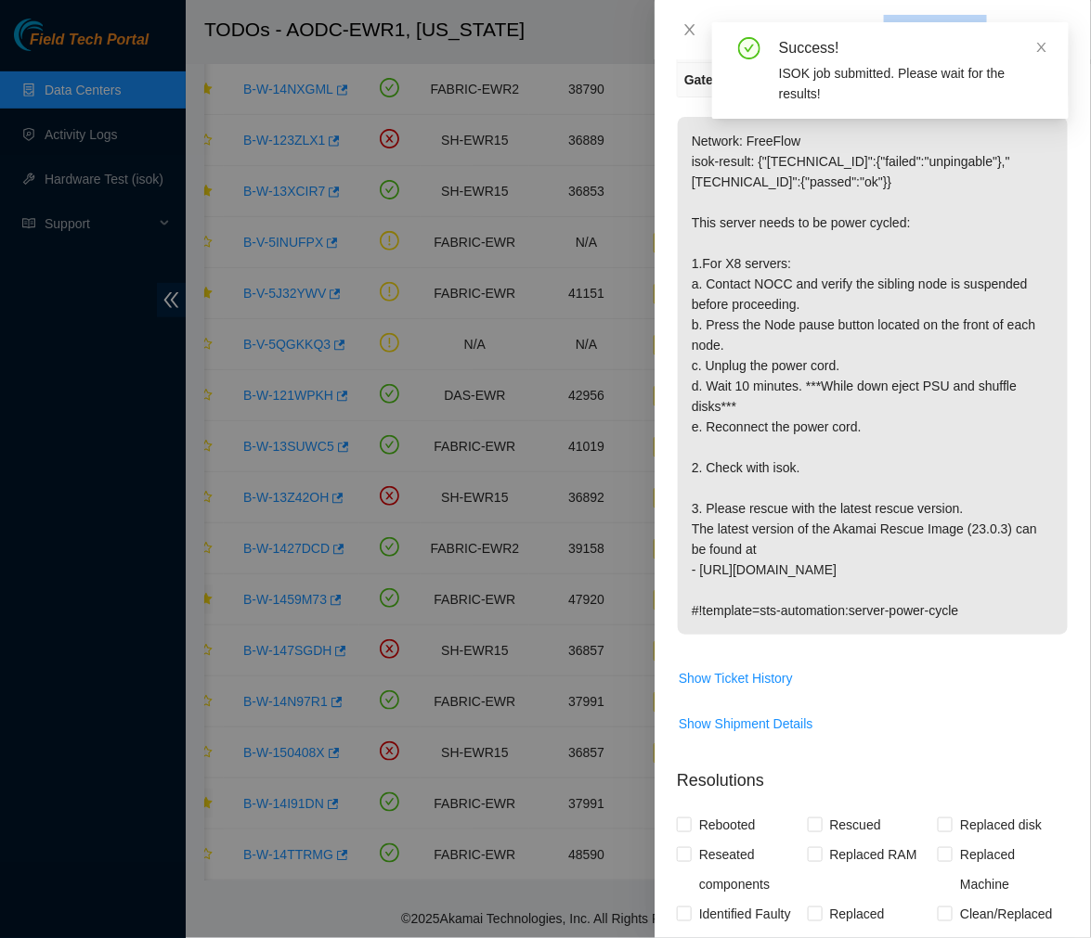
scroll to position [258, 0]
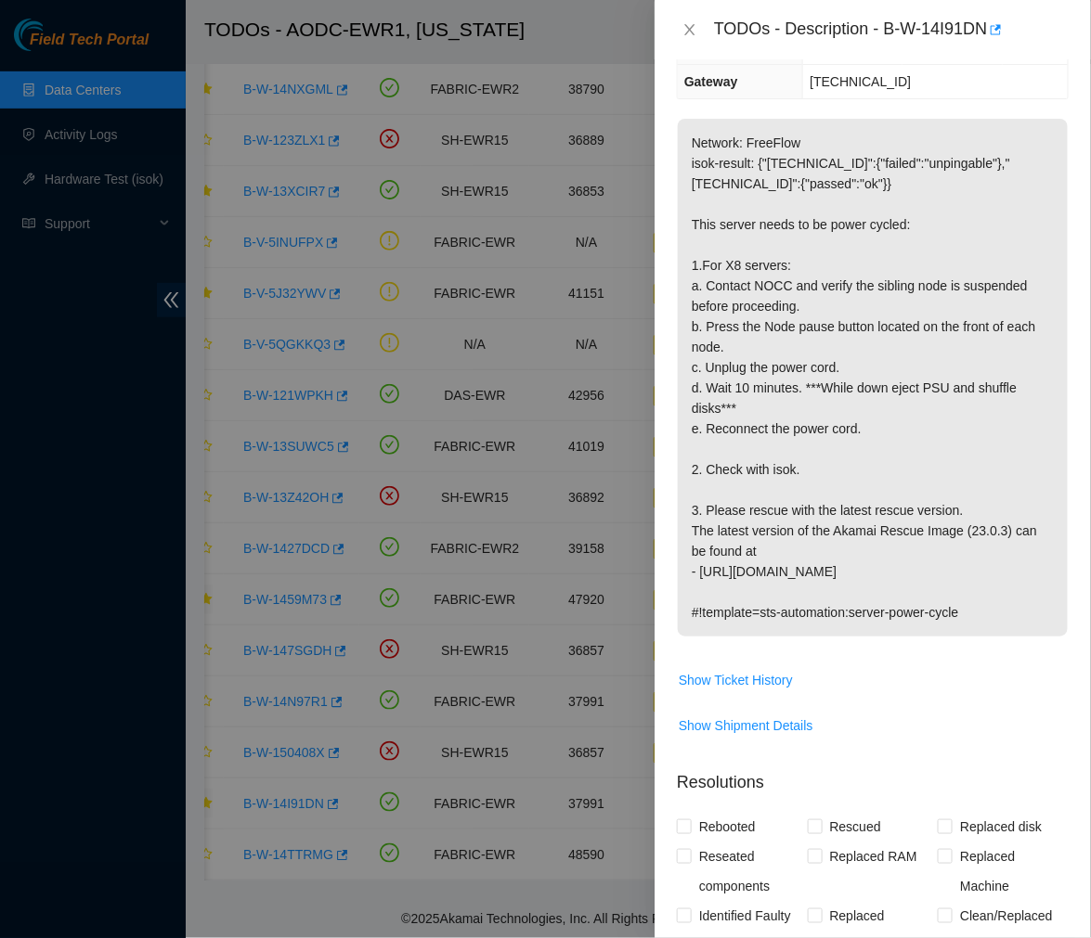
click at [926, 75] on td "23.212.188.1" at bounding box center [935, 82] width 265 height 34
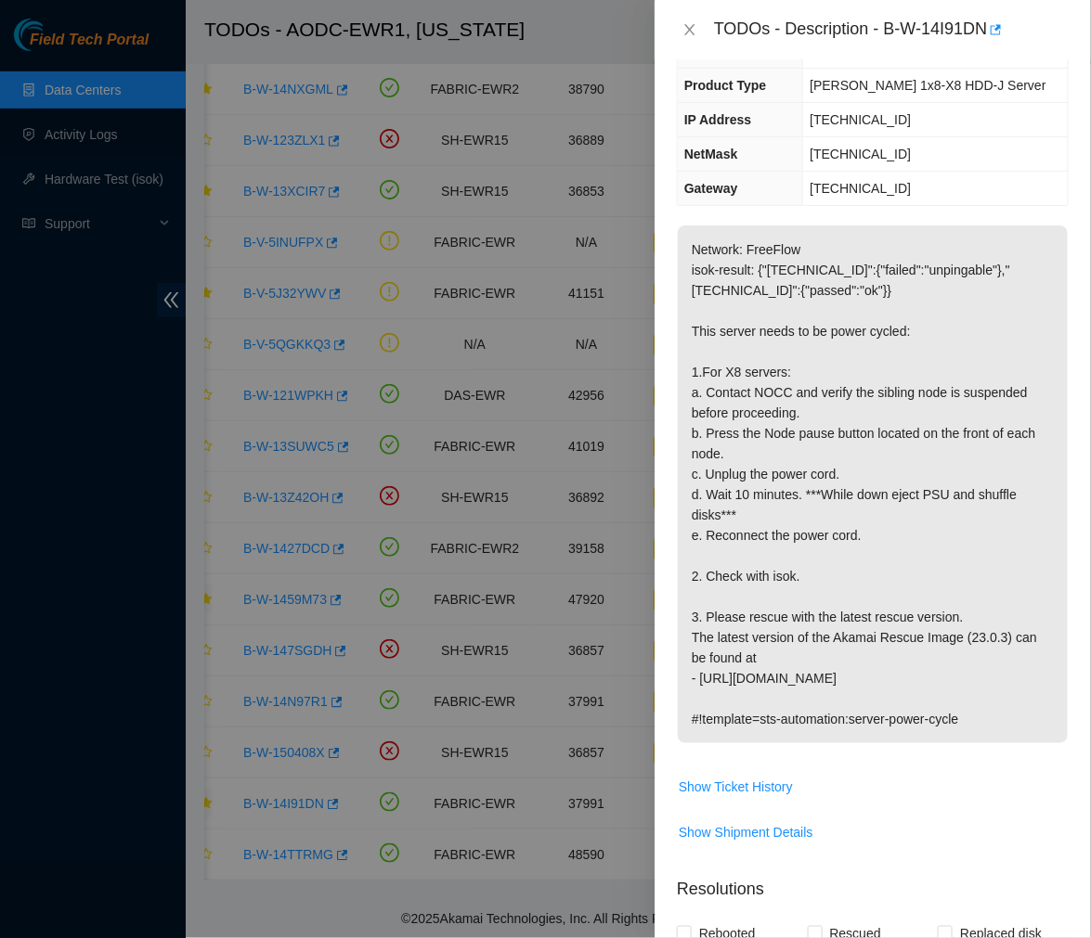
scroll to position [151, 0]
click at [789, 459] on p "Network: FreeFlow isok-result: {"23.212.188.32":{"failed":"unpingable"},"23.212…" at bounding box center [873, 485] width 390 height 518
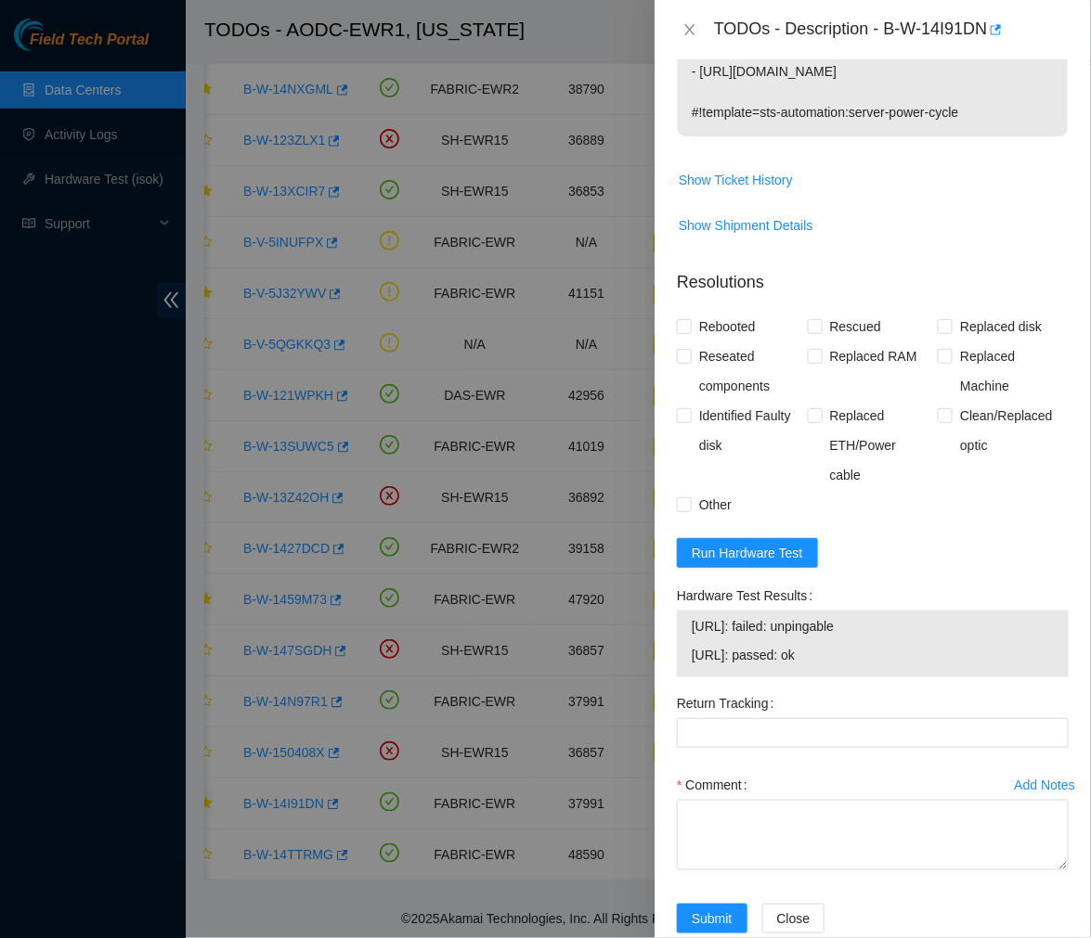
scroll to position [798, 0]
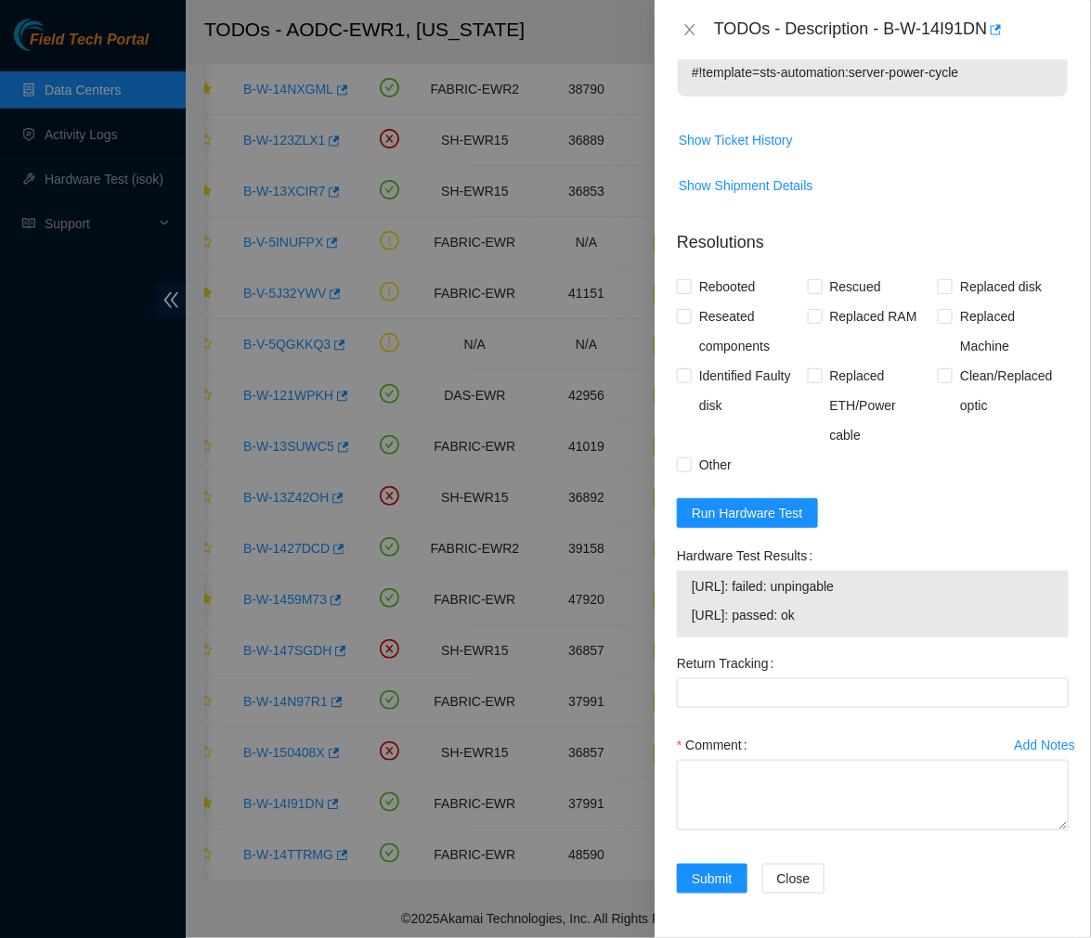
drag, startPoint x: 897, startPoint y: 587, endPoint x: 776, endPoint y: 582, distance: 120.8
click at [776, 582] on span "23.212.188.32: failed: unpingable" at bounding box center [872, 586] width 362 height 20
drag, startPoint x: 775, startPoint y: 586, endPoint x: 892, endPoint y: 589, distance: 117.0
click at [892, 589] on span "23.212.188.32: failed: unpingable" at bounding box center [872, 586] width 362 height 20
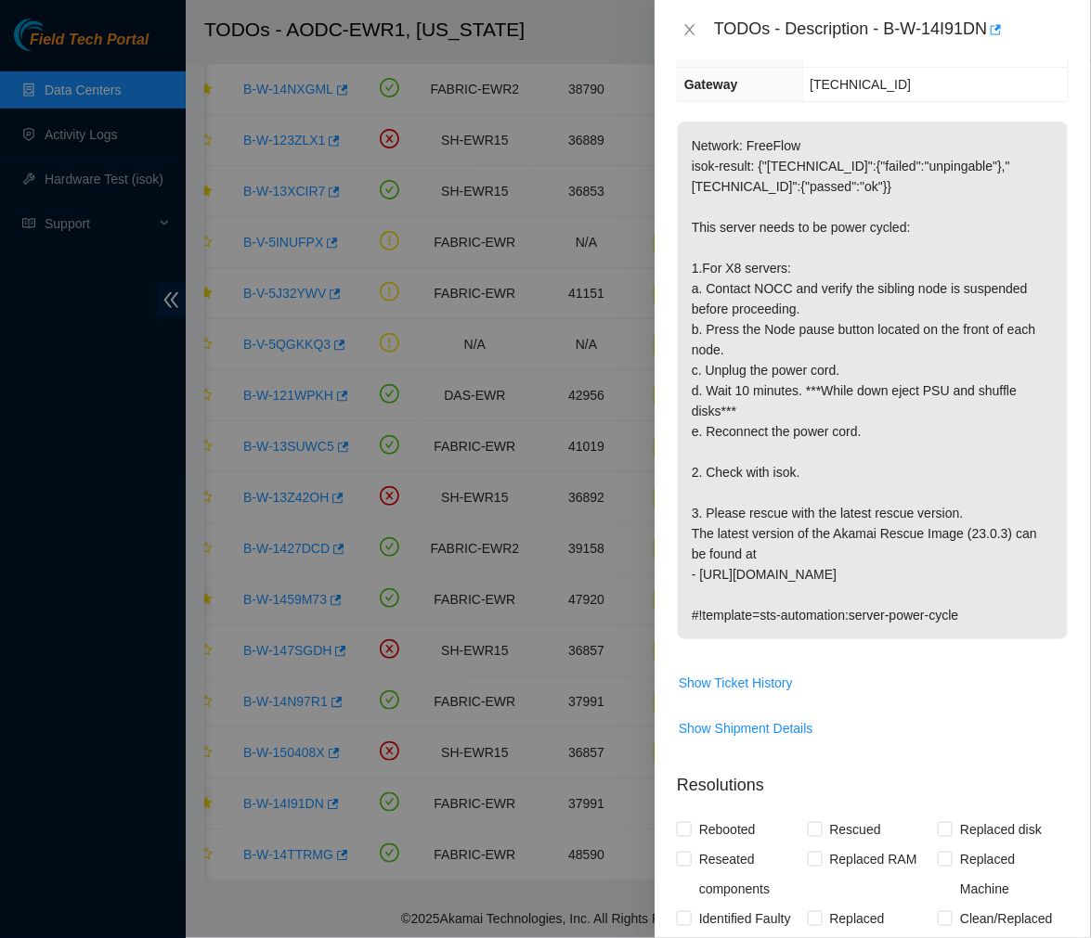
scroll to position [197, 0]
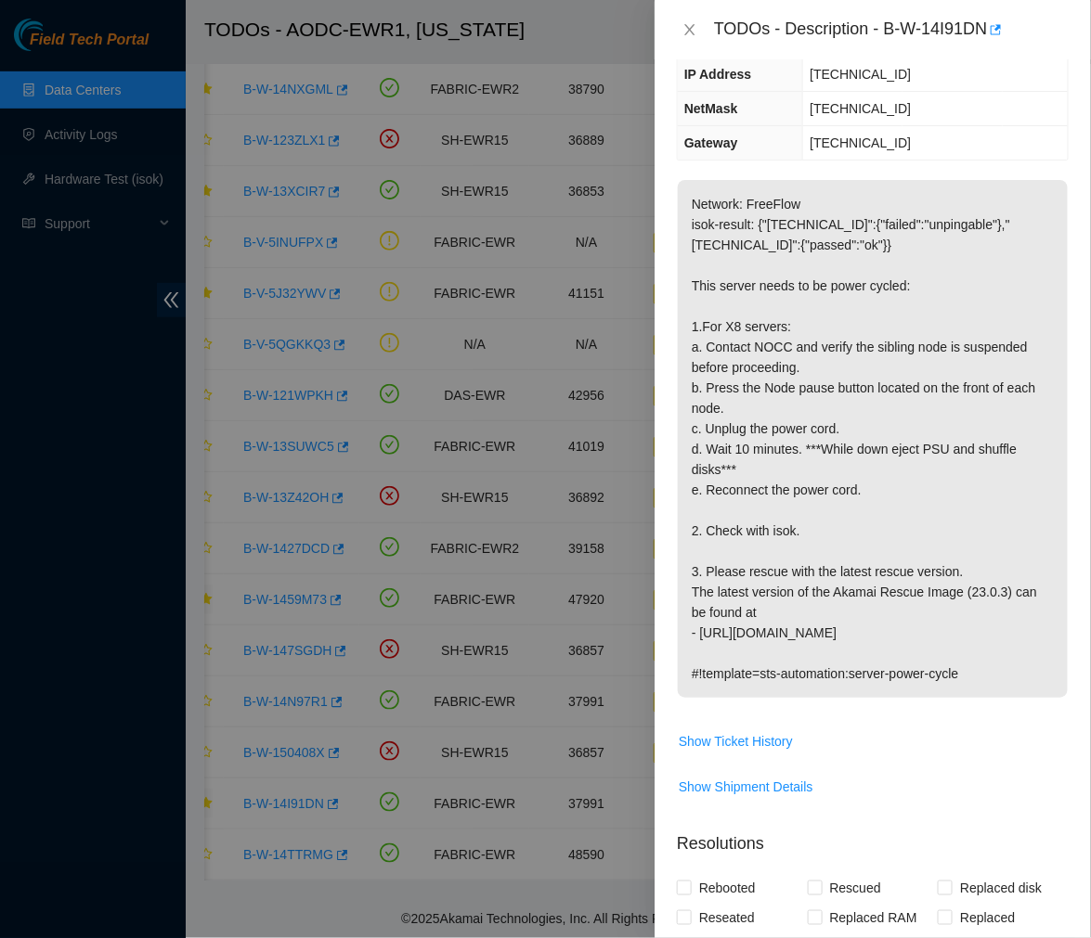
click at [920, 487] on p "Network: FreeFlow isok-result: {"23.212.188.32":{"failed":"unpingable"},"23.212…" at bounding box center [873, 439] width 390 height 518
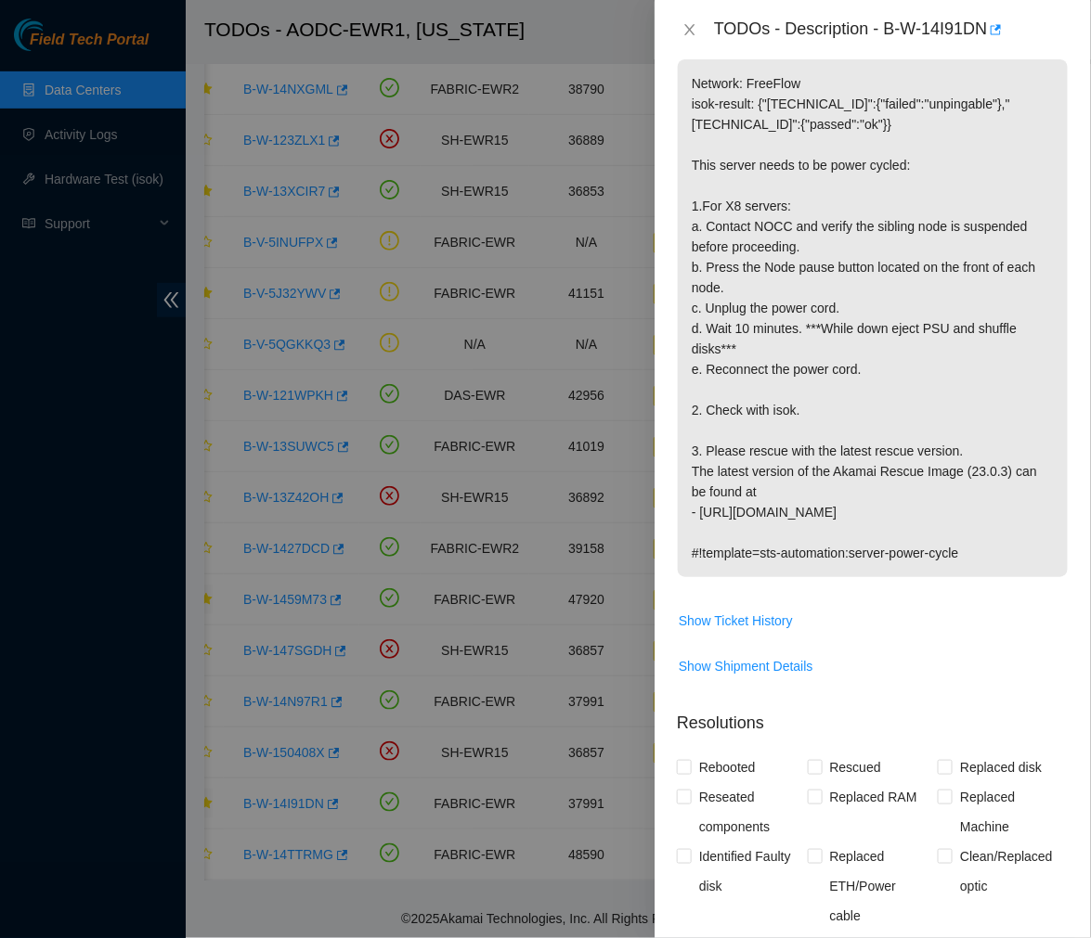
scroll to position [318, 0]
click at [801, 494] on p "Network: FreeFlow isok-result: {"23.212.188.32":{"failed":"unpingable"},"23.212…" at bounding box center [873, 317] width 390 height 518
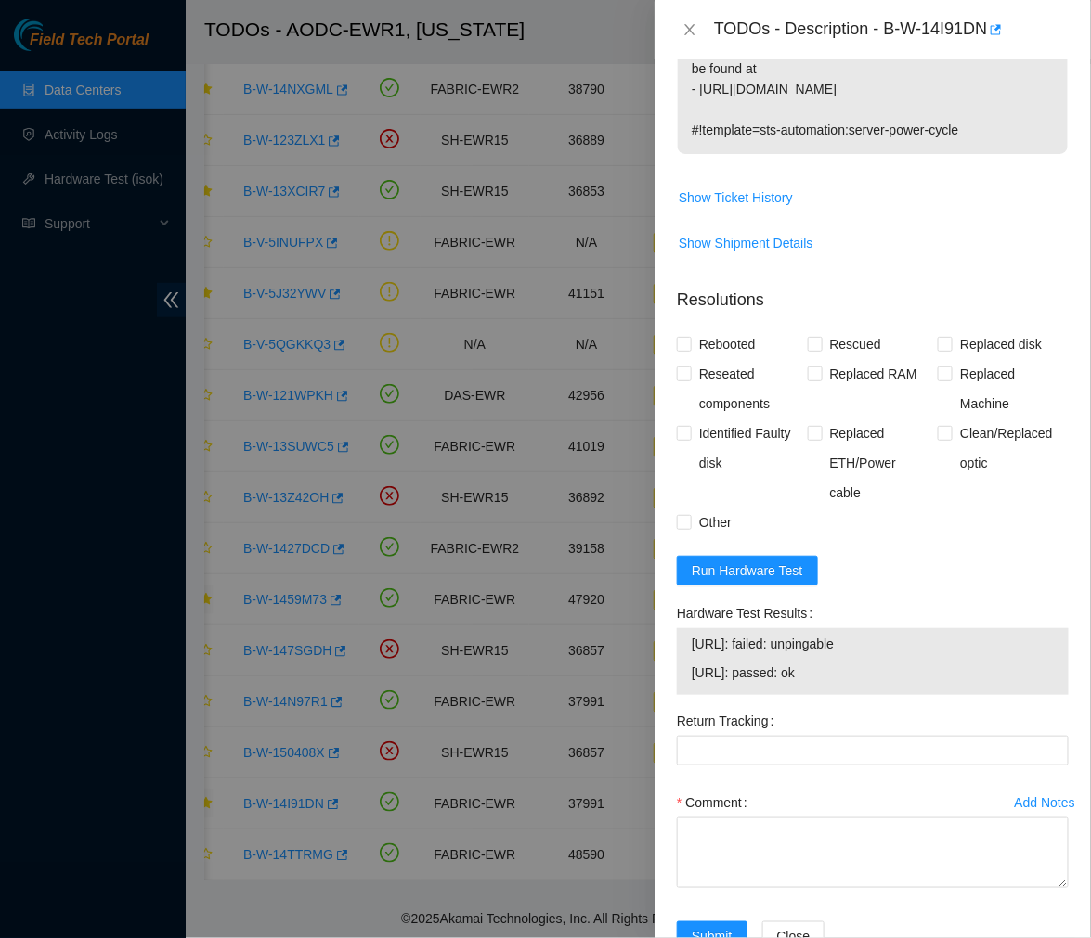
scroll to position [798, 0]
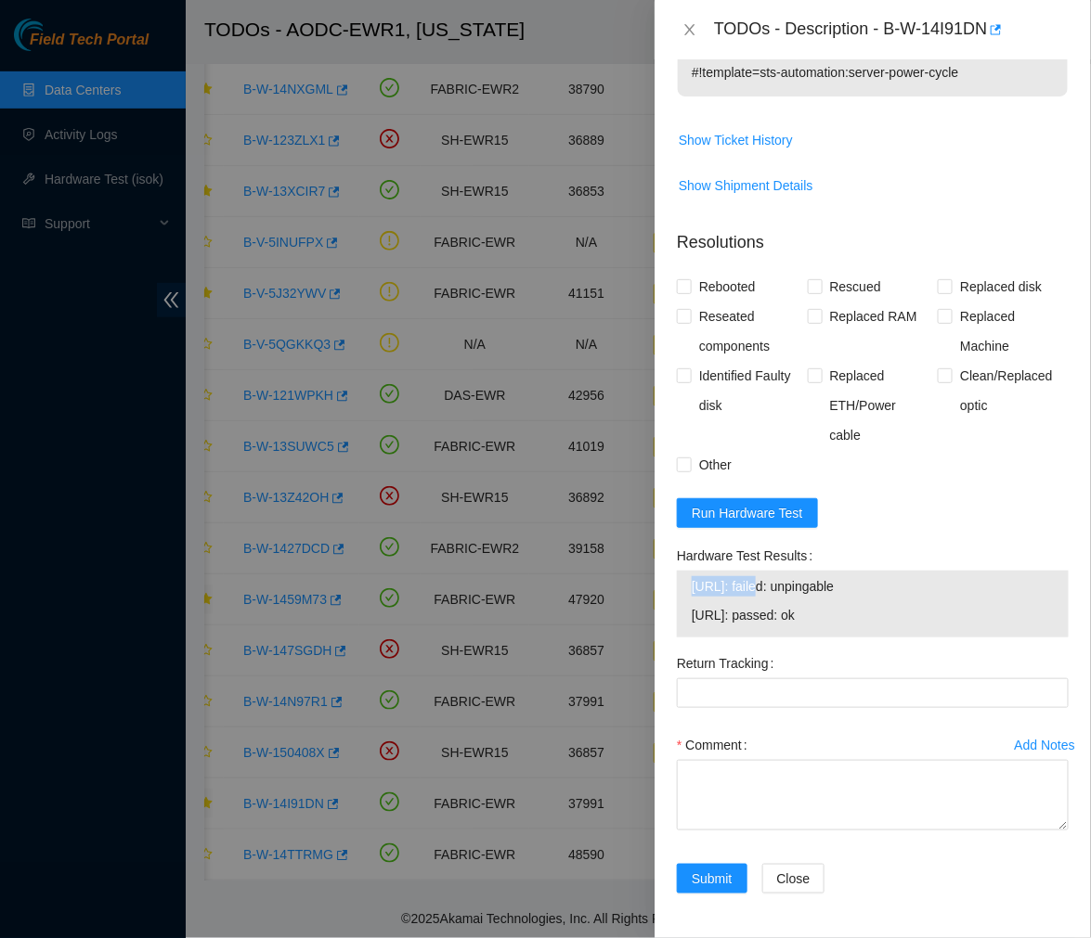
drag, startPoint x: 766, startPoint y: 587, endPoint x: 692, endPoint y: 592, distance: 73.5
click at [692, 592] on span "23.212.188.32: failed: unpingable" at bounding box center [872, 586] width 362 height 20
drag, startPoint x: 692, startPoint y: 592, endPoint x: 768, endPoint y: 589, distance: 75.2
click at [768, 589] on span "23.212.188.32: failed: unpingable" at bounding box center [872, 586] width 362 height 20
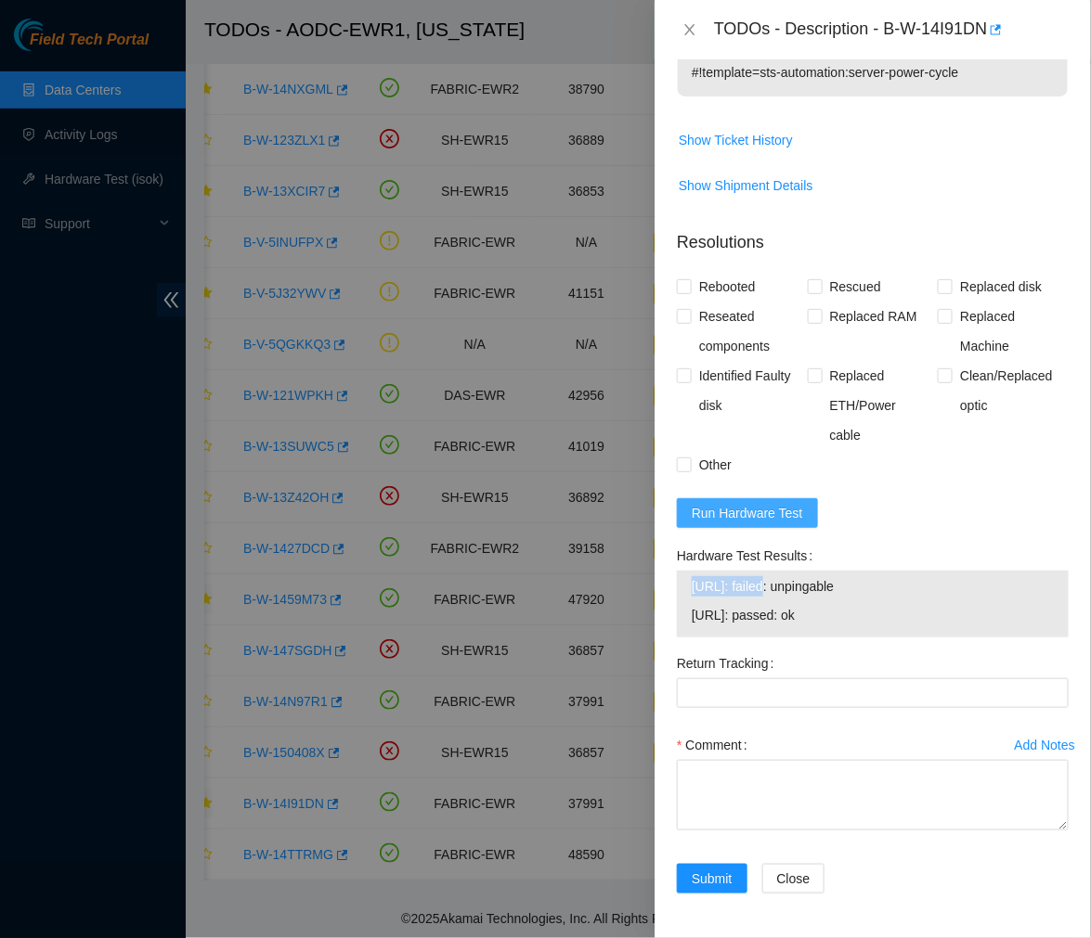
click at [730, 521] on span "Run Hardware Test" at bounding box center [746, 513] width 111 height 20
click at [735, 517] on span "Run Hardware Test" at bounding box center [746, 513] width 111 height 20
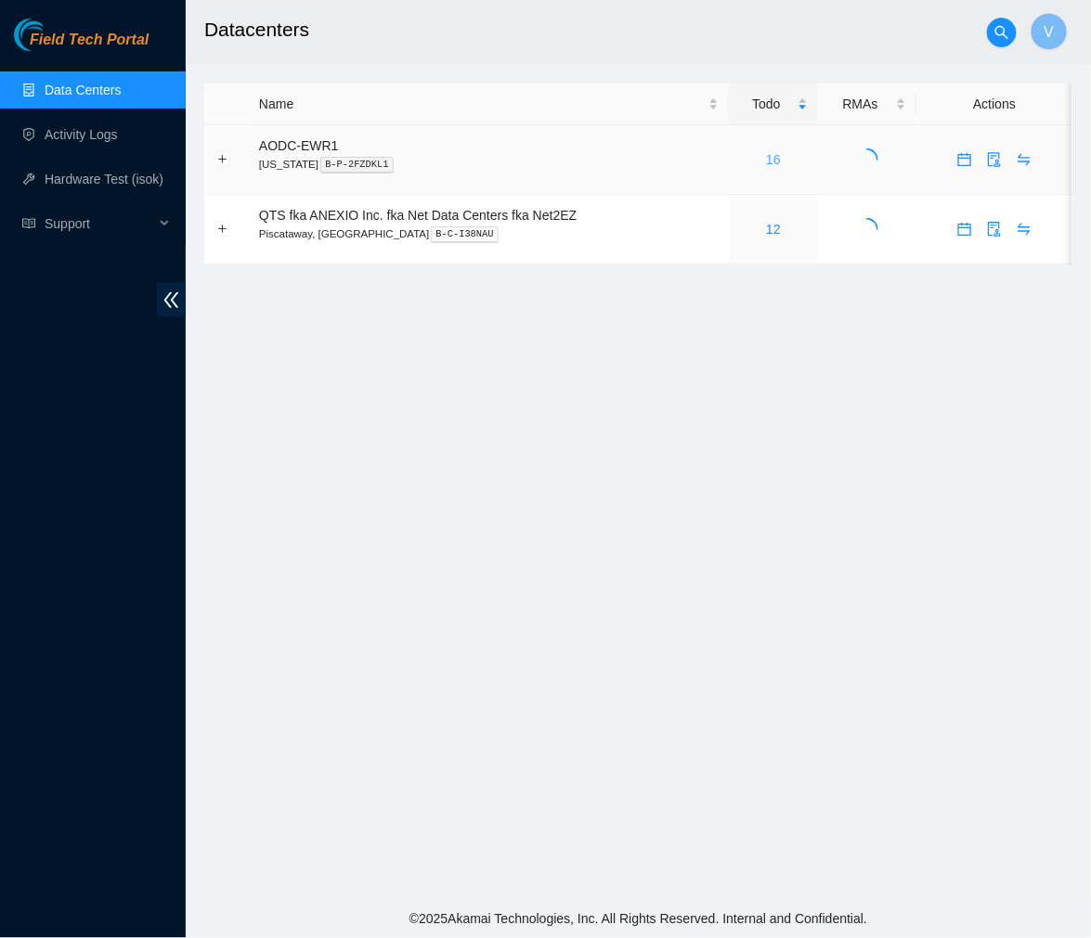
click at [775, 164] on link "16" at bounding box center [773, 159] width 15 height 15
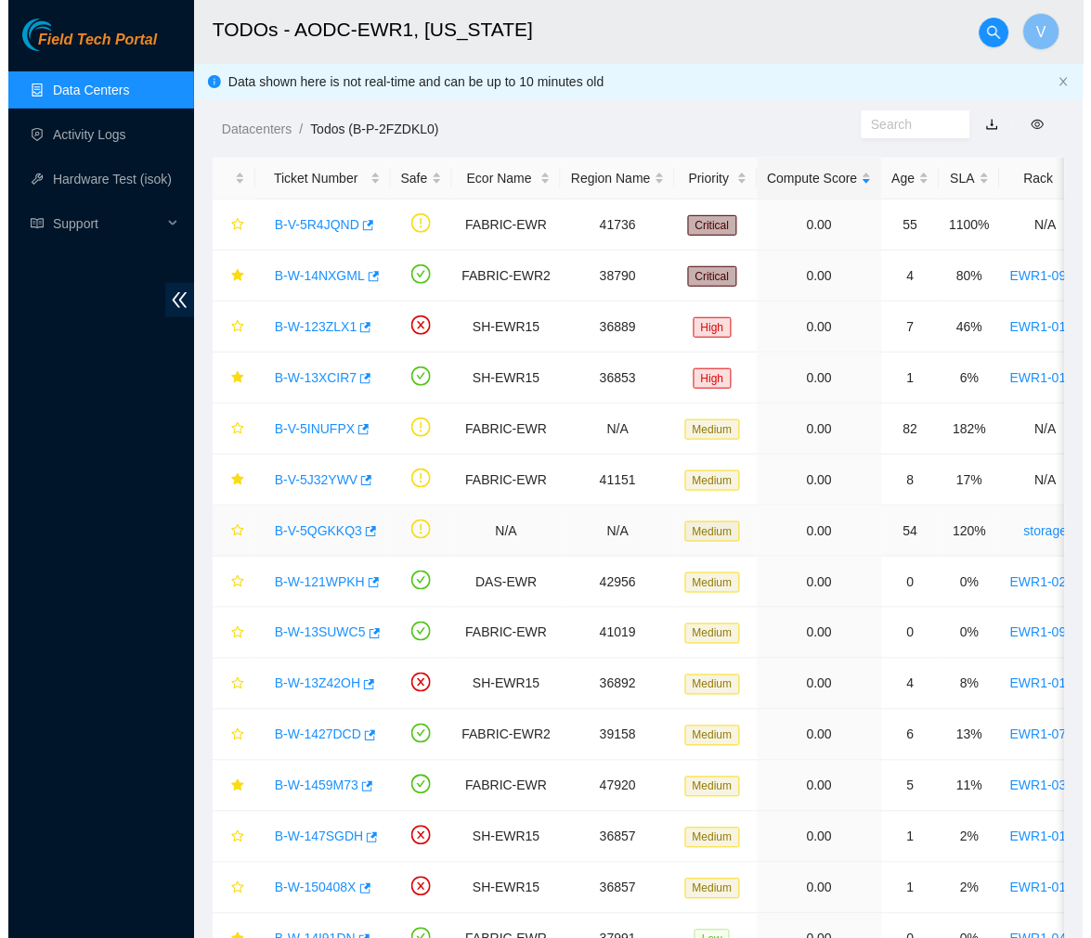
scroll to position [152, 0]
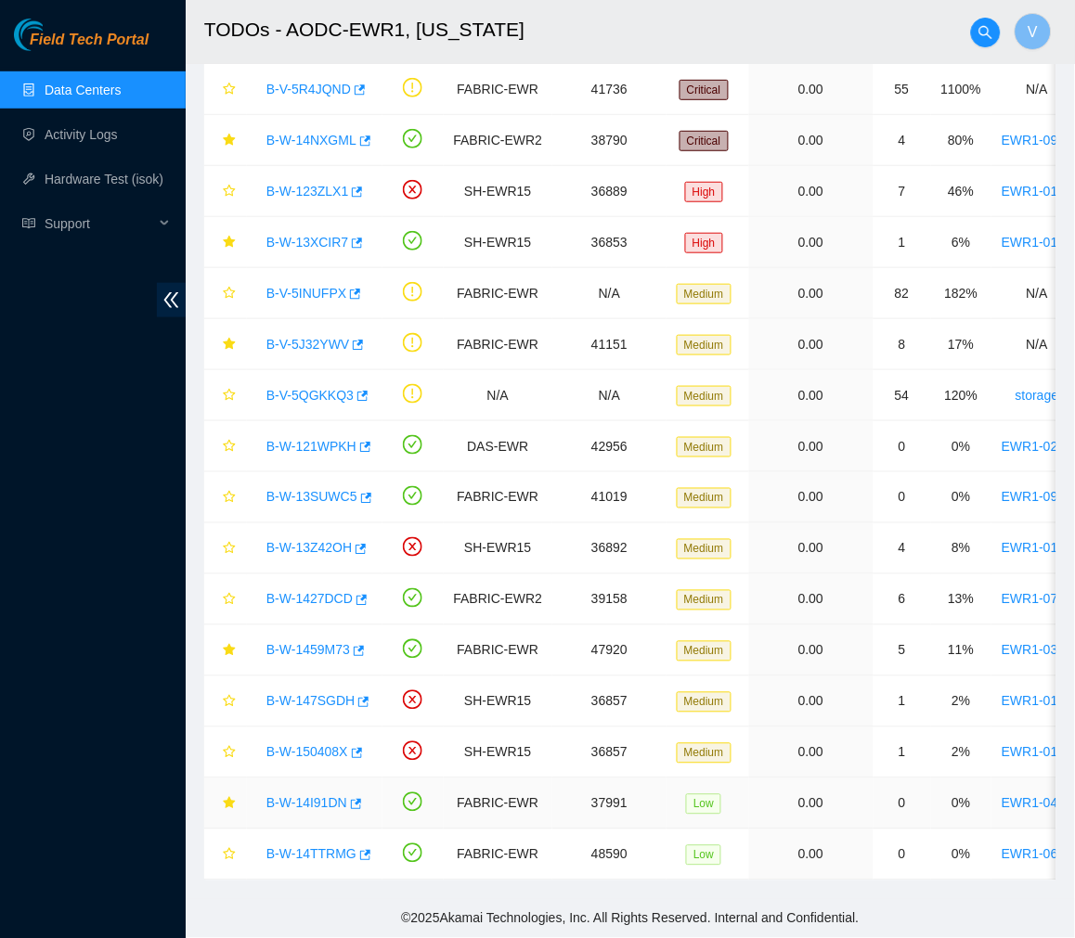
click at [312, 796] on link "B-W-14I91DN" at bounding box center [306, 803] width 81 height 15
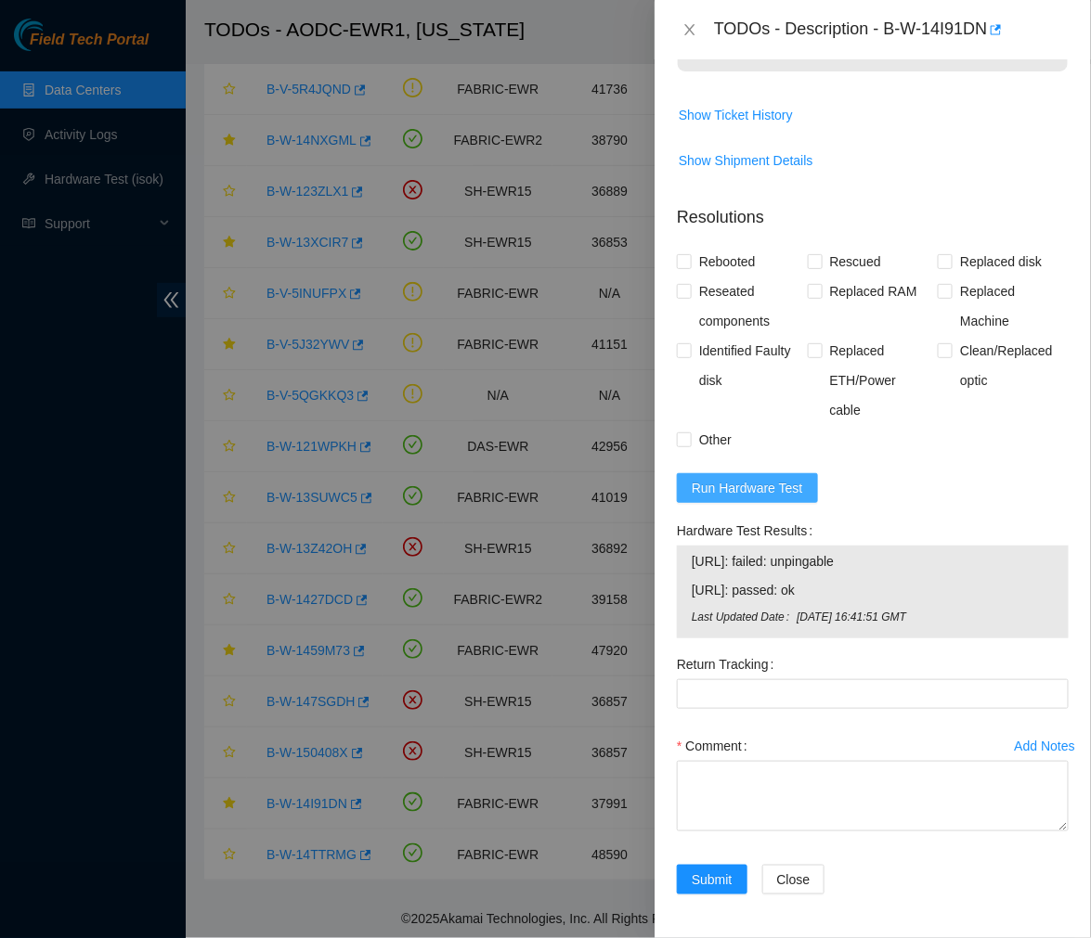
click at [780, 478] on span "Run Hardware Test" at bounding box center [746, 488] width 111 height 20
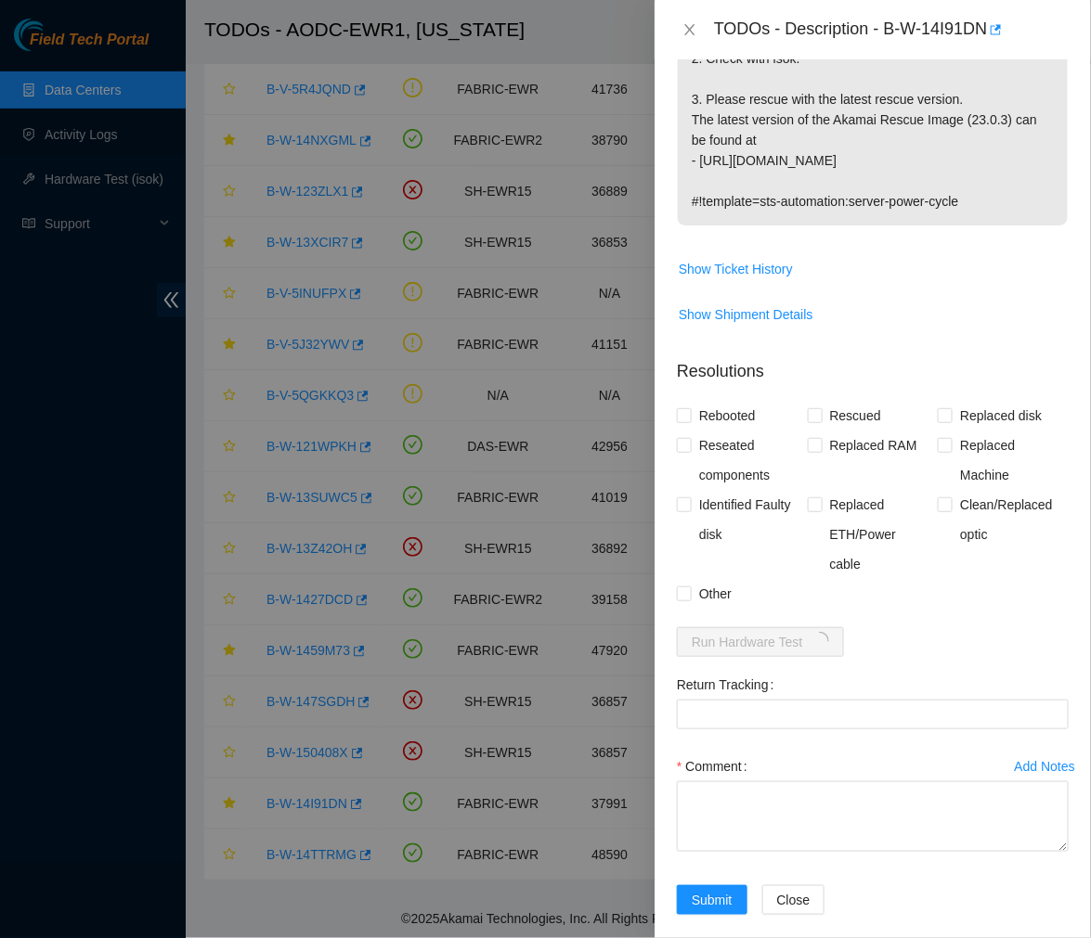
scroll to position [691, 0]
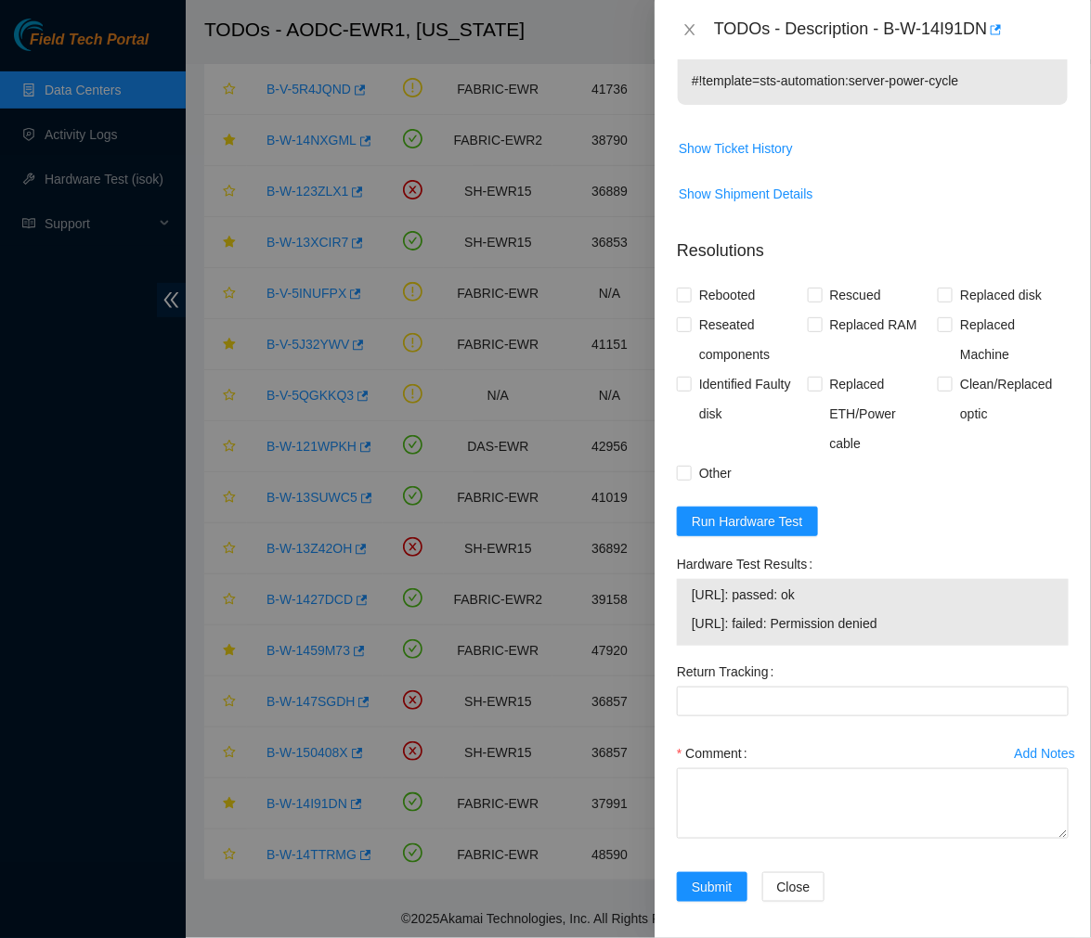
scroll to position [798, 0]
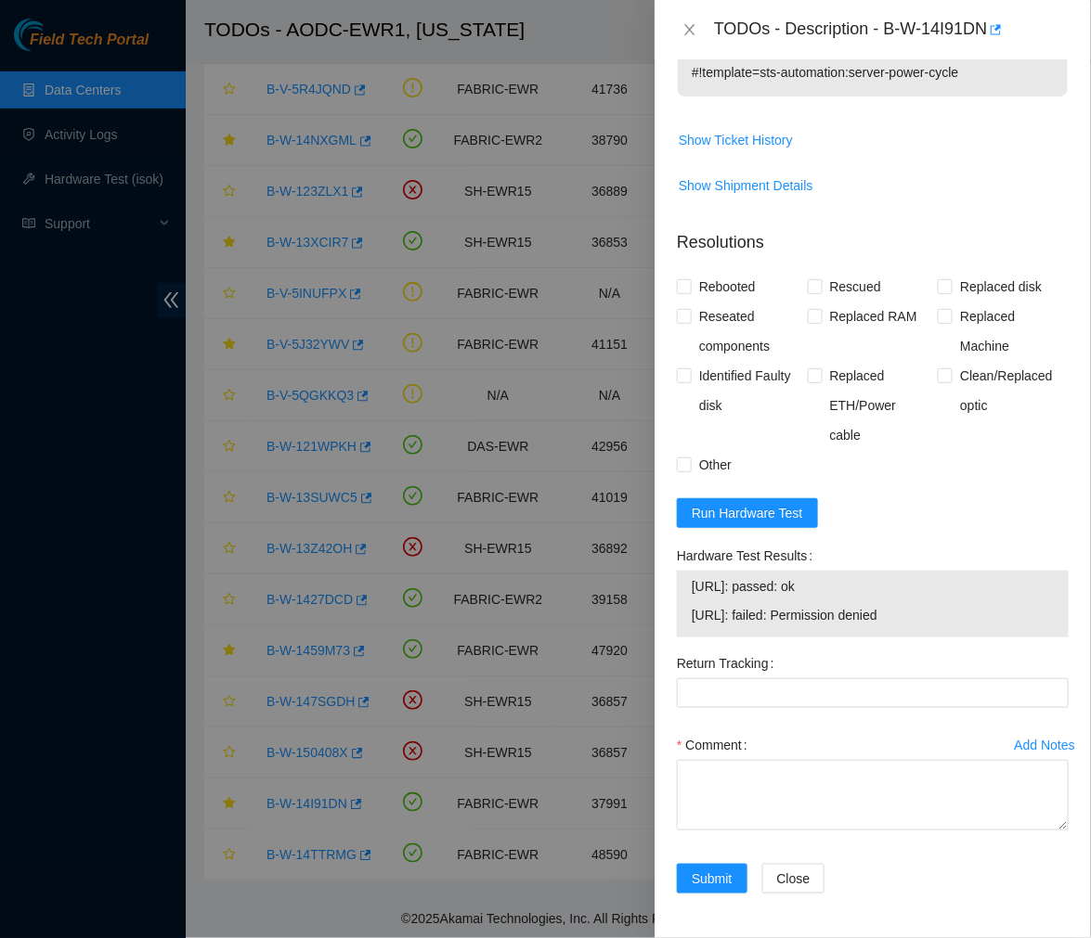
drag, startPoint x: 852, startPoint y: 586, endPoint x: 690, endPoint y: 592, distance: 162.6
click at [691, 592] on td "23.212.188.32: passed: ok" at bounding box center [873, 589] width 364 height 29
copy span "23.212.188.32: passed: ok"
drag, startPoint x: 921, startPoint y: 614, endPoint x: 688, endPoint y: 617, distance: 233.0
click at [688, 617] on div "23.212.188.32: passed: ok 23.212.188.33: failed: Permission denied" at bounding box center [873, 604] width 392 height 67
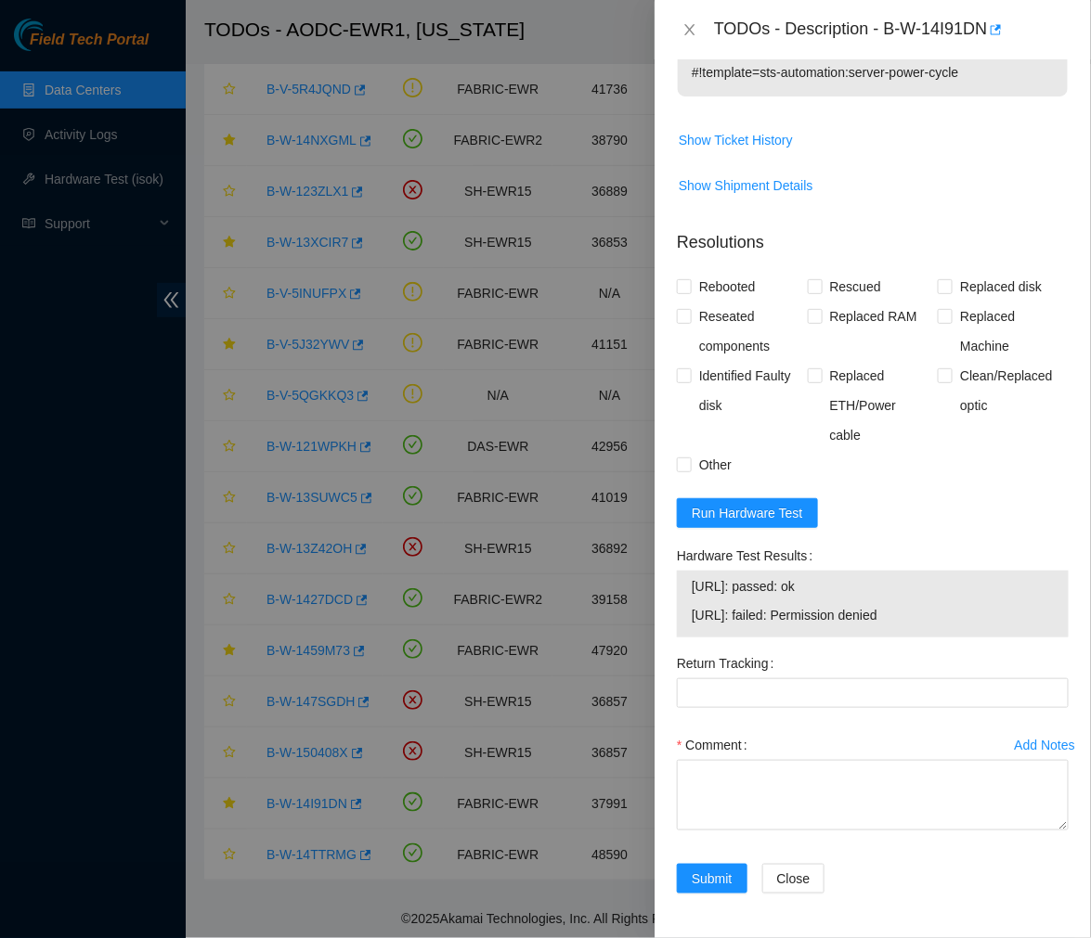
copy tbody "23.212.188.32: passed: ok 23.212.188.33: failed: Permission denied"
click at [753, 781] on textarea "Comment" at bounding box center [873, 795] width 392 height 71
paste textarea "Ticket #: B-W-14I91DN - Ran hardware test: 23.212.188.32: failed: unpingable 23…"
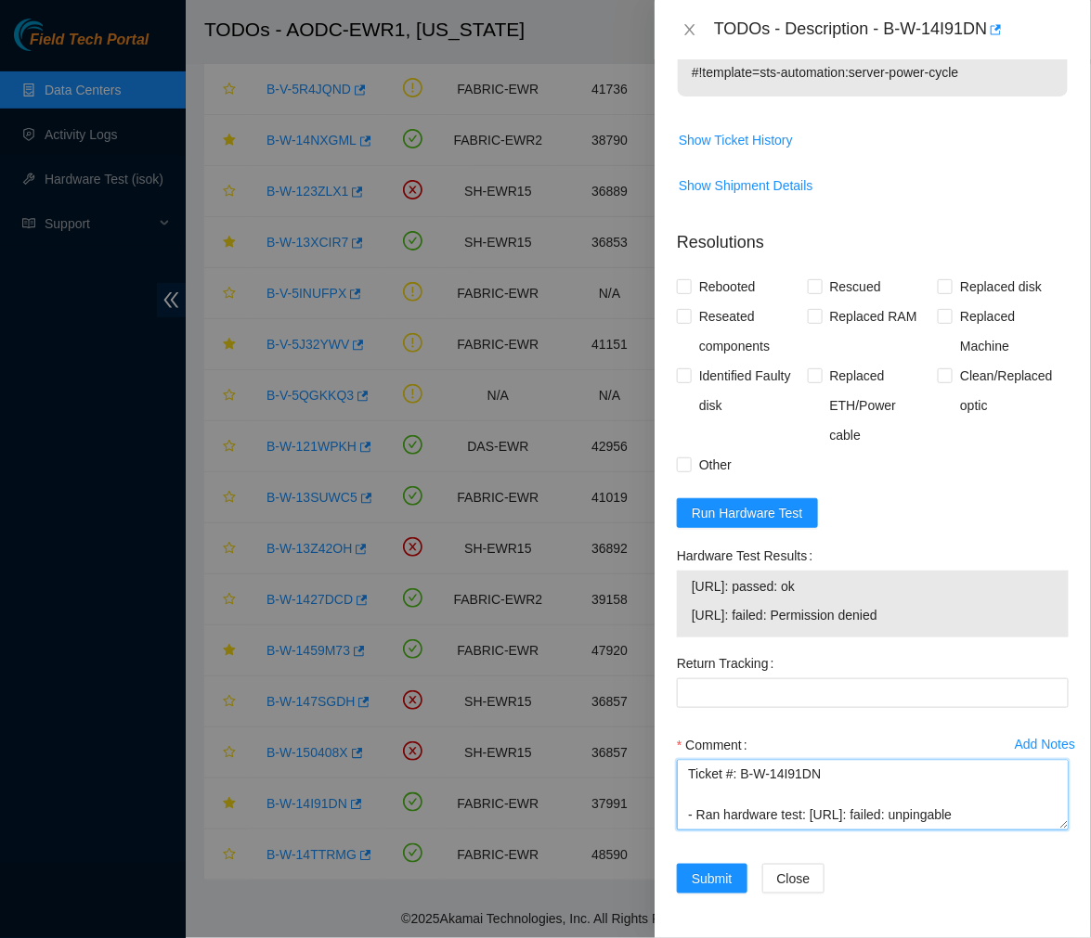
scroll to position [280, 0]
click at [784, 820] on textarea "Ticket #: B-W-14I91DN - Ran hardware test: 23.212.188.32: failed: unpingable 23…" at bounding box center [873, 795] width 392 height 71
click at [762, 786] on textarea "Ticket #: B-W-14I91DN - Ran hardware test: 23.212.188.32: failed: unpingable 23…" at bounding box center [873, 795] width 392 height 71
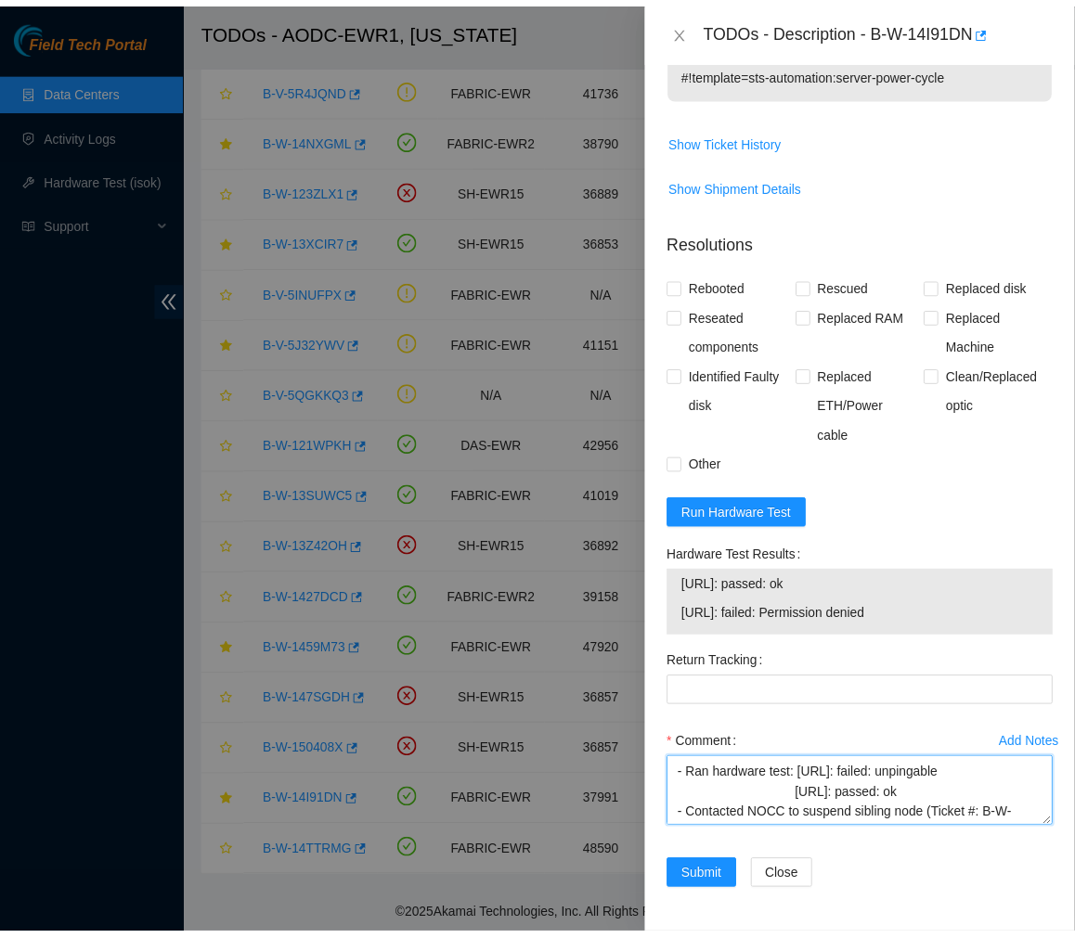
scroll to position [0, 0]
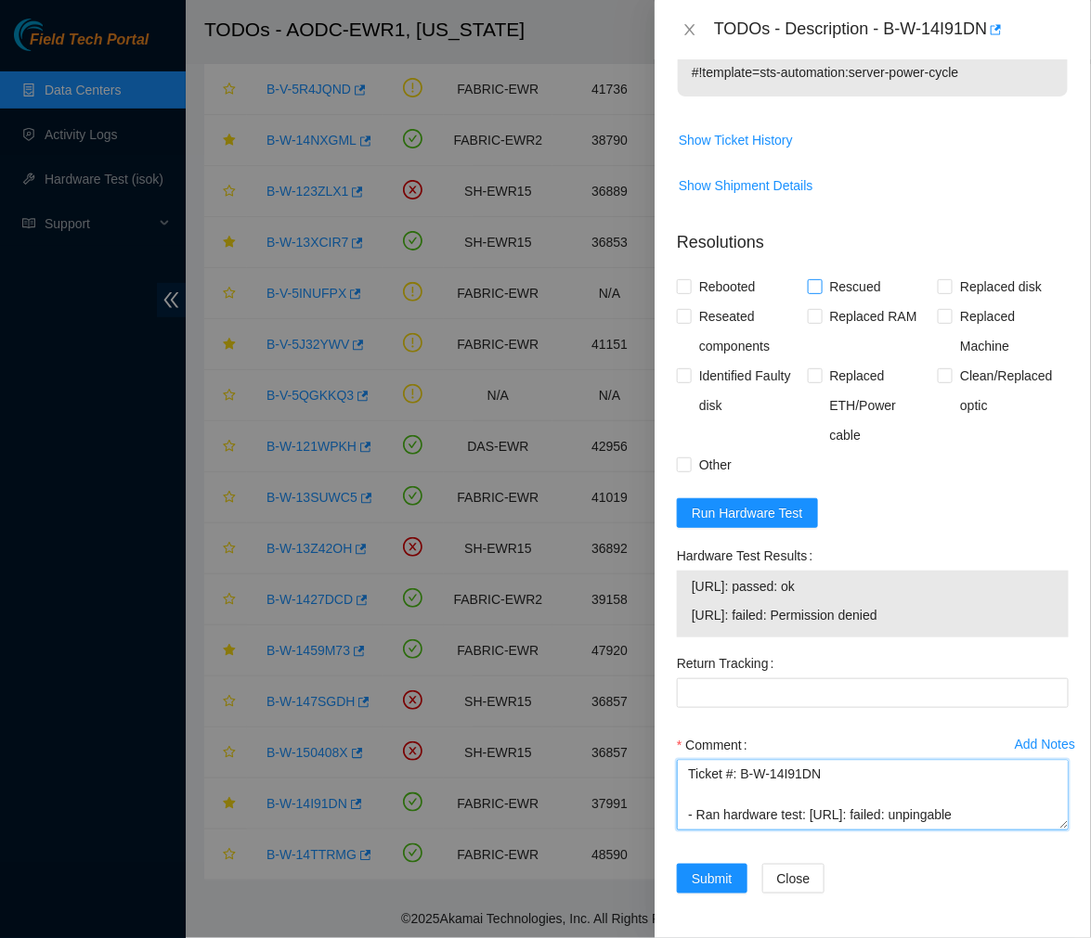
type textarea "Ticket #: B-W-14I91DN - Ran hardware test: 23.212.188.32: failed: unpingable 23…"
click at [808, 283] on input "Rescued" at bounding box center [814, 285] width 13 height 13
checkbox input "true"
click at [681, 291] on input "Rebooted" at bounding box center [683, 285] width 13 height 13
checkbox input "true"
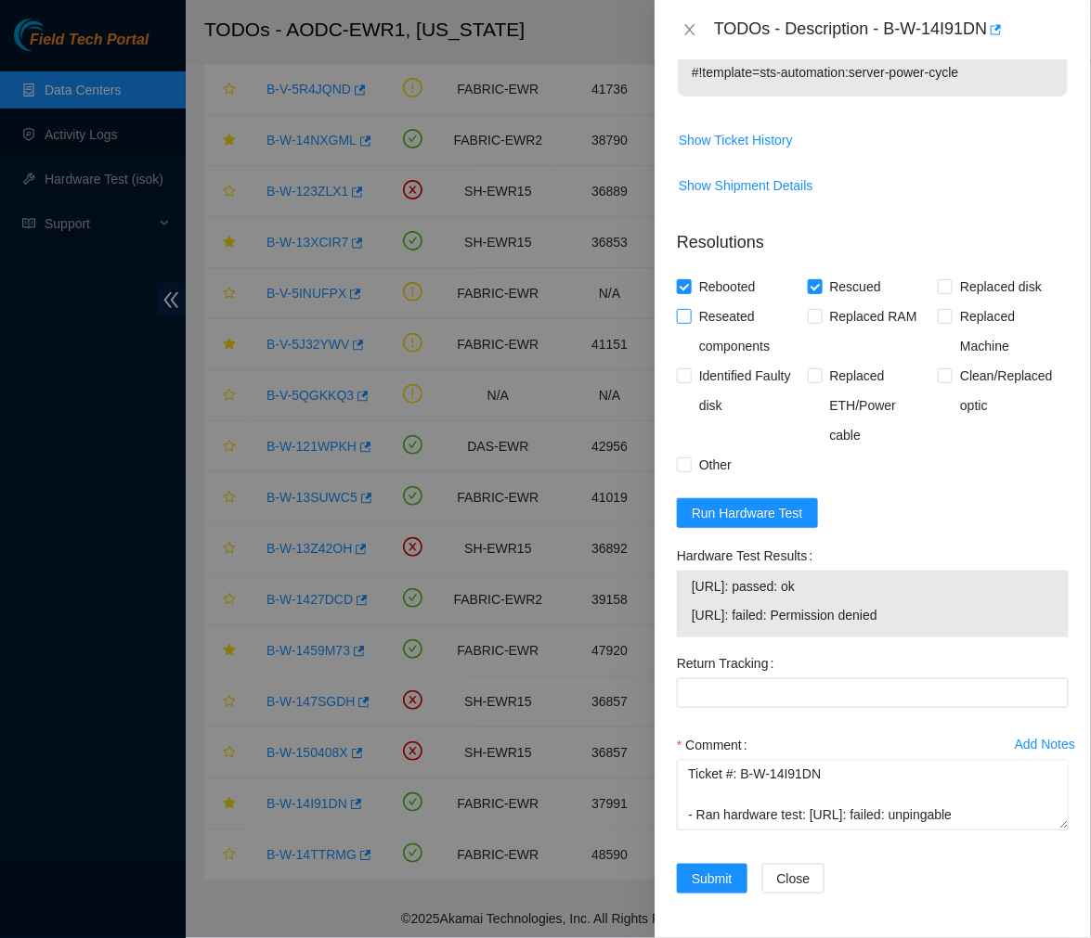
click at [688, 330] on label "Reseated components" at bounding box center [742, 331] width 131 height 59
click at [688, 322] on input "Reseated components" at bounding box center [683, 315] width 13 height 13
checkbox input "true"
click at [692, 470] on span "Other" at bounding box center [714, 465] width 47 height 30
click at [690, 470] on input "Other" at bounding box center [683, 464] width 13 height 13
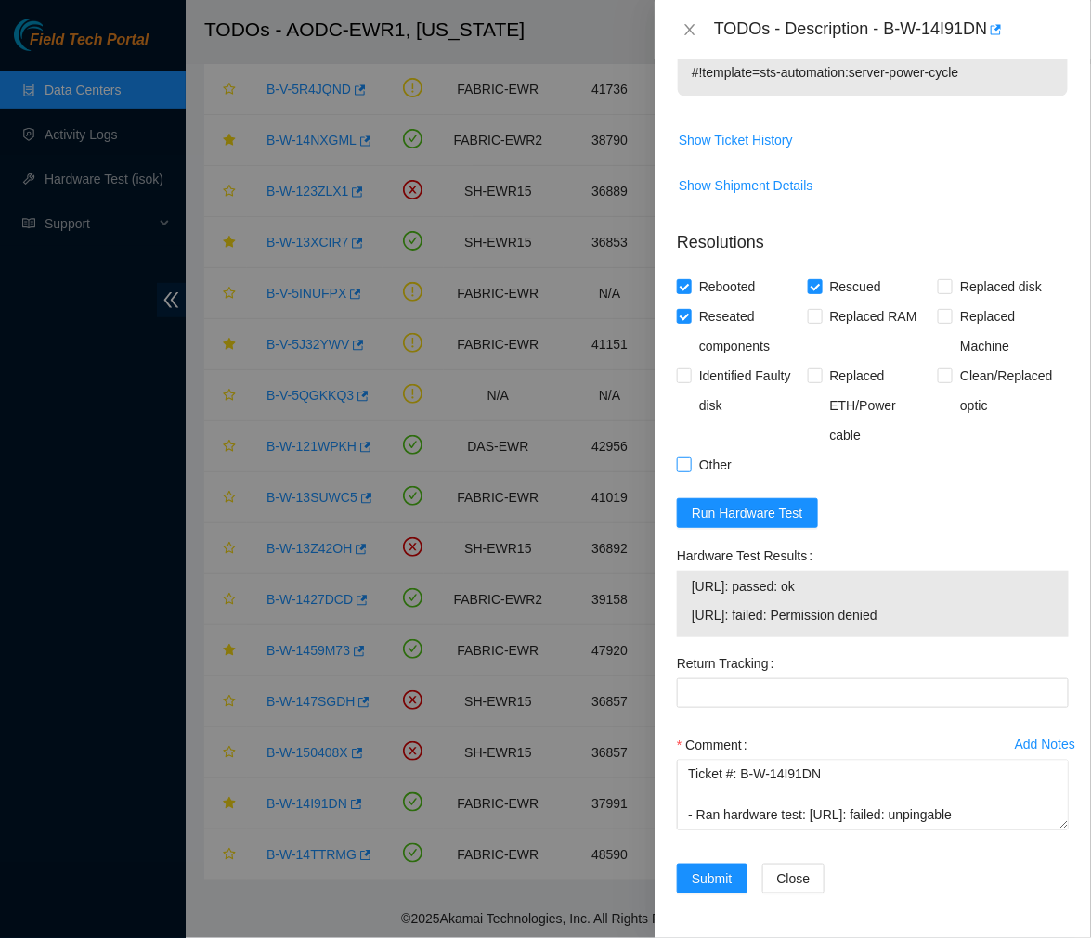
checkbox input "true"
click at [704, 882] on span "Submit" at bounding box center [711, 879] width 41 height 20
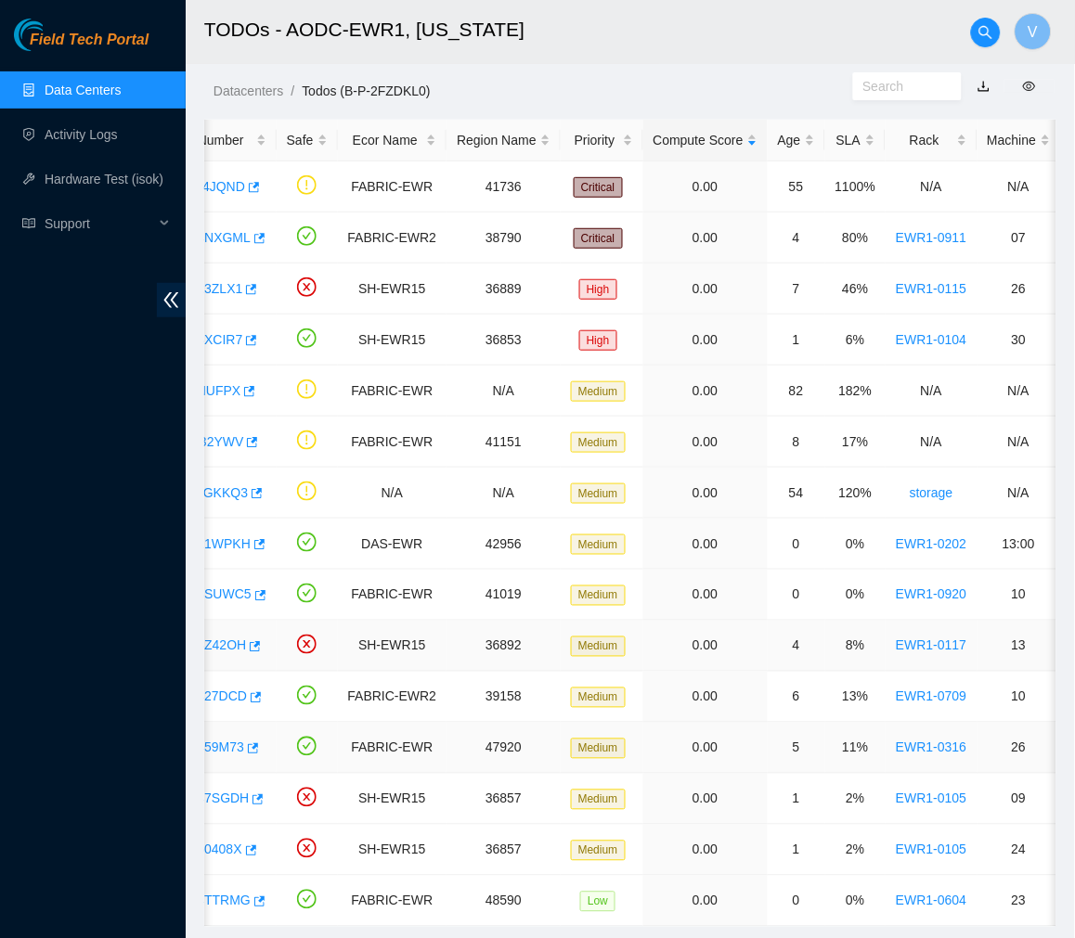
scroll to position [100, 0]
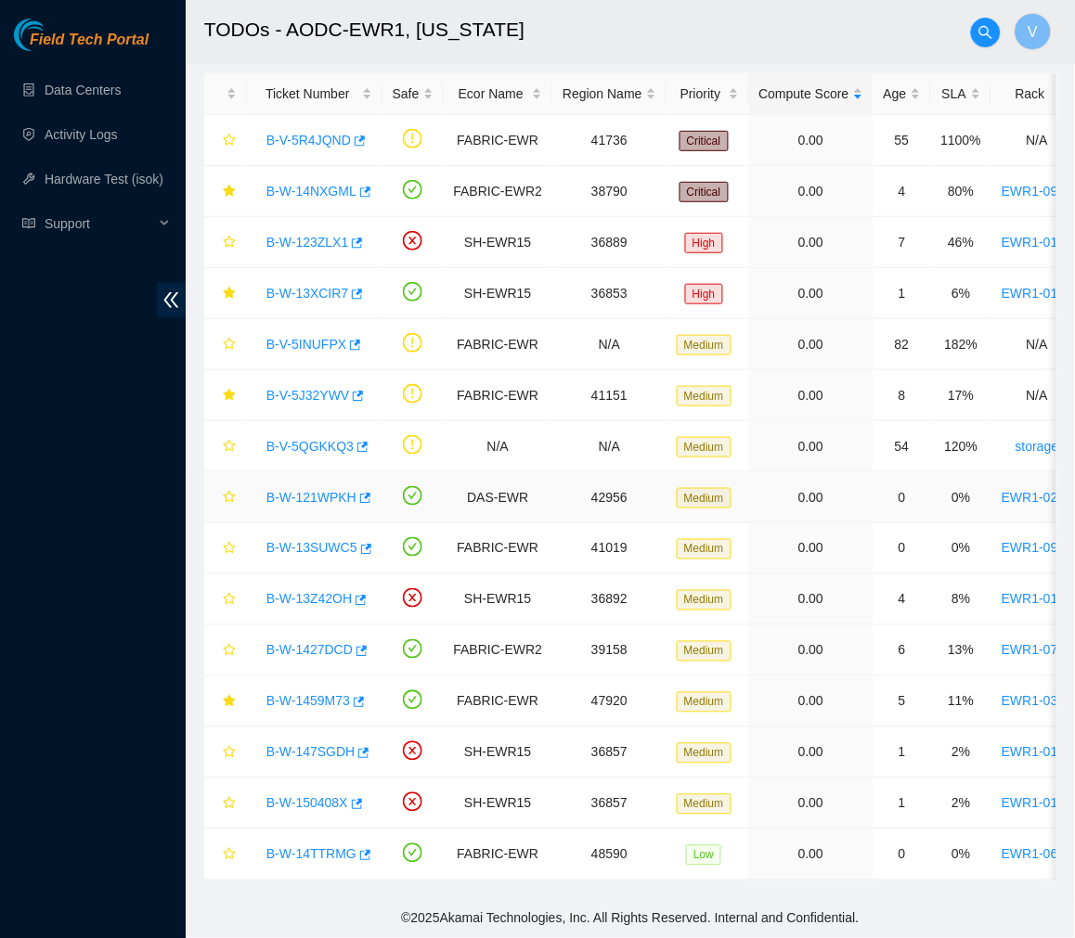
click at [316, 490] on link "B-W-121WPKH" at bounding box center [311, 497] width 90 height 15
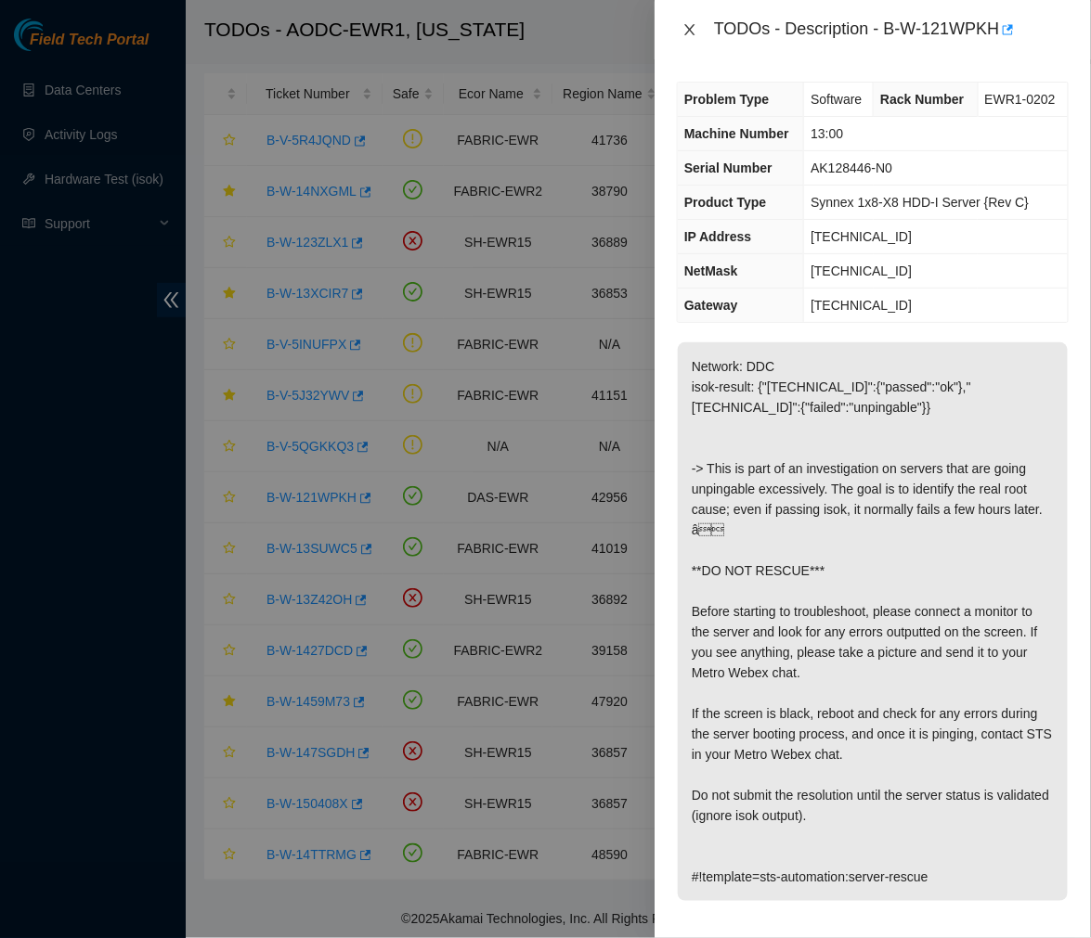
click at [692, 25] on icon "close" at bounding box center [689, 29] width 10 height 11
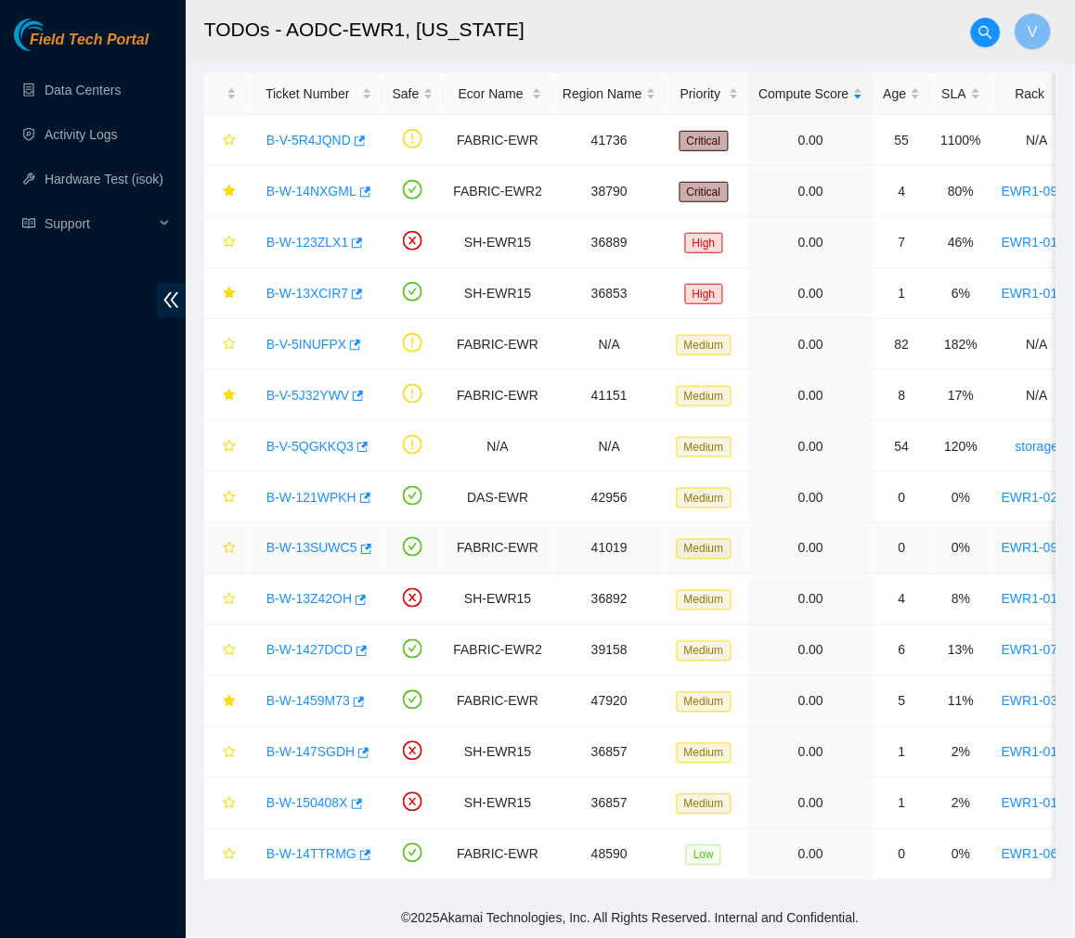
click at [317, 541] on link "B-W-13SUWC5" at bounding box center [311, 548] width 91 height 15
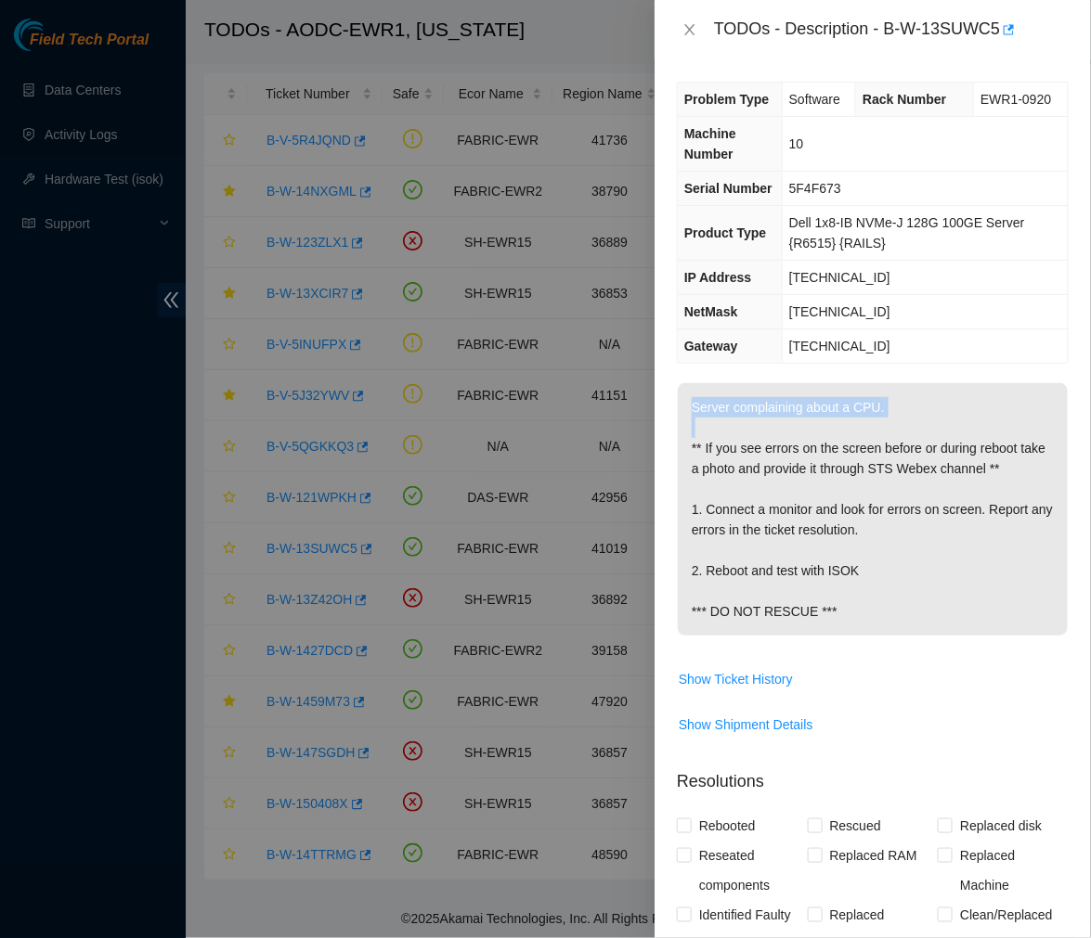
drag, startPoint x: 934, startPoint y: 394, endPoint x: 885, endPoint y: 336, distance: 75.1
click at [885, 336] on div "Problem Type Software Rack Number EWR1-0920 Machine Number 10 Serial Number 5F4…" at bounding box center [872, 498] width 436 height 879
click at [852, 455] on p "Server complaining about a CPU. ** If you see errors on the screen before or du…" at bounding box center [873, 509] width 390 height 252
click at [692, 23] on icon "close" at bounding box center [689, 29] width 15 height 15
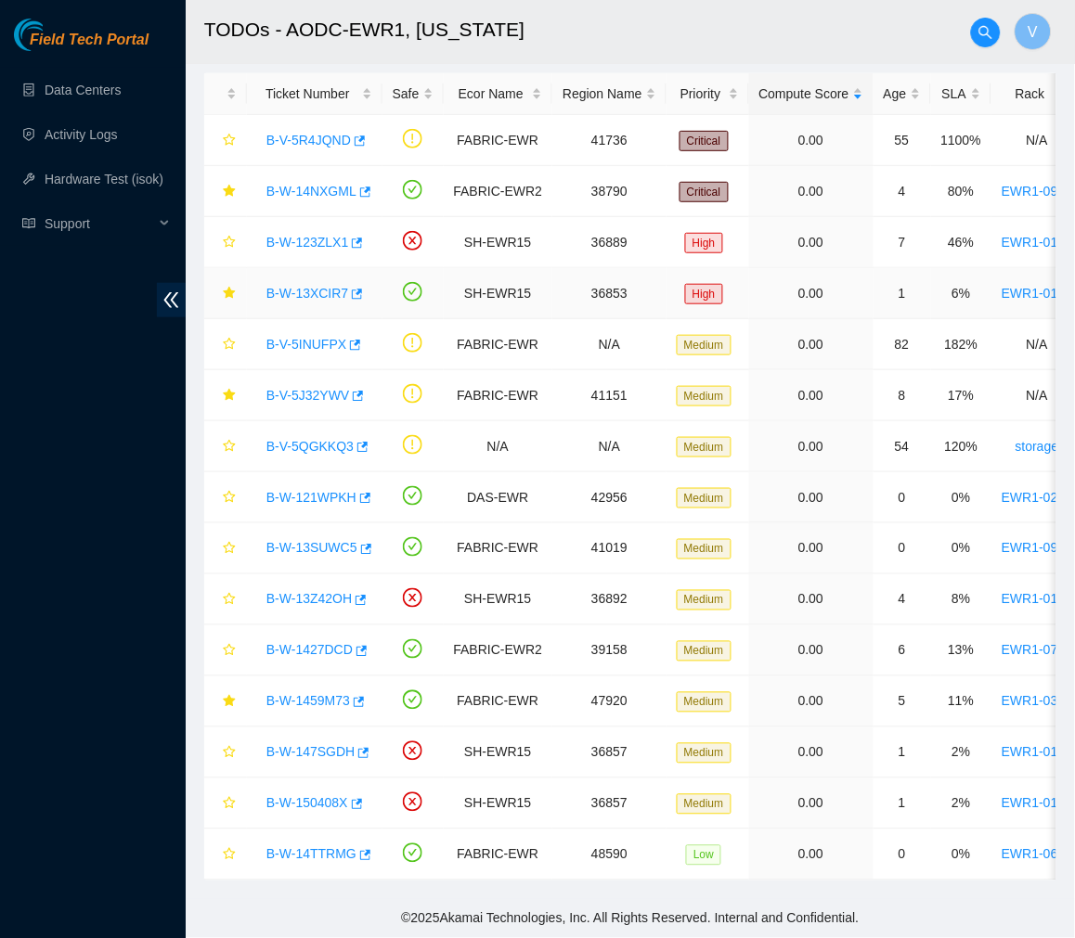
click at [318, 286] on link "B-W-13XCIR7" at bounding box center [307, 293] width 82 height 15
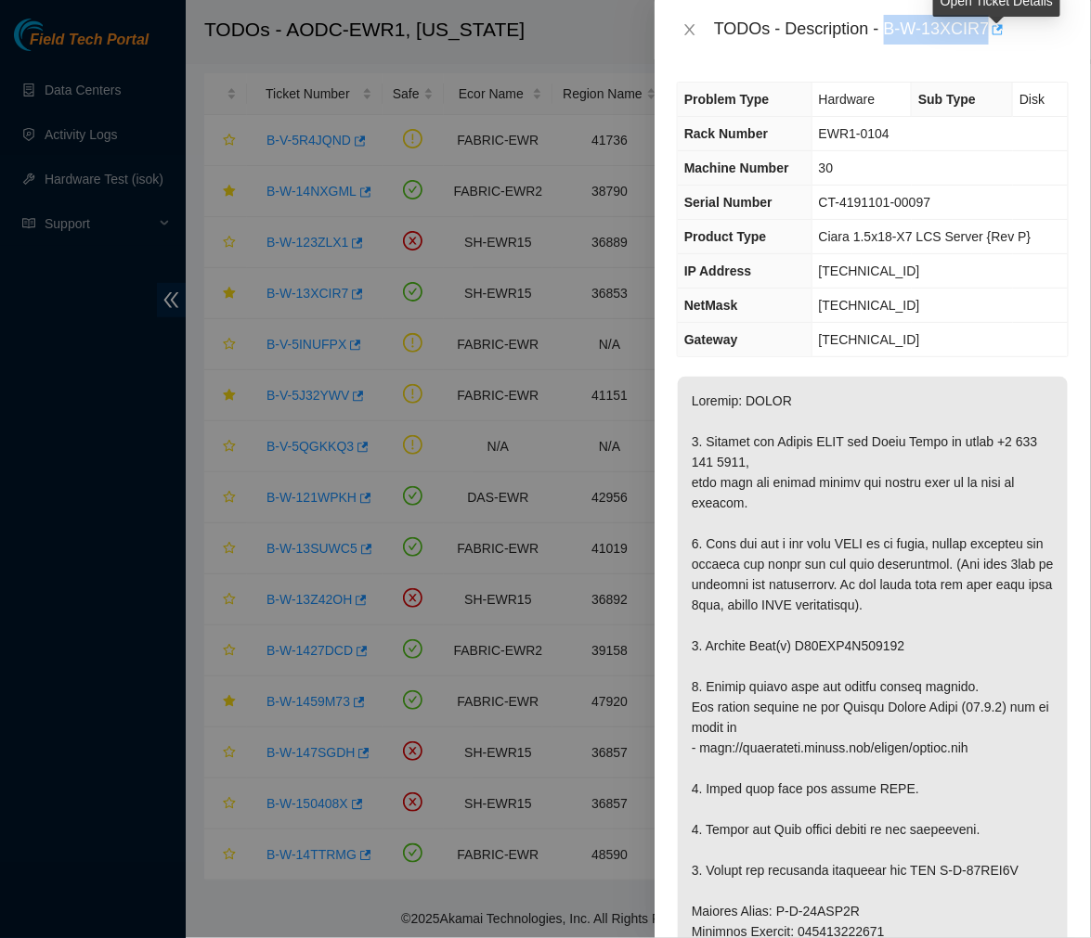
drag, startPoint x: 884, startPoint y: 33, endPoint x: 997, endPoint y: 44, distance: 113.7
click at [997, 44] on div "TODOs - Description - B-W-13XCIR7" at bounding box center [891, 30] width 355 height 30
copy div "B-W-13XCIR7"
click at [941, 200] on td "CT-4191101-00097" at bounding box center [939, 203] width 256 height 34
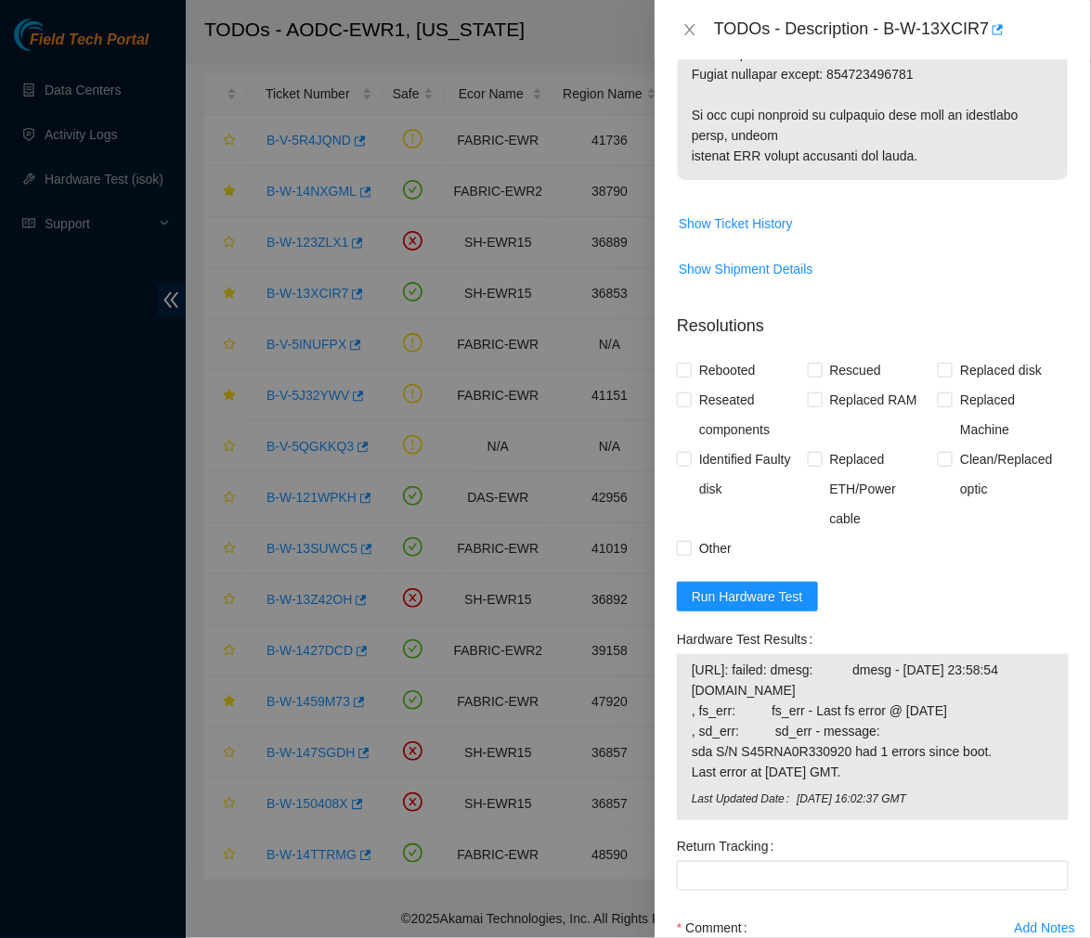
scroll to position [1267, 0]
click at [774, 606] on span "Run Hardware Test" at bounding box center [746, 596] width 111 height 20
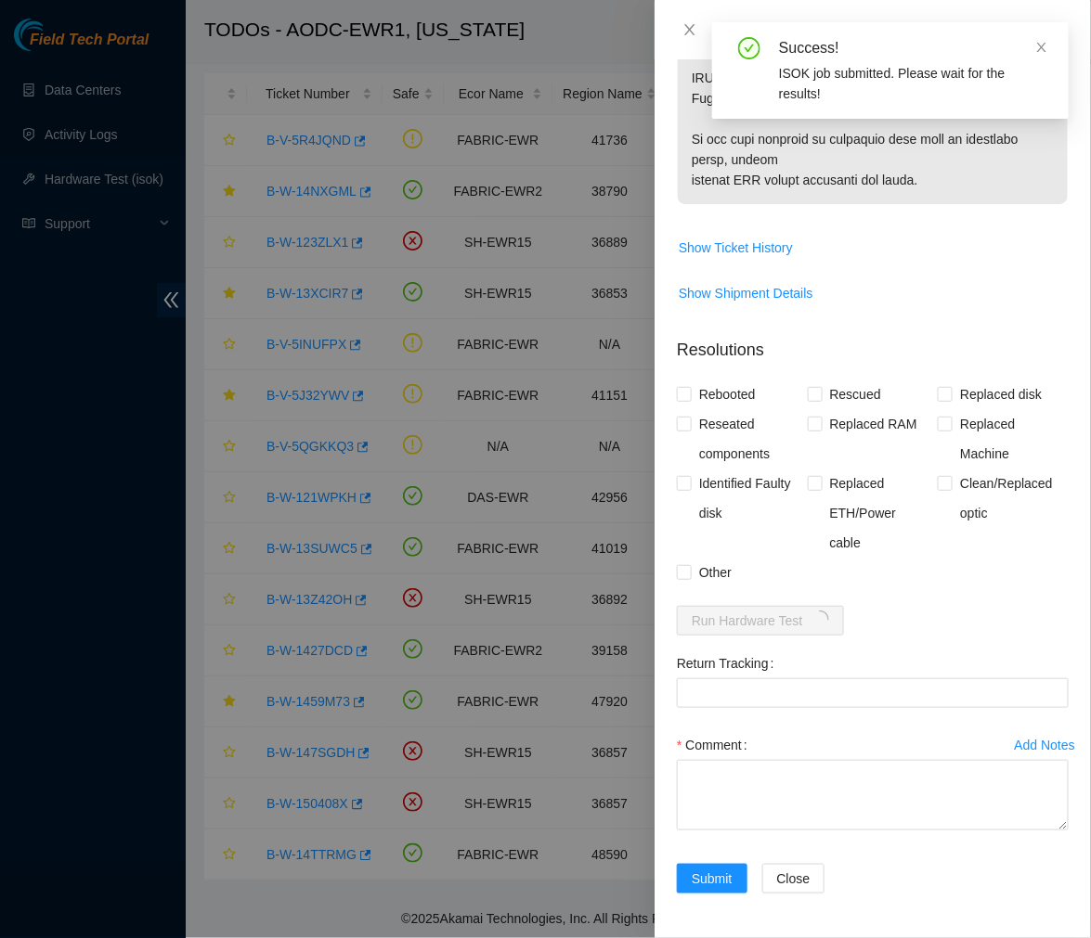
click at [925, 111] on div "Success! ISOK job submitted. Please wait for the results!" at bounding box center [890, 77] width 356 height 111
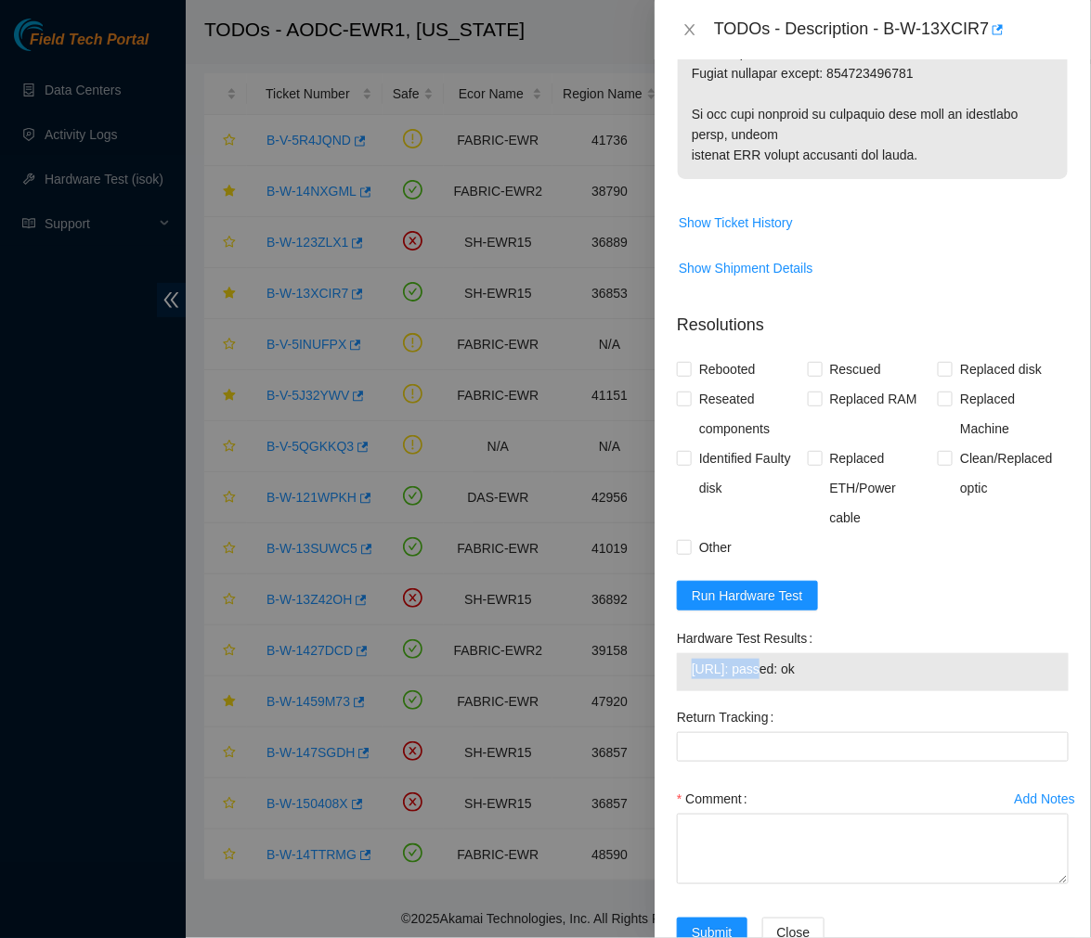
drag, startPoint x: 758, startPoint y: 725, endPoint x: 676, endPoint y: 720, distance: 82.7
click at [677, 691] on div "23.37.121.33: passed: ok" at bounding box center [873, 672] width 392 height 38
drag, startPoint x: 689, startPoint y: 728, endPoint x: 762, endPoint y: 741, distance: 74.5
click at [762, 691] on div "23.37.121.33: passed: ok" at bounding box center [873, 672] width 392 height 38
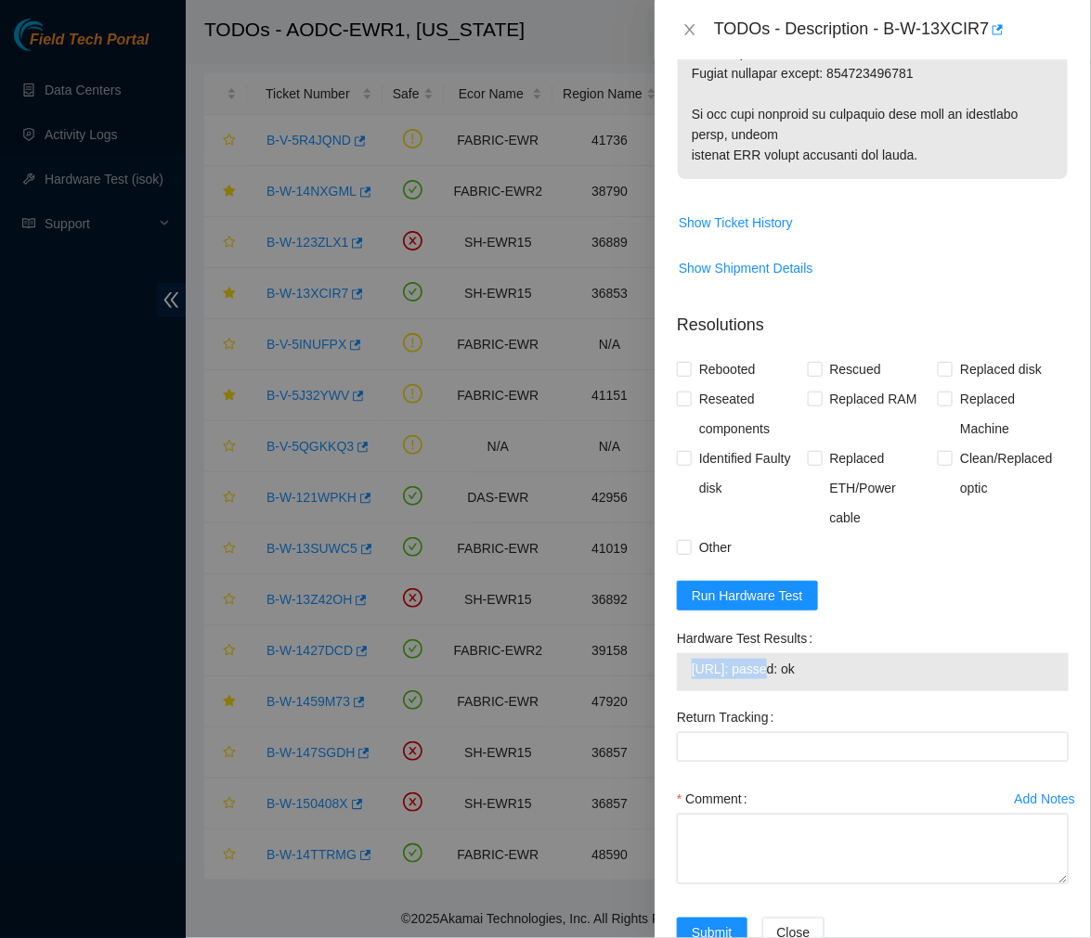
copy tbody "23.37.121.33"
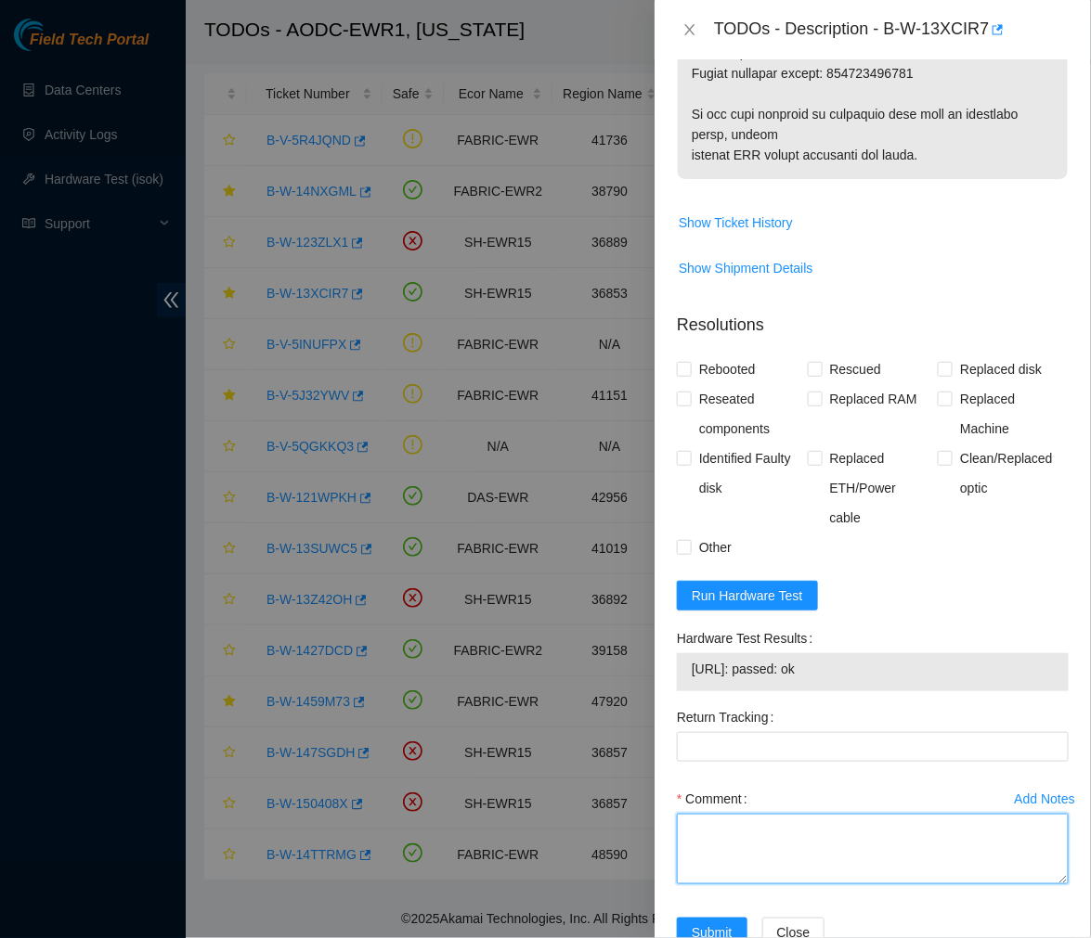
click at [737, 885] on textarea "Comment" at bounding box center [873, 849] width 392 height 71
paste textarea "Ticket #: B-W-13XCIR7 - Ran hardware test: 23.37.121.33: failed: dmesg - Aug 22…"
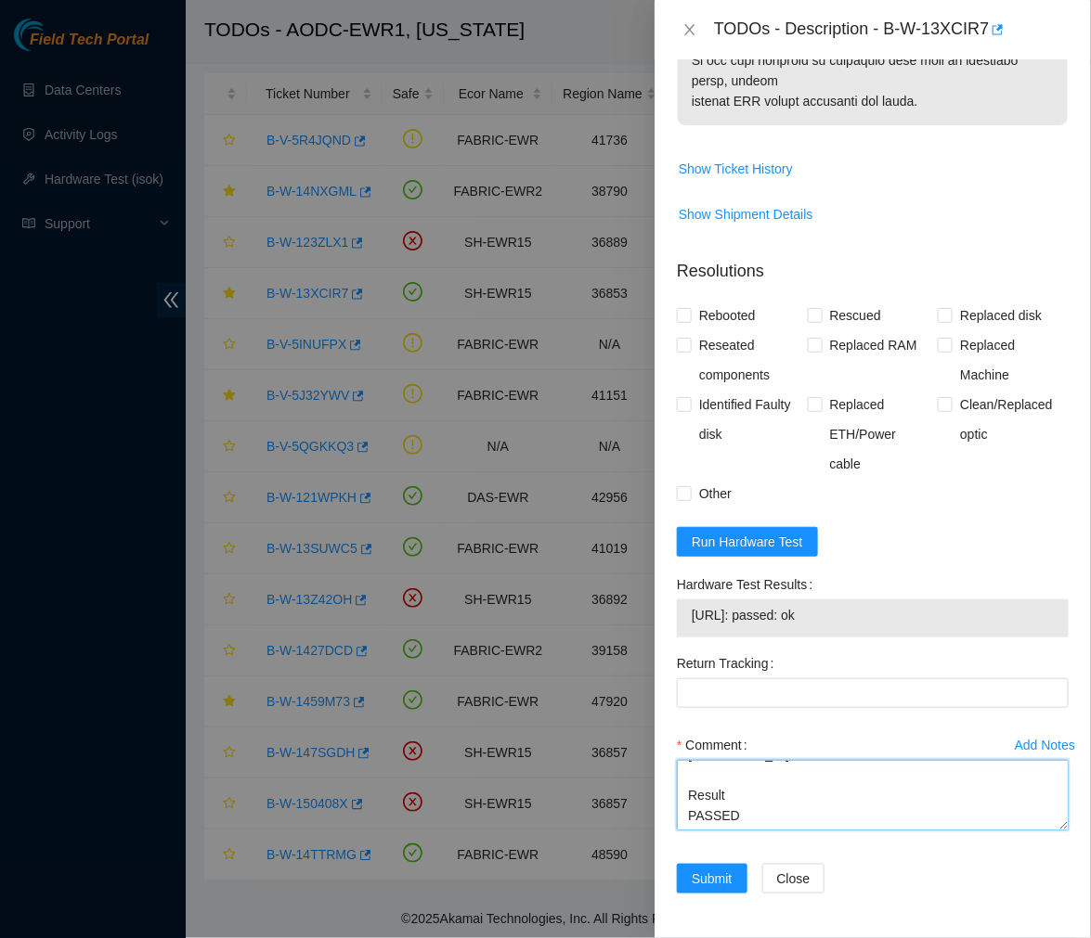
scroll to position [488, 0]
type textarea "Ticket #: B-W-13XCIR7 - Ran hardware test: 23.37.121.33: failed: dmesg - Aug 22…"
click at [811, 313] on input "Rescued" at bounding box center [814, 314] width 13 height 13
checkbox input "true"
click at [687, 312] on input "Rebooted" at bounding box center [683, 314] width 13 height 13
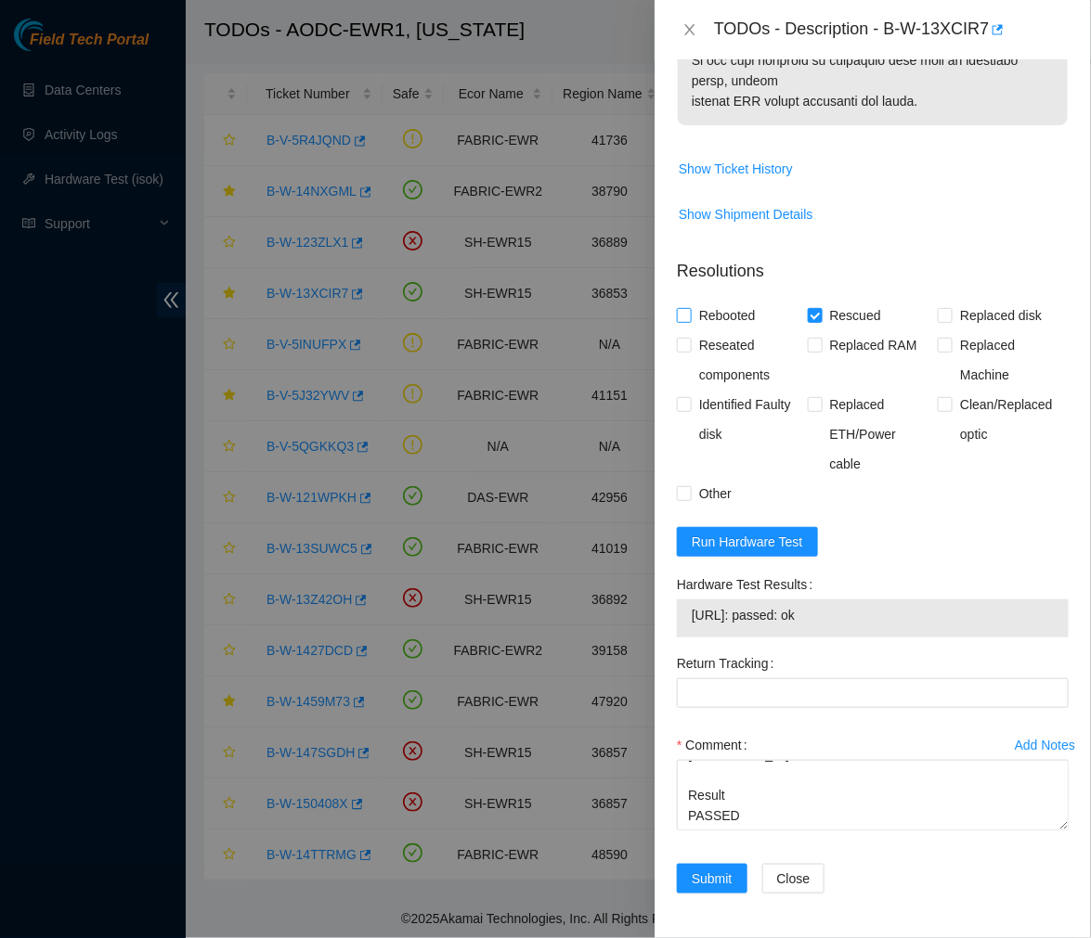
checkbox input "true"
click at [683, 339] on input "Reseated components" at bounding box center [683, 344] width 13 height 13
checkbox input "true"
click at [937, 317] on input "Replaced disk" at bounding box center [943, 314] width 13 height 13
checkbox input "true"
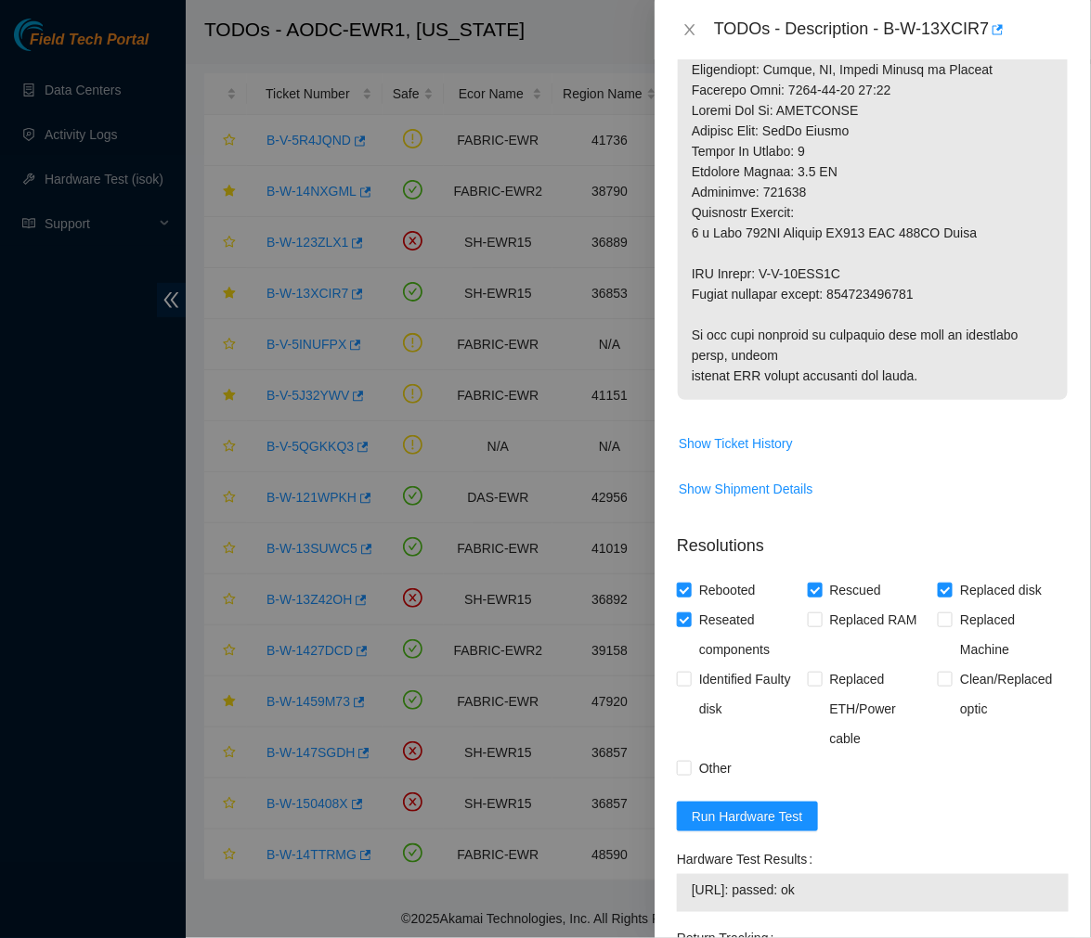
scroll to position [1040, 0]
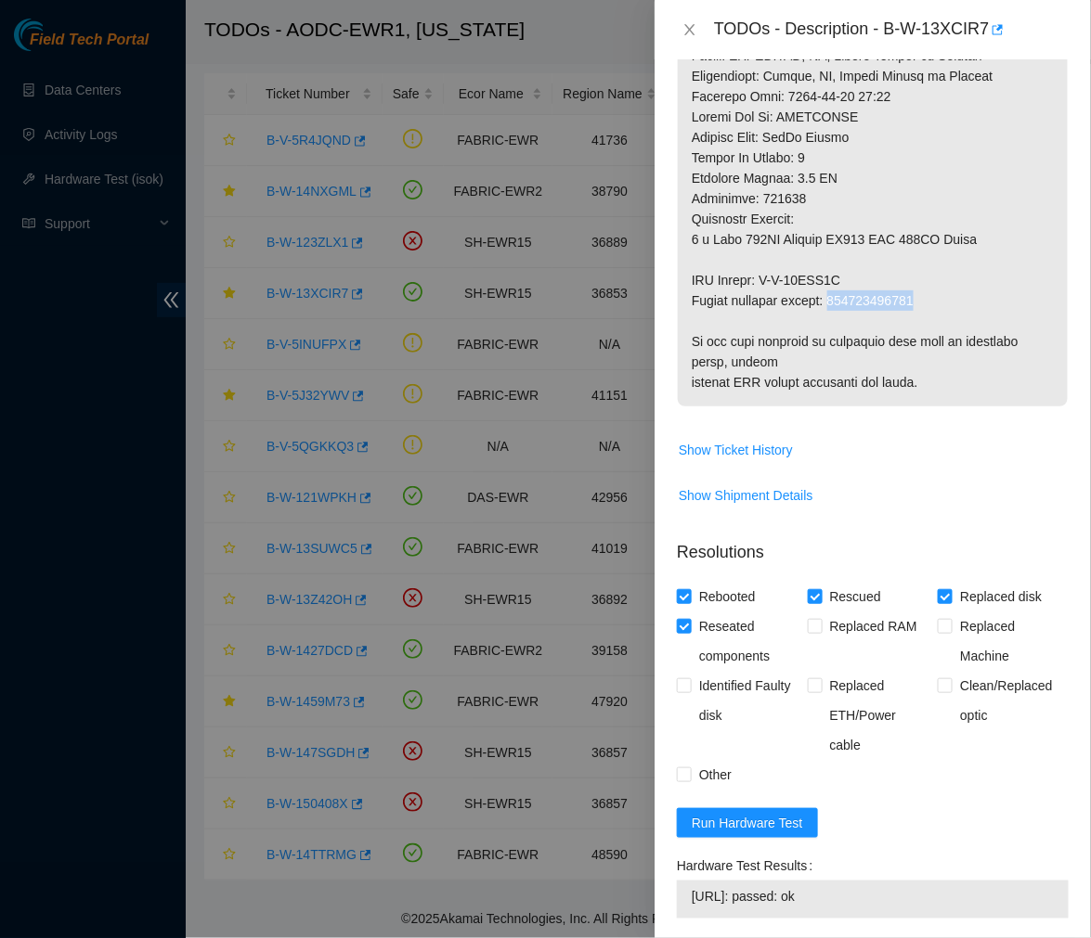
drag, startPoint x: 933, startPoint y: 364, endPoint x: 834, endPoint y: 366, distance: 99.3
copy p "473665212179"
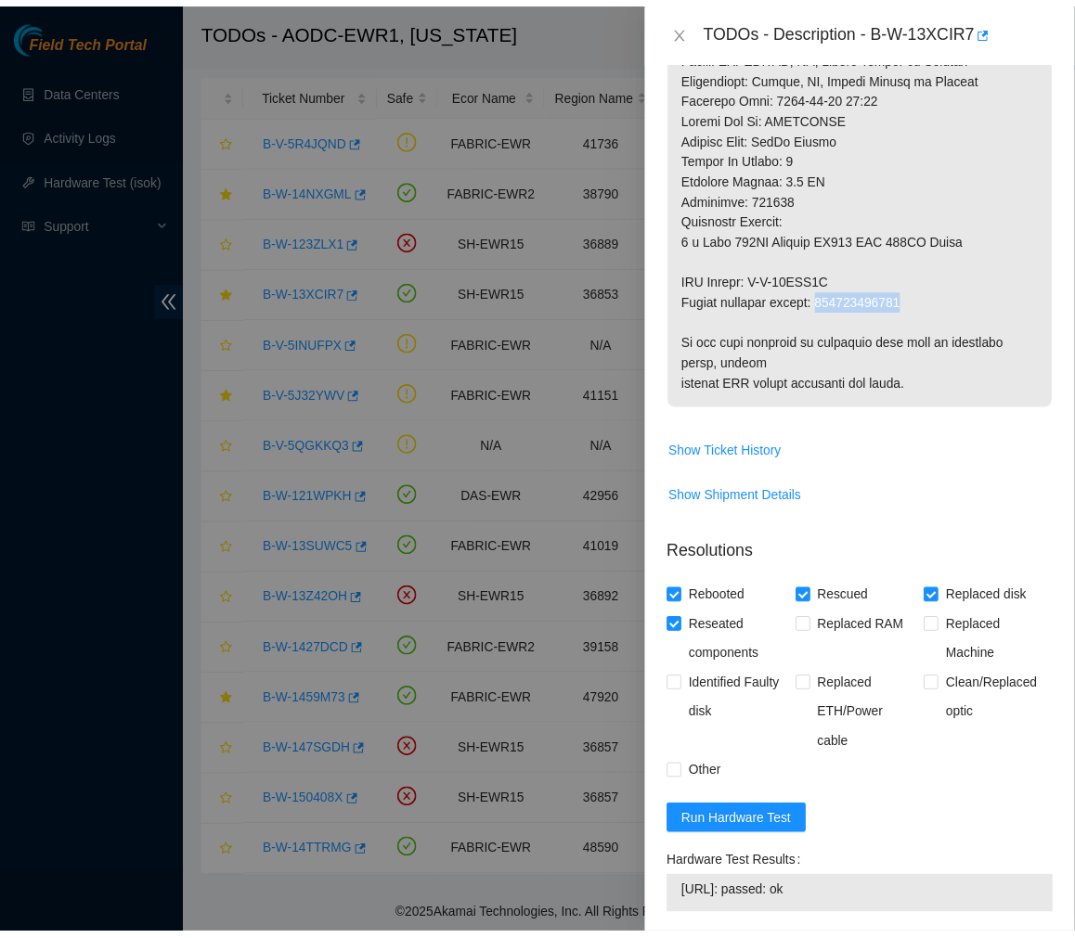
scroll to position [1381, 0]
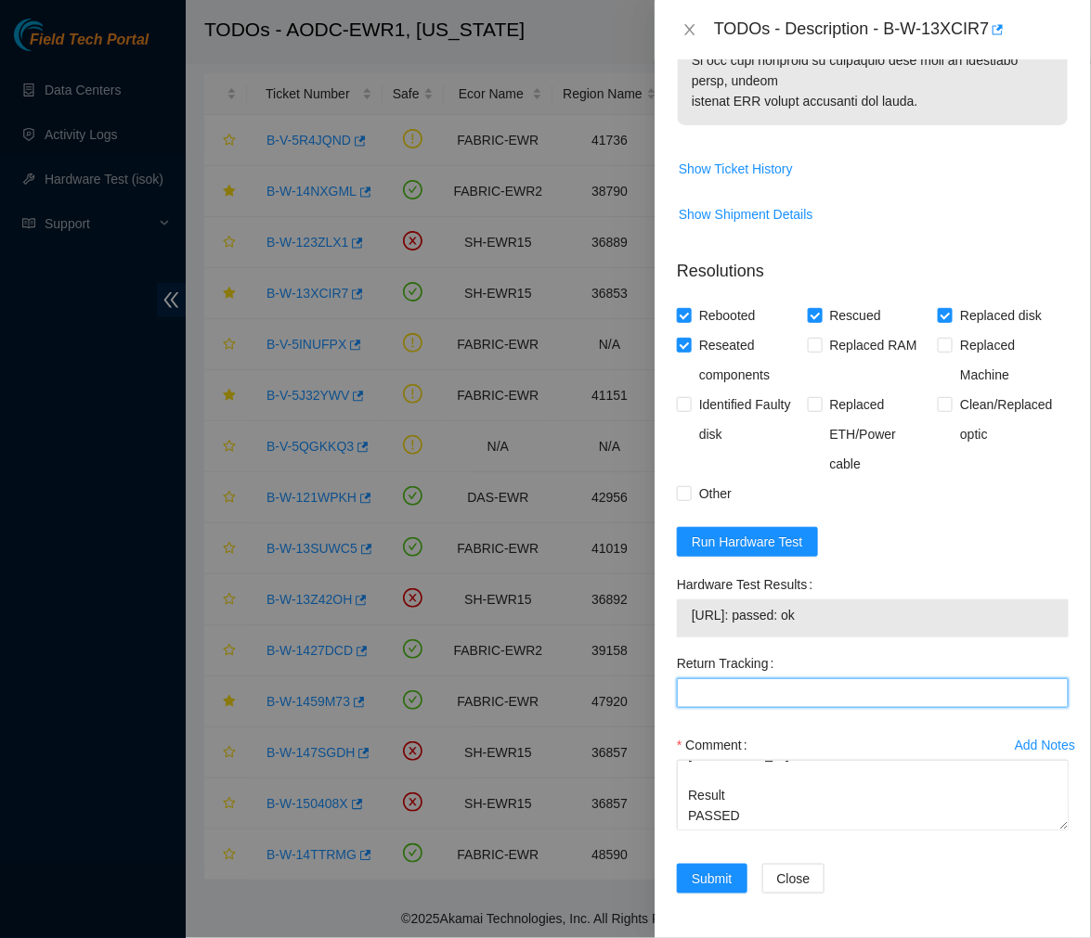
click at [770, 683] on Tracking "Return Tracking" at bounding box center [873, 693] width 392 height 30
paste Tracking "473665212179"
type Tracking "473665212179"
click at [713, 877] on span "Submit" at bounding box center [711, 879] width 41 height 20
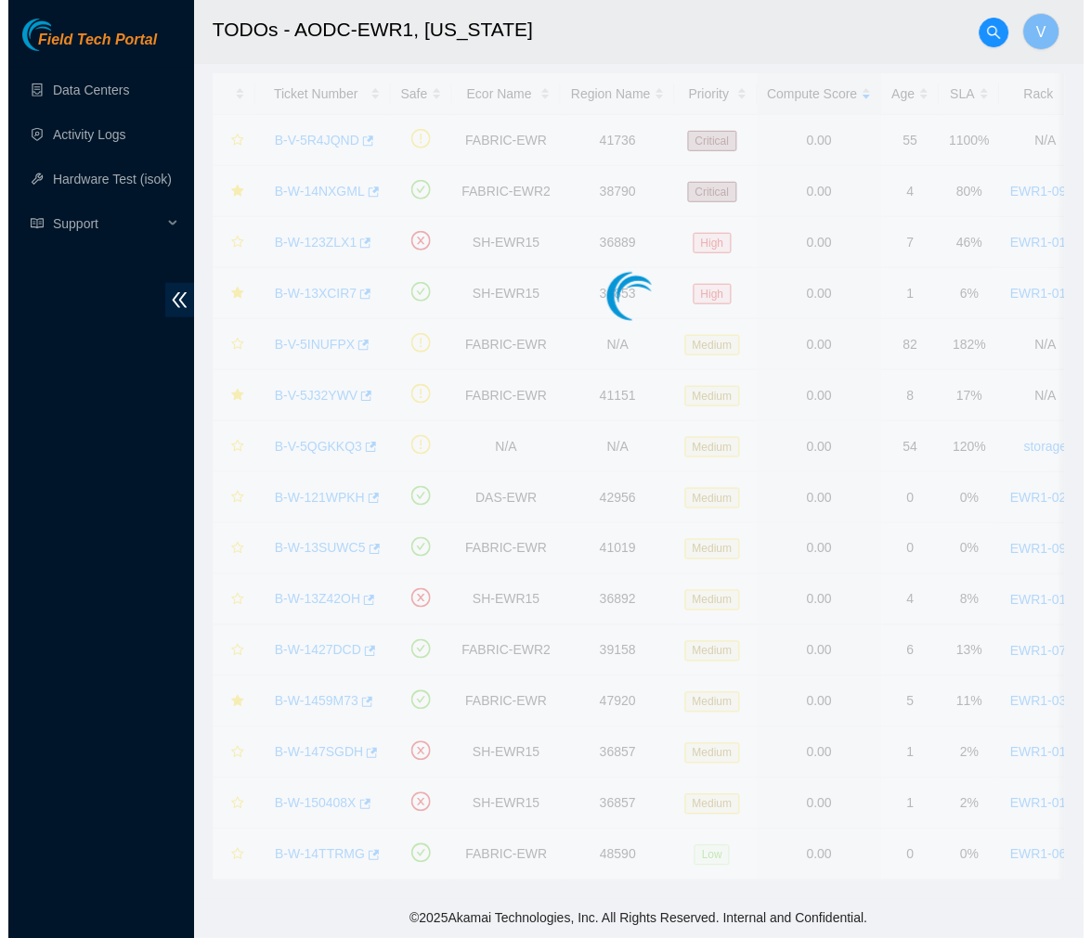
scroll to position [49, 0]
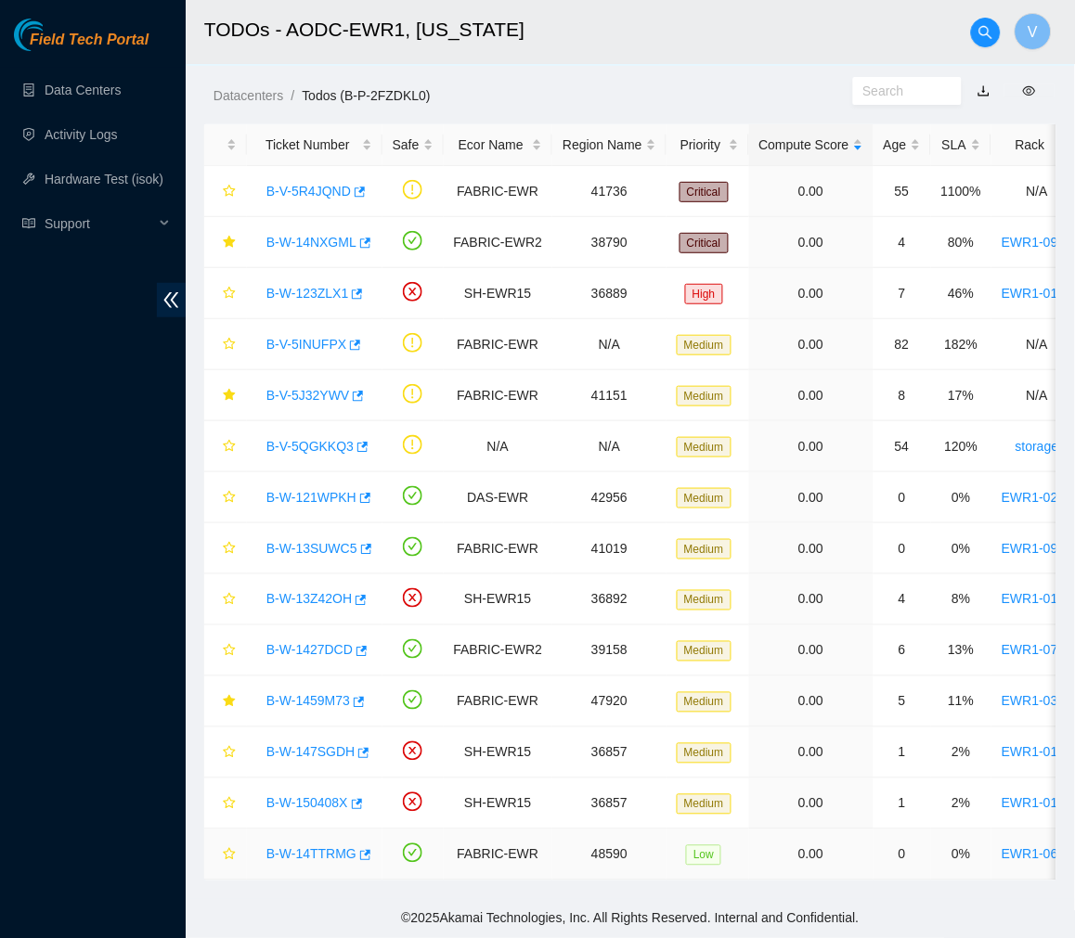
click at [304, 847] on link "B-W-14TTRMG" at bounding box center [311, 854] width 90 height 15
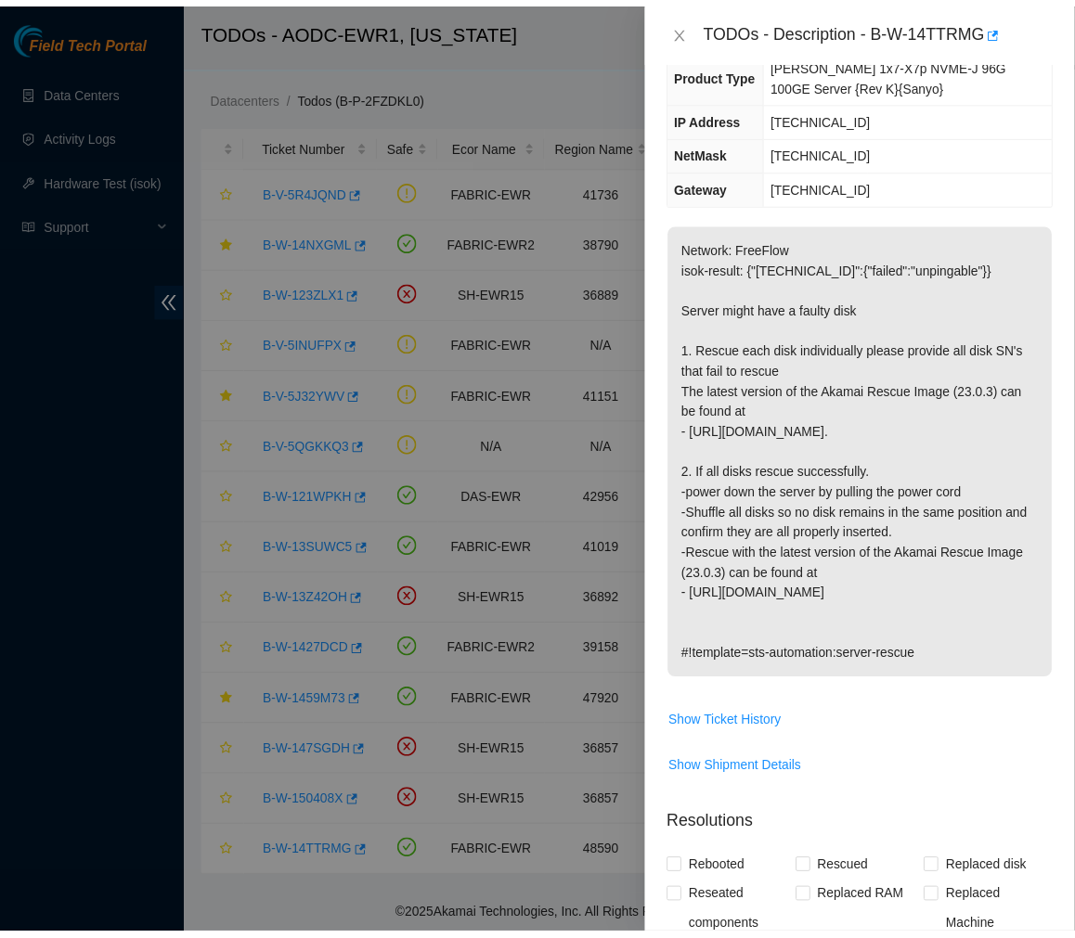
scroll to position [233, 0]
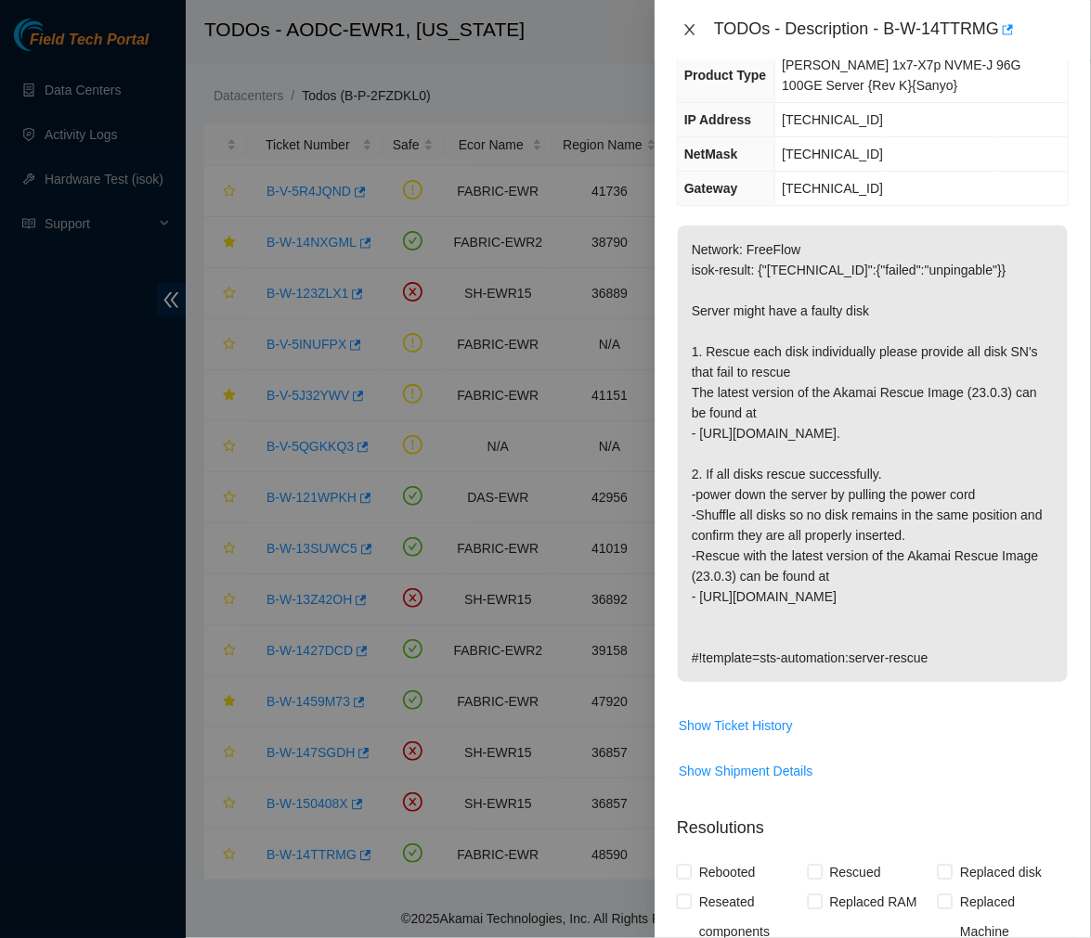
click at [691, 26] on icon "close" at bounding box center [689, 29] width 15 height 15
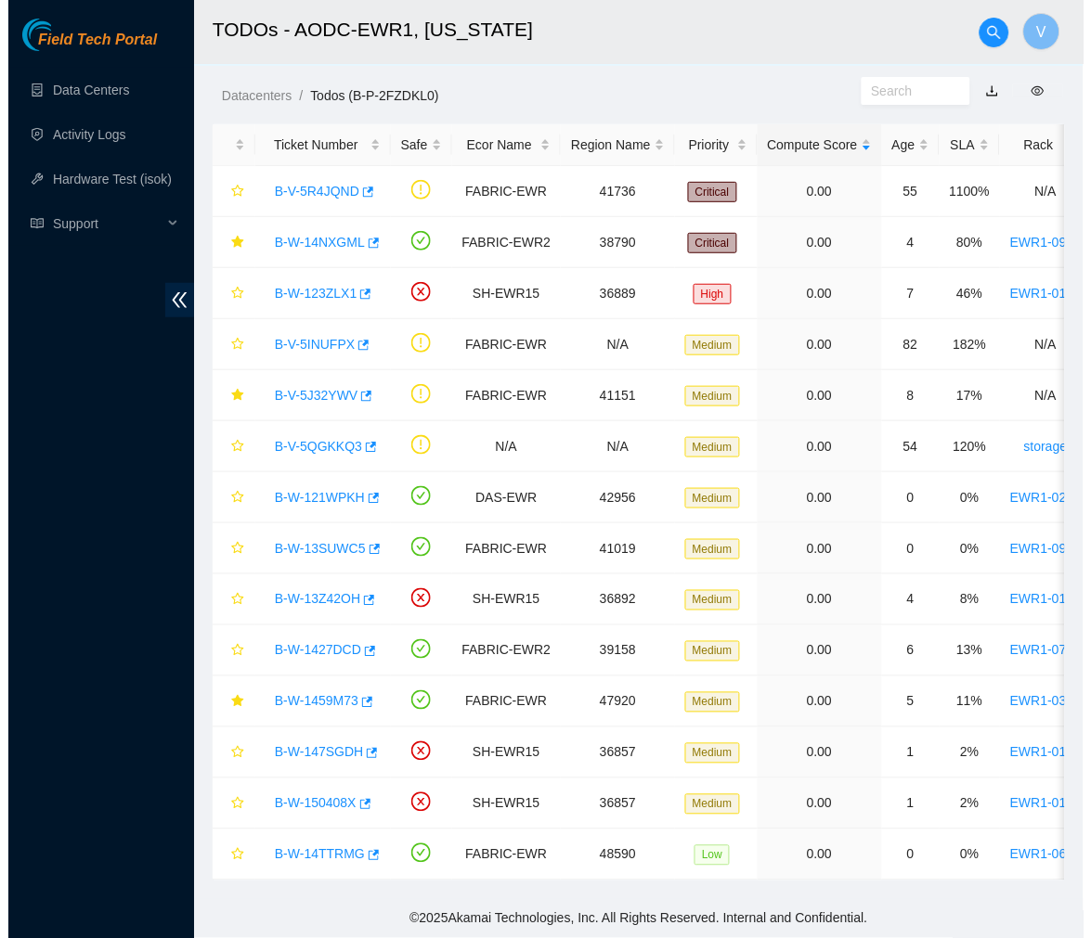
scroll to position [294, 0]
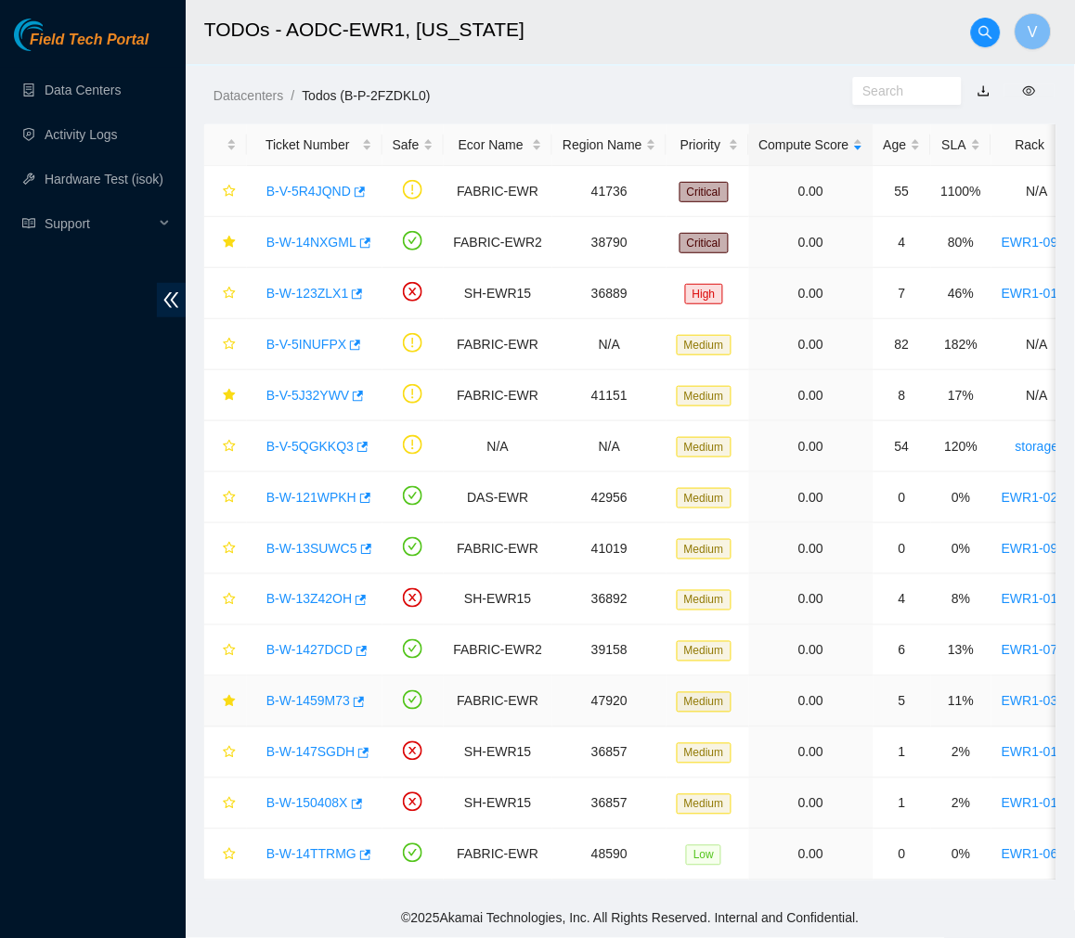
click at [303, 694] on link "B-W-1459M73" at bounding box center [308, 701] width 84 height 15
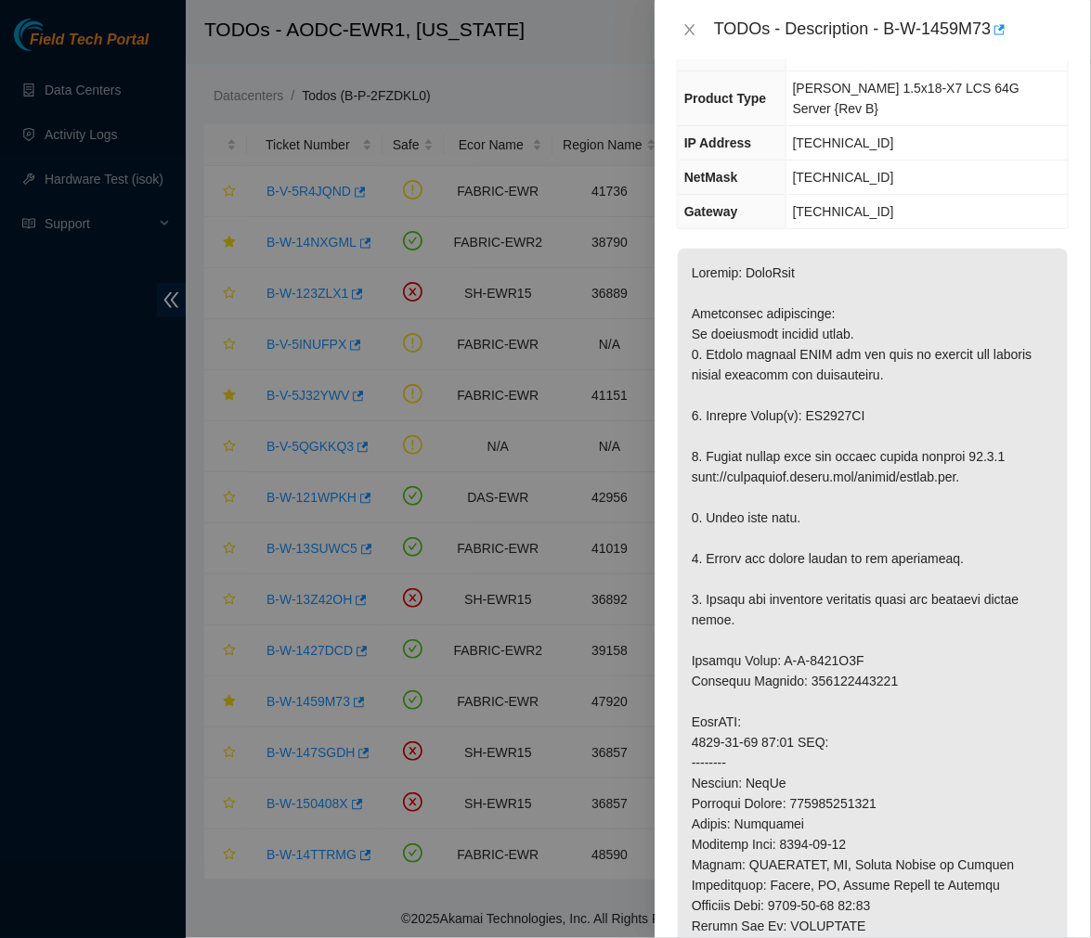
scroll to position [0, 0]
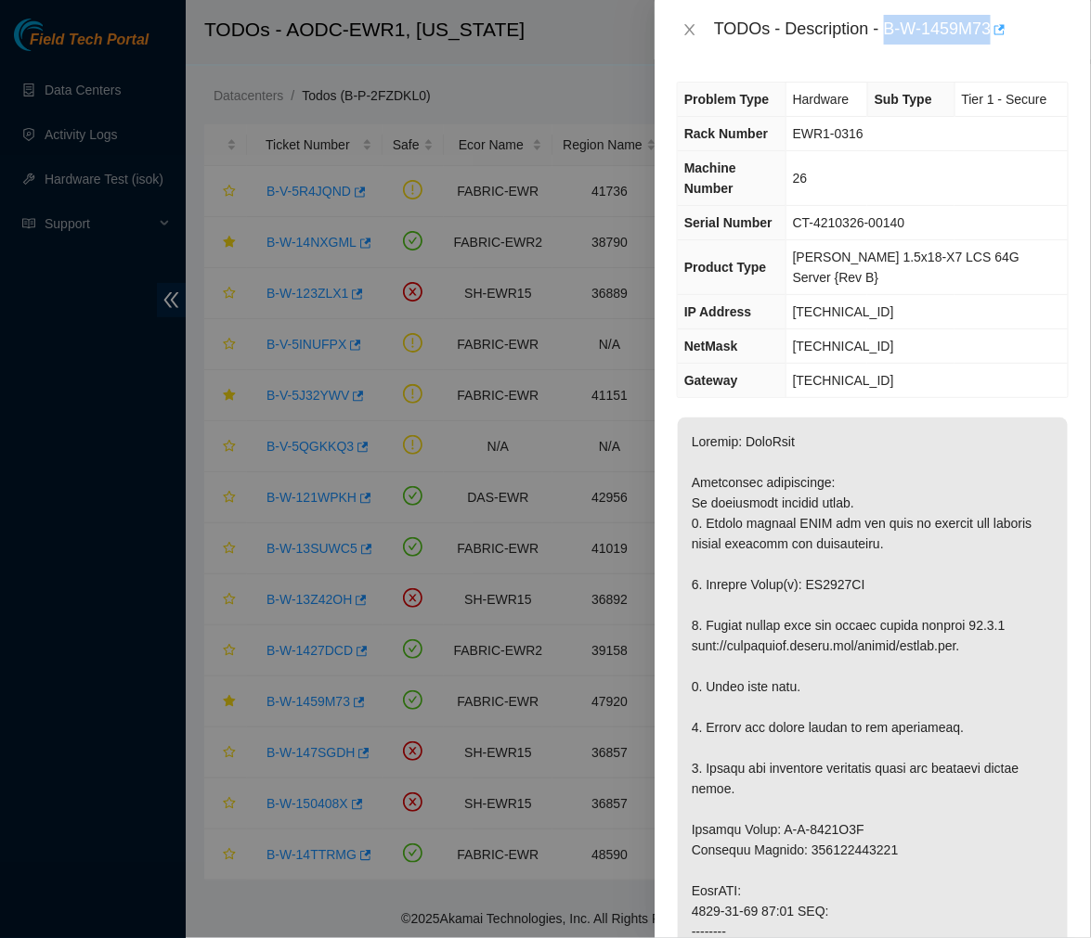
drag, startPoint x: 884, startPoint y: 30, endPoint x: 997, endPoint y: 44, distance: 114.1
click at [997, 44] on div "TODOs - Description - B-W-1459M73" at bounding box center [891, 30] width 355 height 30
copy div "B-W-1459M73"
click at [883, 669] on p at bounding box center [873, 922] width 390 height 1008
click at [824, 39] on div "TODOs - Description - B-W-1459M73" at bounding box center [891, 30] width 355 height 30
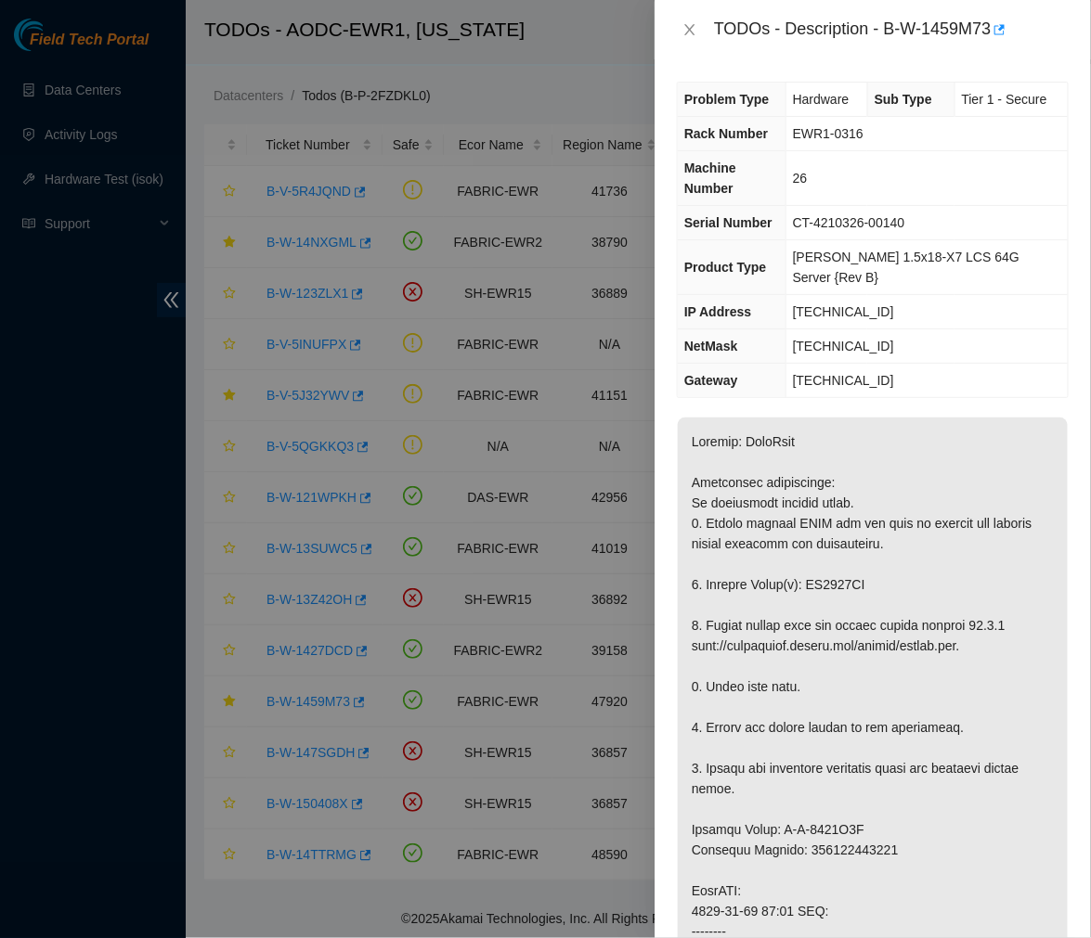
click at [823, 79] on div "Problem Type Hardware Sub Type Tier 1 - Secure Rack Number EWR1-0316 Machine Nu…" at bounding box center [872, 498] width 436 height 879
drag, startPoint x: 883, startPoint y: 31, endPoint x: 1002, endPoint y: 48, distance: 121.0
click at [1002, 48] on div "TODOs - Description - B-W-1459M73" at bounding box center [872, 29] width 436 height 59
drag, startPoint x: 885, startPoint y: 29, endPoint x: 997, endPoint y: 34, distance: 112.4
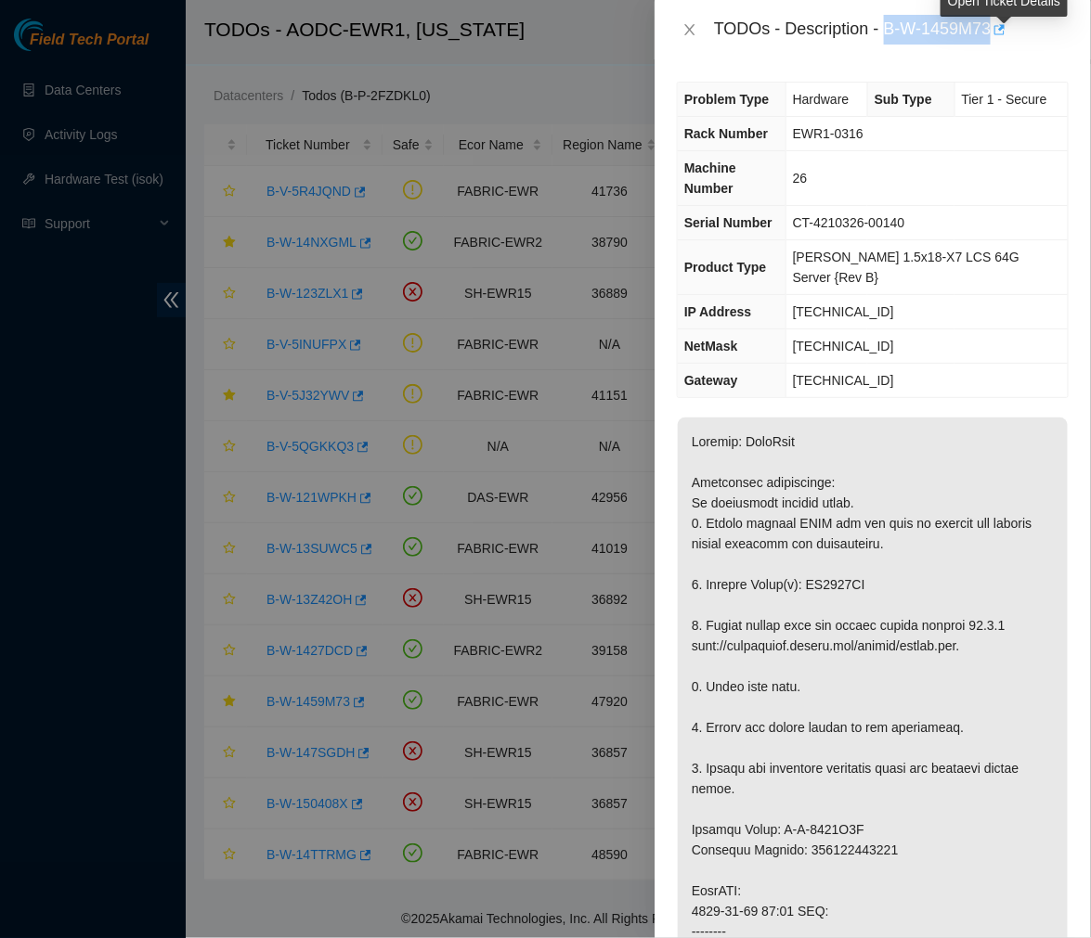
click at [997, 34] on div "TODOs - Description - B-W-1459M73" at bounding box center [891, 30] width 355 height 30
copy div "B-W-1459M73"
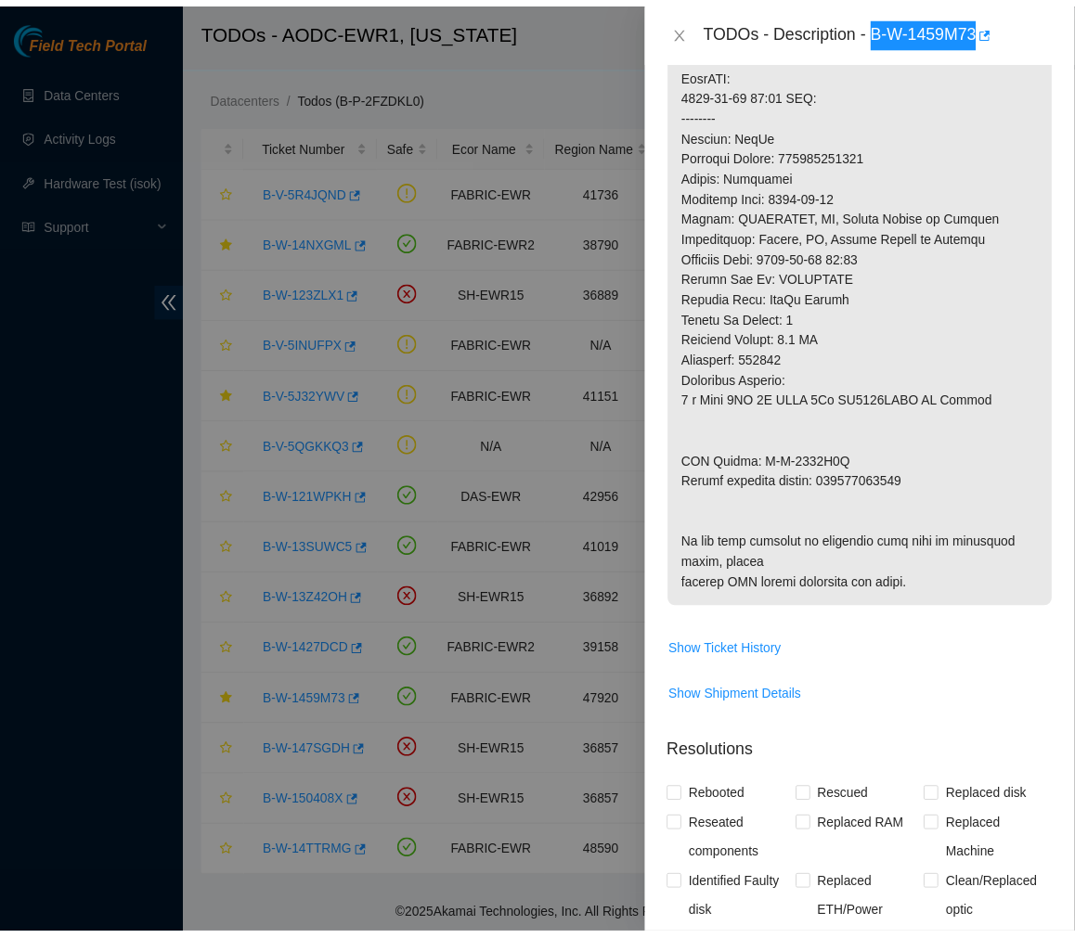
scroll to position [1262, 0]
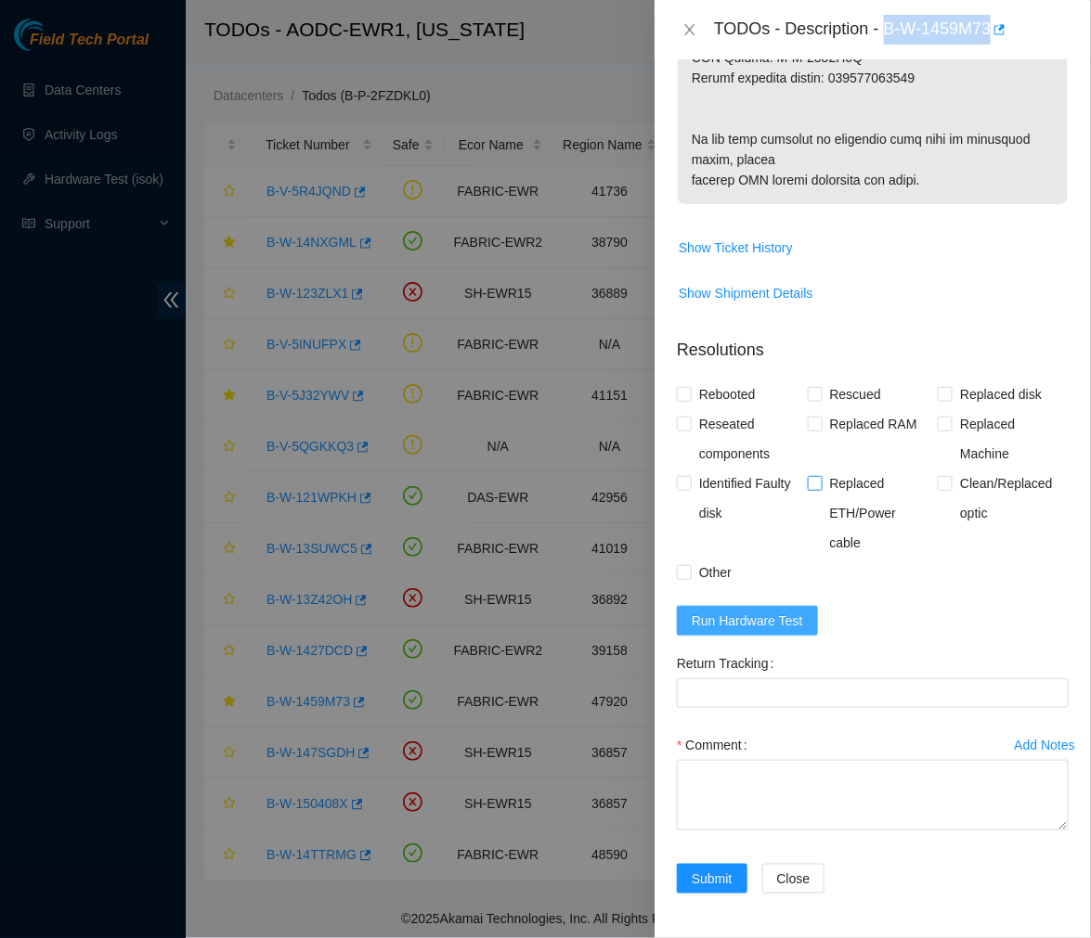
drag, startPoint x: 773, startPoint y: 629, endPoint x: 837, endPoint y: 524, distance: 122.9
click at [773, 629] on span "Run Hardware Test" at bounding box center [746, 621] width 111 height 20
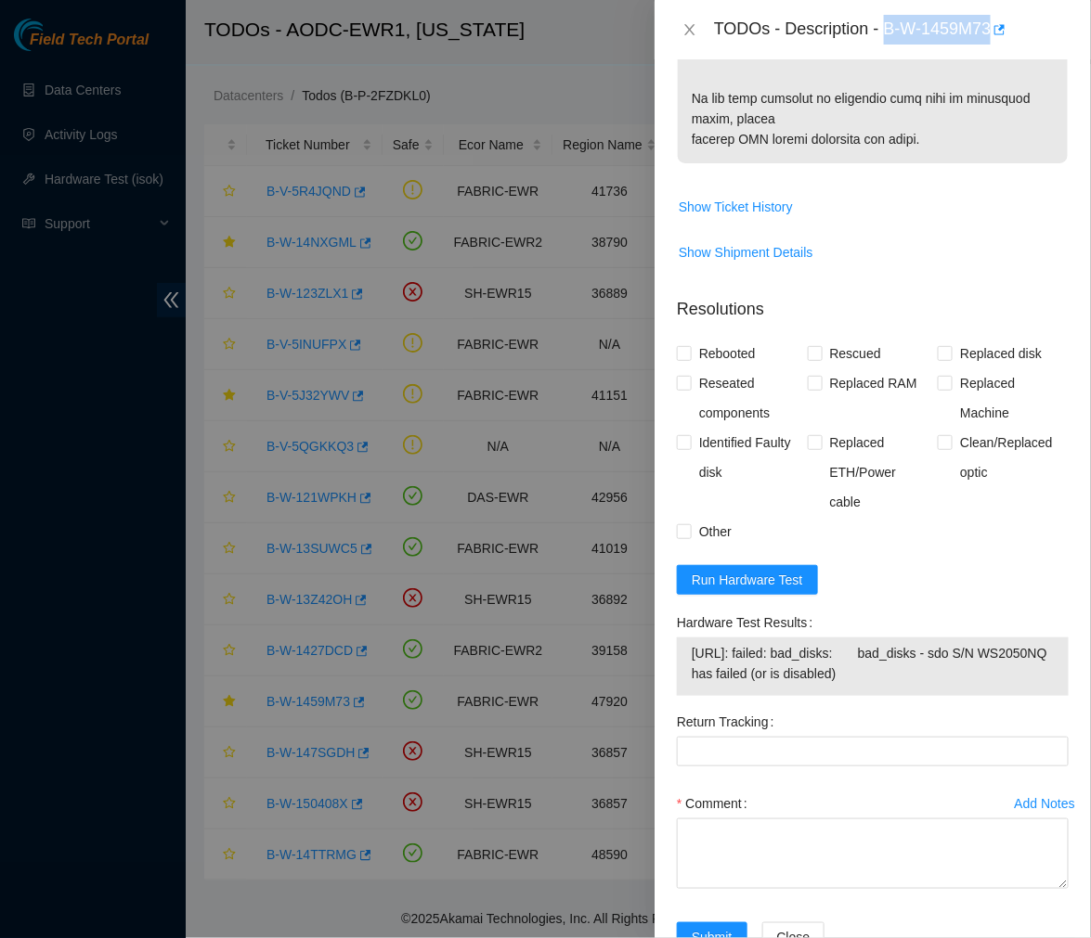
drag, startPoint x: 923, startPoint y: 717, endPoint x: 681, endPoint y: 696, distance: 242.2
click at [681, 696] on div "23.62.227.157: failed: bad_disks: bad_disks - sdo S/N WS2050NQ has failed (or i…" at bounding box center [873, 667] width 392 height 58
copy tbody "23.62.227.157: failed: bad_disks: bad_disks - sdo S/N WS2050NQ has failed (or i…"
click at [691, 32] on icon "close" at bounding box center [689, 29] width 10 height 11
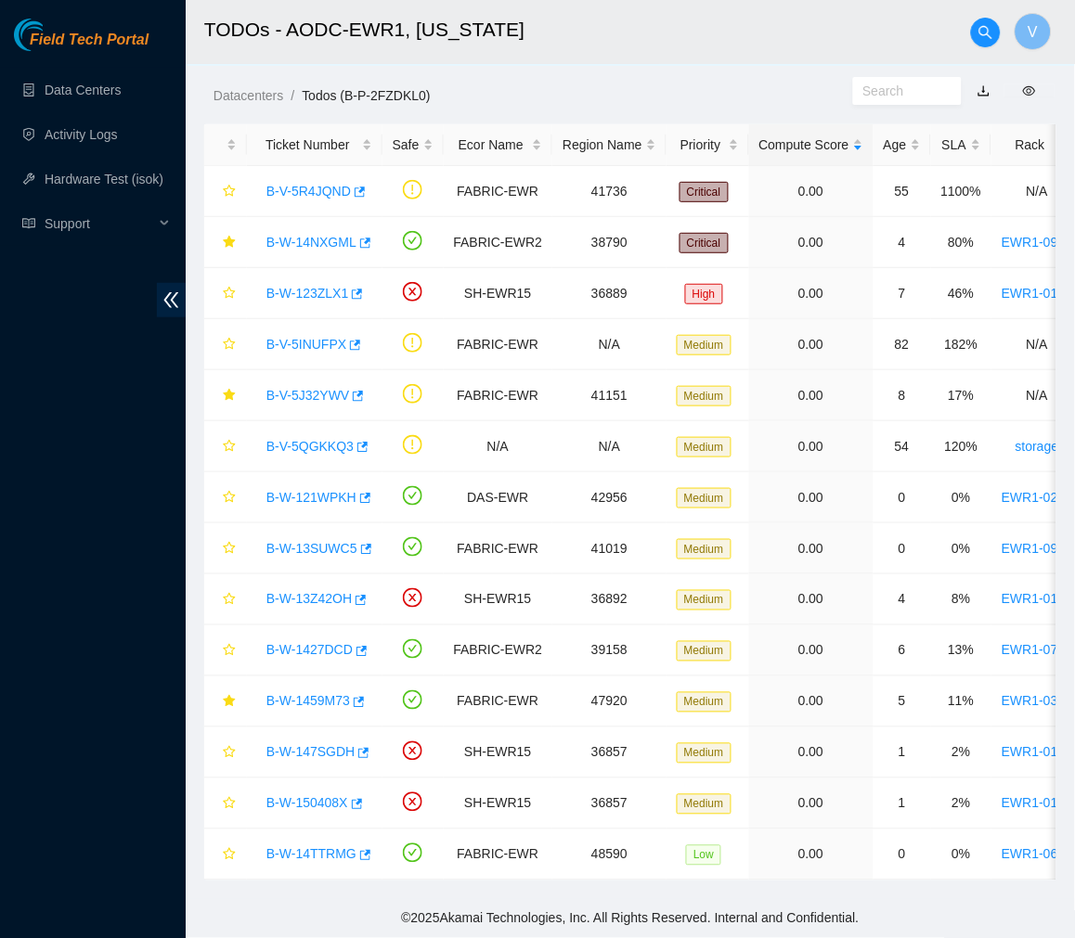
scroll to position [311, 0]
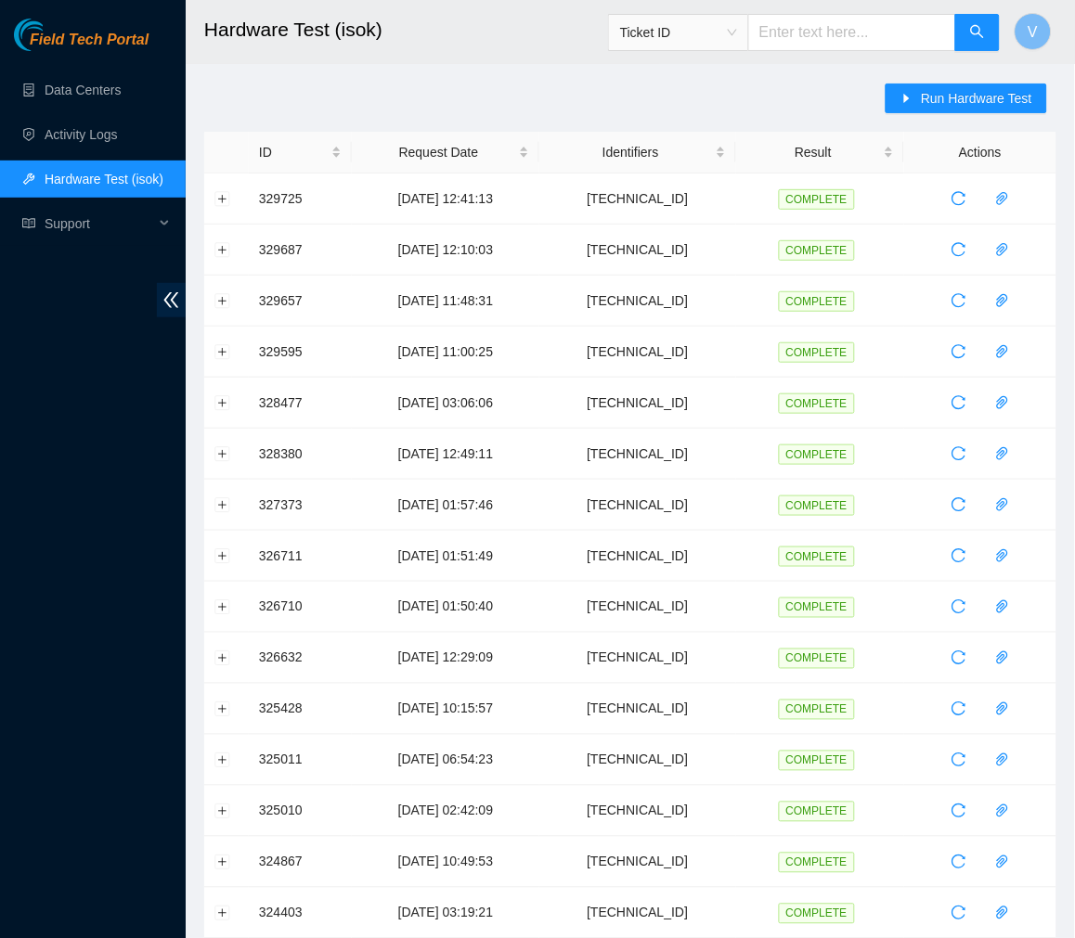
click at [941, 82] on main "Hardware Test (isok) Ticket ID V Run Hardware Test ID Request Date Identifiers …" at bounding box center [630, 636] width 889 height 1273
click at [950, 93] on span "Run Hardware Test" at bounding box center [976, 98] width 111 height 20
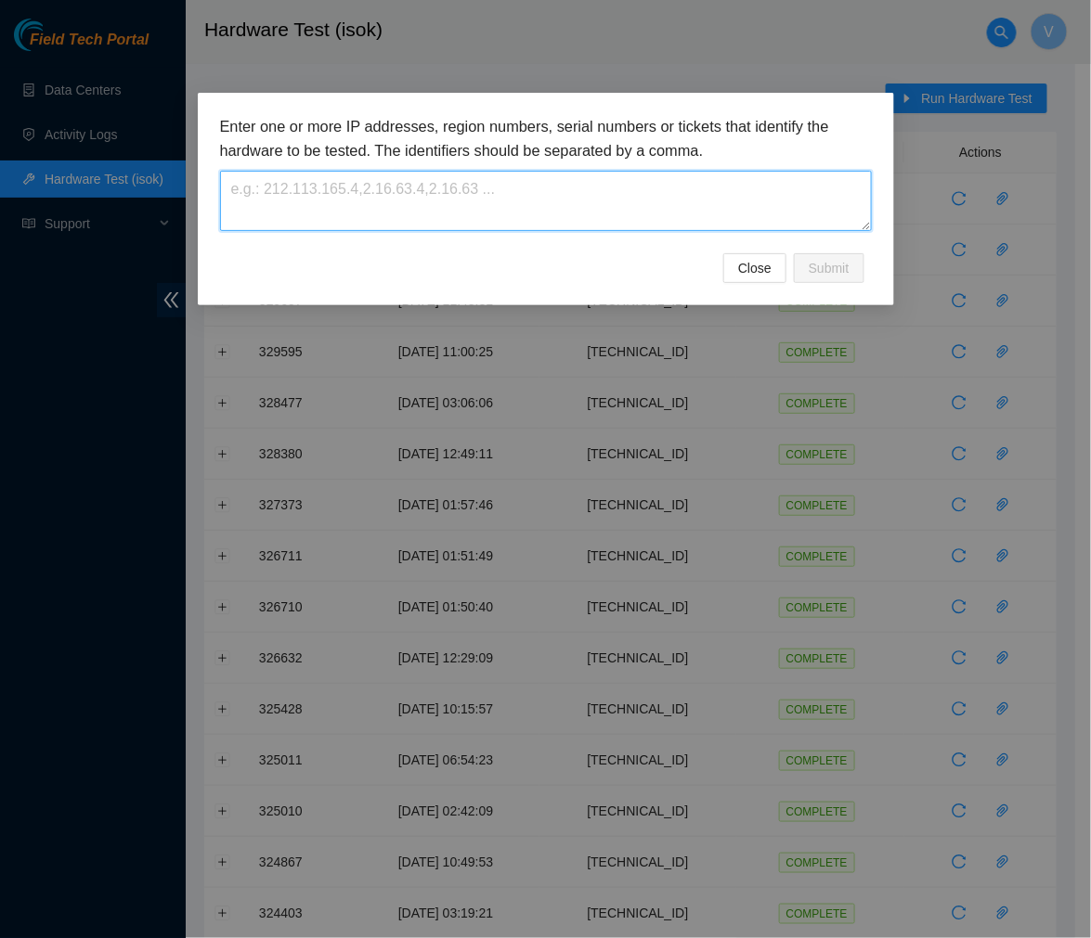
click at [381, 184] on textarea at bounding box center [546, 201] width 652 height 60
paste textarea "[TECHNICAL_ID]"
type textarea "[TECHNICAL_ID]"
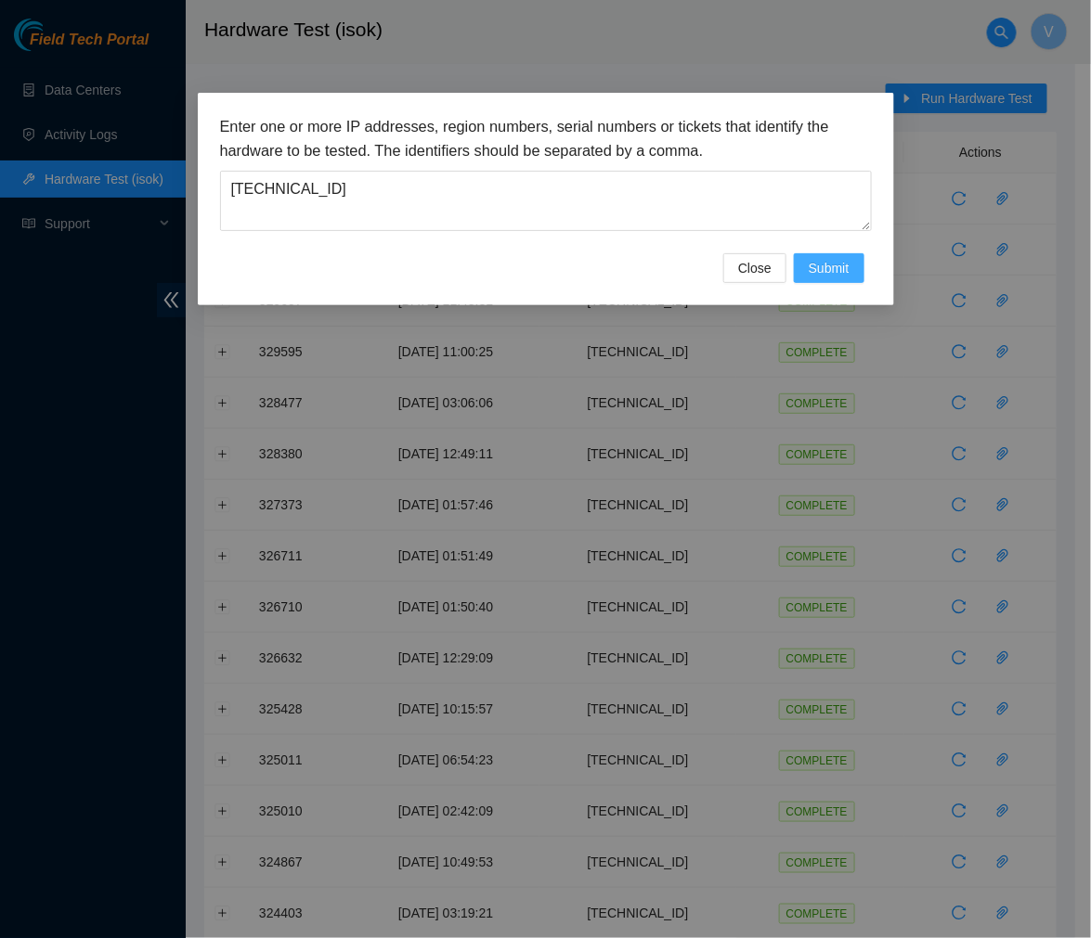
click at [823, 277] on span "Submit" at bounding box center [828, 268] width 41 height 20
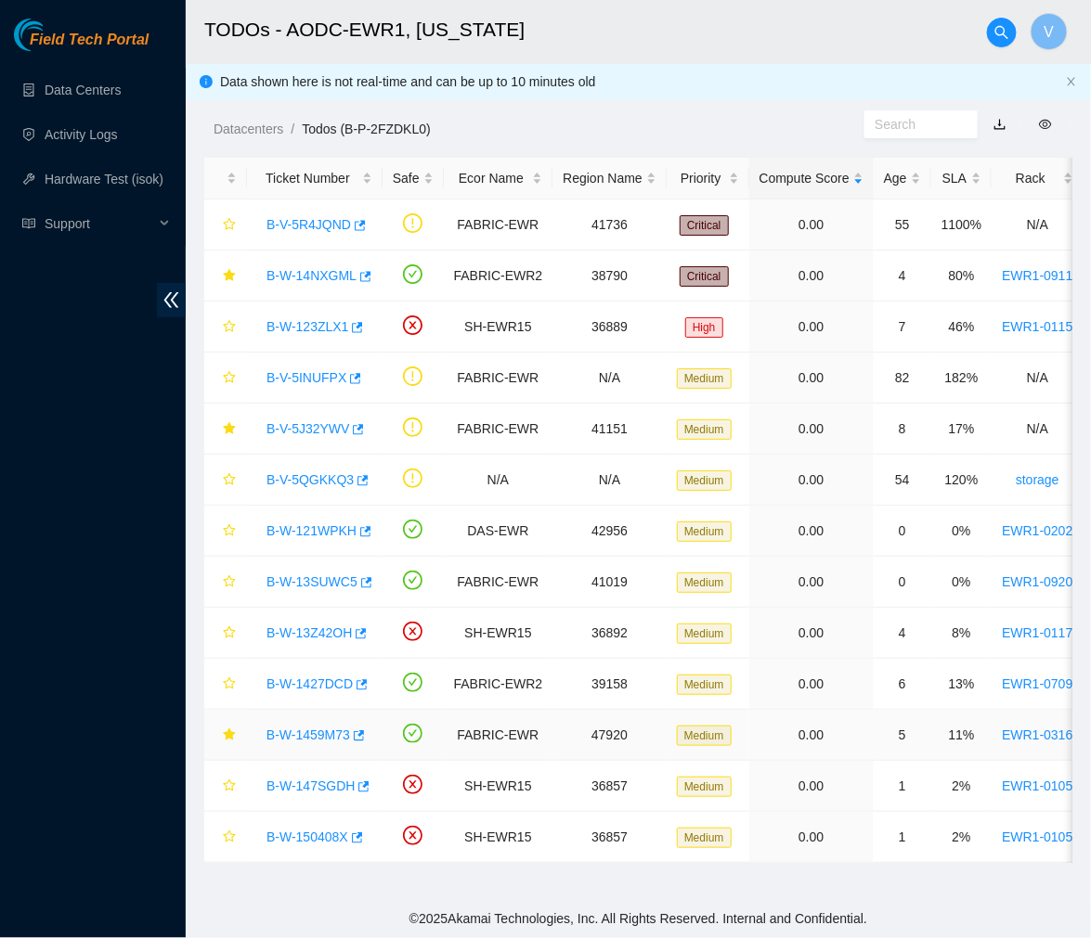
click at [317, 733] on link "B-W-1459M73" at bounding box center [308, 735] width 84 height 15
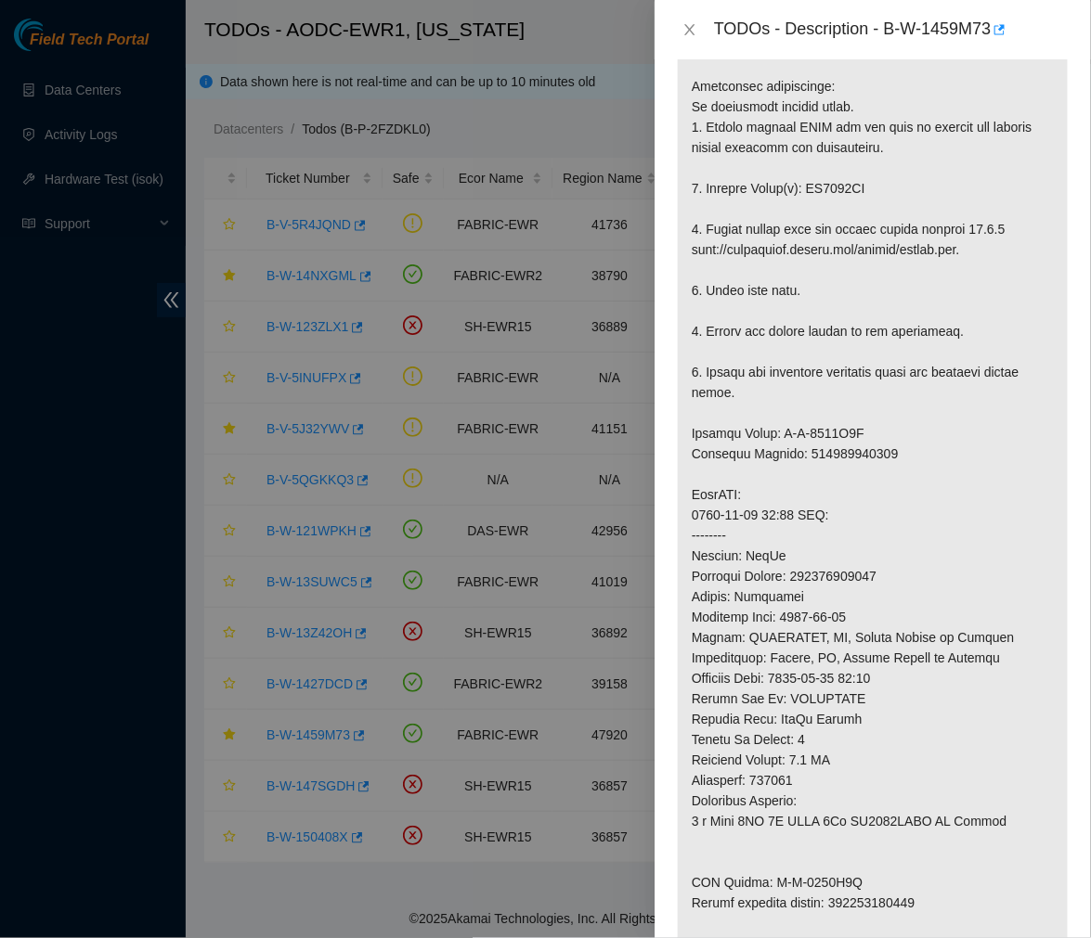
scroll to position [381, 0]
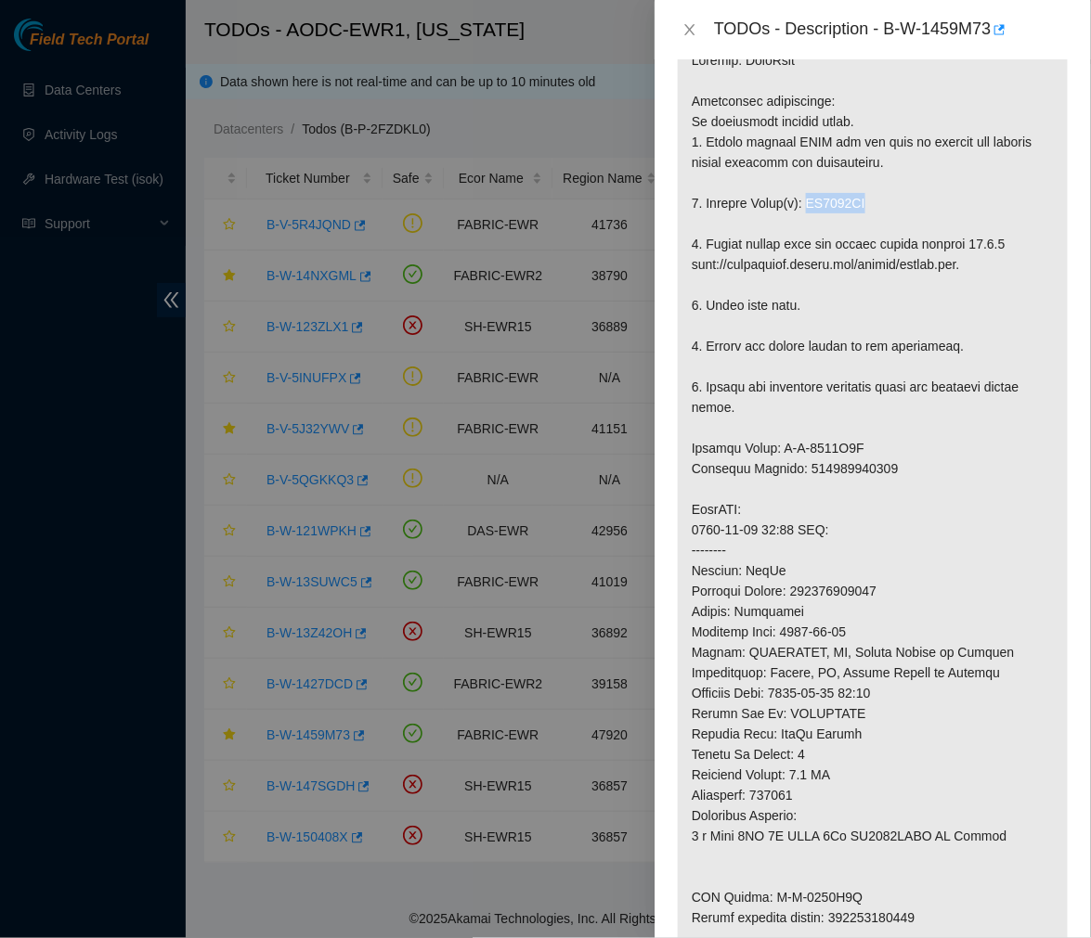
drag, startPoint x: 875, startPoint y: 156, endPoint x: 805, endPoint y: 169, distance: 71.7
click at [805, 169] on p at bounding box center [873, 540] width 390 height 1008
copy p "WS2050NQ"
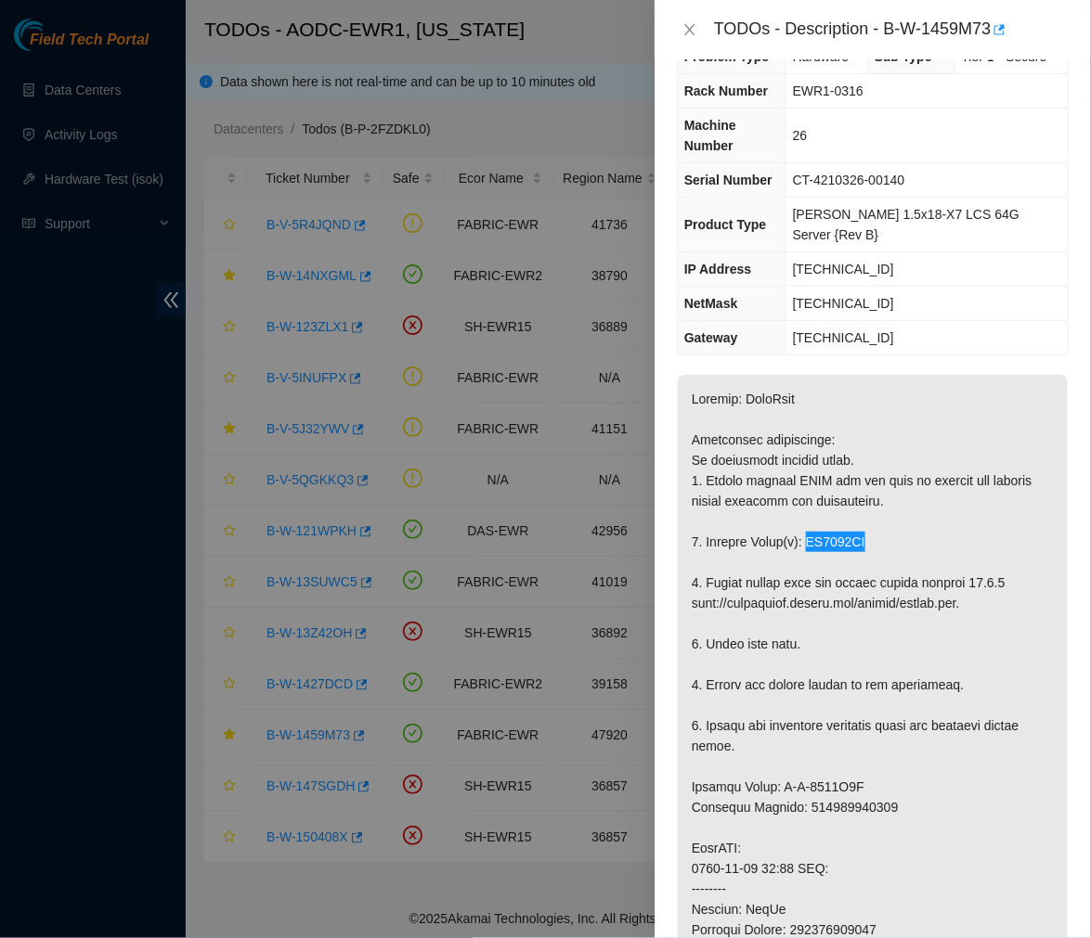
scroll to position [0, 0]
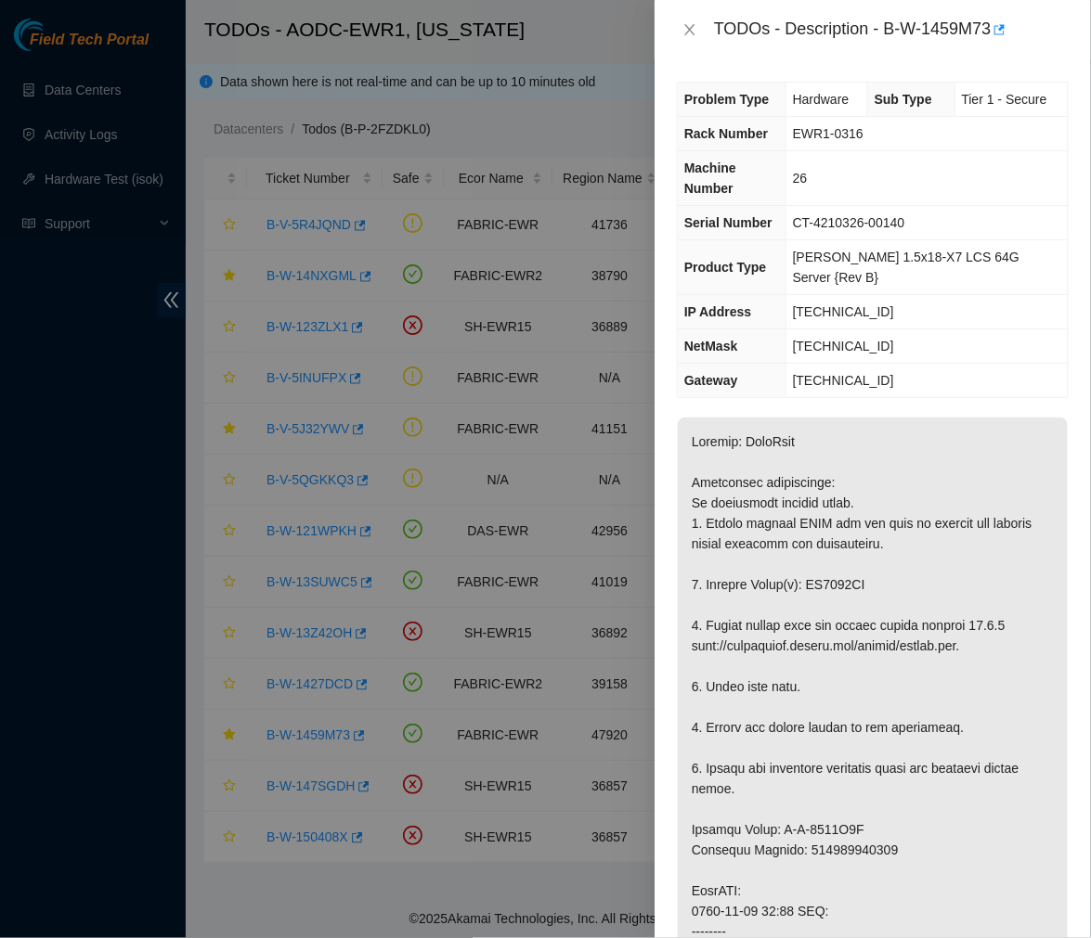
click at [820, 418] on p at bounding box center [873, 922] width 390 height 1008
click at [914, 582] on p at bounding box center [873, 922] width 390 height 1008
click at [764, 523] on p at bounding box center [873, 922] width 390 height 1008
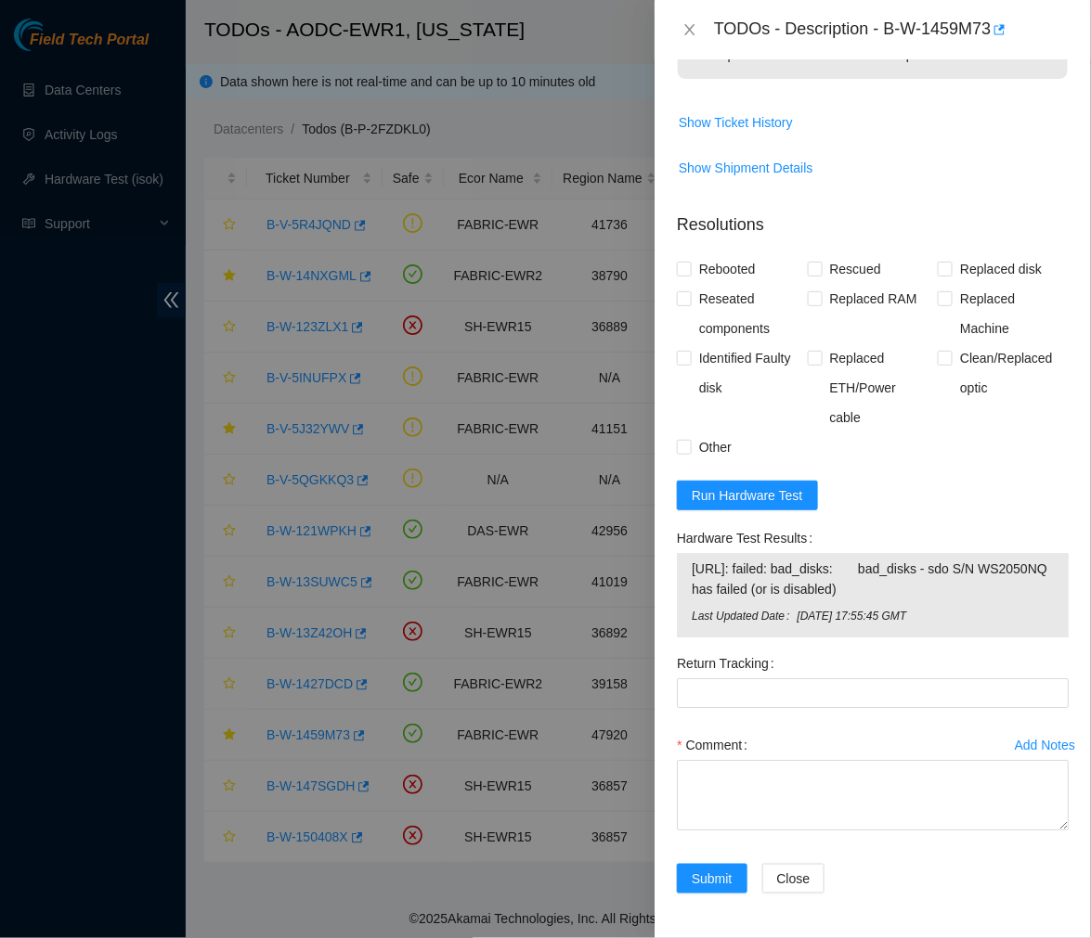
scroll to position [1387, 0]
click at [754, 487] on span "Run Hardware Test" at bounding box center [746, 495] width 111 height 20
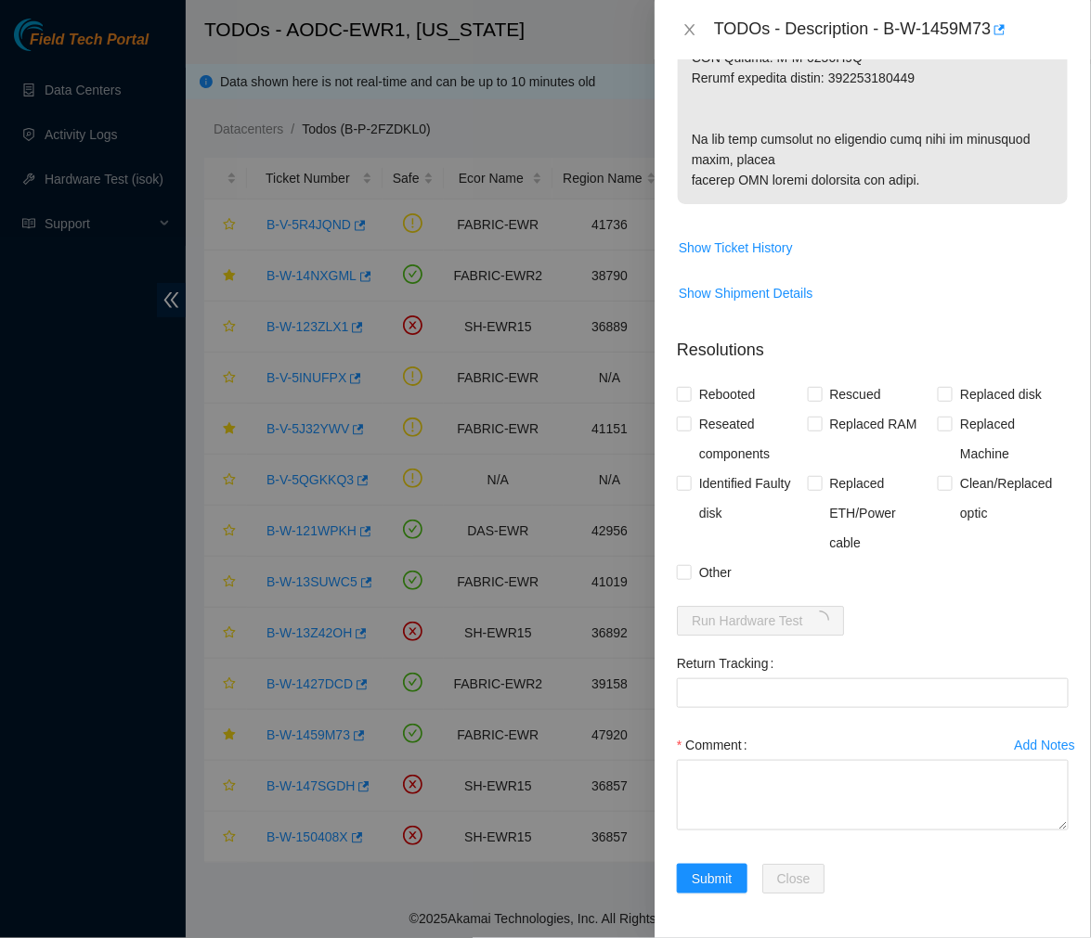
scroll to position [1262, 0]
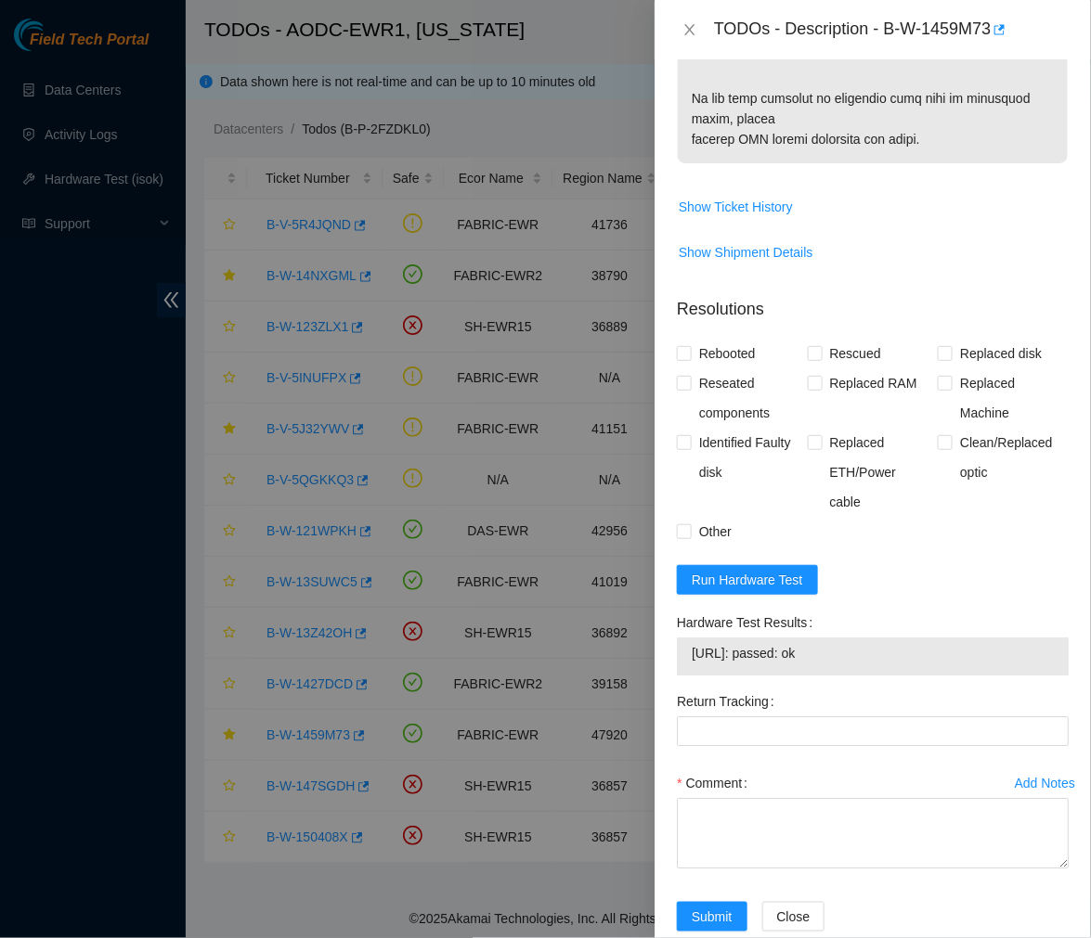
scroll to position [1341, 0]
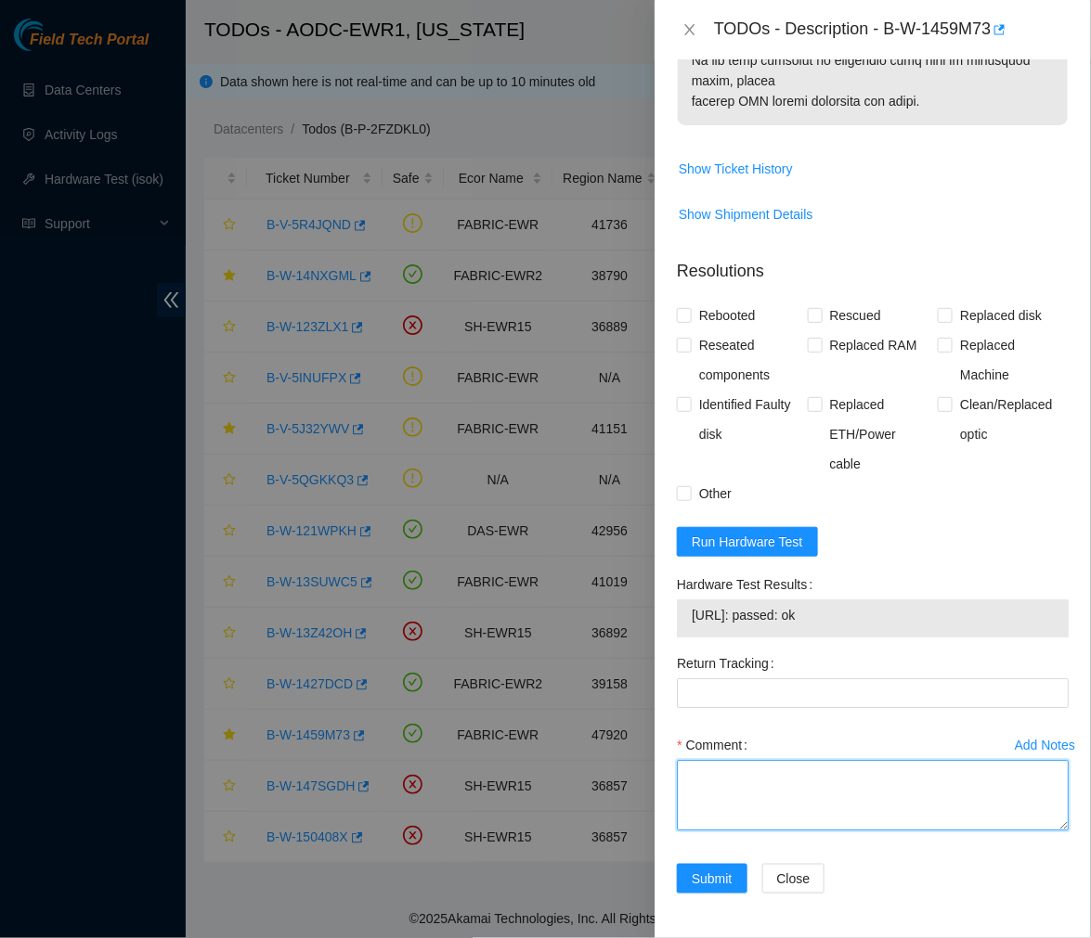
click at [740, 795] on textarea "Comment" at bounding box center [873, 795] width 392 height 71
paste textarea "Ticket #: B-W-1459M73 - Ran hardware test: [URL]: failed: bad_disks - sdo S/N W…"
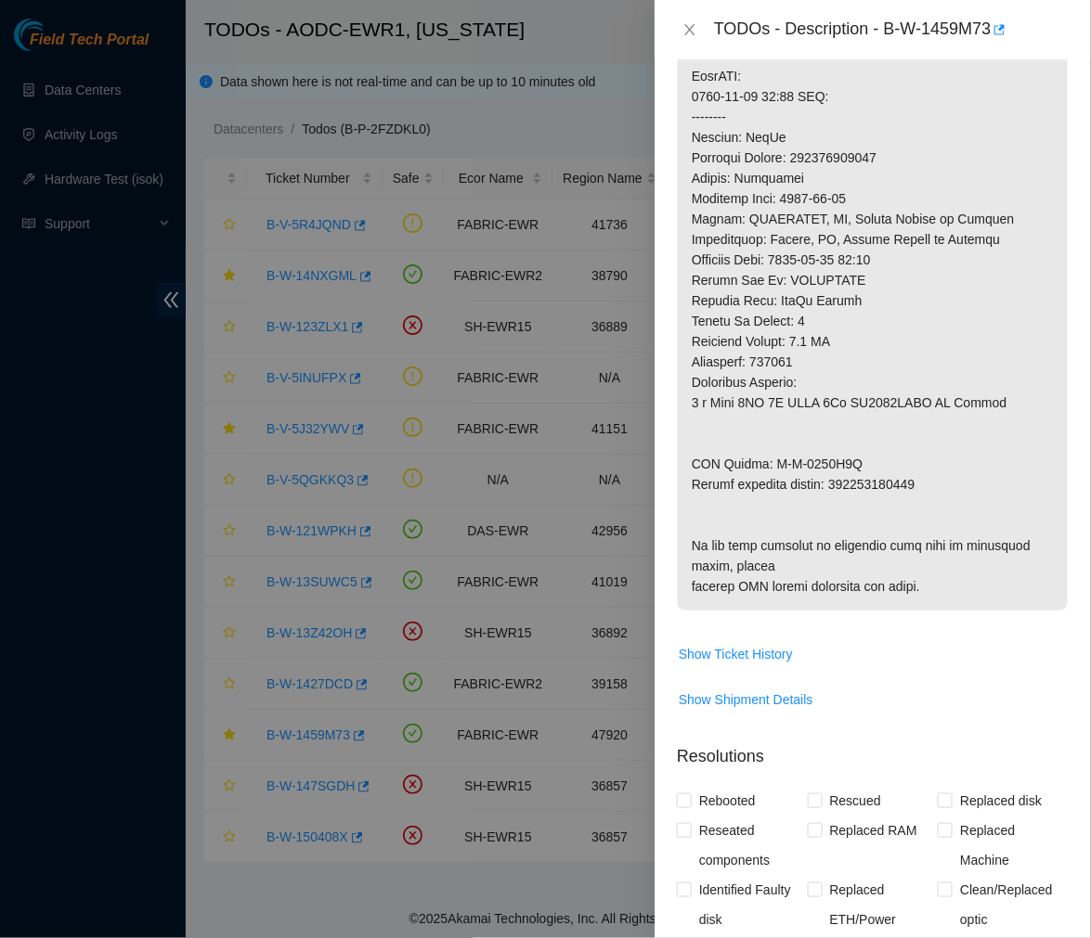
scroll to position [814, 0]
type textarea "Ticket #: B-W-1459M73 - Ran hardware test: [URL]: failed: bad_disks - sdo S/N W…"
drag, startPoint x: 924, startPoint y: 448, endPoint x: 836, endPoint y: 446, distance: 87.3
click at [836, 446] on p at bounding box center [873, 108] width 390 height 1008
copy p "463470047229"
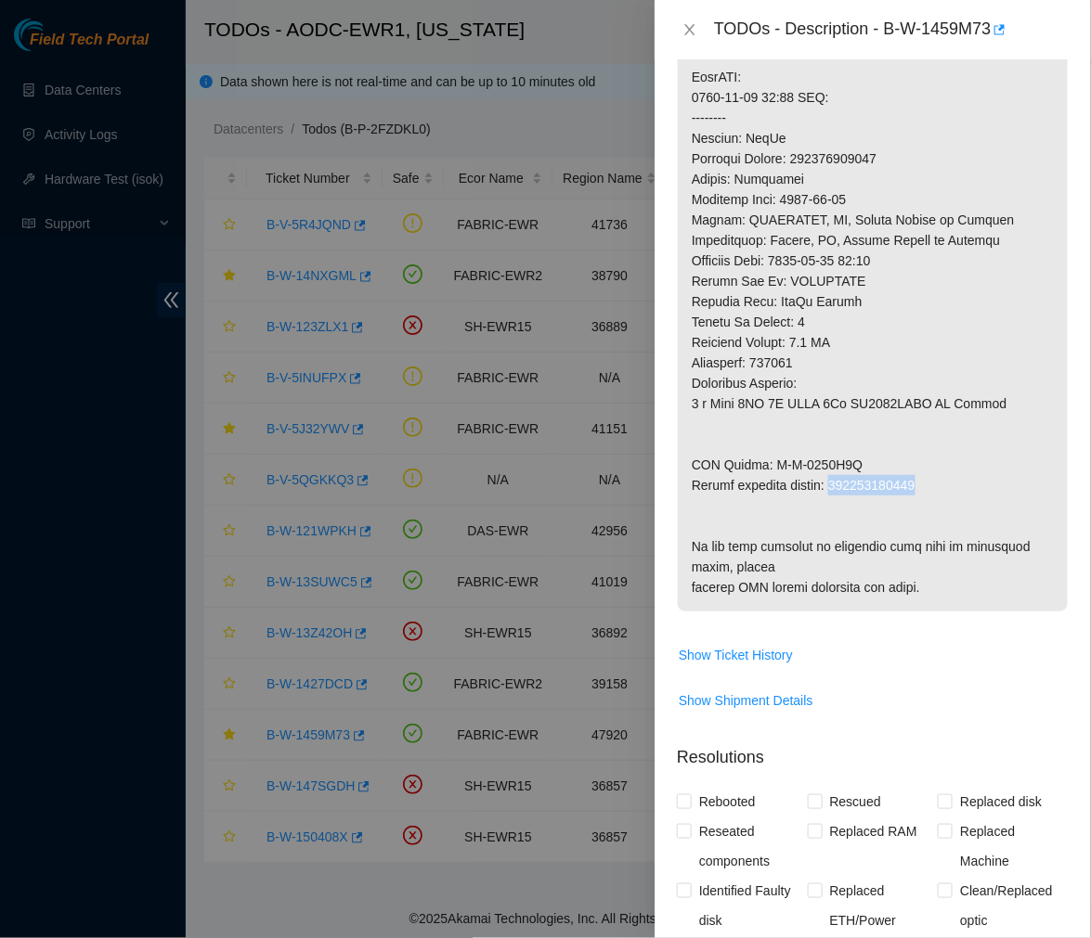
scroll to position [1340, 0]
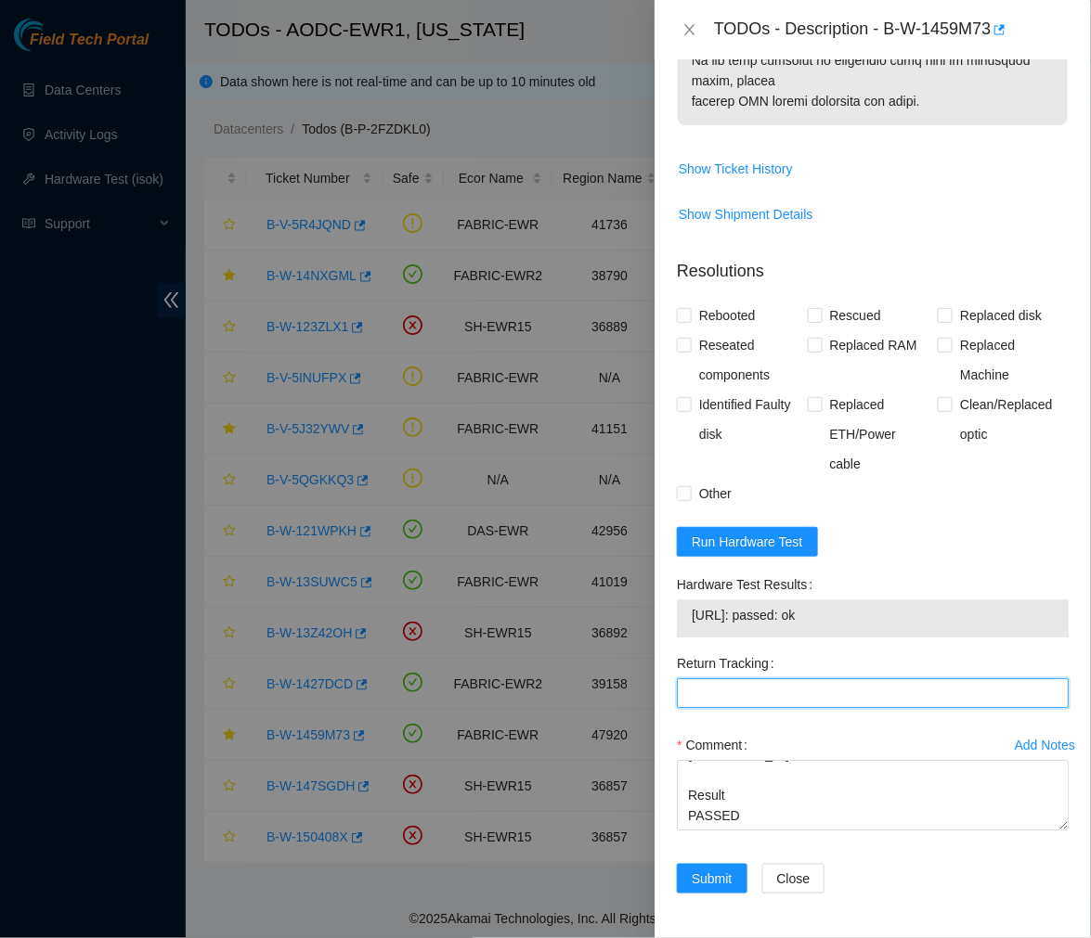
click at [743, 688] on Tracking "Return Tracking" at bounding box center [873, 693] width 392 height 30
paste Tracking "463470047229"
type Tracking "463470047229"
click at [812, 317] on input "Rescued" at bounding box center [814, 314] width 13 height 13
checkbox input "true"
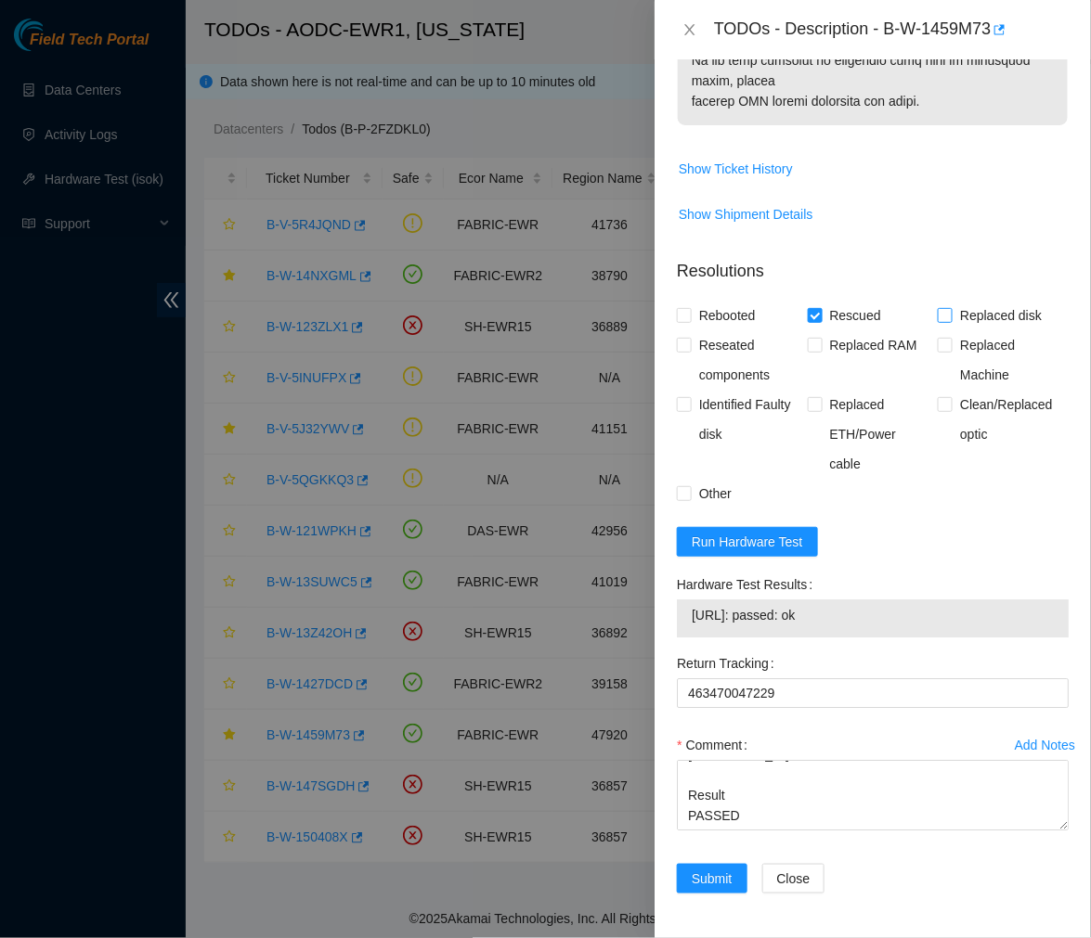
click at [940, 311] on input "Replaced disk" at bounding box center [943, 314] width 13 height 13
checkbox input "true"
click at [692, 318] on span "Rebooted" at bounding box center [726, 316] width 71 height 30
click at [690, 318] on input "Rebooted" at bounding box center [683, 314] width 13 height 13
checkbox input "true"
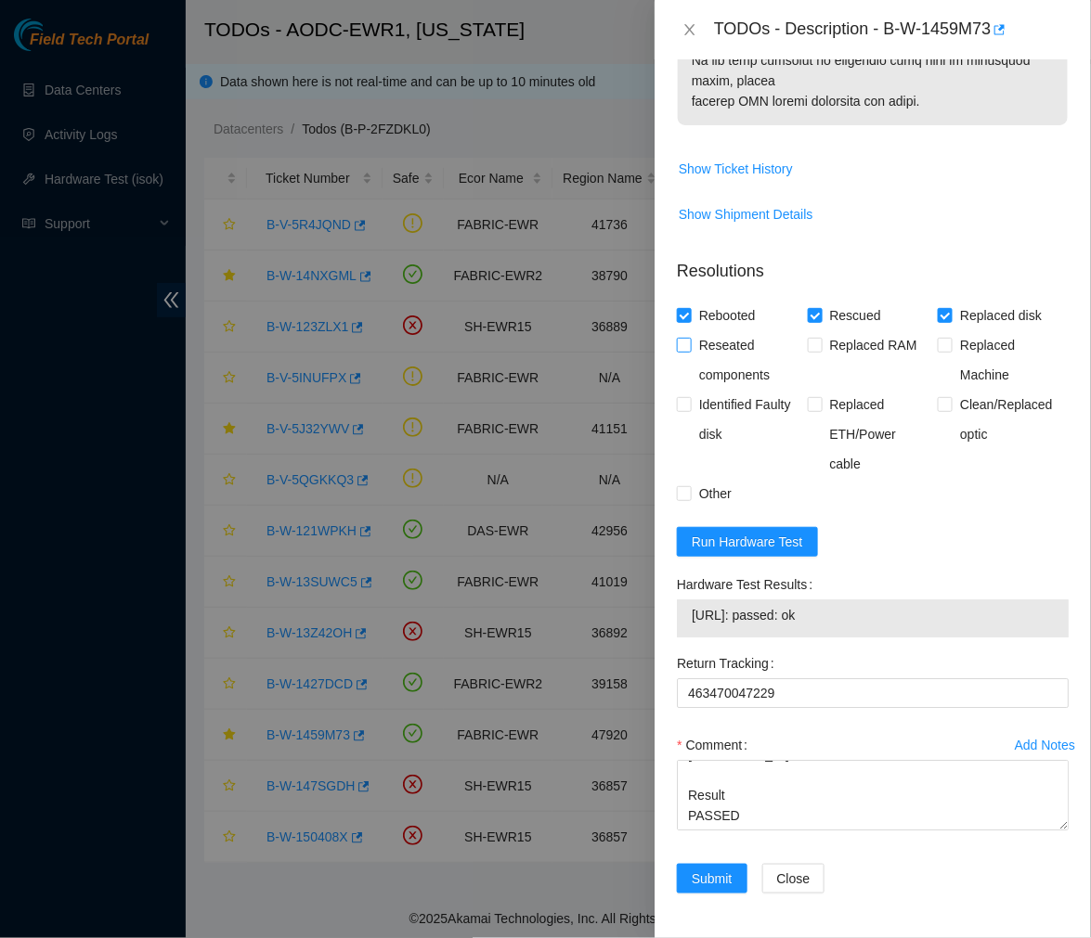
click at [680, 354] on label "Reseated components" at bounding box center [742, 359] width 131 height 59
click at [680, 351] on input "Reseated components" at bounding box center [683, 344] width 13 height 13
checkbox input "true"
click at [722, 879] on span "Submit" at bounding box center [711, 879] width 41 height 20
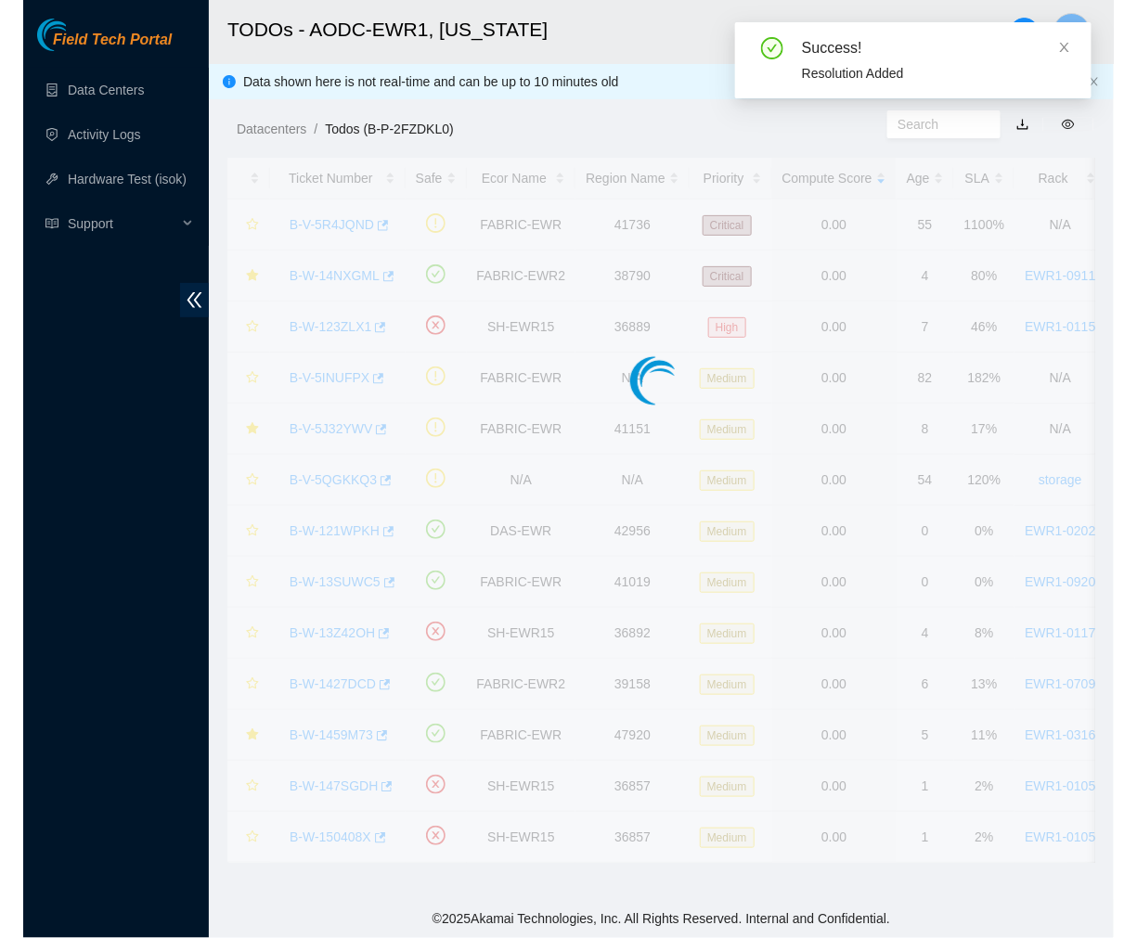
scroll to position [311, 0]
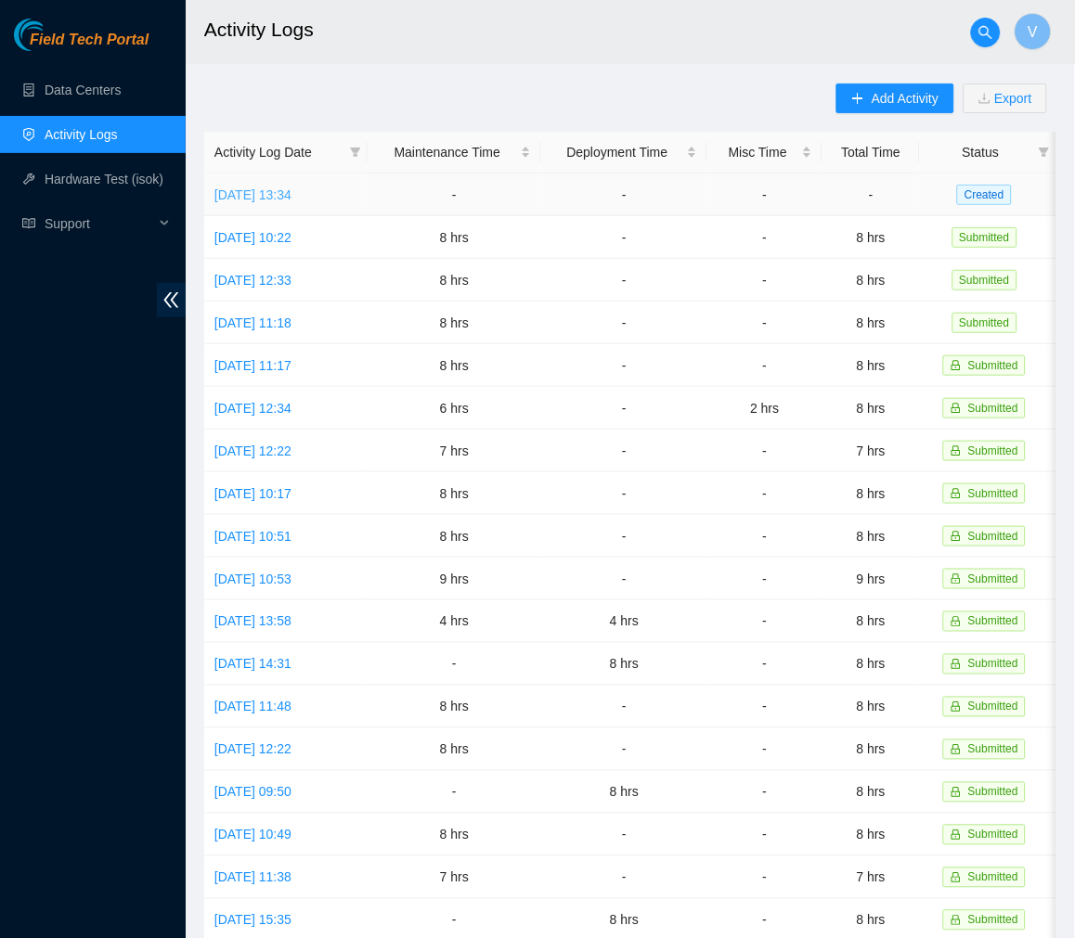
click at [291, 200] on link "[DATE] 13:34" at bounding box center [252, 194] width 77 height 15
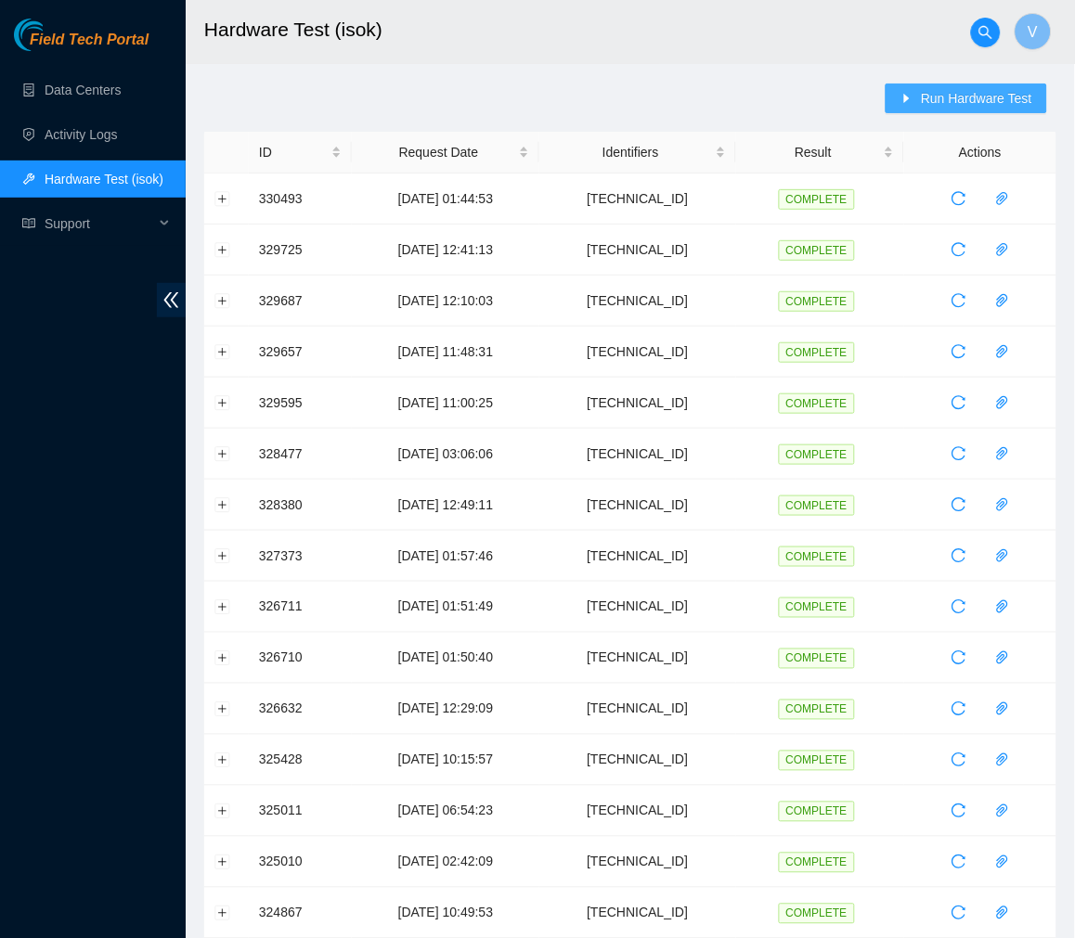
click at [1007, 102] on span "Run Hardware Test" at bounding box center [976, 98] width 111 height 20
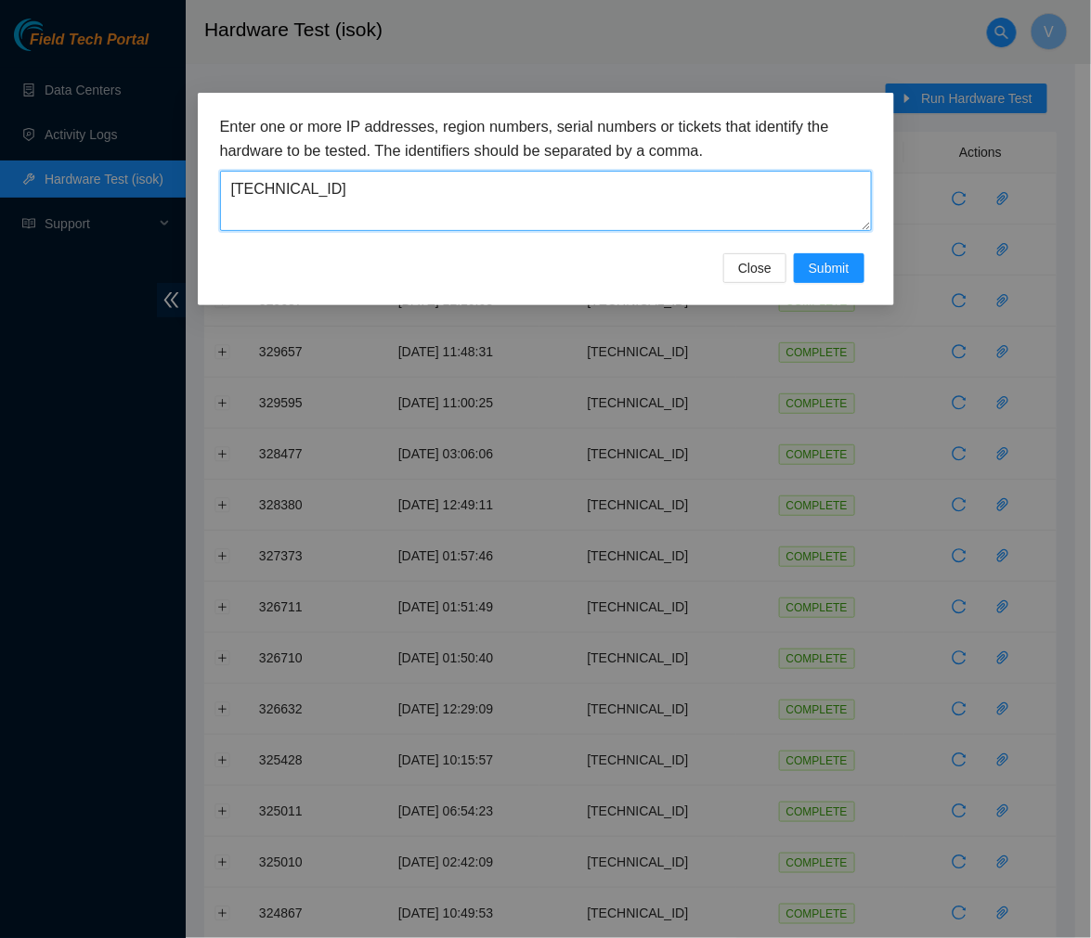
click at [440, 181] on textarea "[TECHNICAL_ID]" at bounding box center [546, 201] width 652 height 60
drag, startPoint x: 461, startPoint y: 199, endPoint x: 121, endPoint y: 200, distance: 340.6
click at [121, 200] on div "Enter one or more IP addresses, region numbers, serial numbers or tickets that …" at bounding box center [545, 469] width 1091 height 938
paste textarea "62.227.157"
type textarea "[TECHNICAL_ID]"
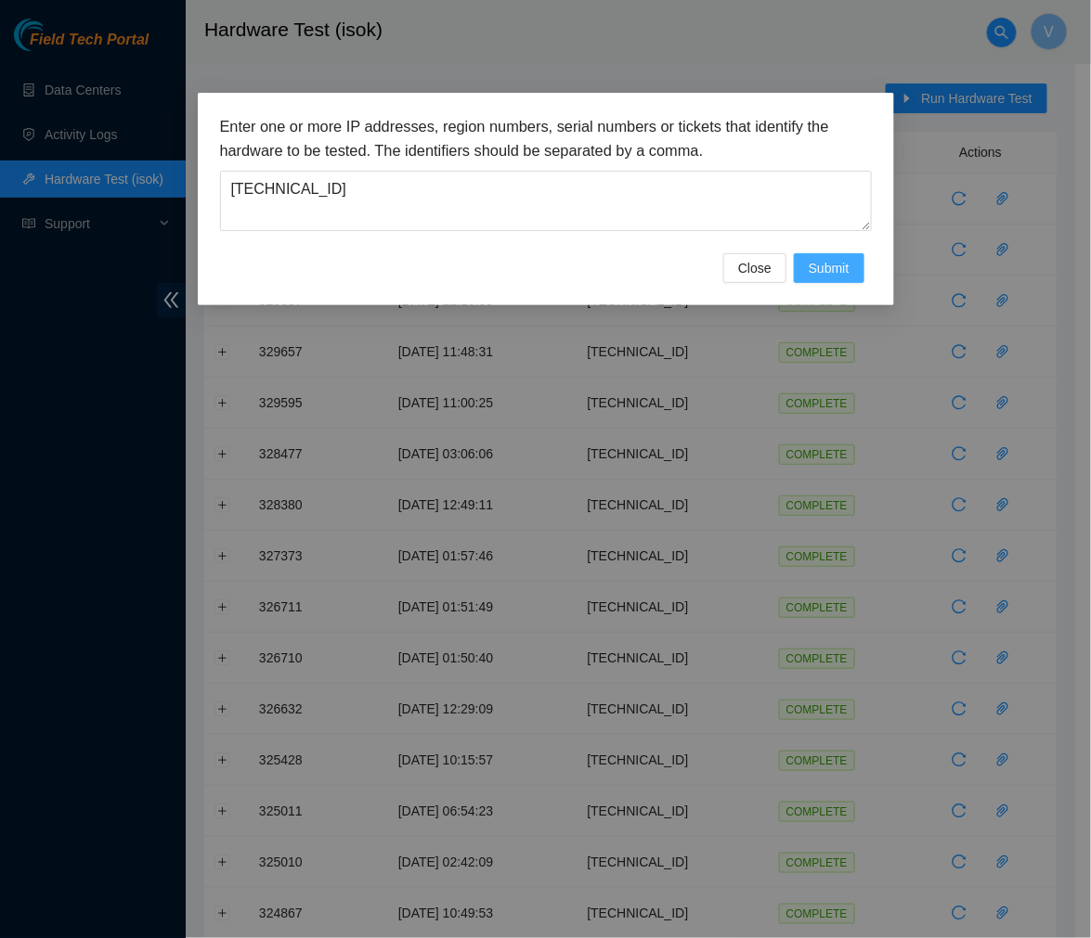
click at [835, 265] on span "Submit" at bounding box center [828, 268] width 41 height 20
